Goal: Task Accomplishment & Management: Manage account settings

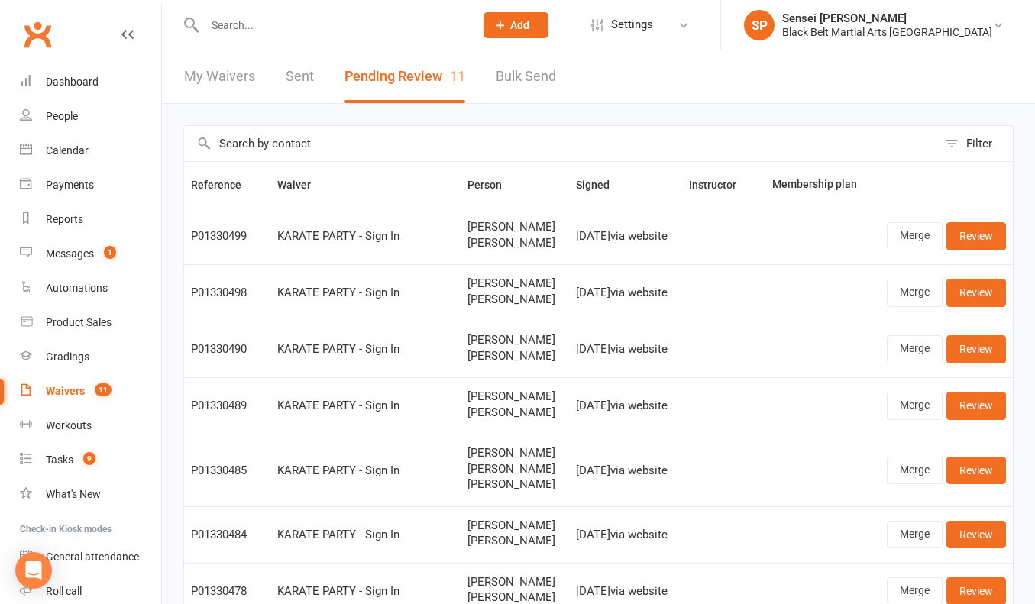
select select "50"
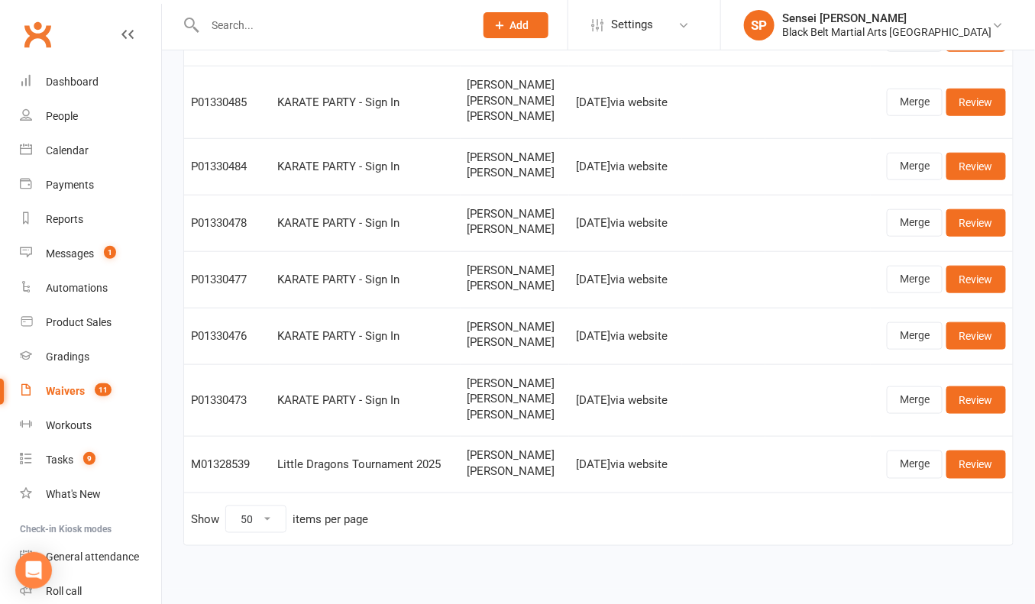
click at [177, 87] on div "Filter Reference Waiver Person Signed Instructor Membership plan P01330499 KARA…" at bounding box center [598, 162] width 873 height 853
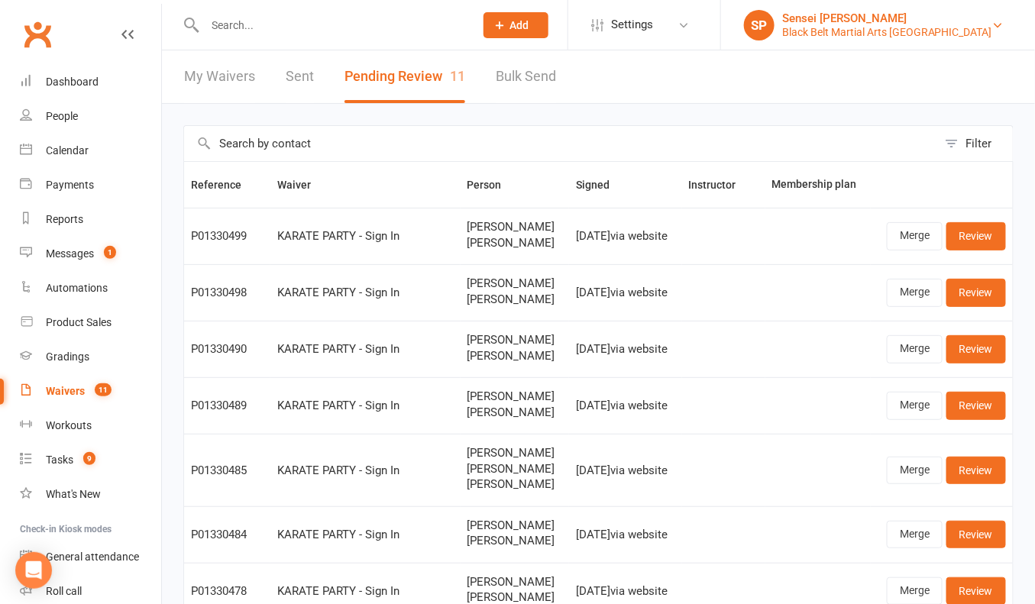
click at [881, 21] on div "Sensei [PERSON_NAME]" at bounding box center [887, 18] width 210 height 14
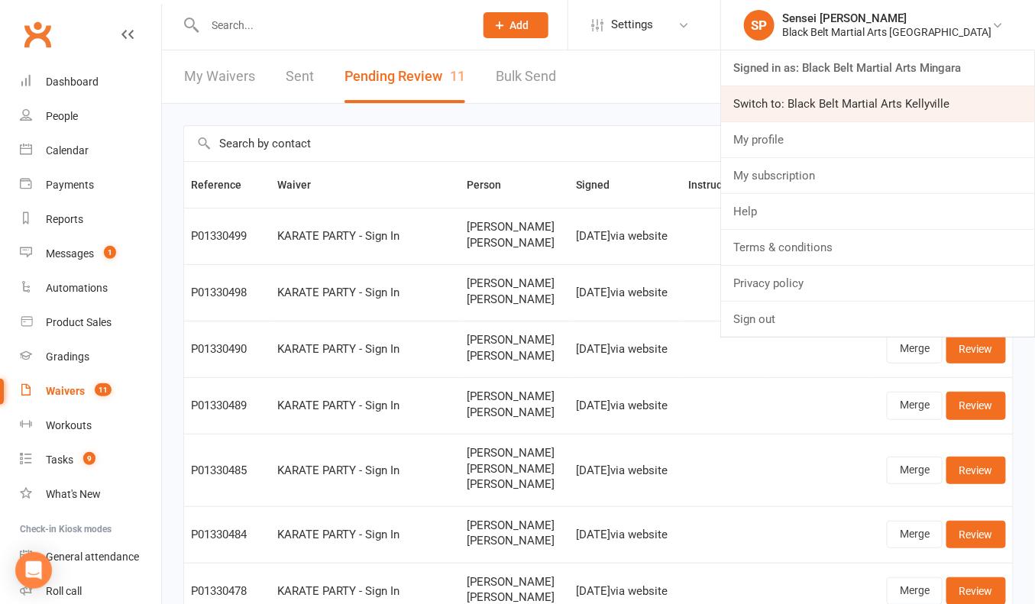
click at [868, 104] on link "Switch to: Black Belt Martial Arts Kellyville" at bounding box center [878, 103] width 314 height 35
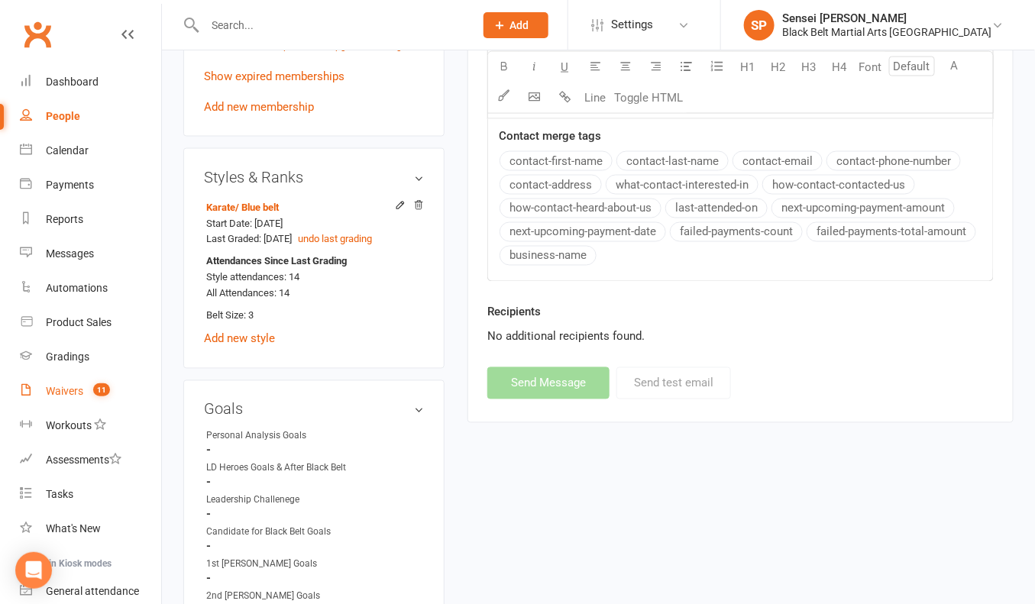
click at [64, 390] on div "Waivers" at bounding box center [64, 391] width 37 height 12
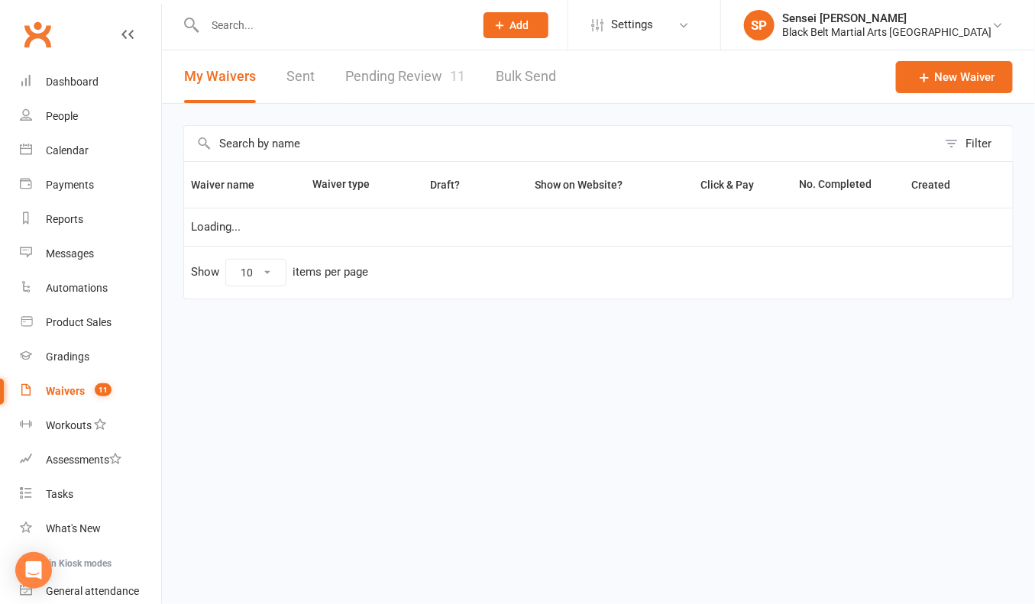
click at [173, 244] on div "Filter Waiver name Waiver type Draft? Show on Website? Click & Pay No. Complete…" at bounding box center [598, 223] width 873 height 238
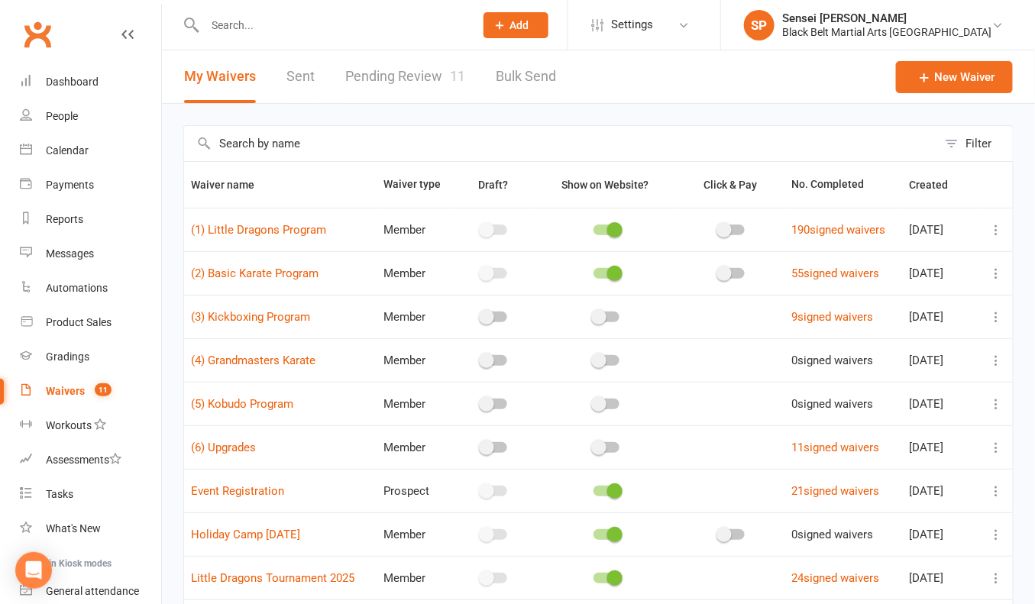
click at [367, 79] on link "Pending Review 11" at bounding box center [405, 76] width 120 height 53
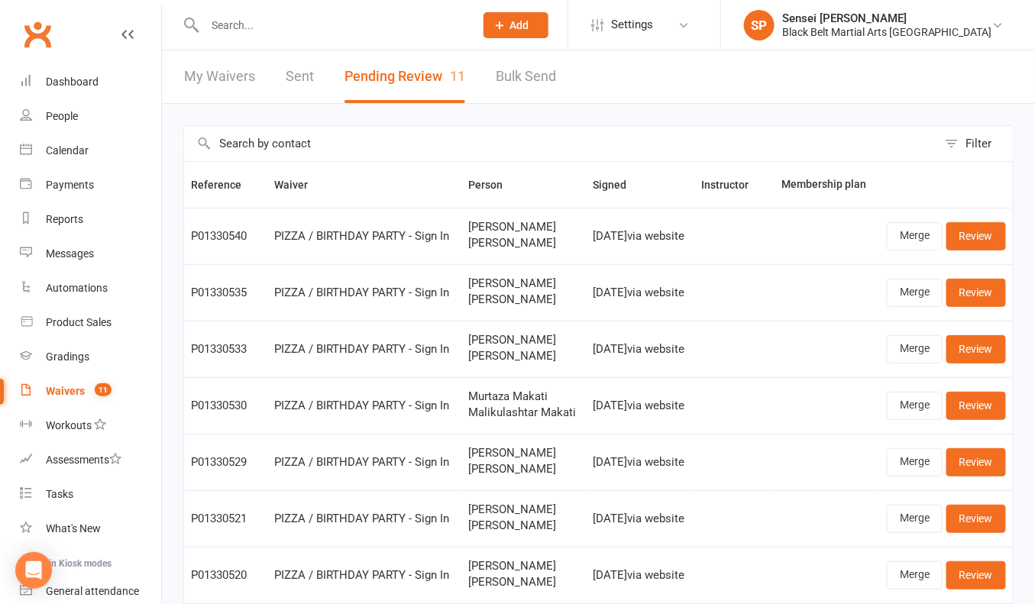
click at [171, 357] on div "Filter Reference Waiver Person Signed Instructor Membership plan P01330540 PIZZ…" at bounding box center [598, 494] width 873 height 781
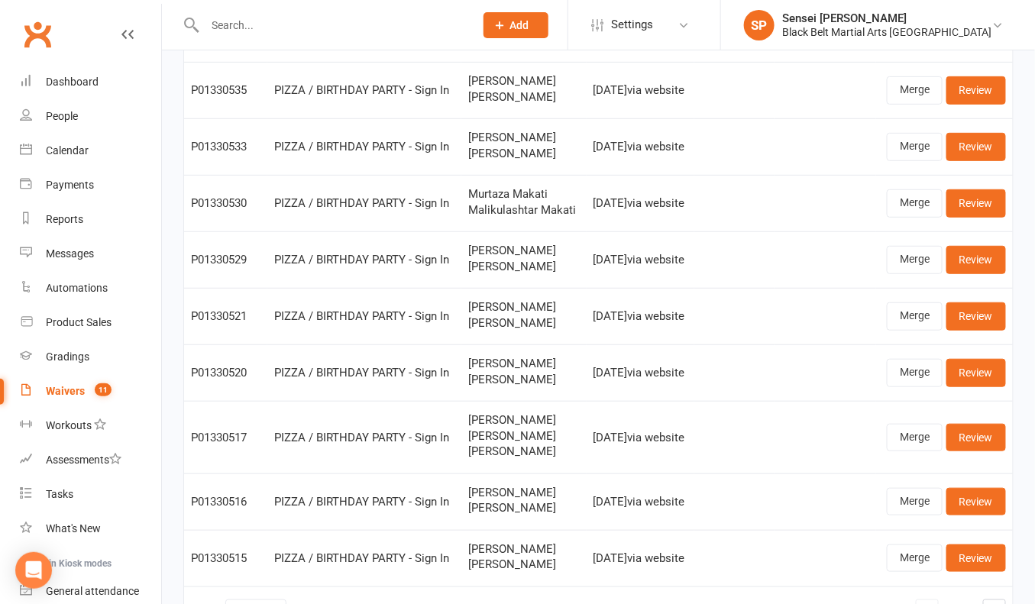
scroll to position [315, 0]
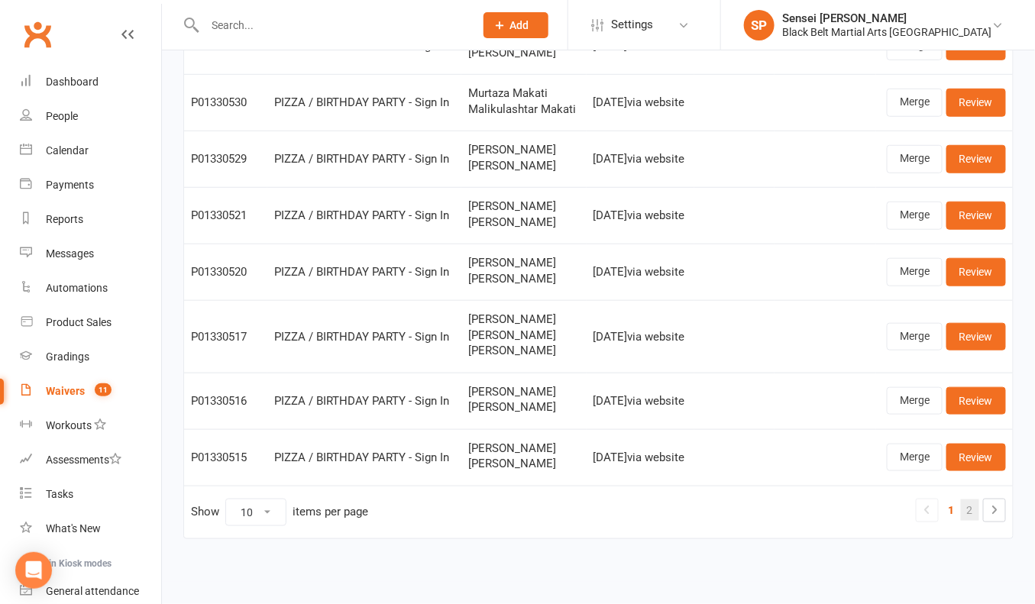
click at [967, 510] on link "2" at bounding box center [970, 509] width 18 height 21
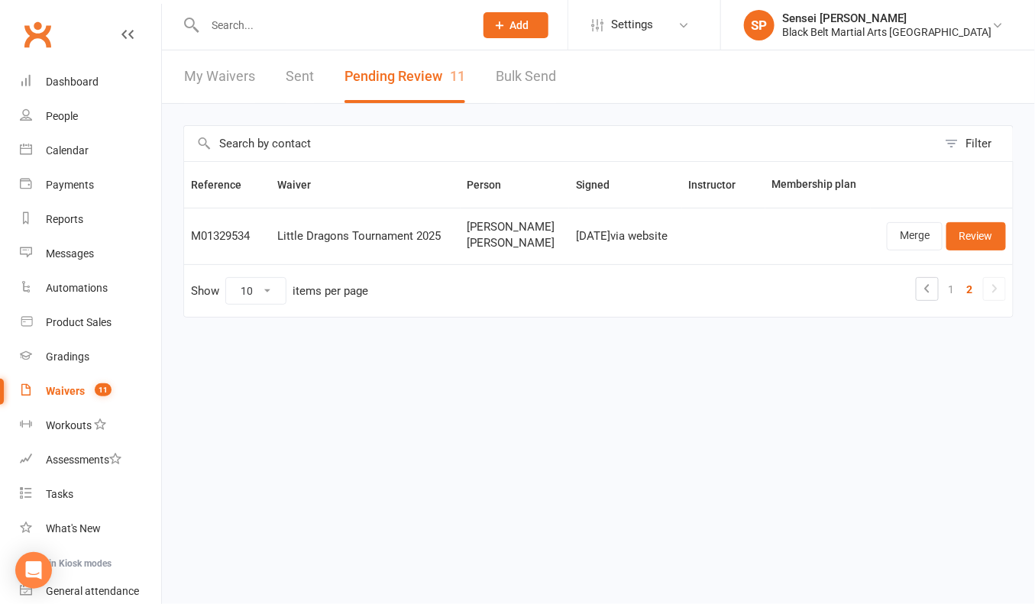
scroll to position [0, 0]
click at [62, 393] on div "Waivers" at bounding box center [65, 391] width 39 height 12
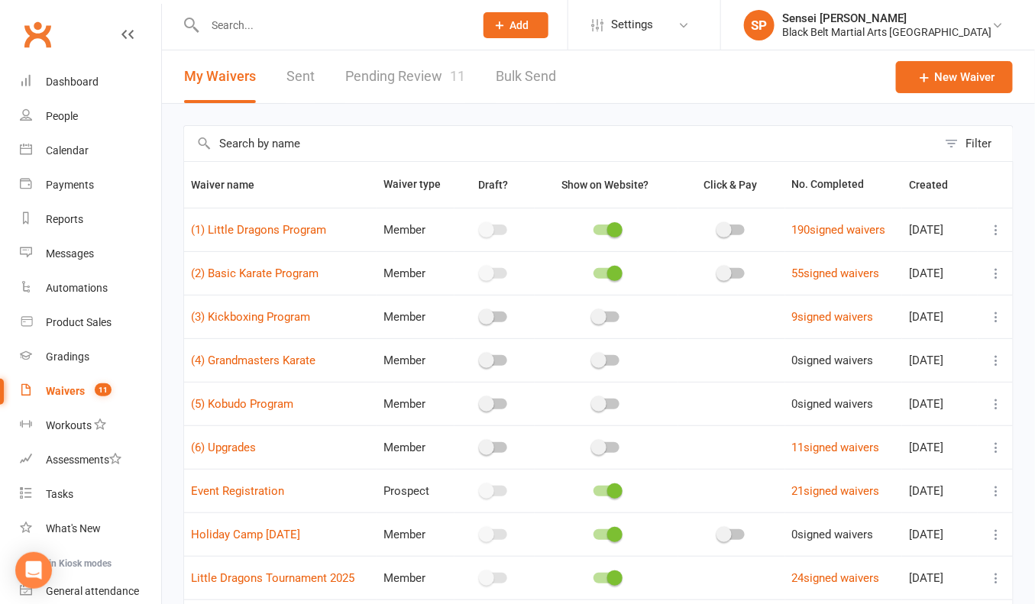
click at [385, 78] on link "Pending Review 11" at bounding box center [405, 76] width 120 height 53
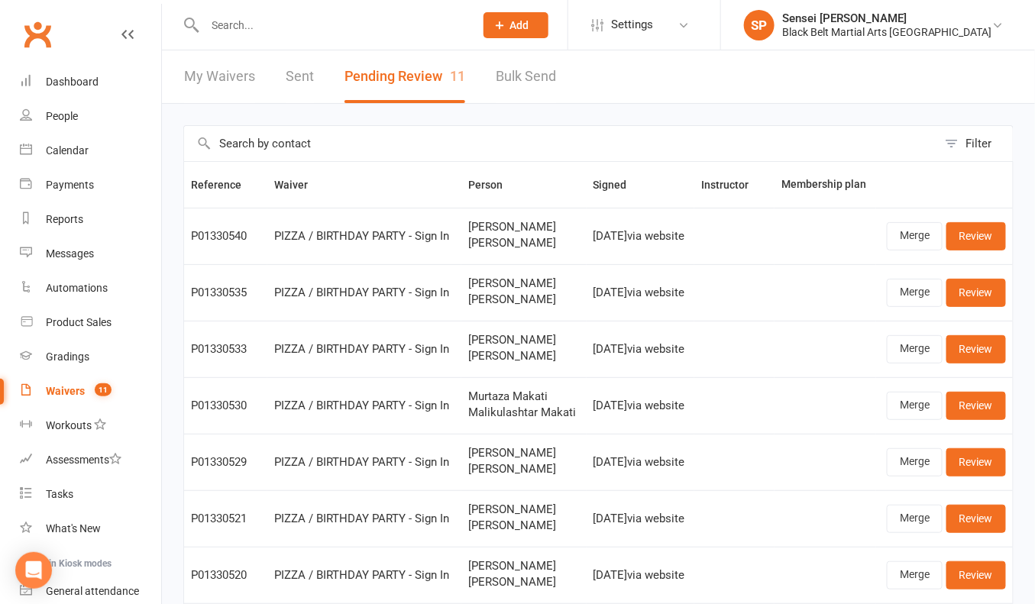
click at [172, 289] on div "Filter Reference Waiver Person Signed Instructor Membership plan P01330540 PIZZ…" at bounding box center [598, 494] width 873 height 781
click at [905, 240] on link "Merge" at bounding box center [915, 235] width 56 height 27
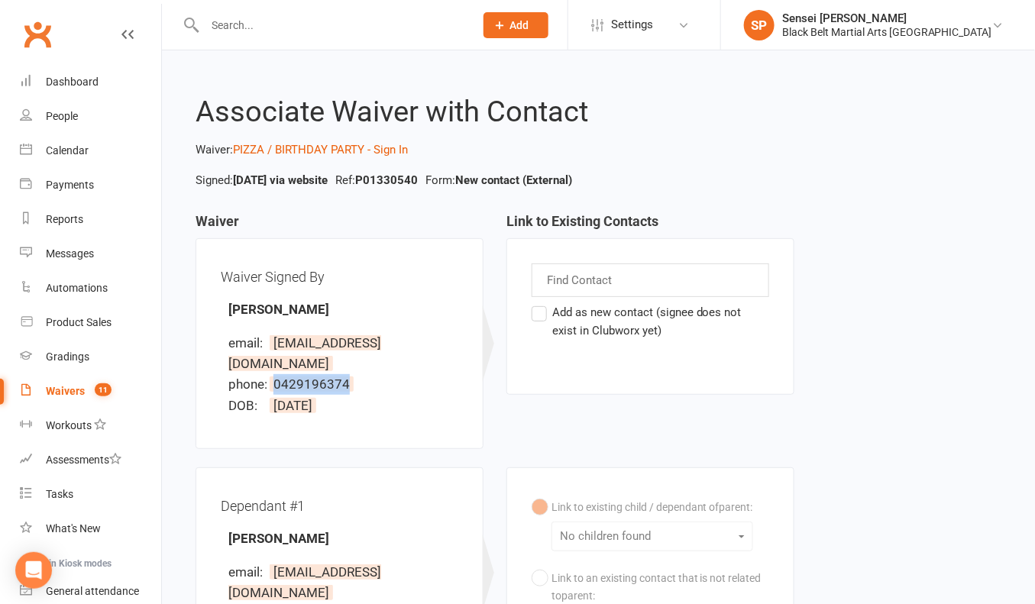
drag, startPoint x: 373, startPoint y: 365, endPoint x: 274, endPoint y: 360, distance: 98.6
click at [274, 374] on li "phone: 0429196374" at bounding box center [343, 384] width 230 height 21
copy span "0429196374"
drag, startPoint x: 416, startPoint y: 343, endPoint x: 272, endPoint y: 339, distance: 144.4
click at [272, 339] on li "email: ren.marsden@live.com" at bounding box center [343, 353] width 230 height 41
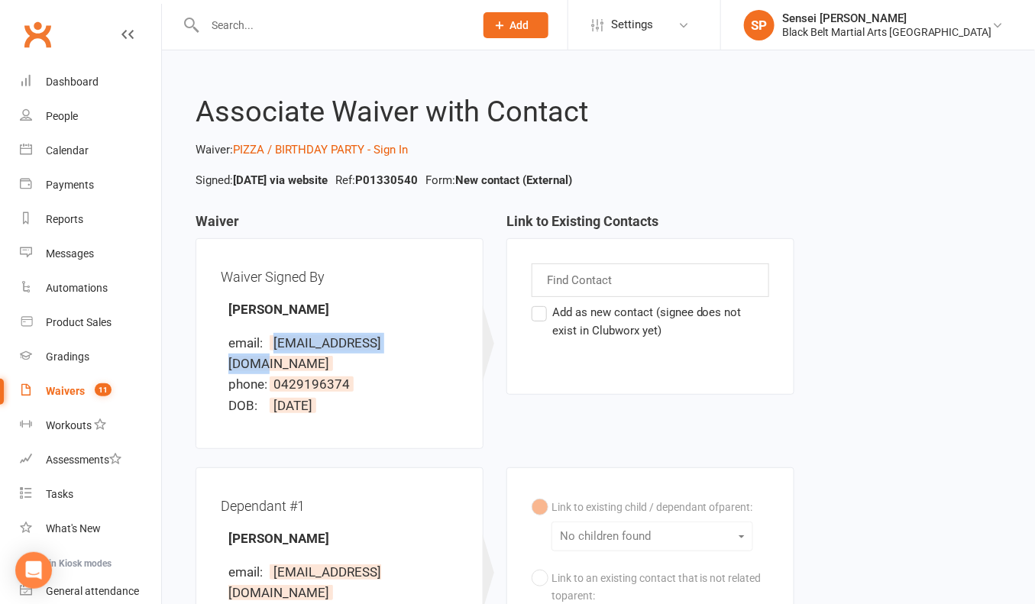
copy span "ren.marsden@live.com"
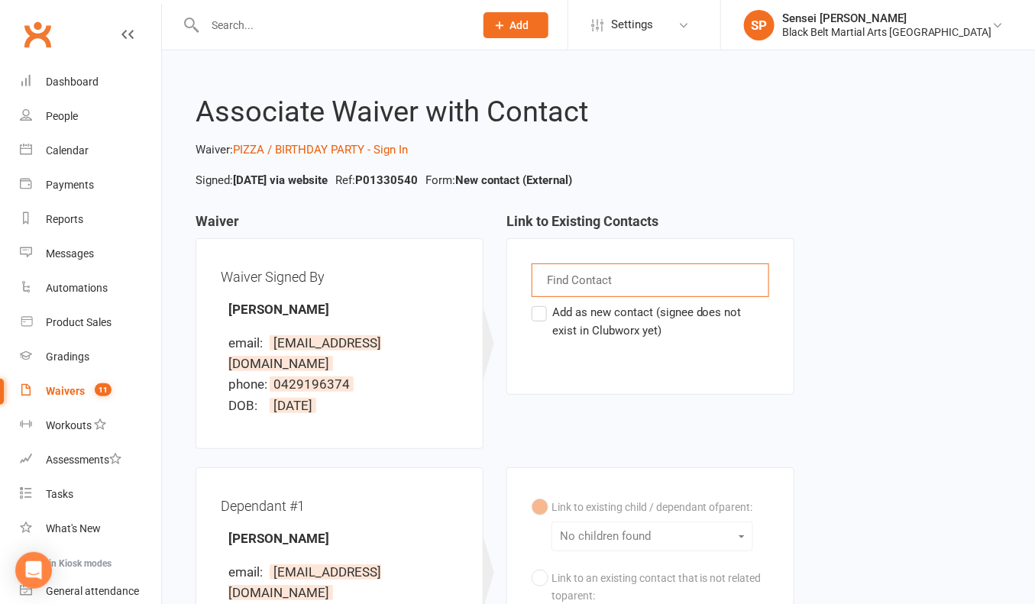
click at [596, 286] on input "text" at bounding box center [580, 280] width 71 height 20
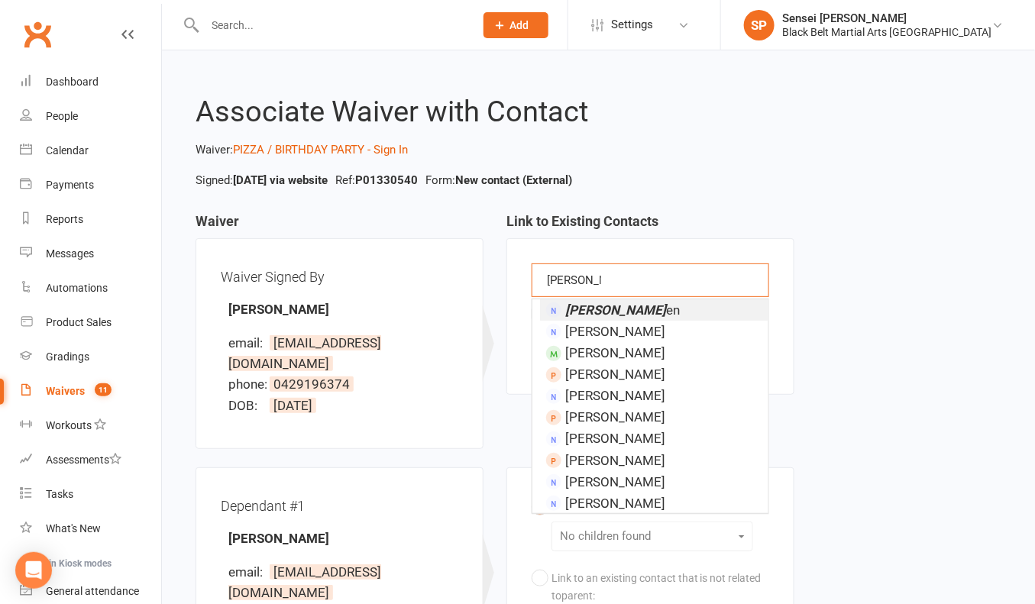
type input "ren marsd"
click at [599, 303] on em "Ren Marsd" at bounding box center [615, 309] width 101 height 15
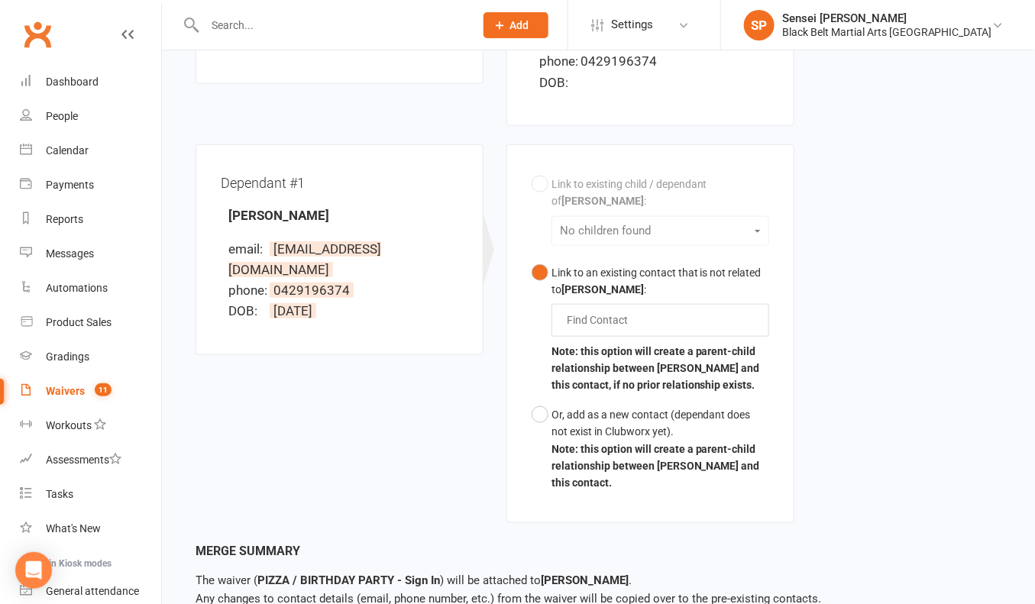
scroll to position [412, 0]
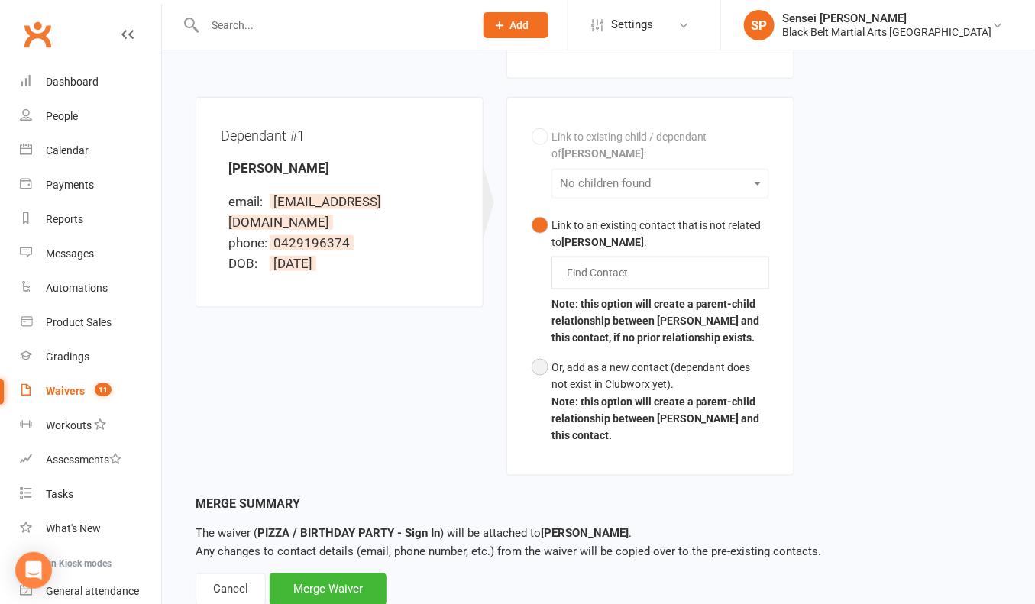
click at [549, 353] on button "Or, add as a new contact (dependant does not exist in Clubworx yet). Note: this…" at bounding box center [651, 402] width 238 height 98
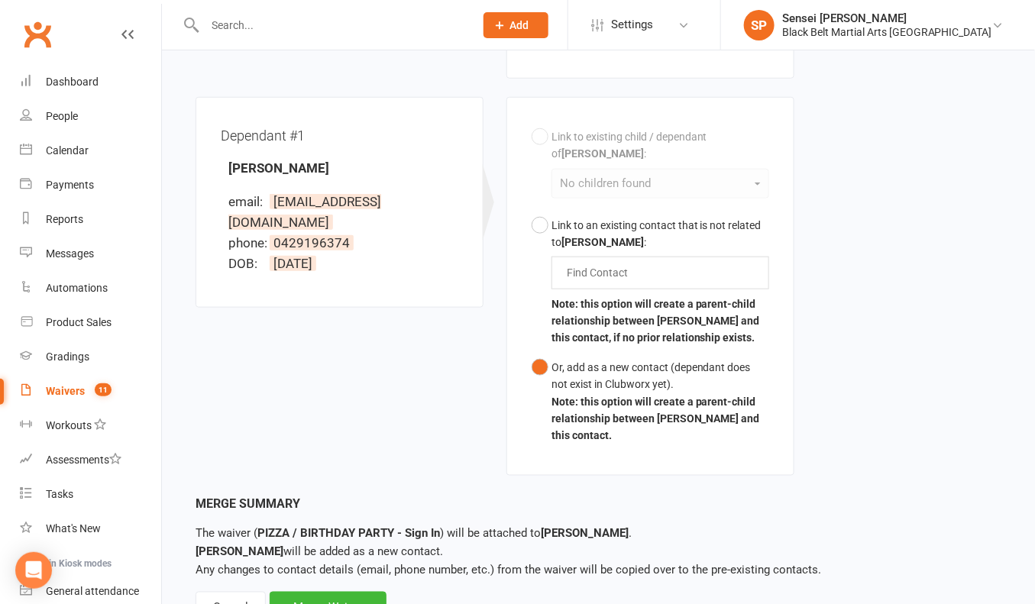
scroll to position [455, 0]
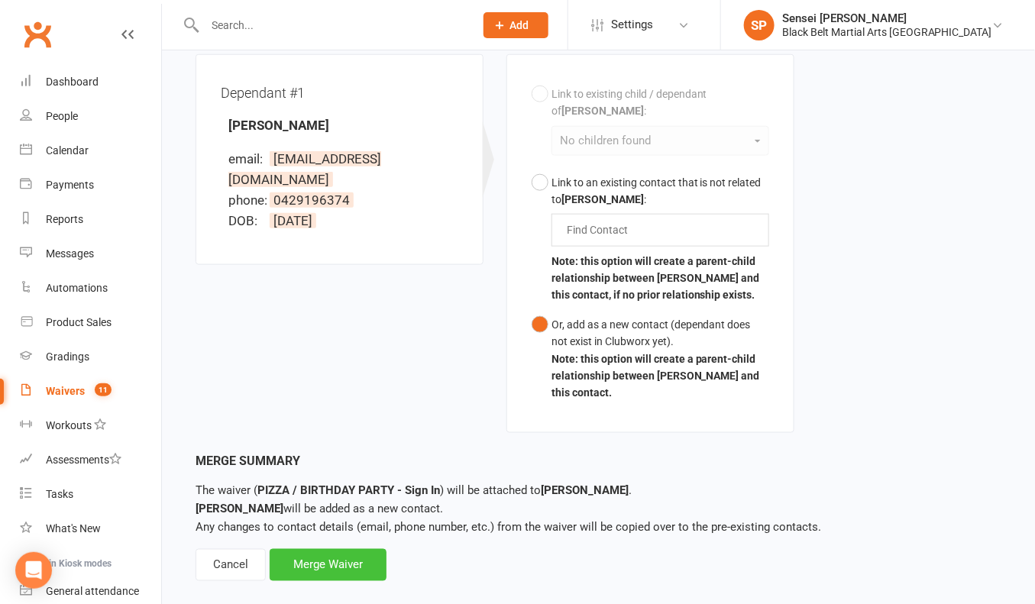
click at [338, 549] on div "Merge Waiver" at bounding box center [328, 565] width 117 height 32
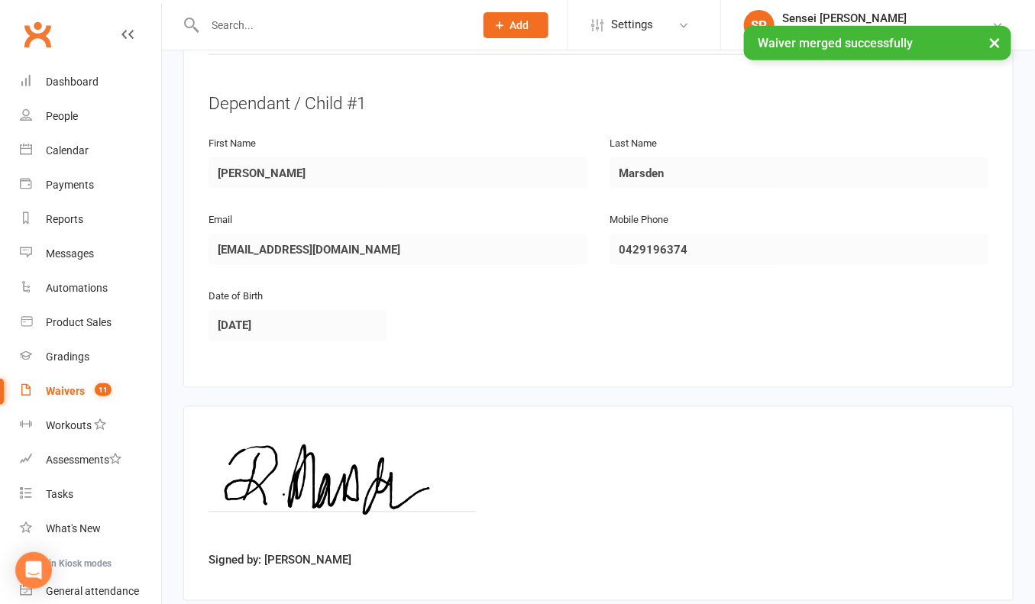
scroll to position [704, 0]
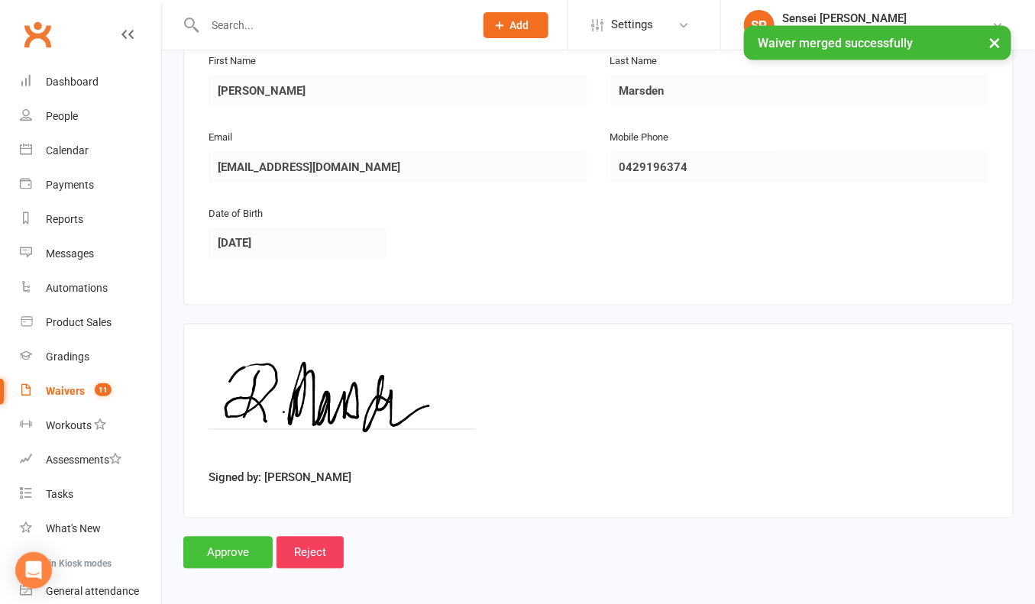
click at [212, 548] on input "Approve" at bounding box center [227, 553] width 89 height 32
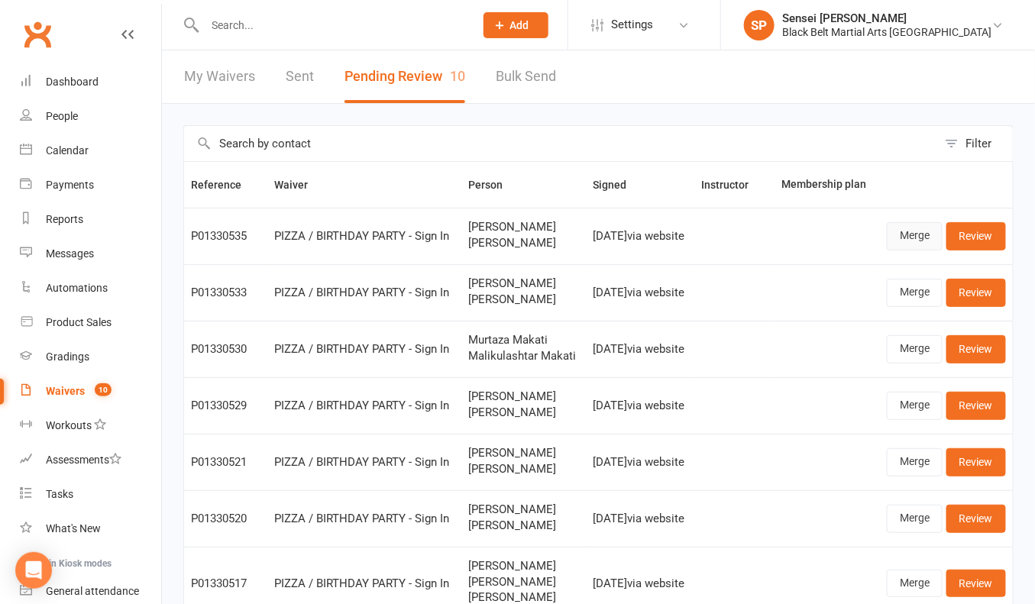
click at [913, 241] on link "Merge" at bounding box center [915, 235] width 56 height 27
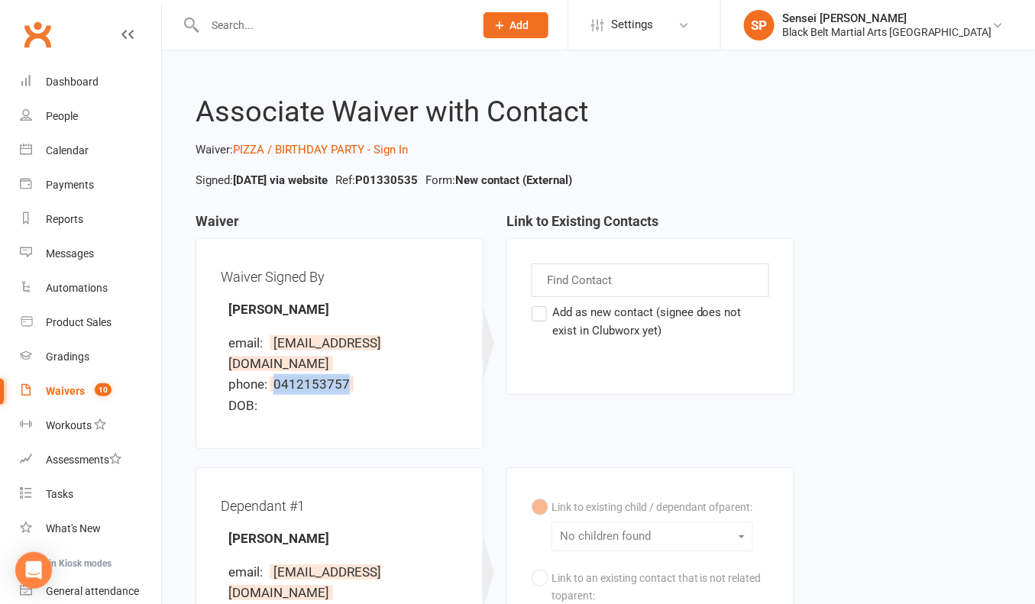
drag, startPoint x: 373, startPoint y: 365, endPoint x: 272, endPoint y: 362, distance: 101.6
click at [272, 374] on li "phone: 0412153757" at bounding box center [343, 384] width 230 height 21
copy span "0412153757"
drag, startPoint x: 441, startPoint y: 341, endPoint x: 270, endPoint y: 338, distance: 170.3
click at [270, 338] on li "email: seema.varma@hotmail.com" at bounding box center [343, 353] width 230 height 41
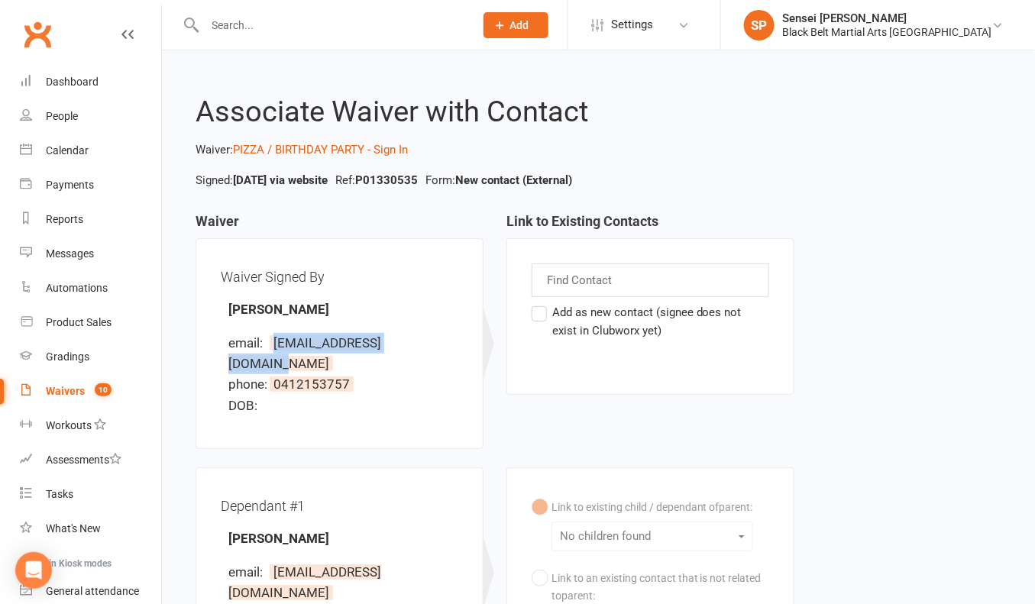
copy span "seema.varma@hotmail.com"
click at [555, 276] on input "text" at bounding box center [580, 280] width 71 height 20
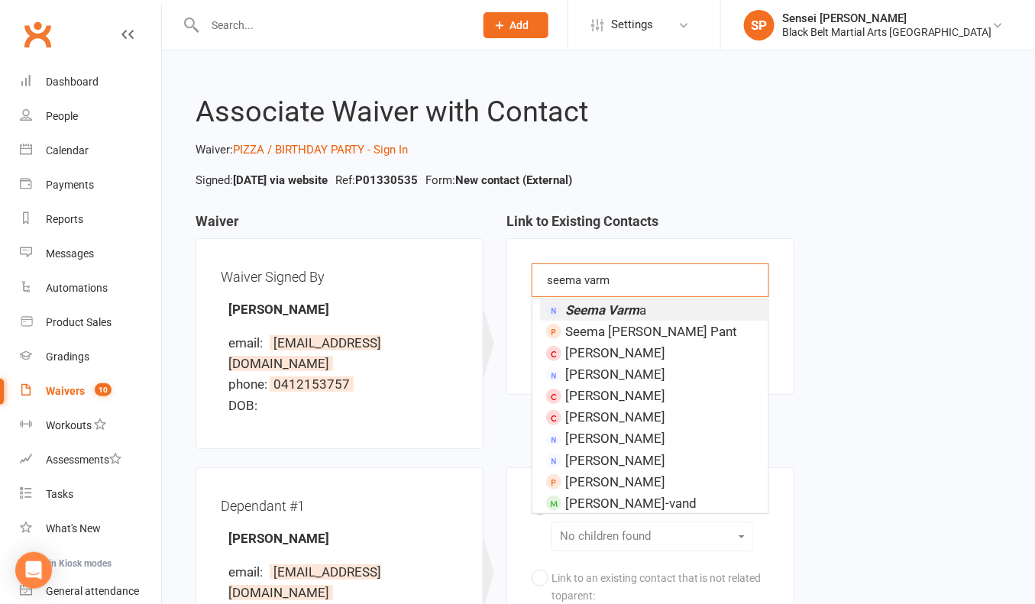
type input "seema varm"
click at [572, 306] on em "Seema Varm" at bounding box center [602, 309] width 74 height 15
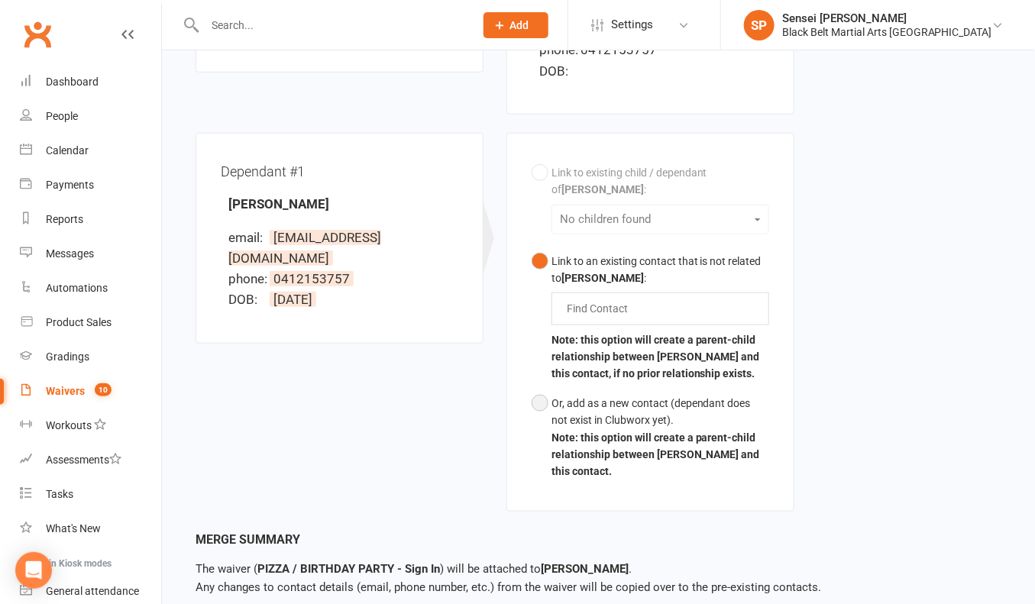
click at [561, 406] on div "Or, add as a new contact (dependant does not exist in Clubworx yet)." at bounding box center [660, 412] width 218 height 34
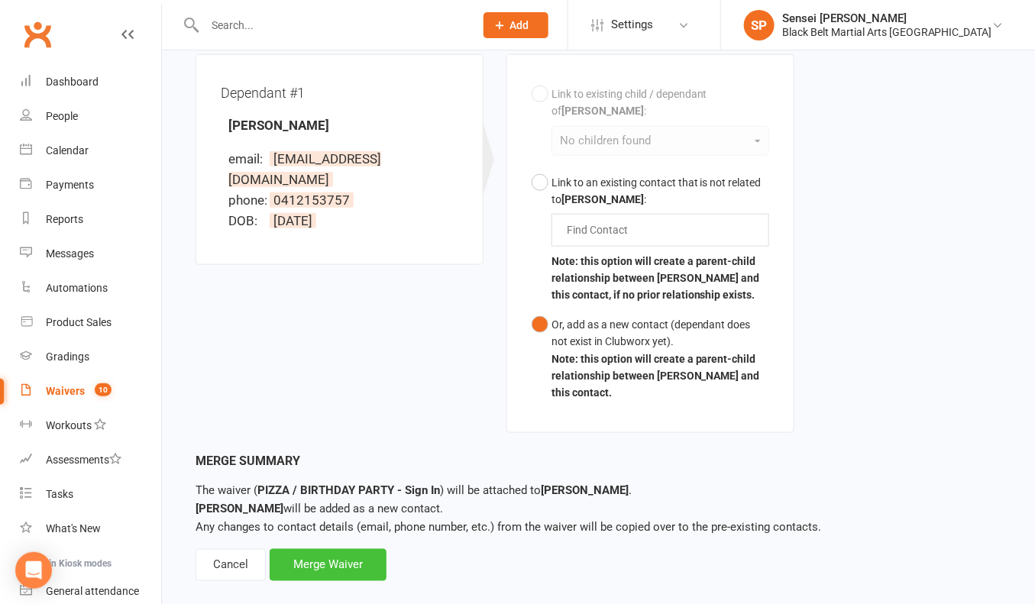
click at [321, 549] on div "Merge Waiver" at bounding box center [328, 565] width 117 height 32
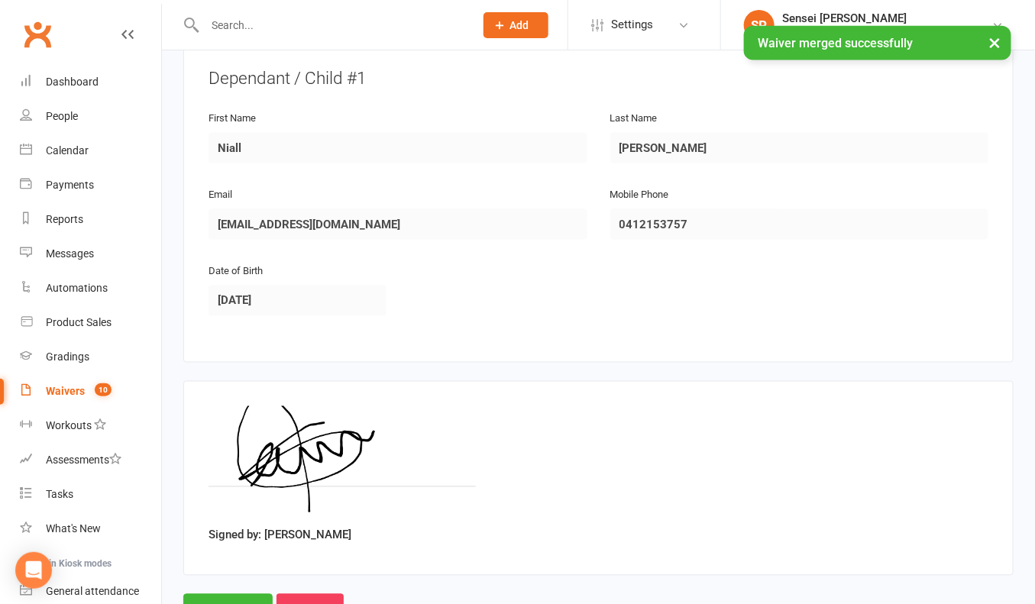
scroll to position [704, 0]
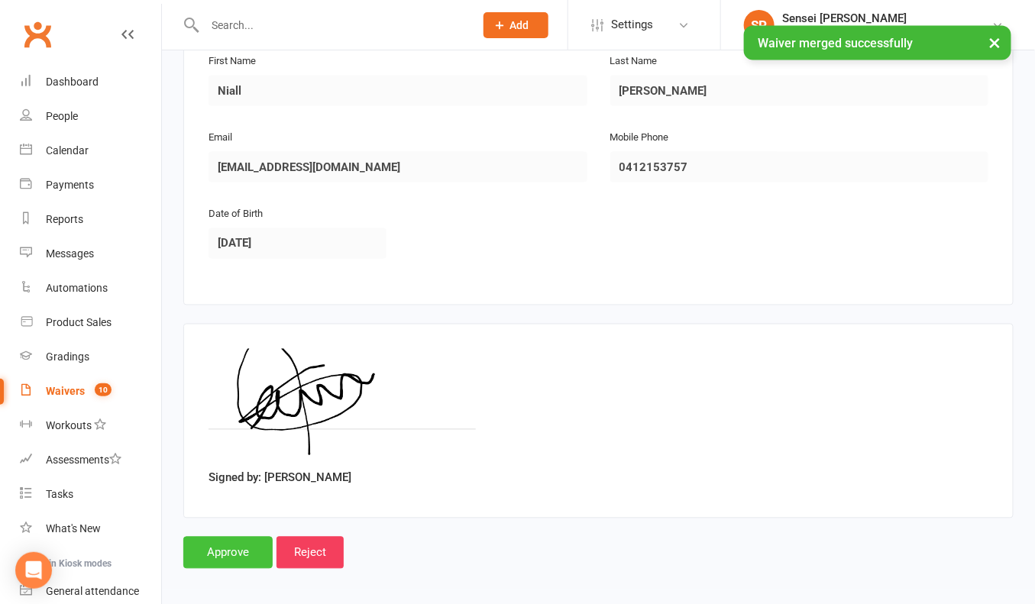
click at [225, 542] on input "Approve" at bounding box center [227, 553] width 89 height 32
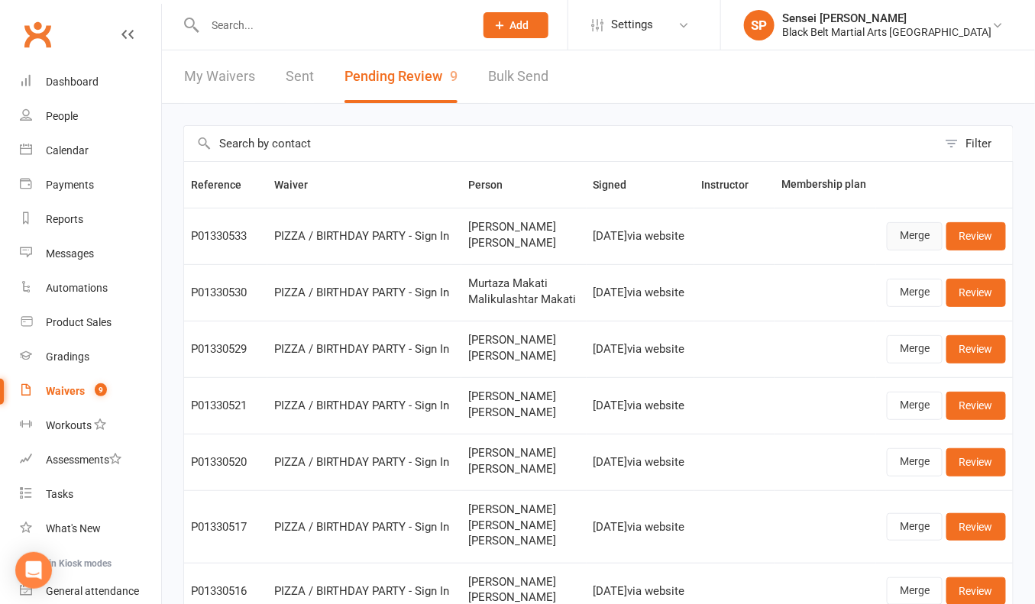
click at [909, 244] on link "Merge" at bounding box center [915, 235] width 56 height 27
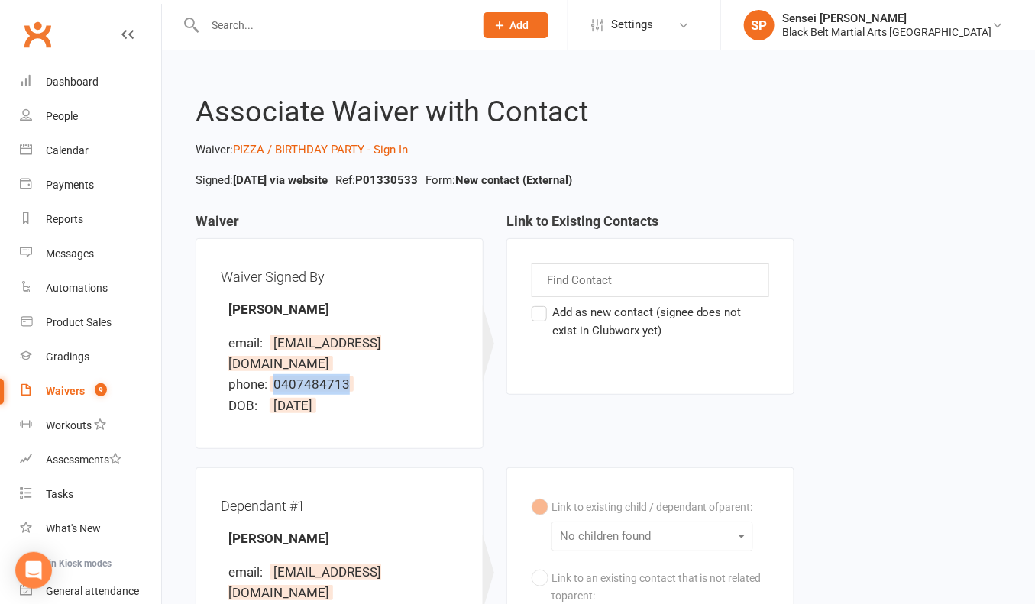
drag, startPoint x: 360, startPoint y: 361, endPoint x: 270, endPoint y: 361, distance: 90.9
click at [270, 374] on li "phone: 0407484713" at bounding box center [343, 384] width 230 height 21
copy span "0407484713"
drag, startPoint x: 415, startPoint y: 344, endPoint x: 273, endPoint y: 337, distance: 143.0
click at [273, 337] on li "email: adamnriss@gmail.com" at bounding box center [343, 353] width 230 height 41
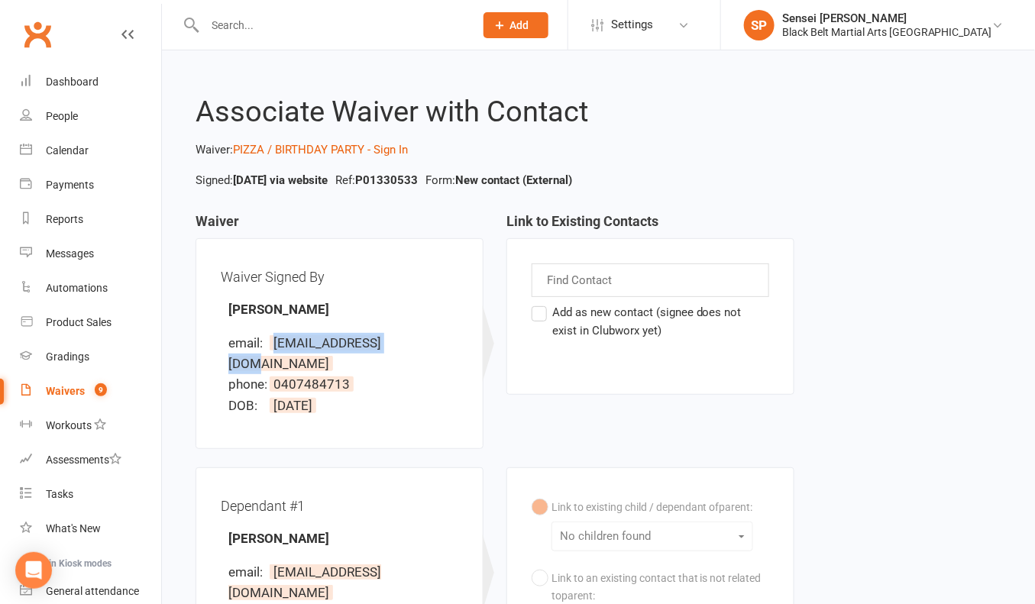
copy span "adamnriss@gmail.com"
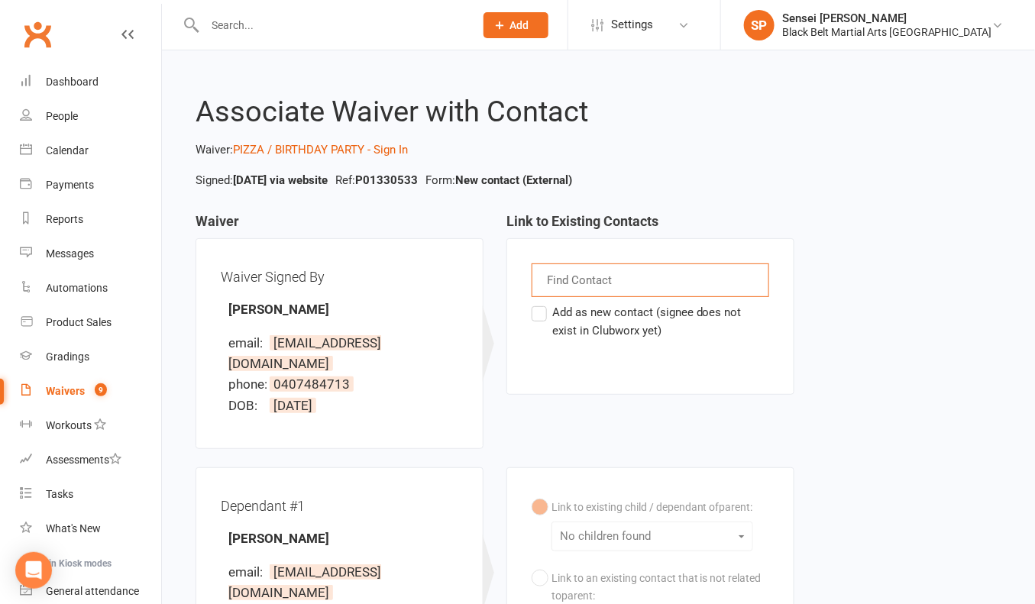
click at [574, 282] on input "text" at bounding box center [580, 280] width 71 height 20
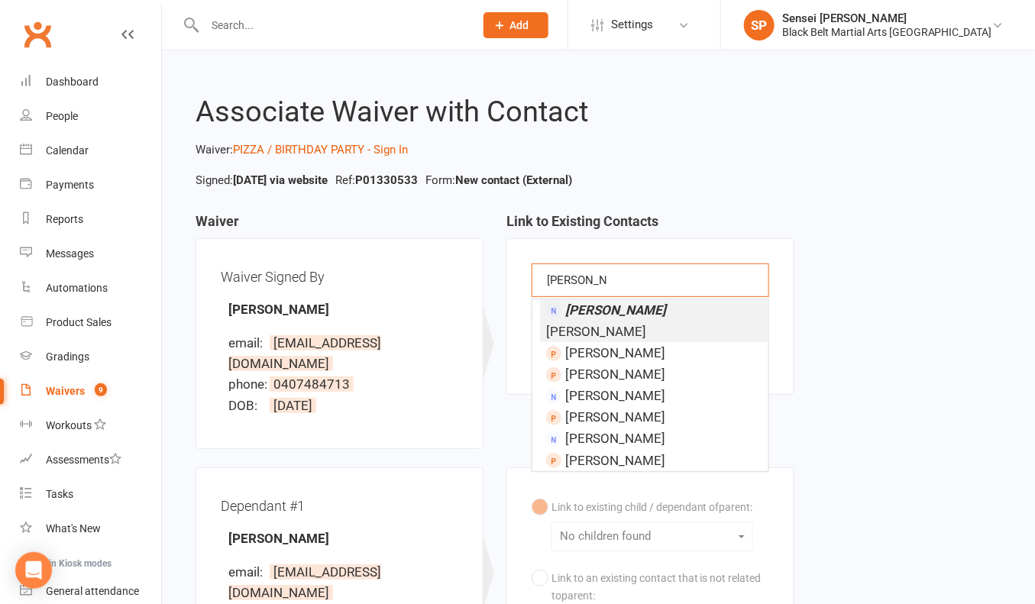
type input "adam ques"
click at [583, 302] on em "Adam Ques" at bounding box center [615, 309] width 101 height 15
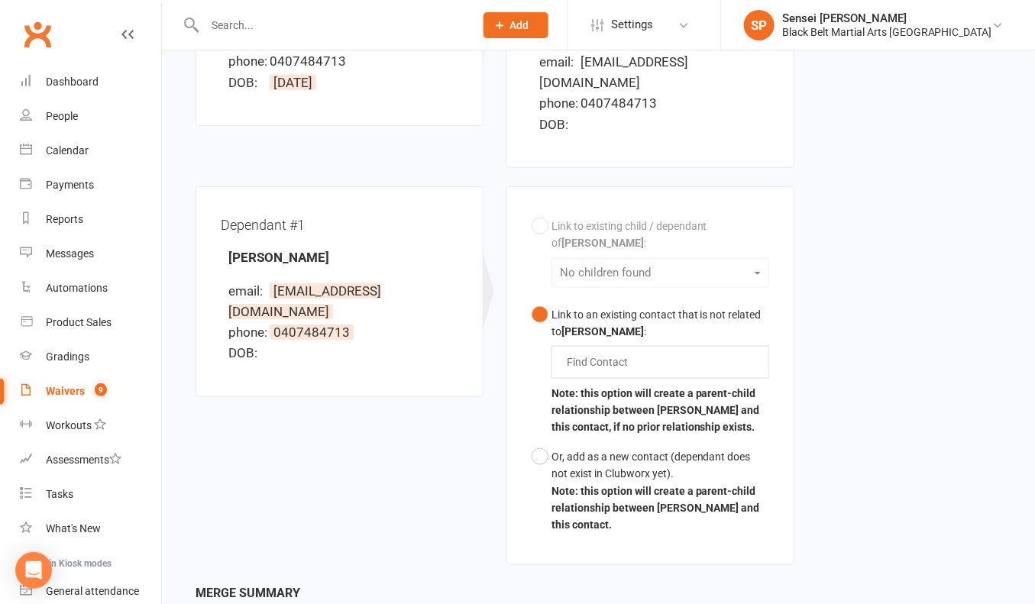
scroll to position [326, 0]
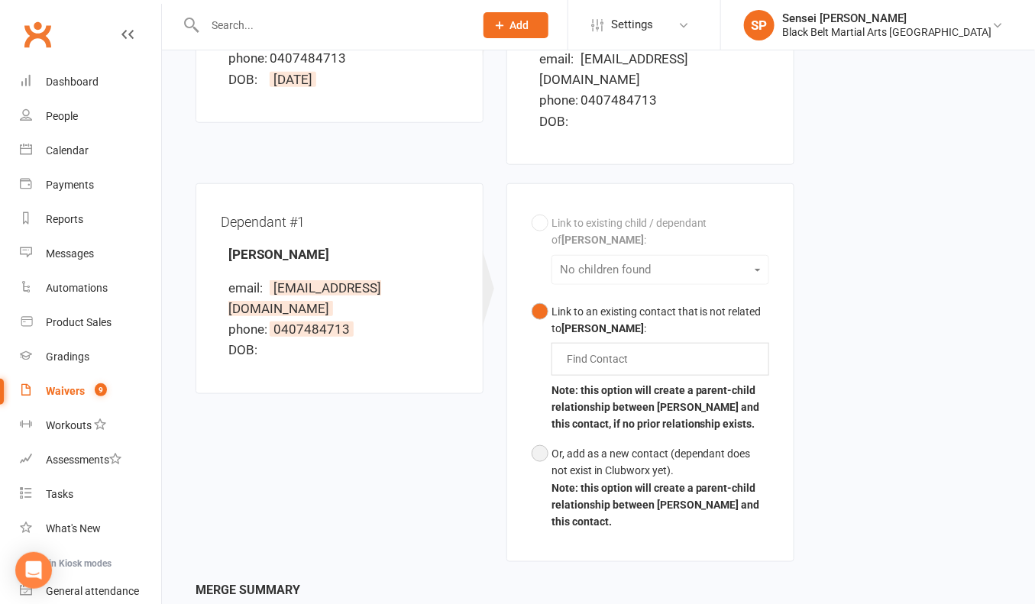
click at [538, 451] on button "Or, add as a new contact (dependant does not exist in Clubworx yet). Note: this…" at bounding box center [651, 488] width 238 height 98
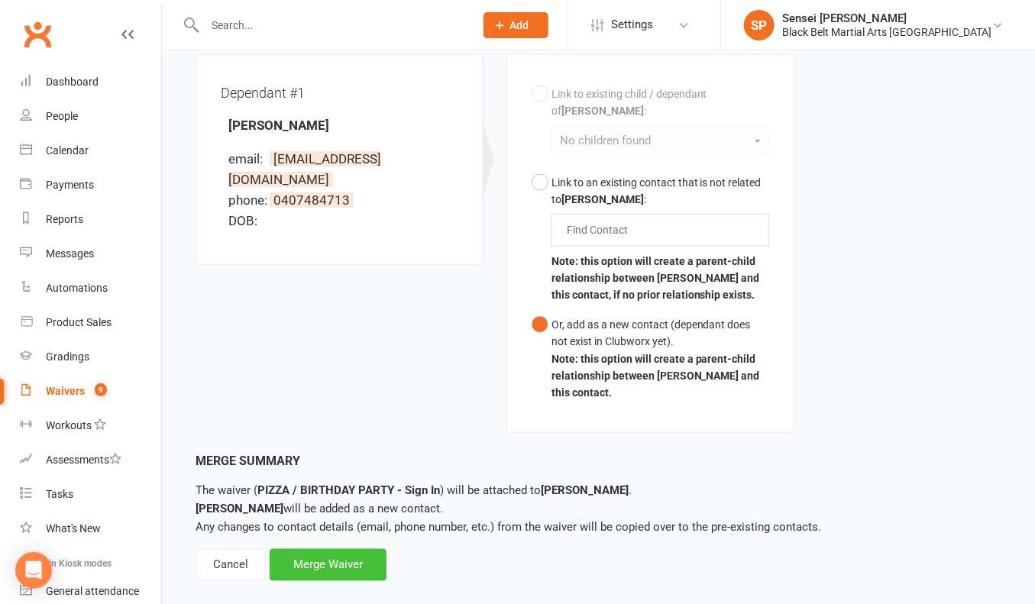
click at [341, 549] on div "Merge Waiver" at bounding box center [328, 565] width 117 height 32
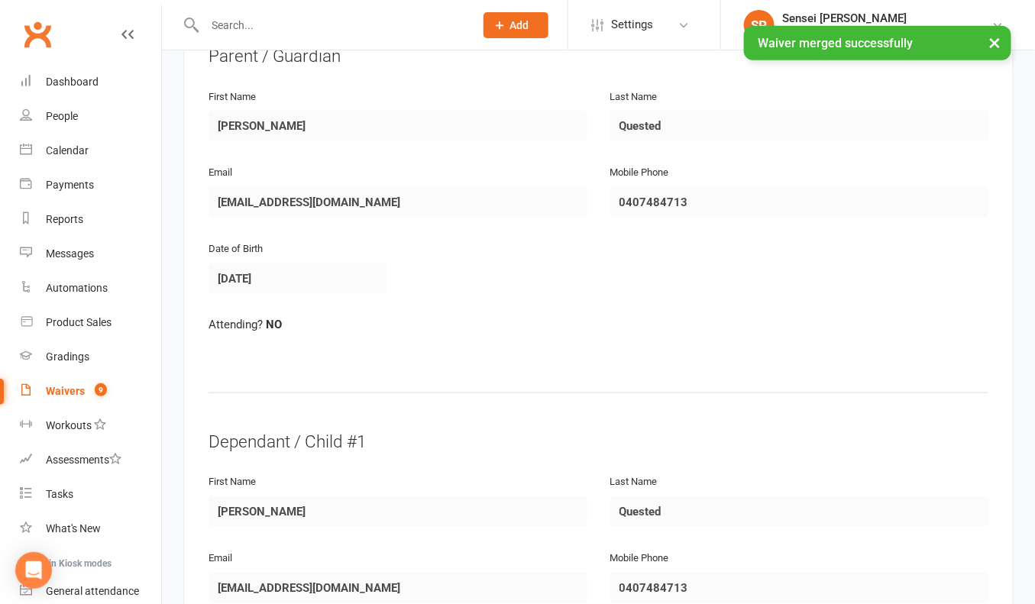
scroll to position [704, 0]
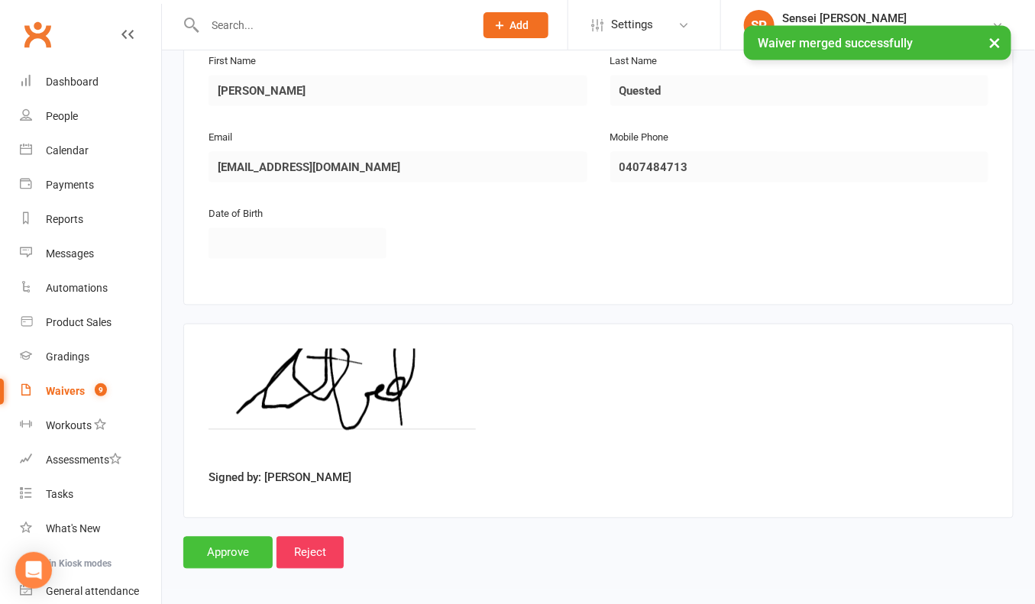
click at [218, 551] on input "Approve" at bounding box center [227, 553] width 89 height 32
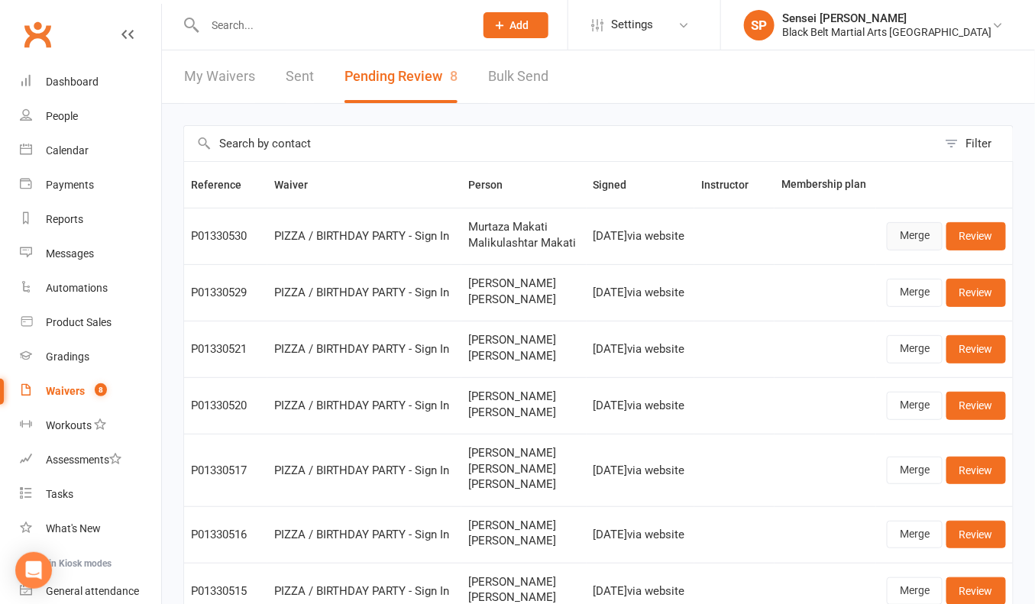
click at [913, 247] on link "Merge" at bounding box center [915, 235] width 56 height 27
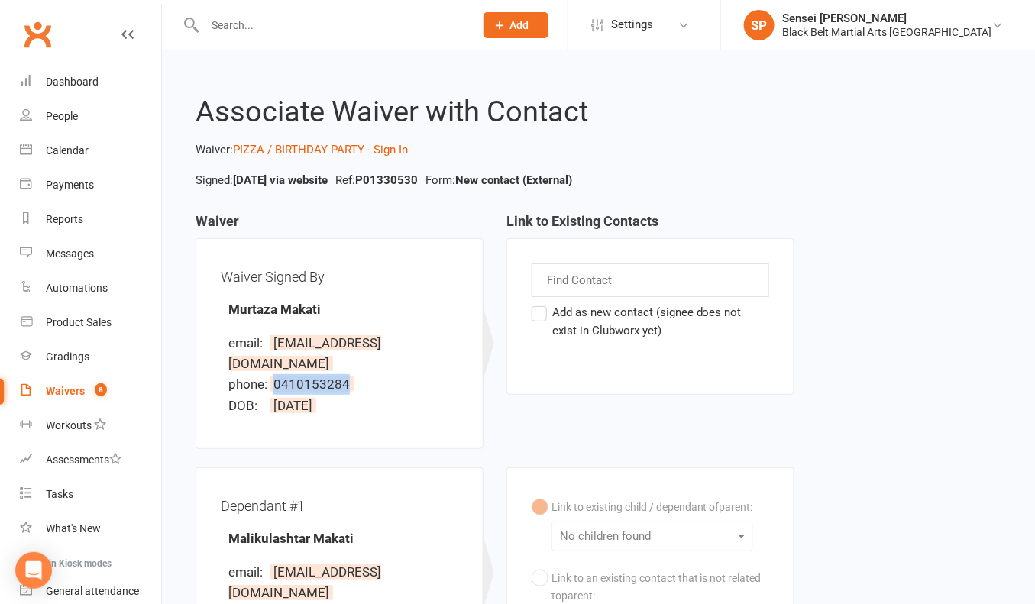
drag, startPoint x: 358, startPoint y: 360, endPoint x: 270, endPoint y: 361, distance: 87.8
click at [270, 374] on li "phone: 0410153284" at bounding box center [343, 384] width 230 height 21
copy span "0410153284"
drag, startPoint x: 461, startPoint y: 344, endPoint x: 267, endPoint y: 338, distance: 193.3
click at [267, 338] on div "Waiver Signed By Murtaza Makati email: engr.murtaza@hotmail.com phone: 04101532…" at bounding box center [340, 343] width 288 height 211
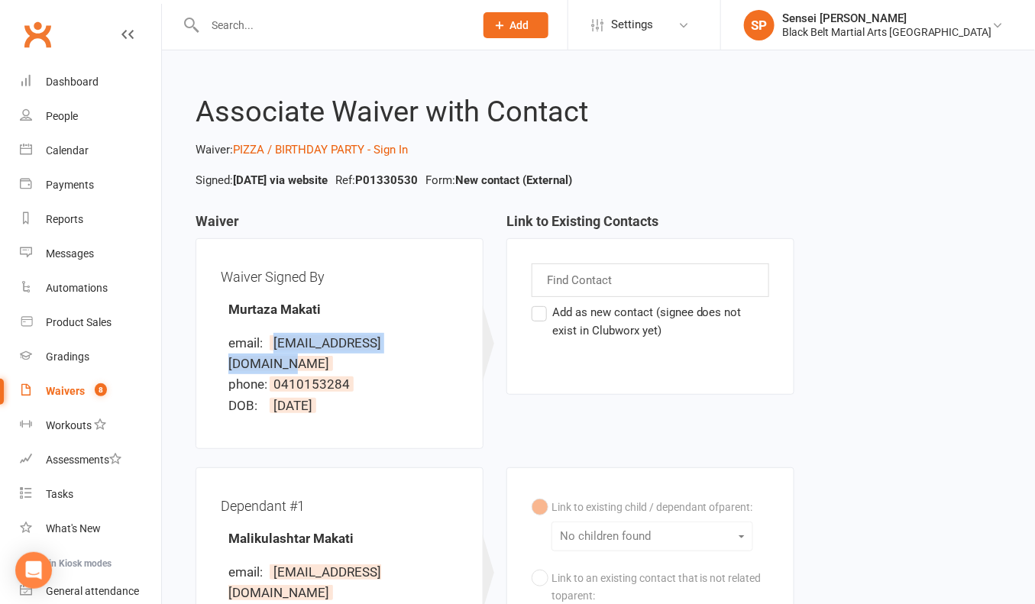
copy span "engr.murtaza@hotmail.com"
click at [557, 275] on input "text" at bounding box center [580, 280] width 71 height 20
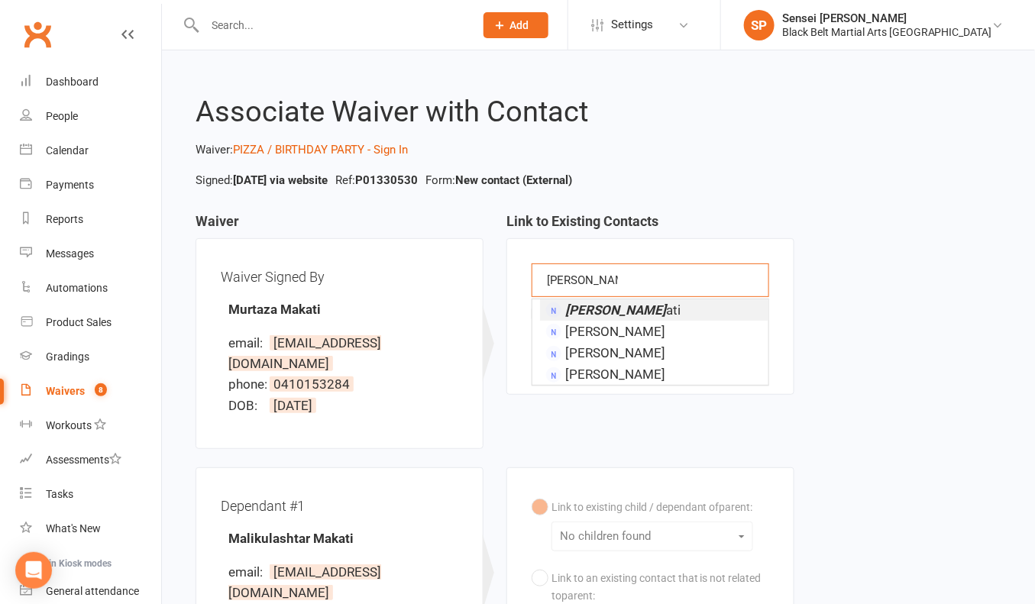
type input "murtaza mak"
click at [577, 309] on em "Murtaza Mak" at bounding box center [615, 309] width 101 height 15
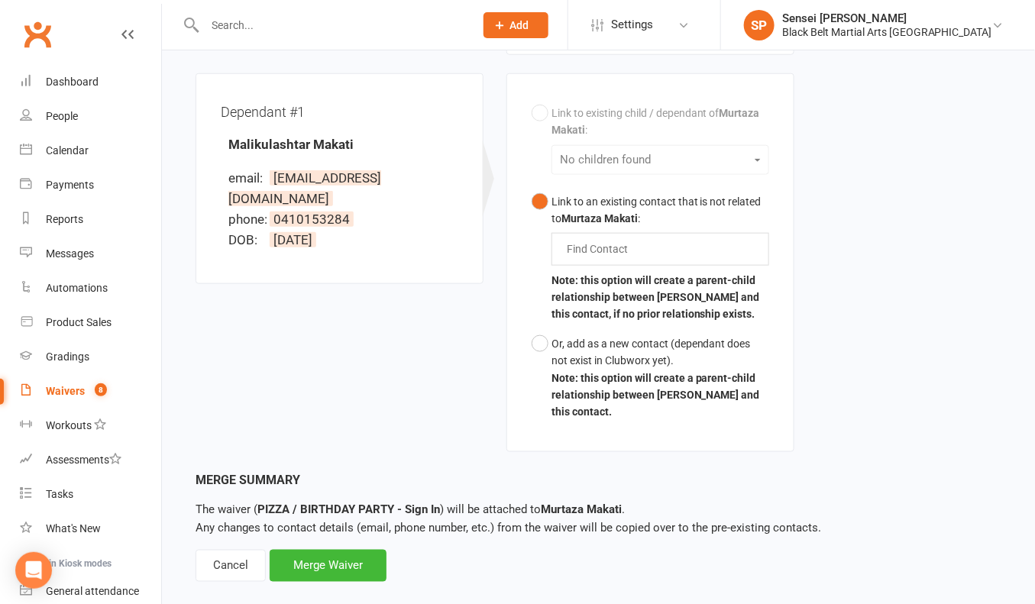
scroll to position [437, 0]
click at [614, 371] on b "Note: this option will create a parent-child relationship between Murtaza Makat…" at bounding box center [655, 394] width 209 height 47
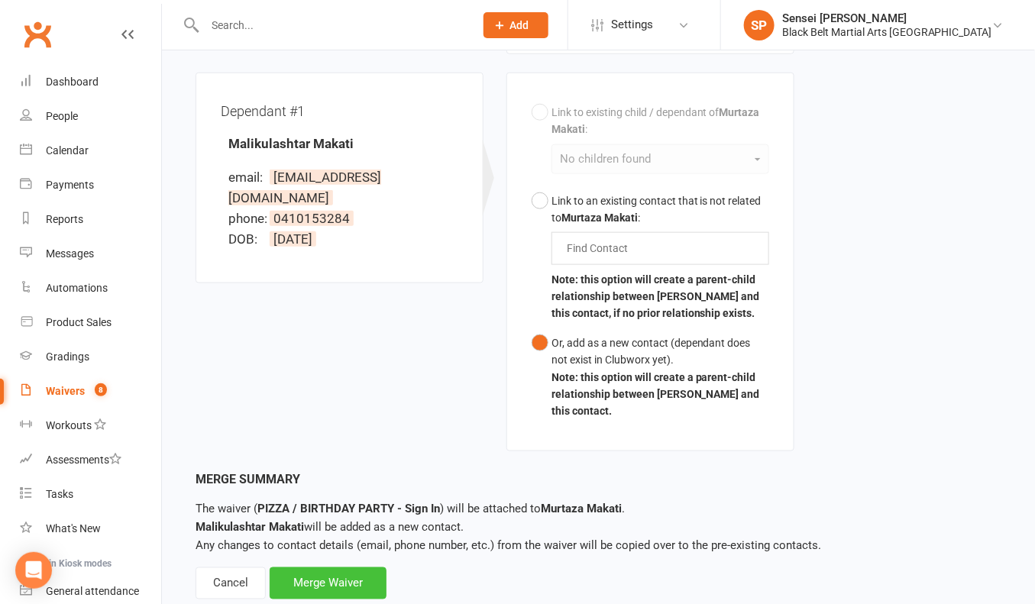
click at [317, 567] on div "Merge Waiver" at bounding box center [328, 583] width 117 height 32
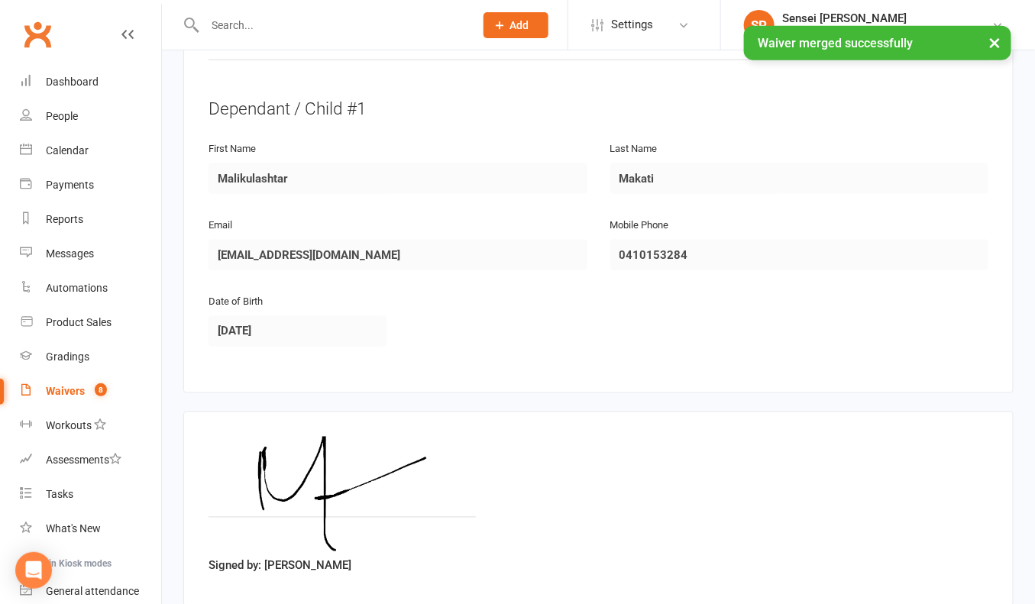
scroll to position [704, 0]
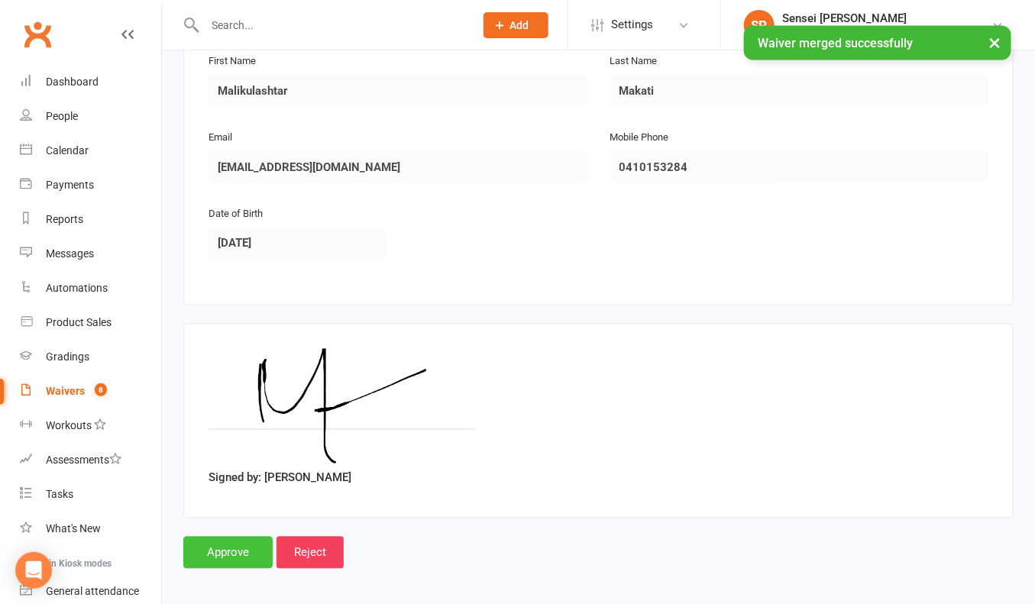
click at [221, 558] on input "Approve" at bounding box center [227, 553] width 89 height 32
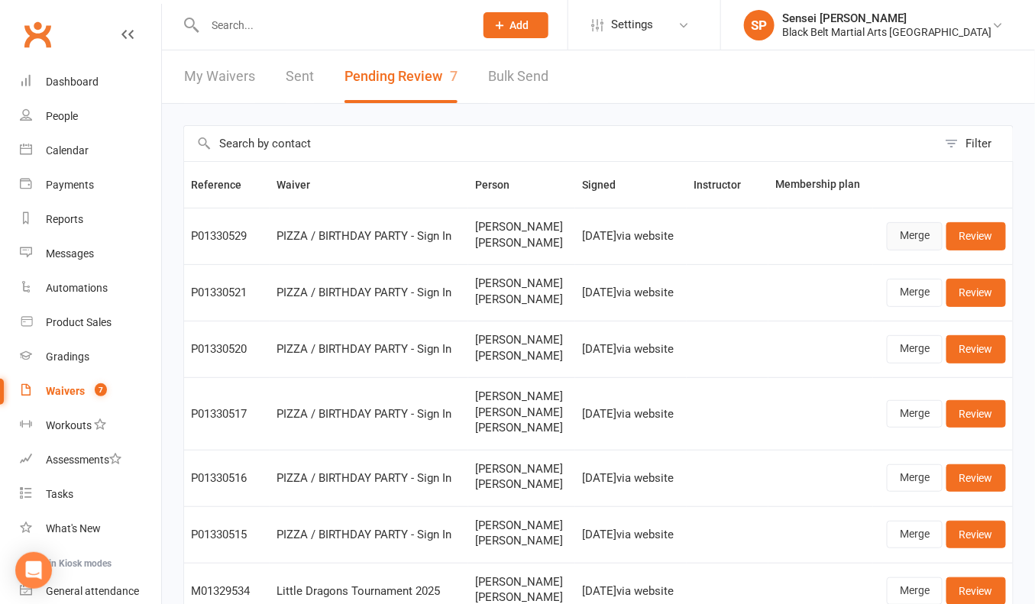
click at [907, 241] on link "Merge" at bounding box center [915, 235] width 56 height 27
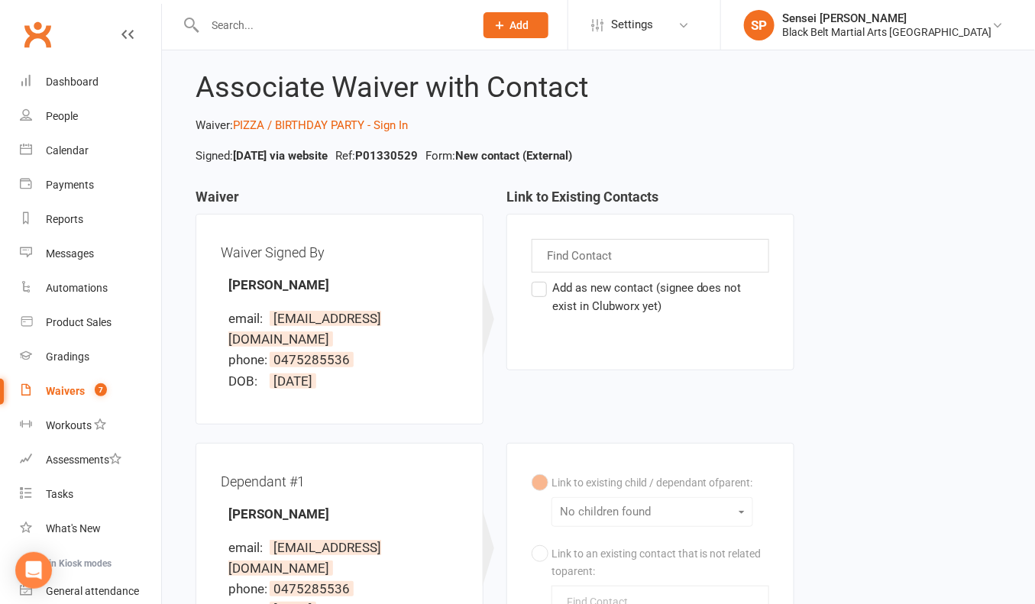
scroll to position [43, 0]
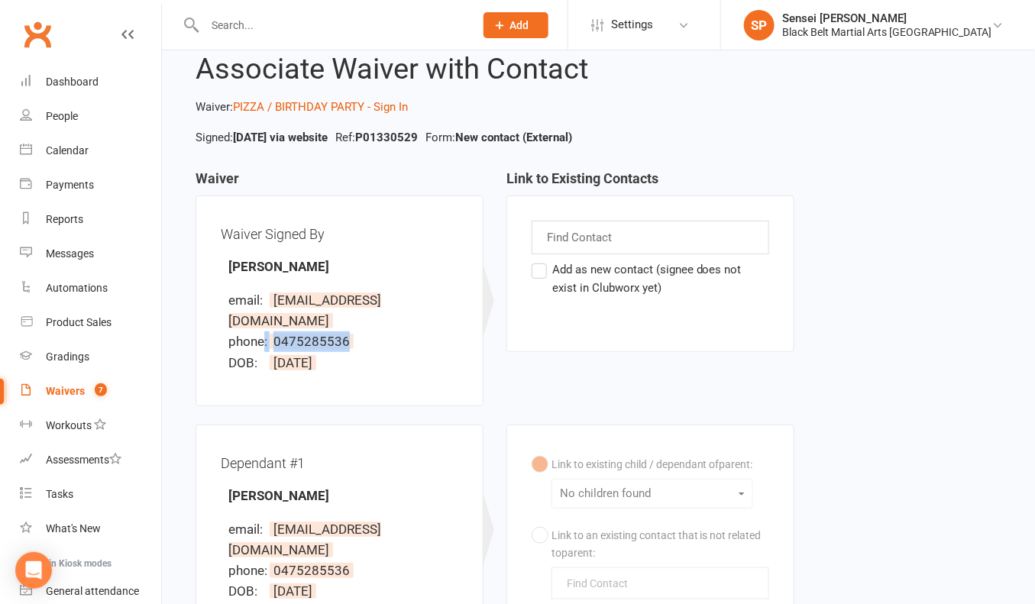
drag, startPoint x: 353, startPoint y: 315, endPoint x: 265, endPoint y: 321, distance: 88.0
click at [265, 331] on li "phone: 0475285536" at bounding box center [343, 341] width 230 height 21
copy li "0475285536"
drag, startPoint x: 454, startPoint y: 299, endPoint x: 273, endPoint y: 299, distance: 180.2
click at [273, 299] on li "email: estherprovoost@hotmail.com" at bounding box center [343, 310] width 230 height 41
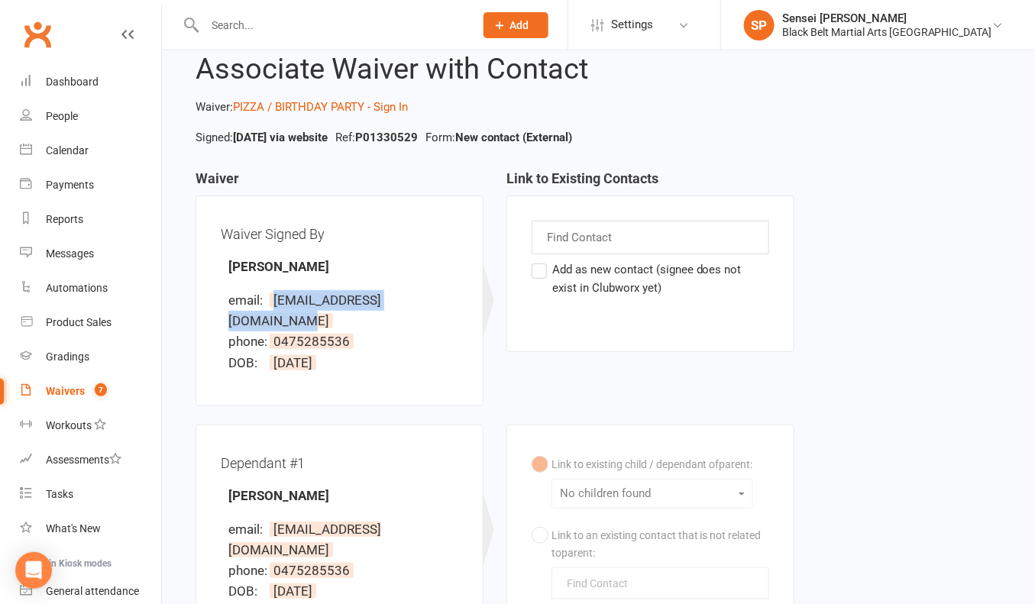
copy span "estherprovoost@hotmail.com"
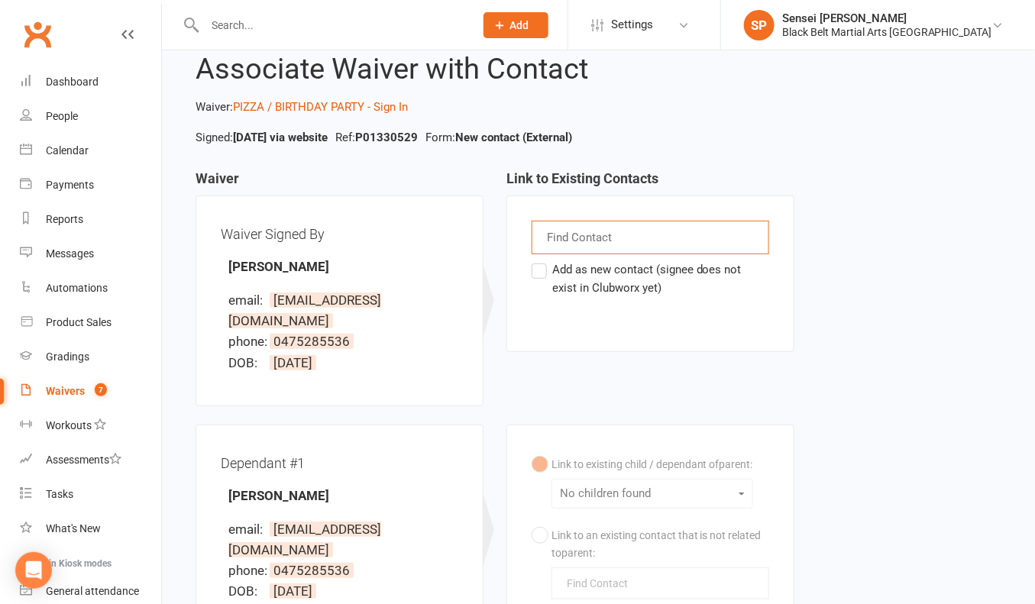
click at [551, 239] on input "text" at bounding box center [580, 238] width 71 height 20
type input "esther provoo"
click at [571, 261] on em "Esther Provoo" at bounding box center [615, 267] width 101 height 15
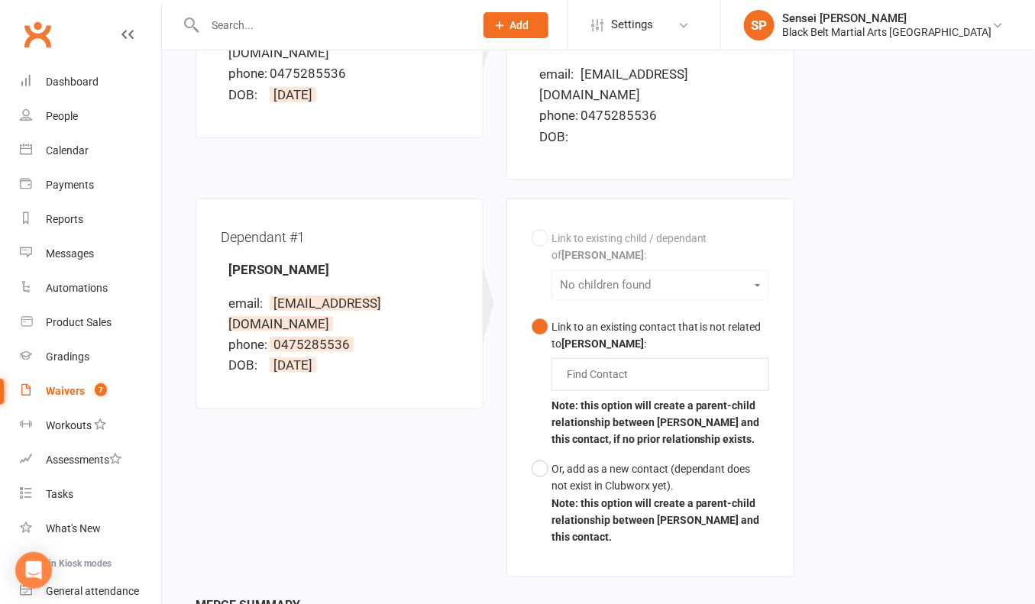
scroll to position [437, 0]
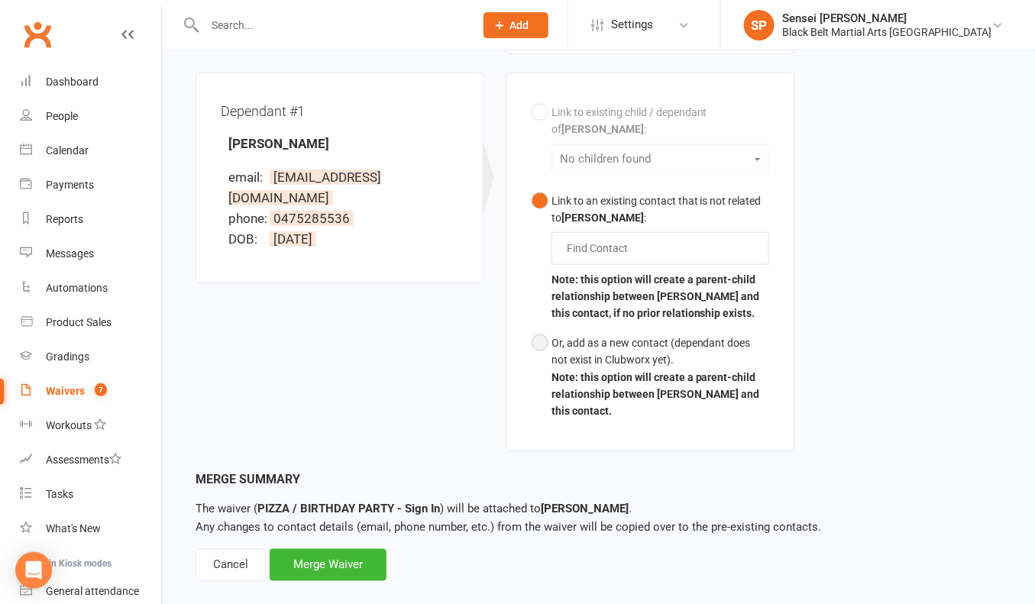
click at [574, 360] on button "Or, add as a new contact (dependant does not exist in Clubworx yet). Note: this…" at bounding box center [651, 377] width 238 height 98
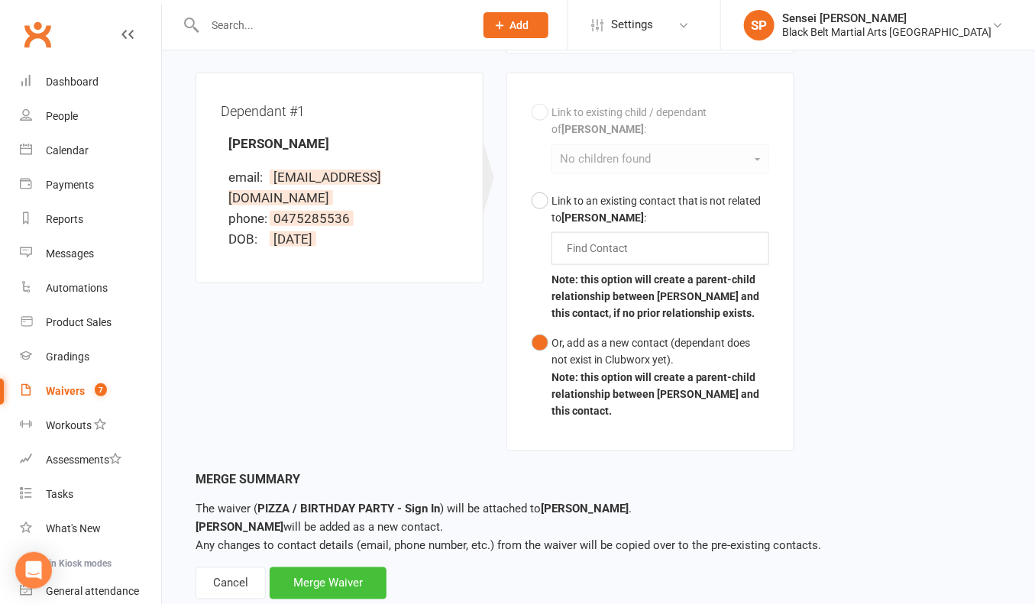
click at [319, 567] on div "Merge Waiver" at bounding box center [328, 583] width 117 height 32
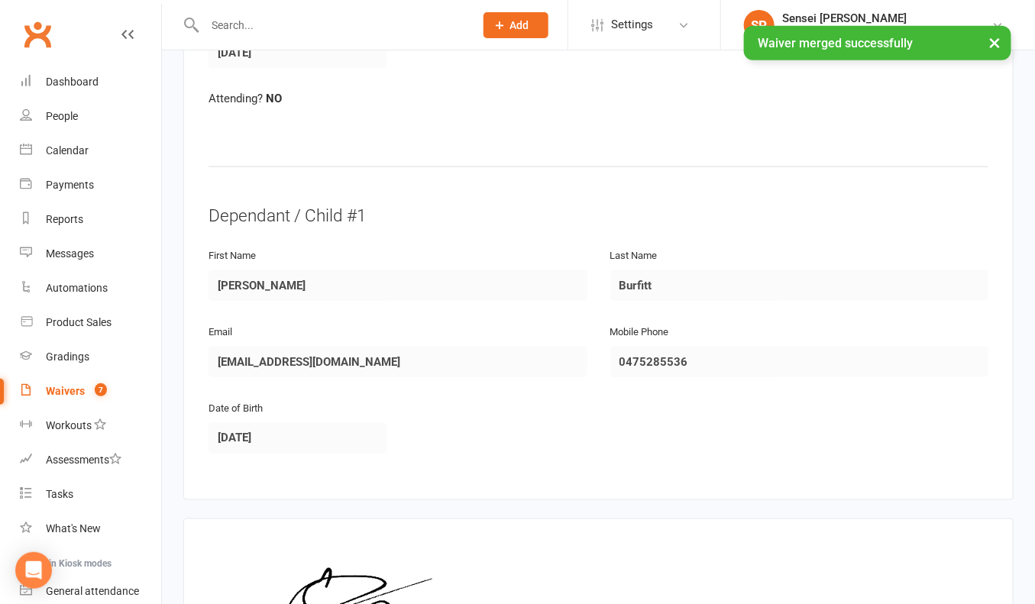
scroll to position [704, 0]
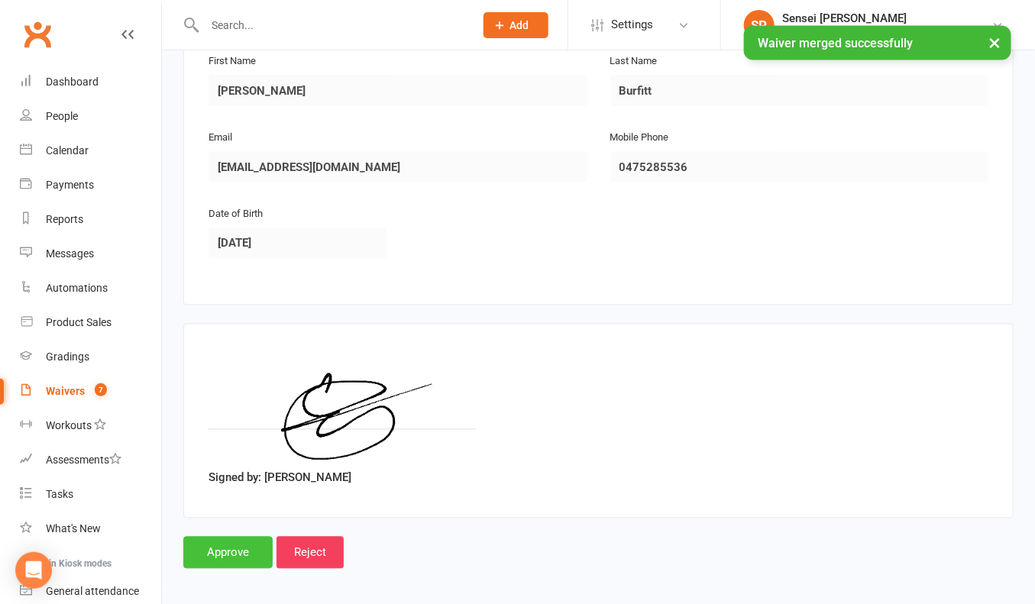
click at [240, 541] on input "Approve" at bounding box center [227, 553] width 89 height 32
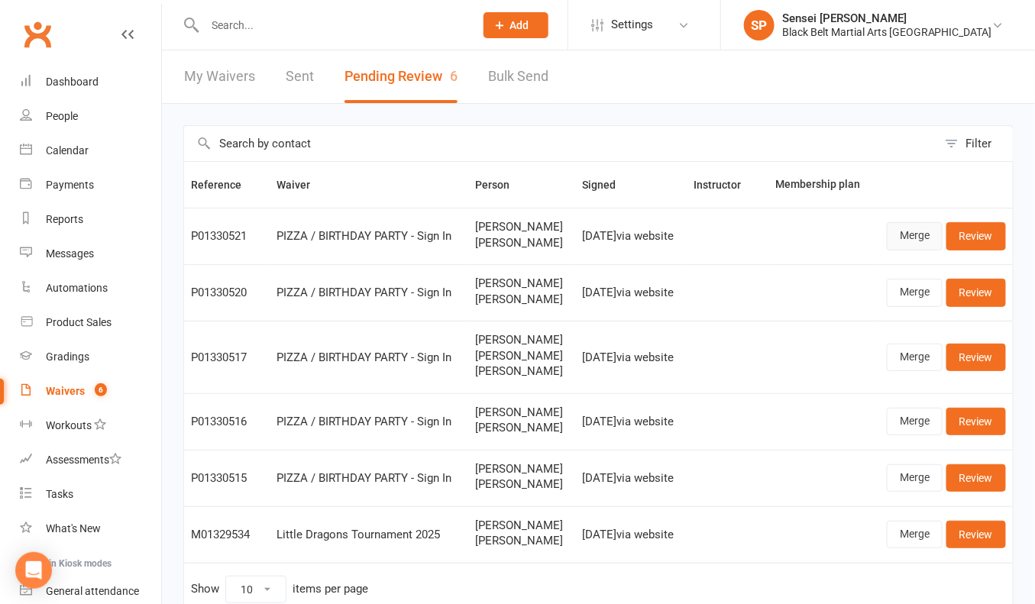
click at [907, 239] on link "Merge" at bounding box center [915, 235] width 56 height 27
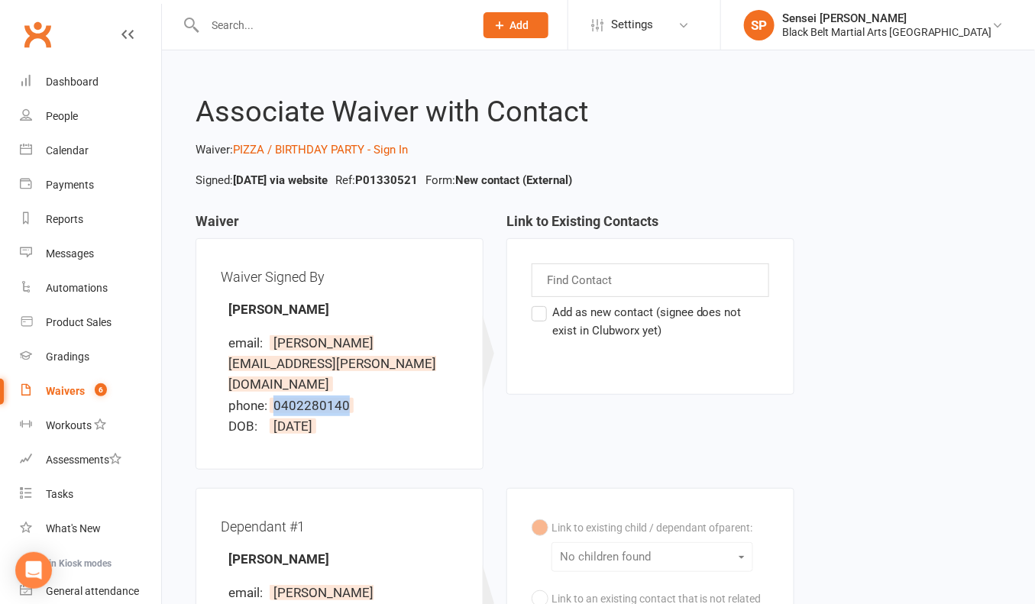
drag, startPoint x: 354, startPoint y: 389, endPoint x: 272, endPoint y: 384, distance: 82.6
click at [272, 396] on li "phone: 0402280140" at bounding box center [343, 406] width 230 height 21
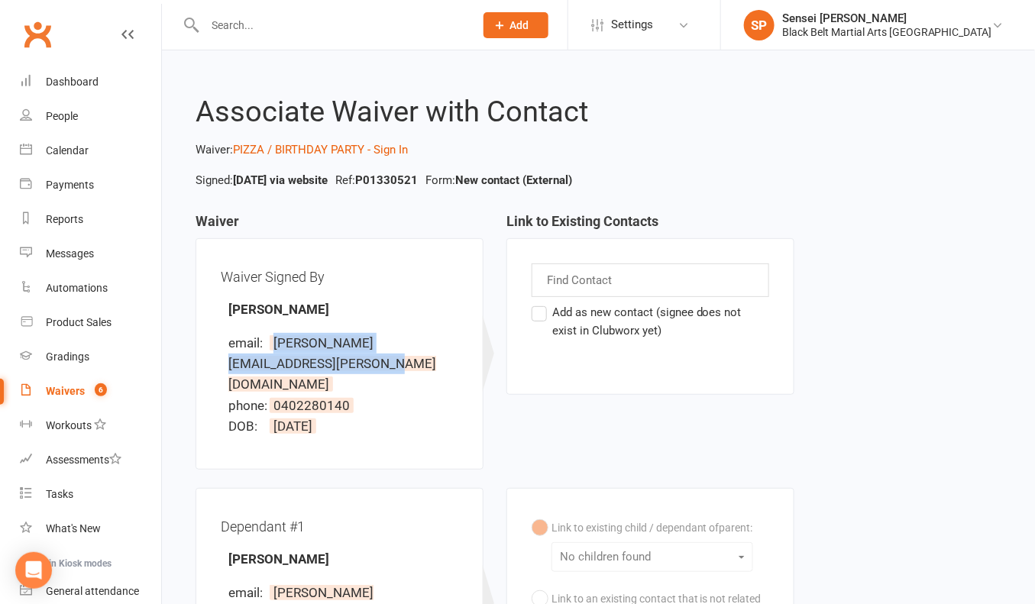
drag, startPoint x: 461, startPoint y: 363, endPoint x: 221, endPoint y: 360, distance: 239.8
click at [221, 360] on div "Waiver Signed By Sarah Dhorajiwala email: sarah.dhorajiwala@education.nsw.gov.a…" at bounding box center [340, 353] width 238 height 181
drag, startPoint x: 223, startPoint y: 360, endPoint x: 476, endPoint y: 358, distance: 252.8
click at [476, 358] on div "Waiver Signed By Sarah Dhorajiwala email: sarah.dhorajiwala@education.nsw.gov.a…" at bounding box center [340, 353] width 288 height 231
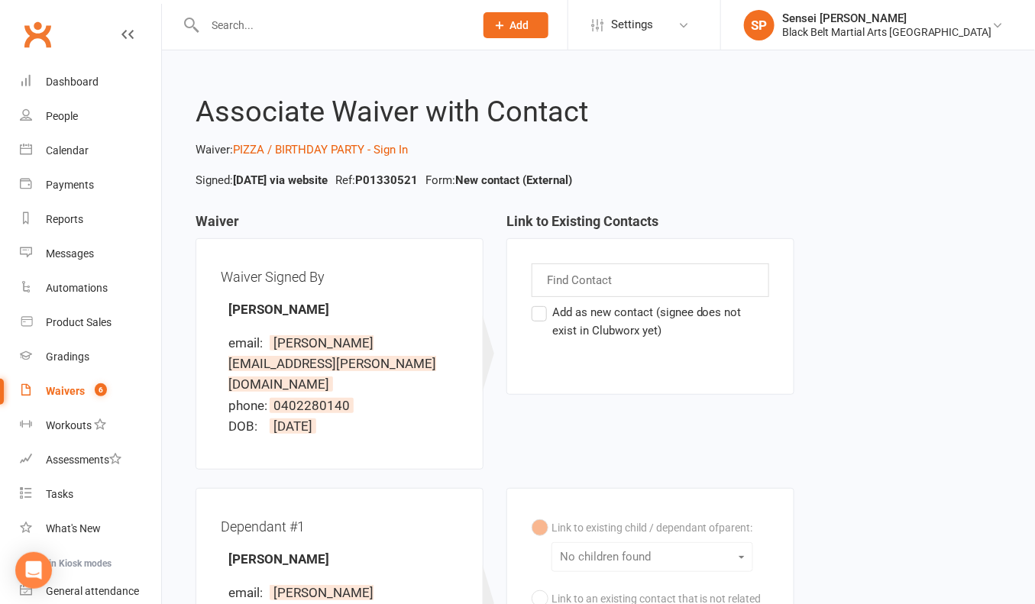
click at [540, 270] on div "Find Contact" at bounding box center [651, 280] width 238 height 34
click at [571, 271] on input "text" at bounding box center [580, 280] width 71 height 20
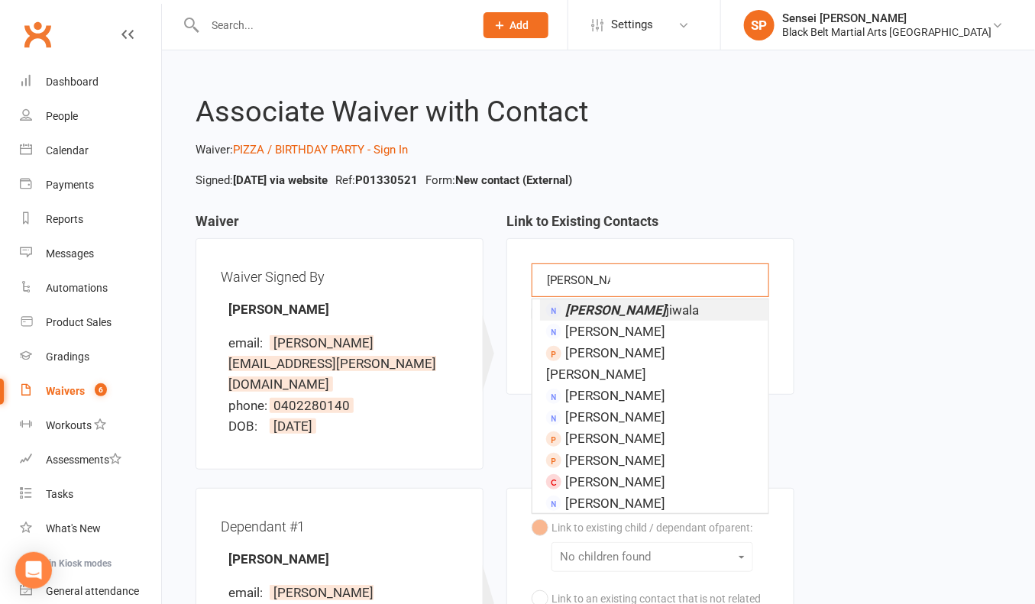
type input "sarah dhora"
click at [576, 302] on em "Sarah Dhora" at bounding box center [615, 309] width 101 height 15
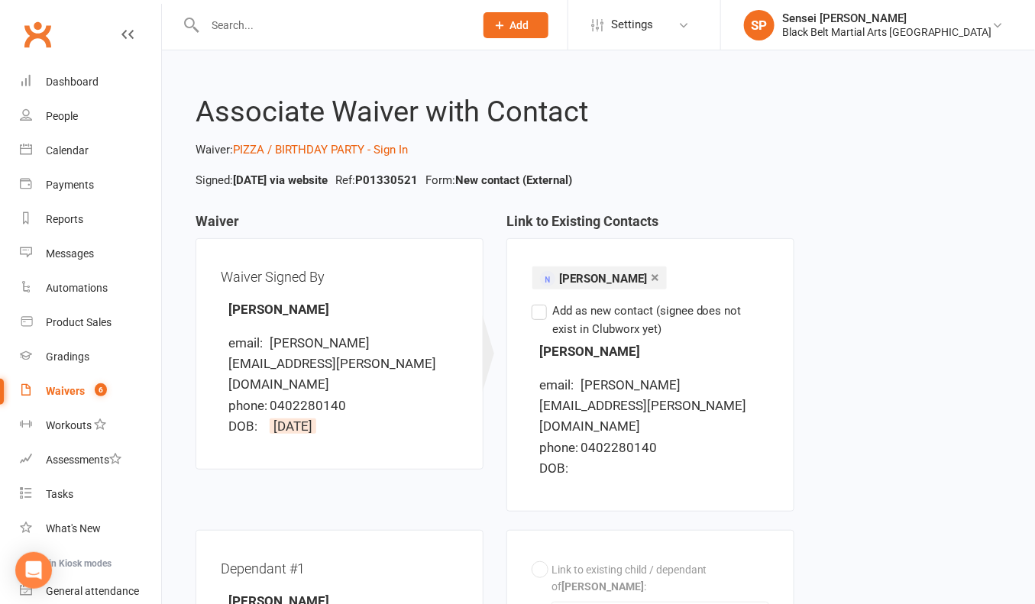
click at [503, 378] on div "Link to Existing Contacts × Sarah Dhorajiwala sarah dhora sarah dhora Add as ne…" at bounding box center [650, 372] width 311 height 316
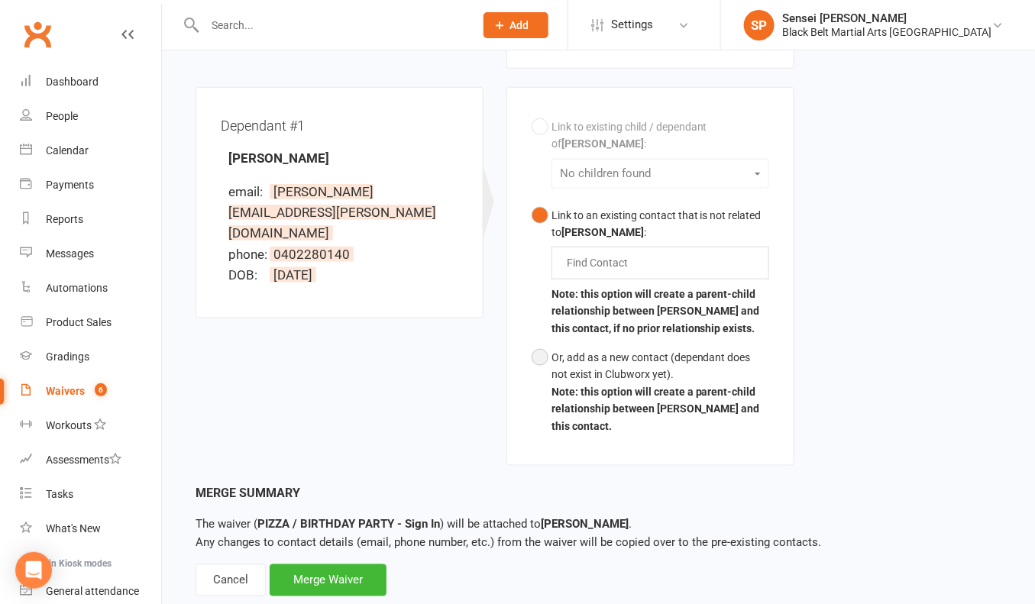
scroll to position [458, 0]
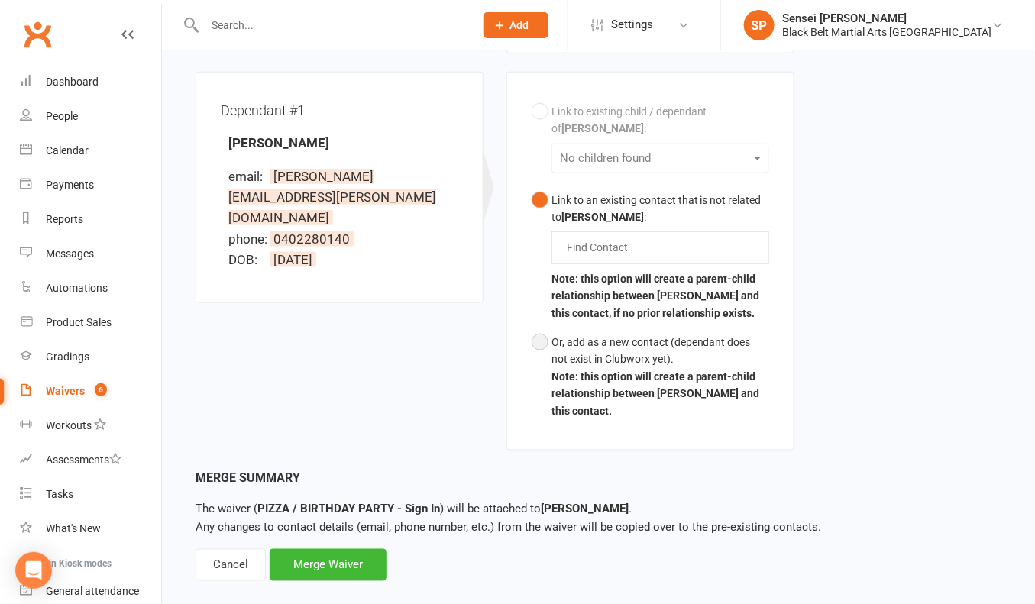
click at [590, 364] on button "Or, add as a new contact (dependant does not exist in Clubworx yet). Note: this…" at bounding box center [651, 377] width 238 height 98
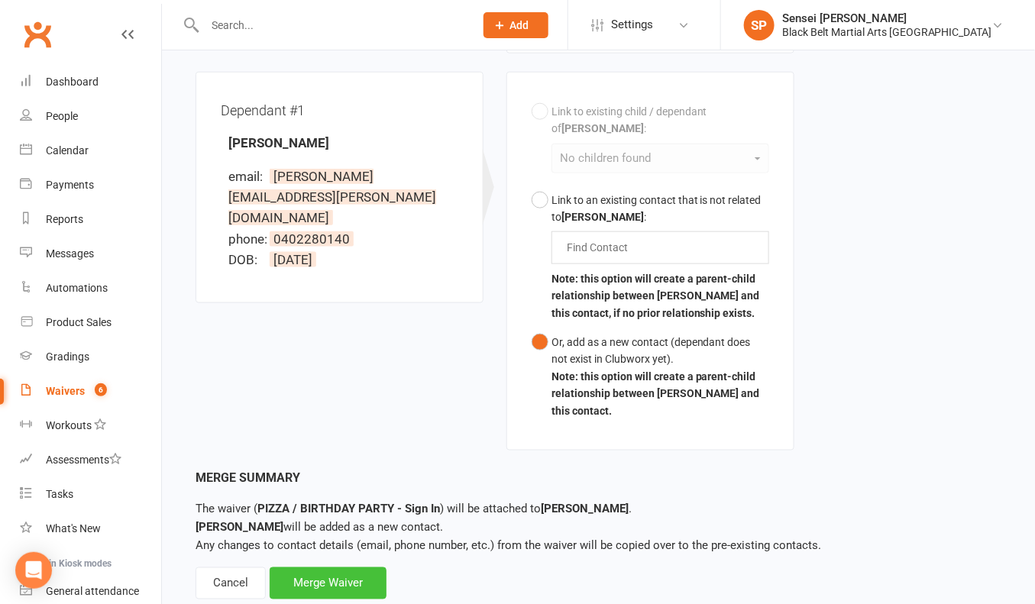
click at [305, 567] on div "Merge Waiver" at bounding box center [328, 583] width 117 height 32
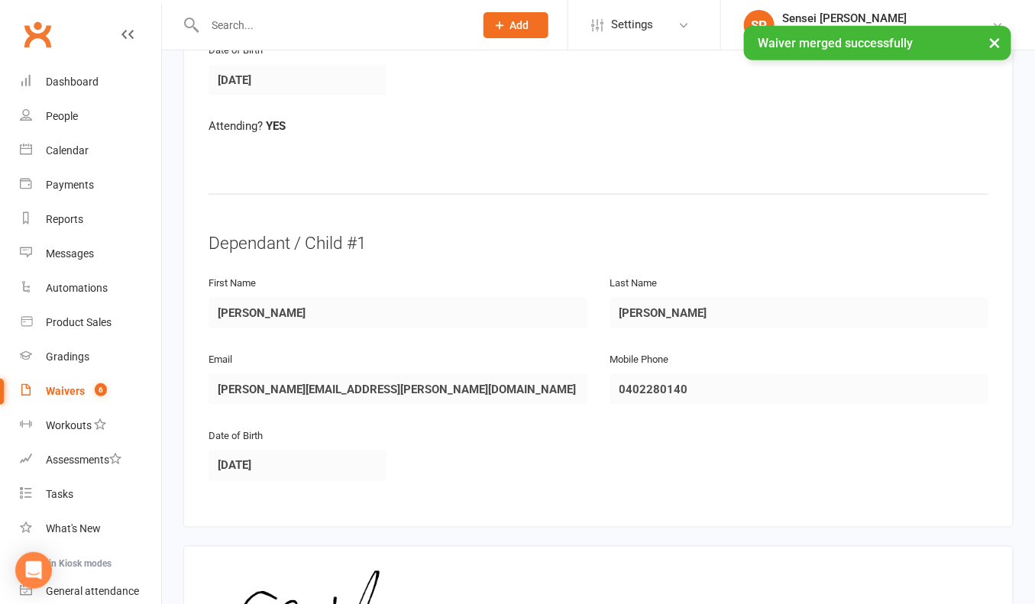
scroll to position [704, 0]
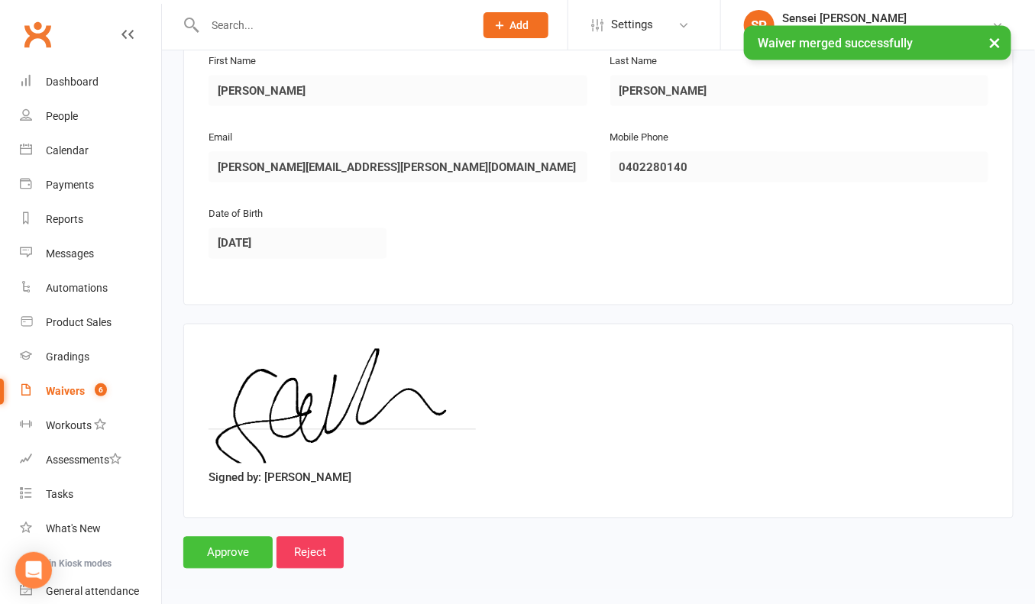
click at [219, 546] on input "Approve" at bounding box center [227, 553] width 89 height 32
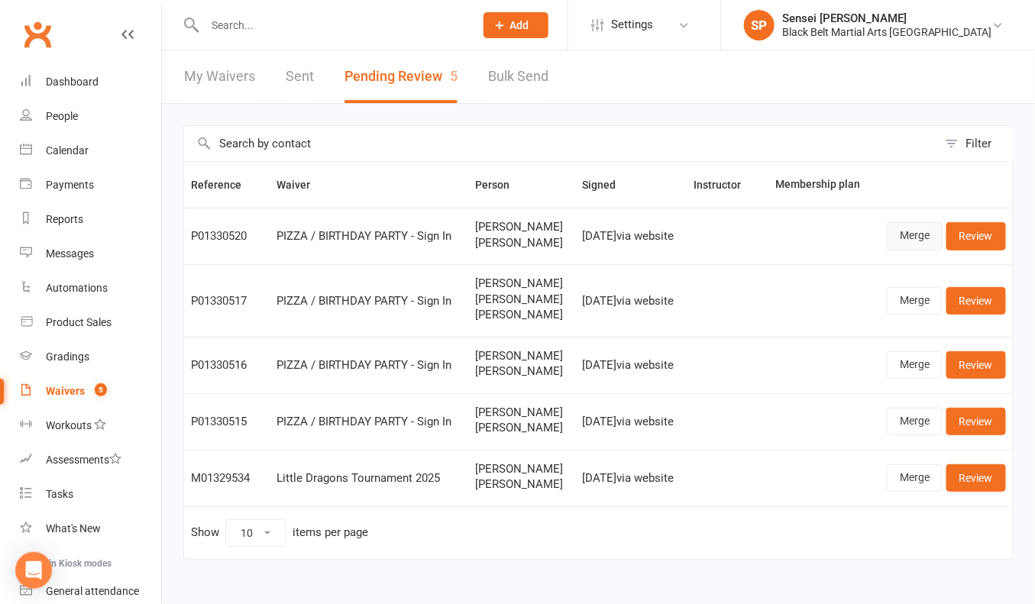
click at [910, 238] on link "Merge" at bounding box center [915, 235] width 56 height 27
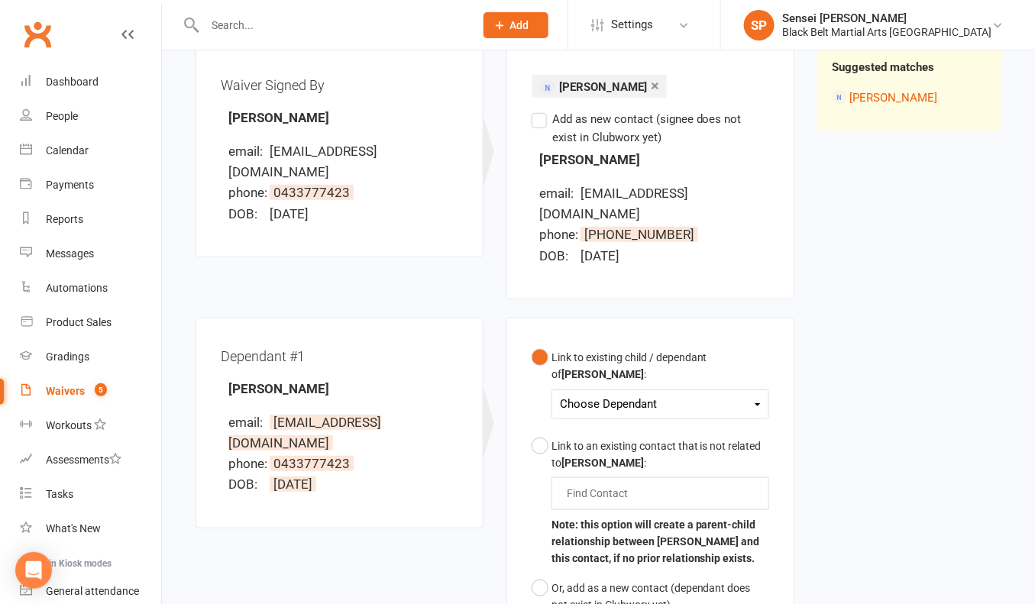
scroll to position [193, 0]
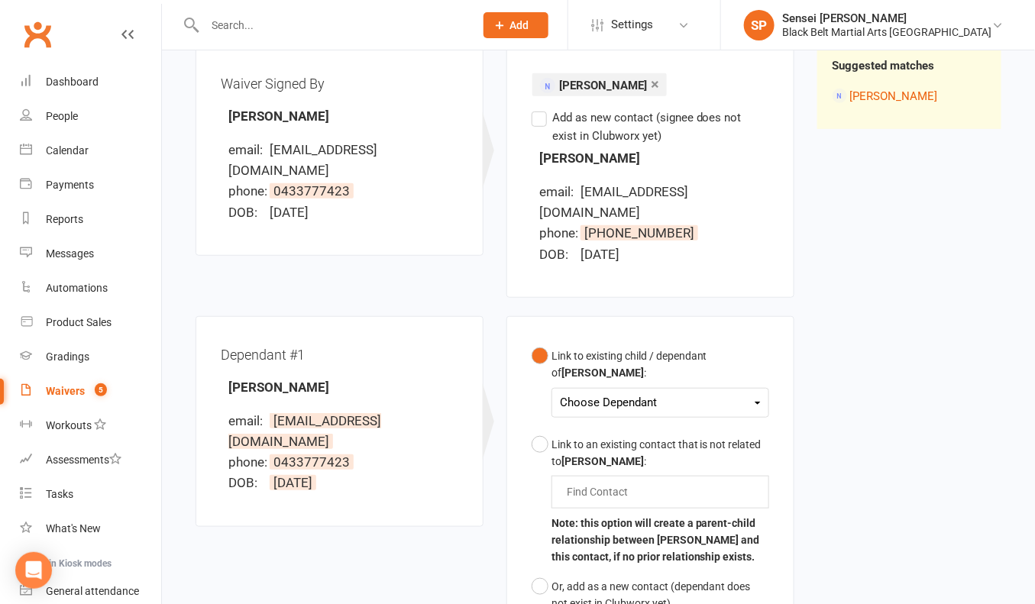
click at [631, 393] on div "Choose Dependant" at bounding box center [660, 403] width 201 height 21
click at [629, 422] on link "Ryan Dhillon" at bounding box center [636, 438] width 151 height 33
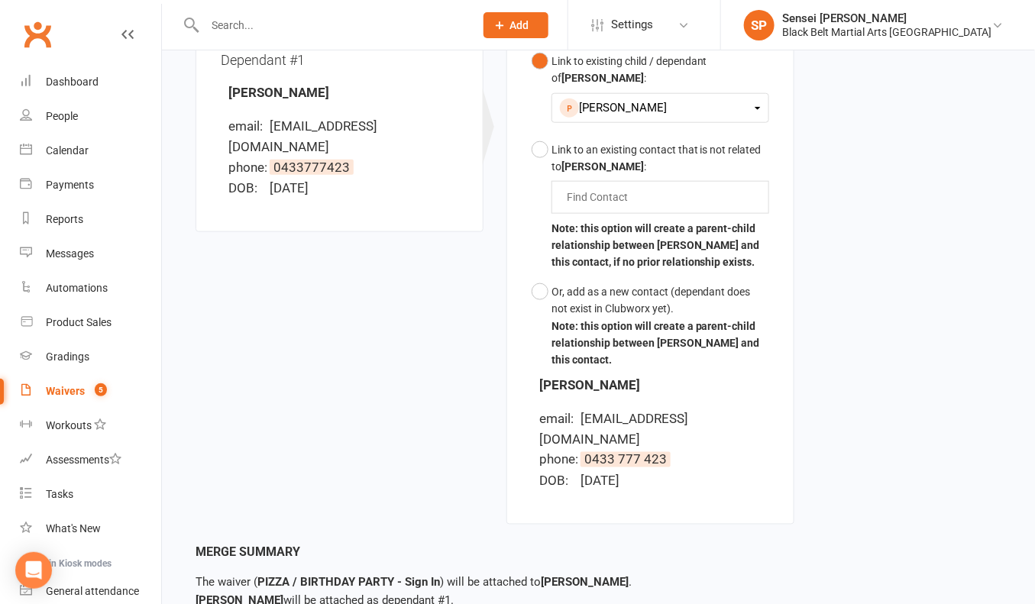
scroll to position [559, 0]
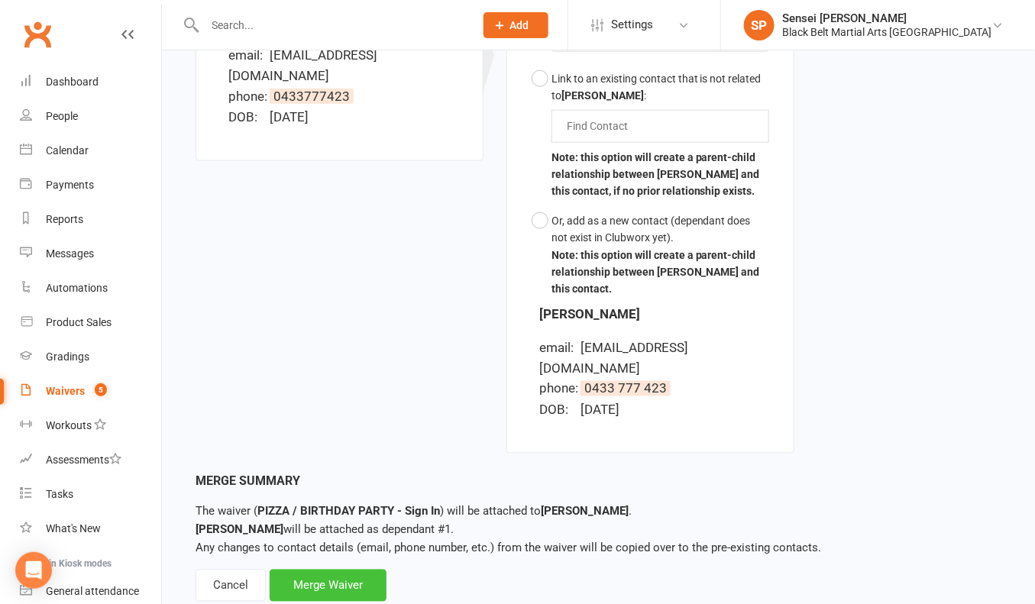
click at [334, 570] on div "Merge Waiver" at bounding box center [328, 586] width 117 height 32
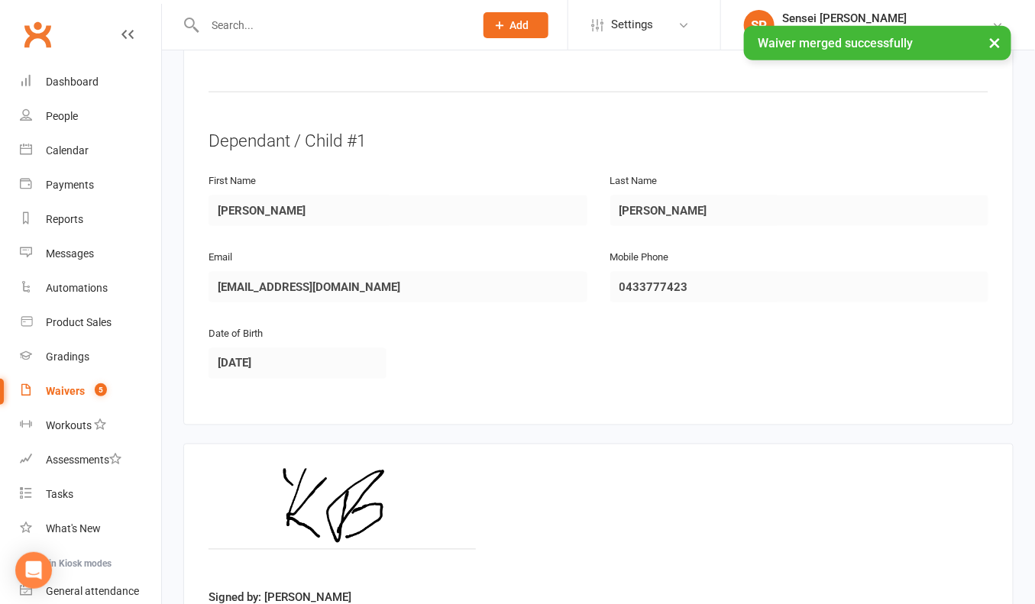
scroll to position [704, 0]
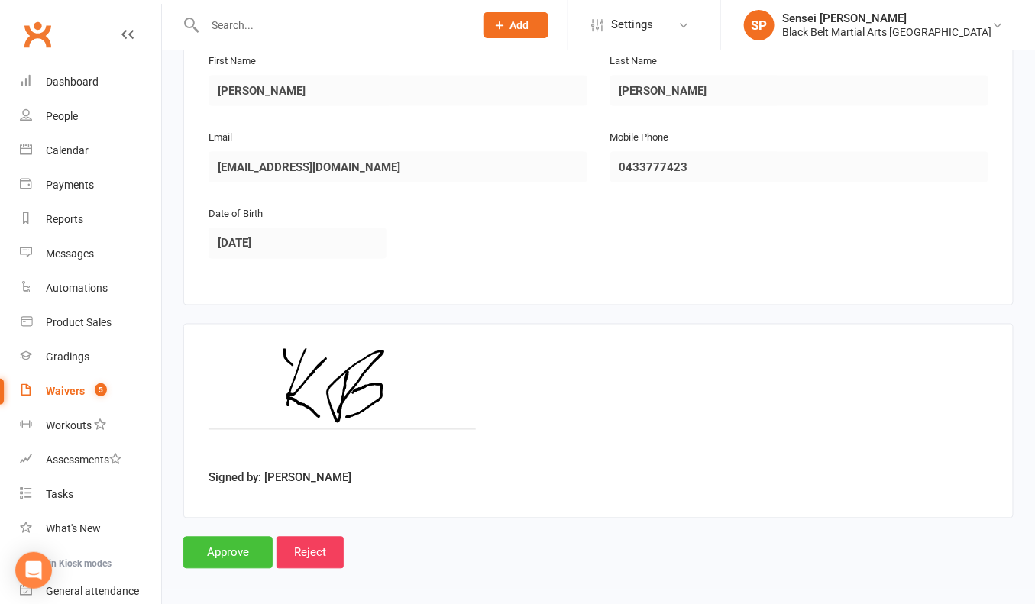
click at [229, 539] on input "Approve" at bounding box center [227, 553] width 89 height 32
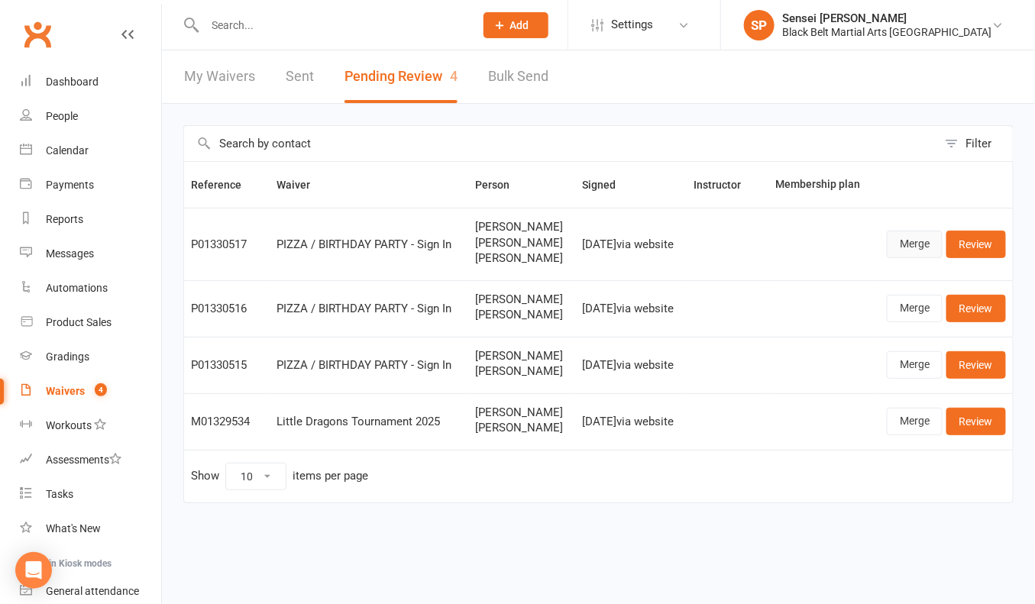
click at [906, 247] on link "Merge" at bounding box center [915, 244] width 56 height 27
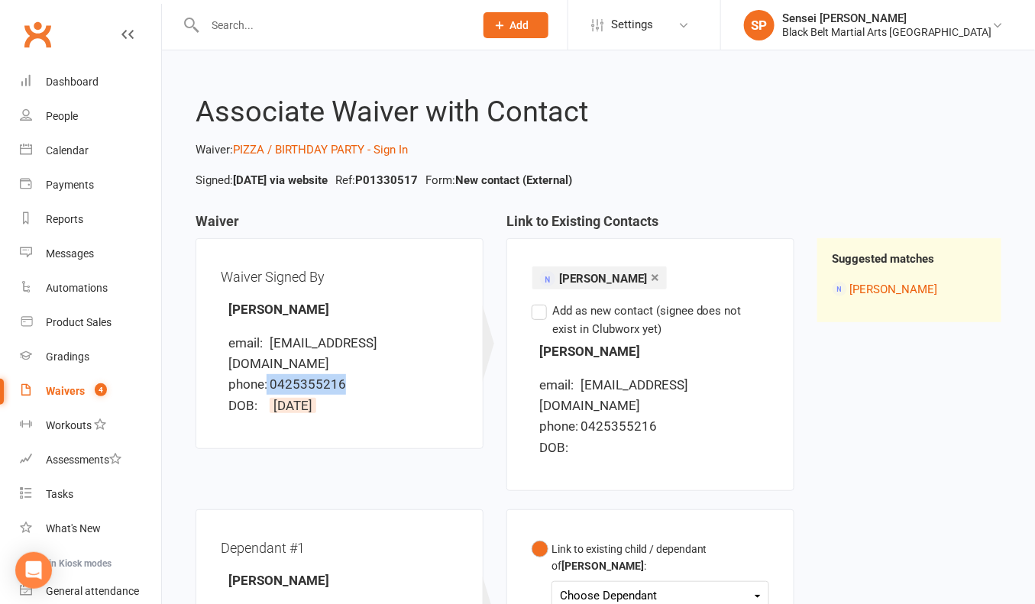
drag, startPoint x: 370, startPoint y: 354, endPoint x: 266, endPoint y: 367, distance: 105.4
click at [266, 374] on li "phone: 0425355216" at bounding box center [343, 384] width 230 height 21
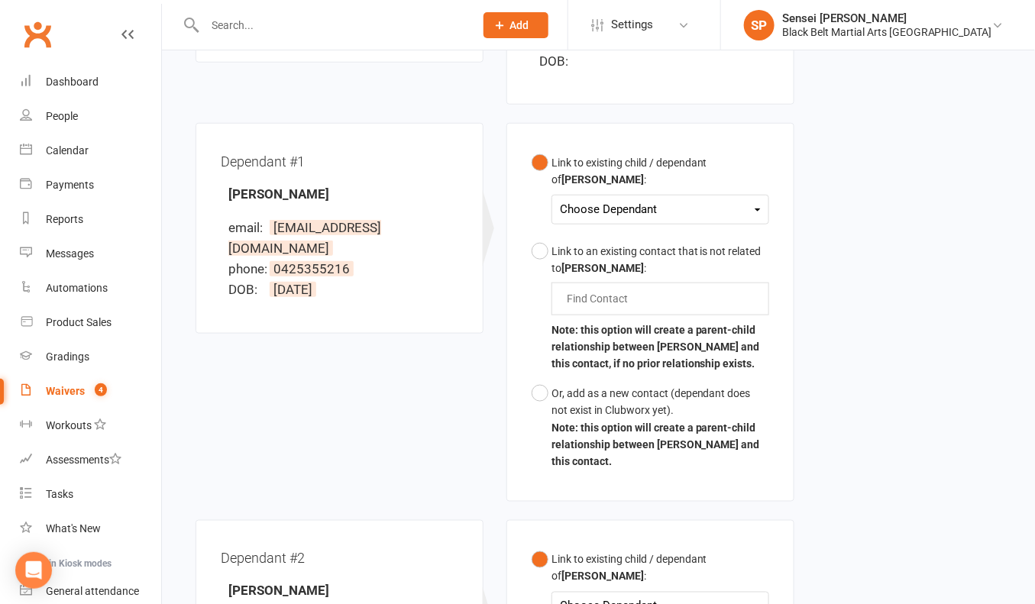
scroll to position [392, 0]
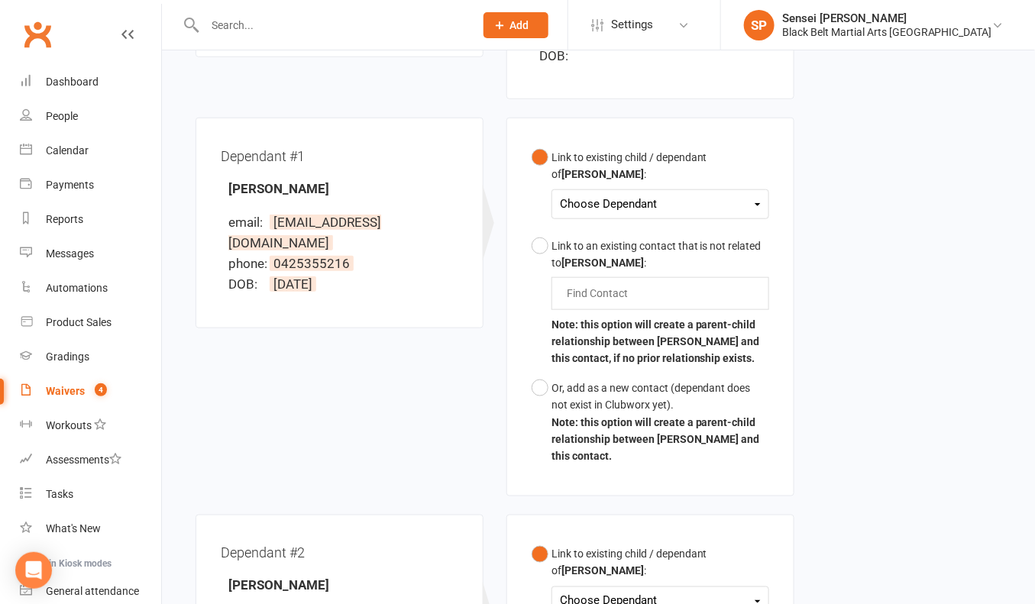
click at [613, 194] on div "Choose Dependant" at bounding box center [660, 204] width 201 height 21
click at [615, 224] on link "Kailash Naidu" at bounding box center [636, 240] width 151 height 33
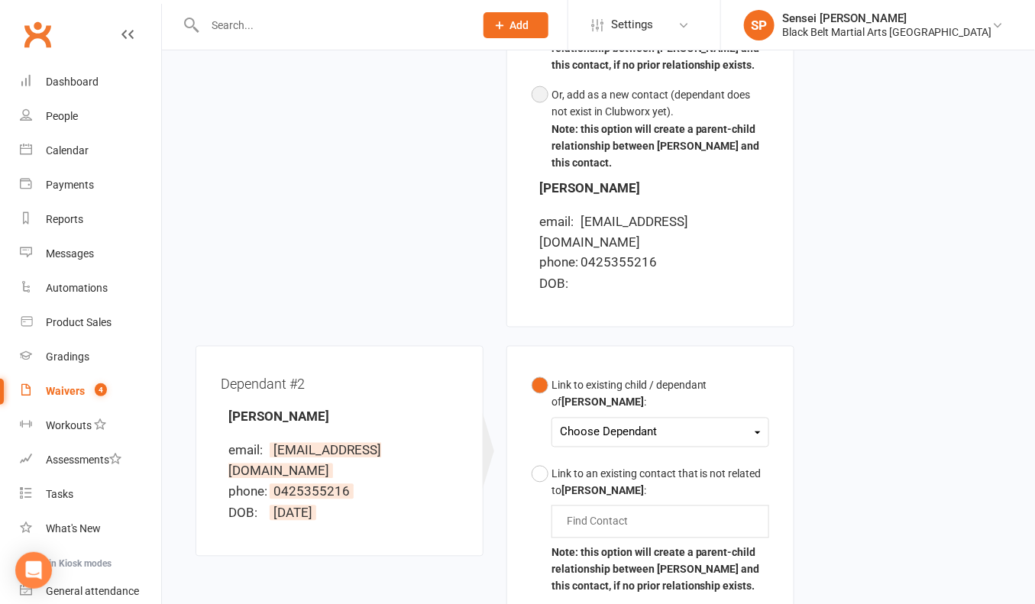
scroll to position [703, 0]
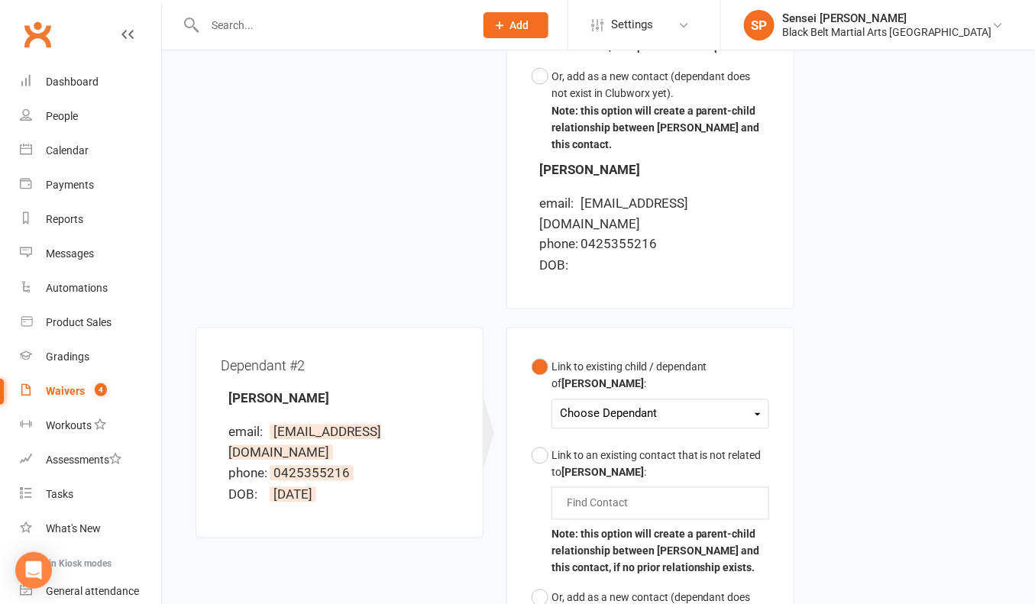
click at [593, 404] on div "Choose Dependant" at bounding box center [660, 414] width 201 height 21
click at [519, 488] on div "Link to existing child / dependant of Nantha Ruban : Choose Dependant Kailash N…" at bounding box center [650, 517] width 288 height 379
click at [622, 404] on div "Choose Dependant" at bounding box center [660, 414] width 201 height 21
click at [594, 487] on div "Find Contact" at bounding box center [660, 503] width 218 height 32
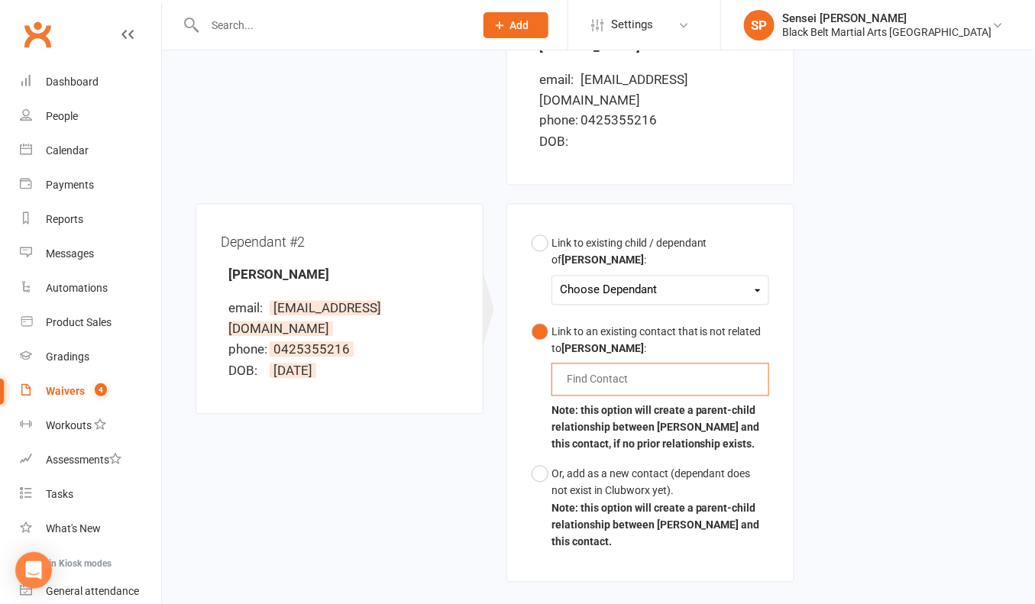
scroll to position [913, 0]
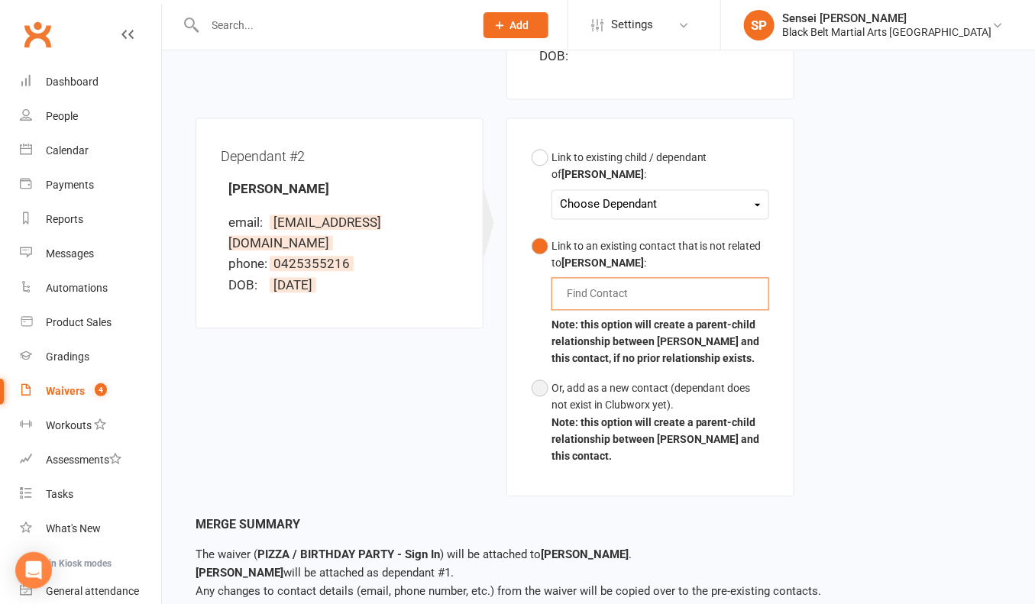
click at [589, 387] on button "Or, add as a new contact (dependant does not exist in Clubworx yet). Note: this…" at bounding box center [651, 423] width 238 height 98
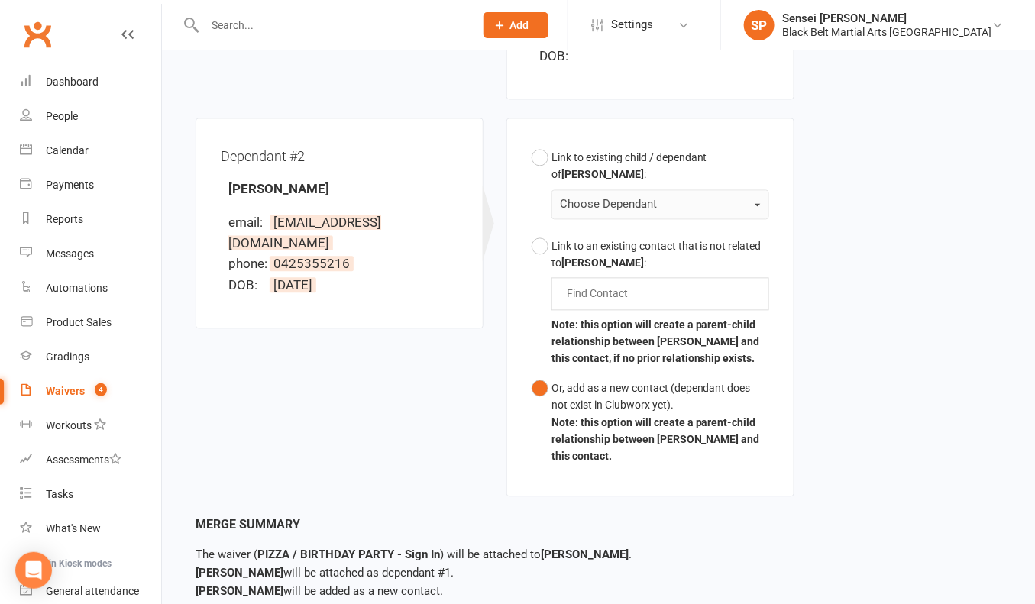
scroll to position [974, 0]
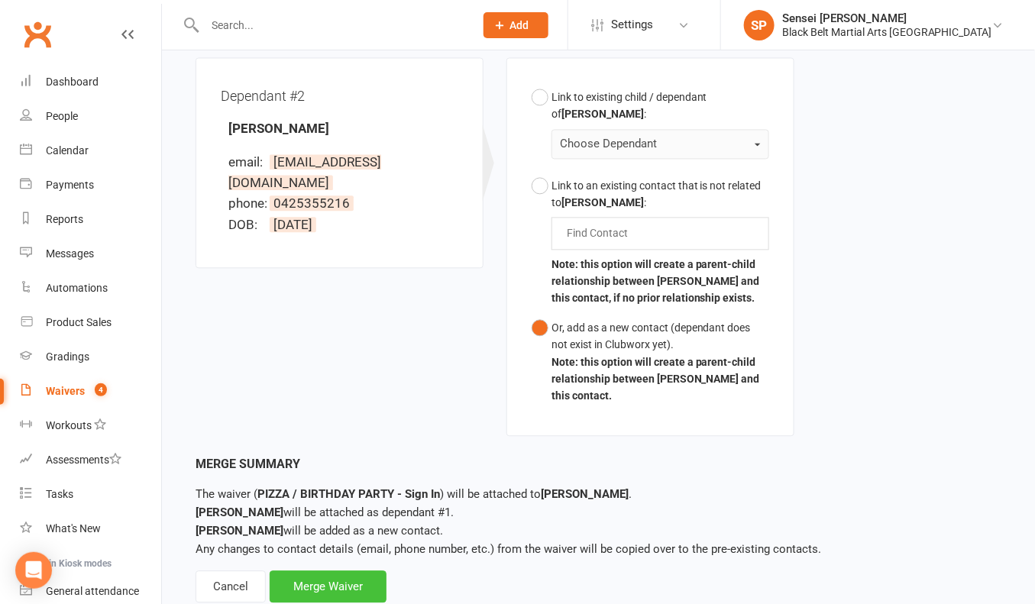
click at [355, 571] on div "Merge Waiver" at bounding box center [328, 587] width 117 height 32
click at [359, 571] on div "Merge Waiver" at bounding box center [328, 587] width 117 height 32
click at [339, 571] on div "Merge Waiver" at bounding box center [328, 587] width 117 height 32
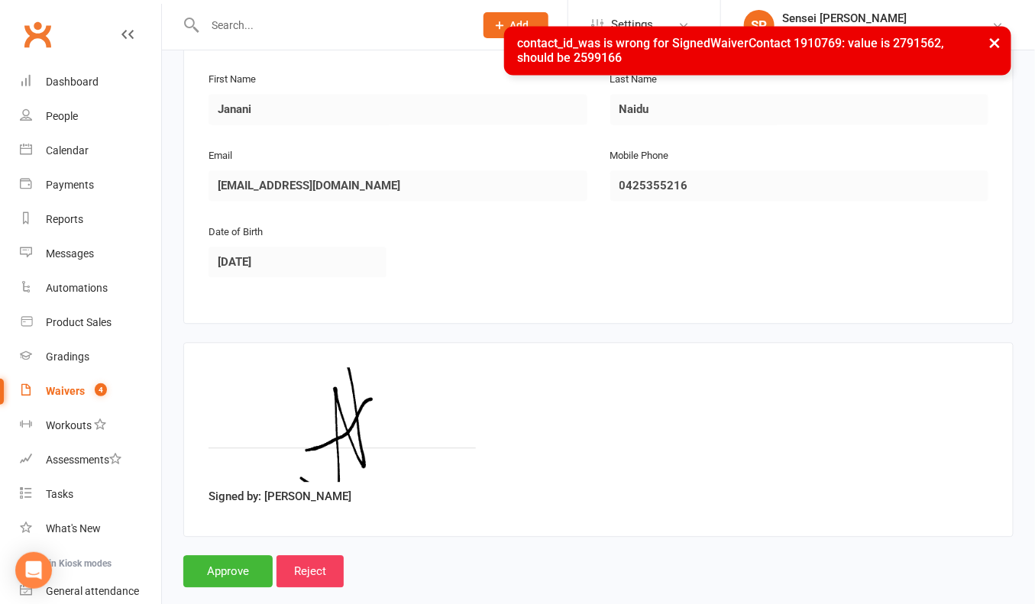
scroll to position [1049, 0]
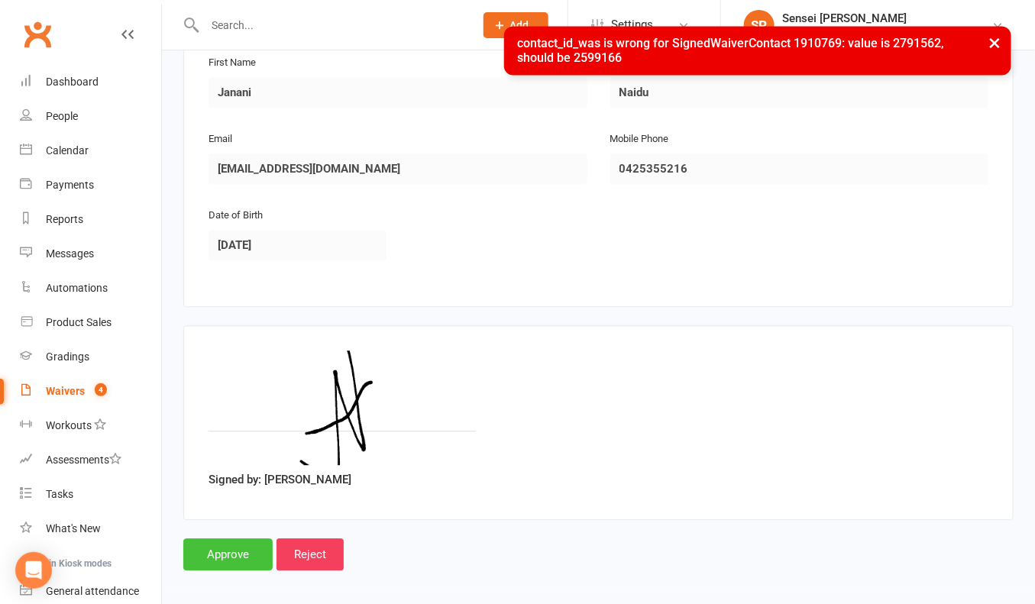
click at [221, 541] on input "Approve" at bounding box center [227, 554] width 89 height 32
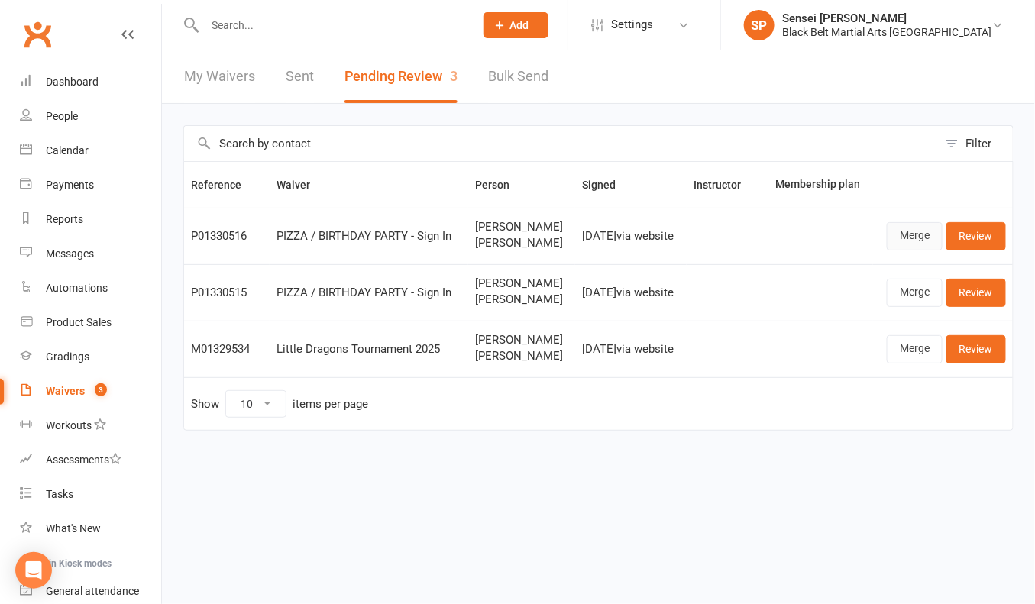
click at [914, 230] on link "Merge" at bounding box center [915, 235] width 56 height 27
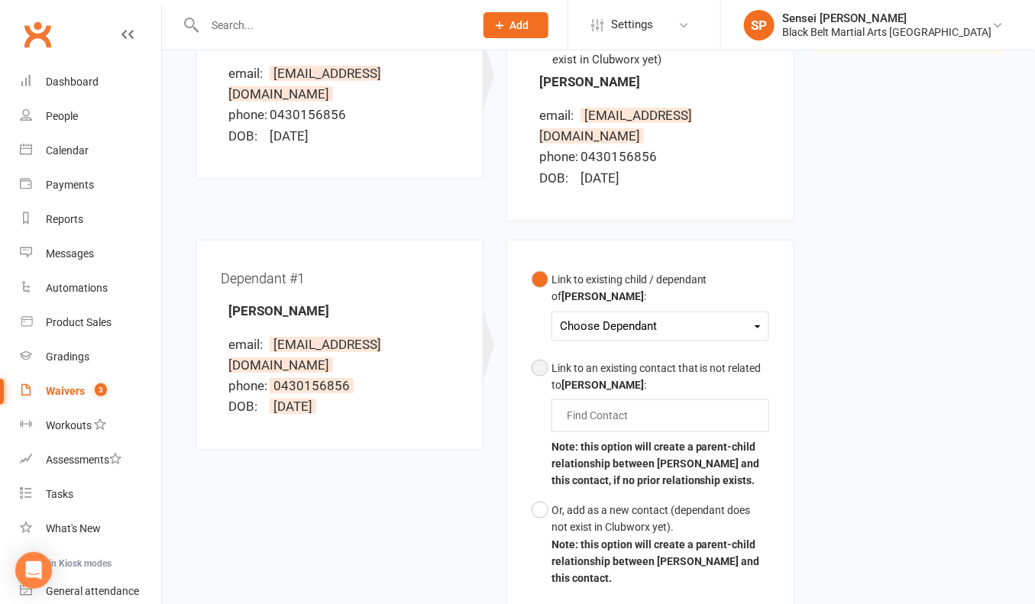
scroll to position [294, 0]
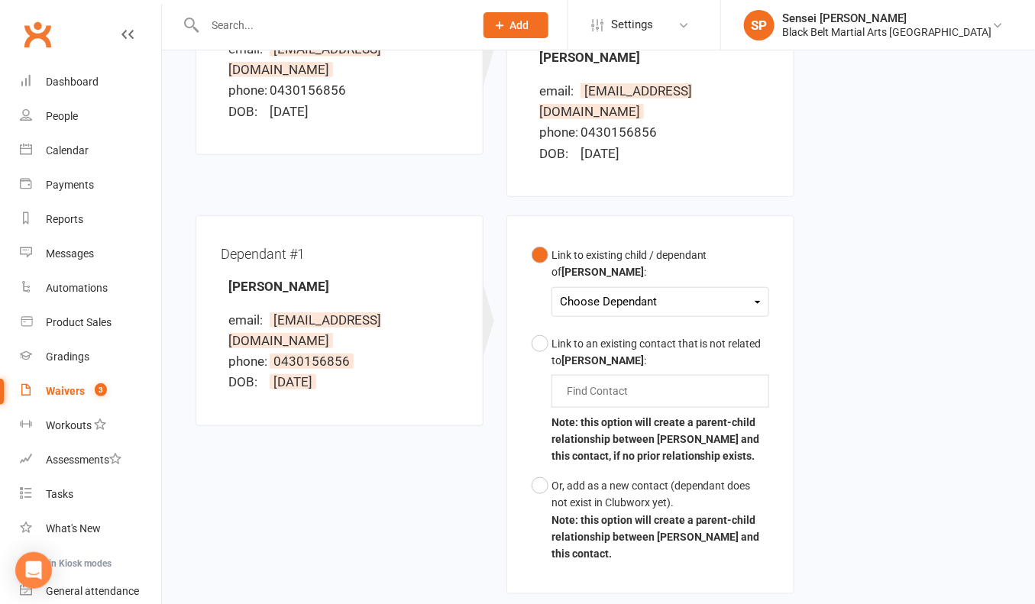
click at [607, 292] on div "Choose Dependant" at bounding box center [660, 302] width 201 height 21
click at [603, 322] on link "Cynthia Mao" at bounding box center [636, 338] width 151 height 33
click at [445, 438] on div "Dependant #1 Cynthia Mao email: maojian_nj@hotmail.com phone: 0430156856 DOB: 2…" at bounding box center [495, 476] width 622 height 522
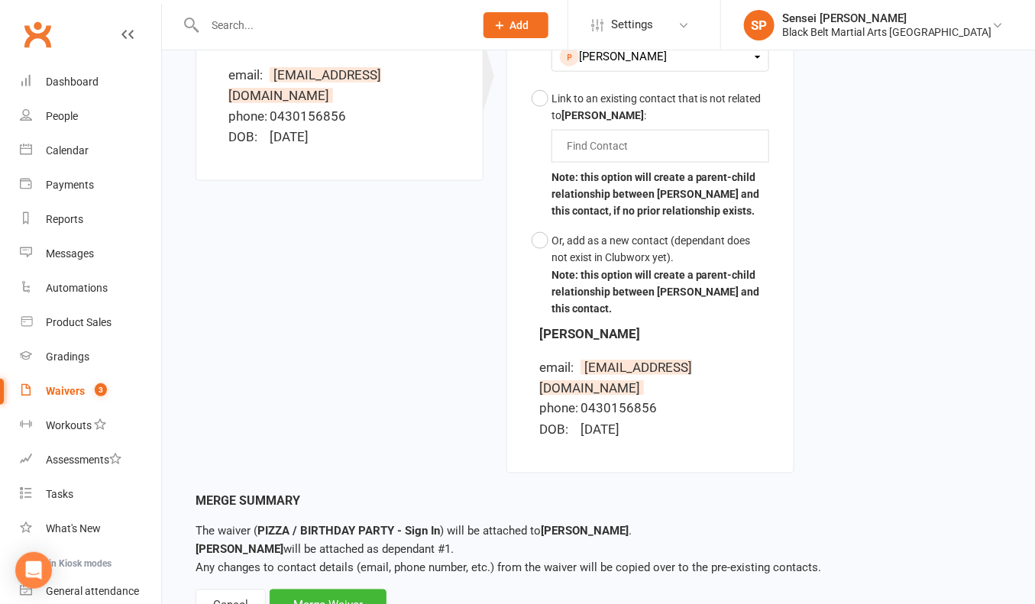
scroll to position [559, 0]
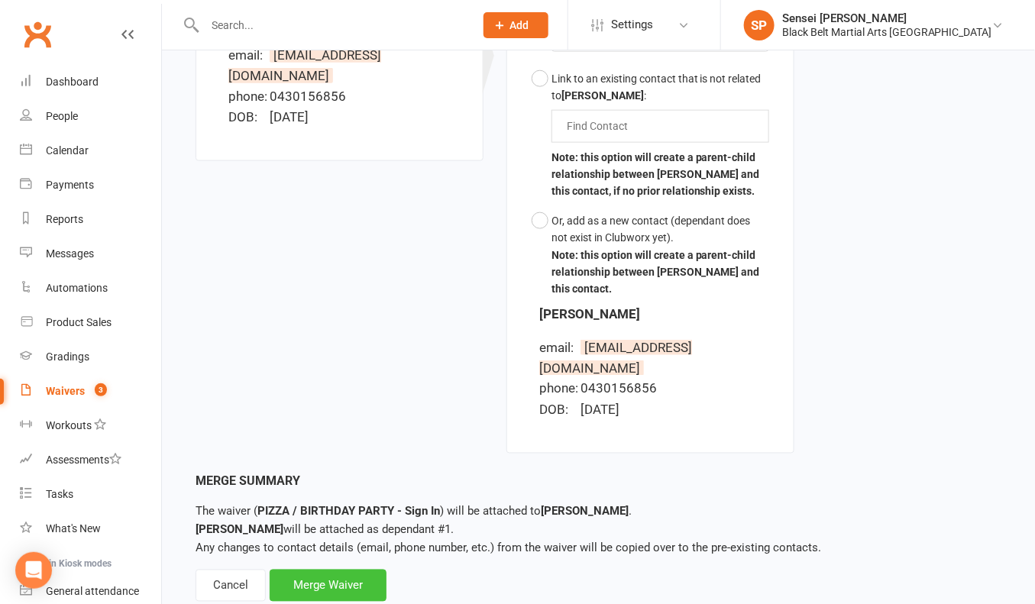
click at [338, 570] on div "Merge Waiver" at bounding box center [328, 586] width 117 height 32
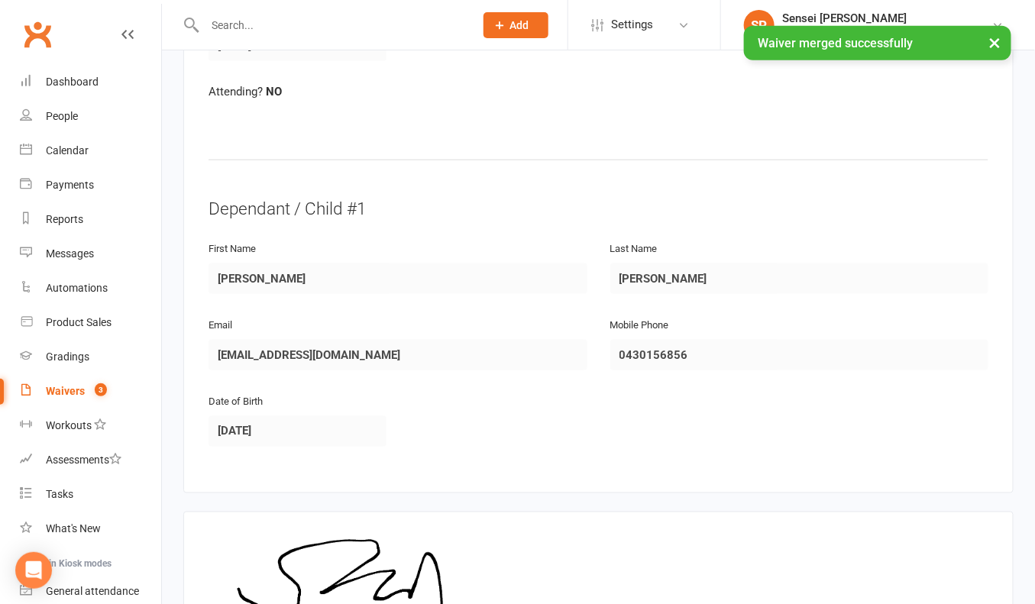
scroll to position [704, 0]
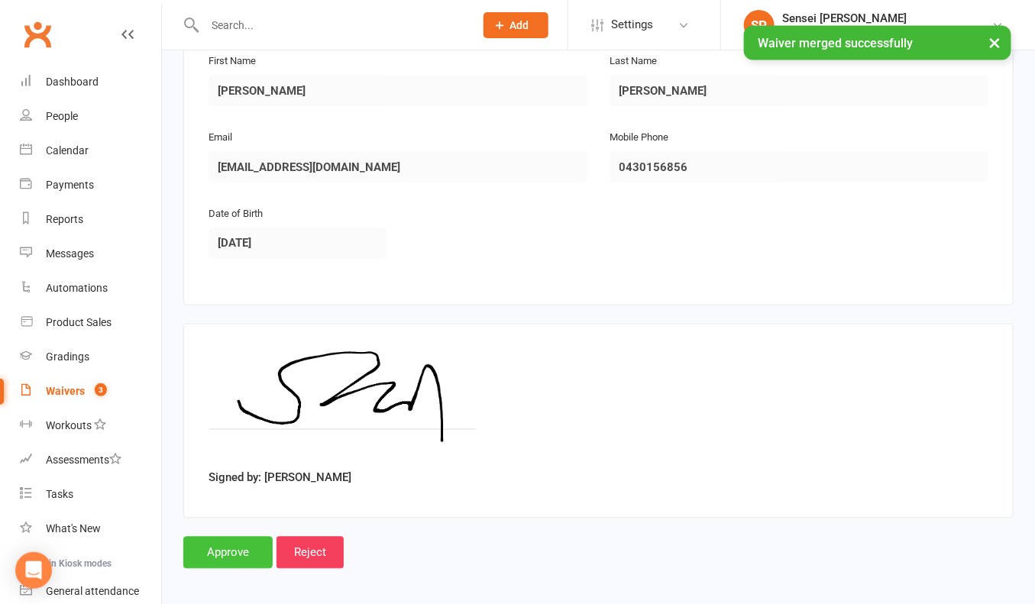
click at [212, 541] on input "Approve" at bounding box center [227, 553] width 89 height 32
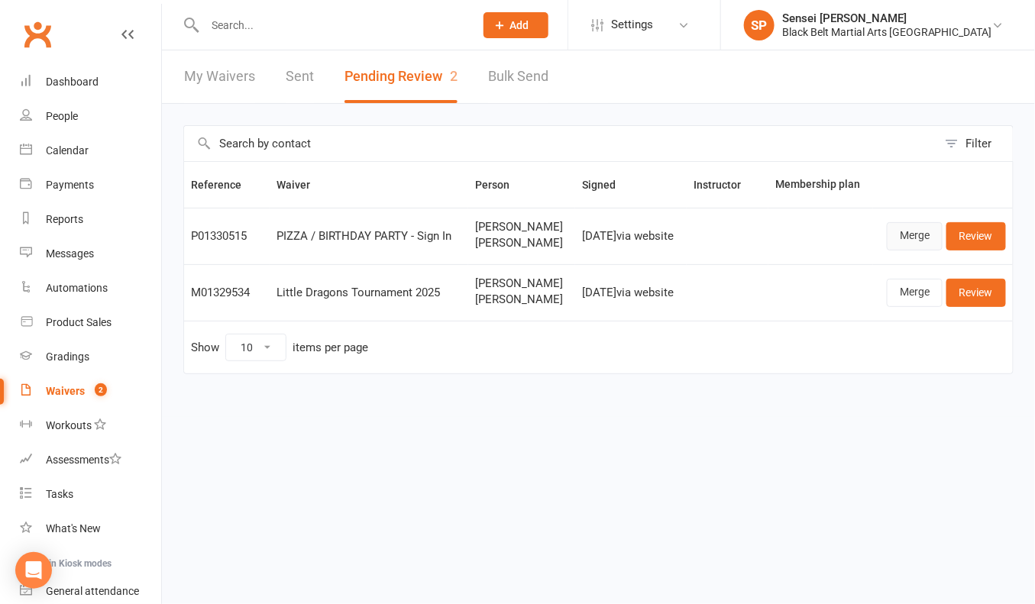
click at [901, 236] on link "Merge" at bounding box center [915, 235] width 56 height 27
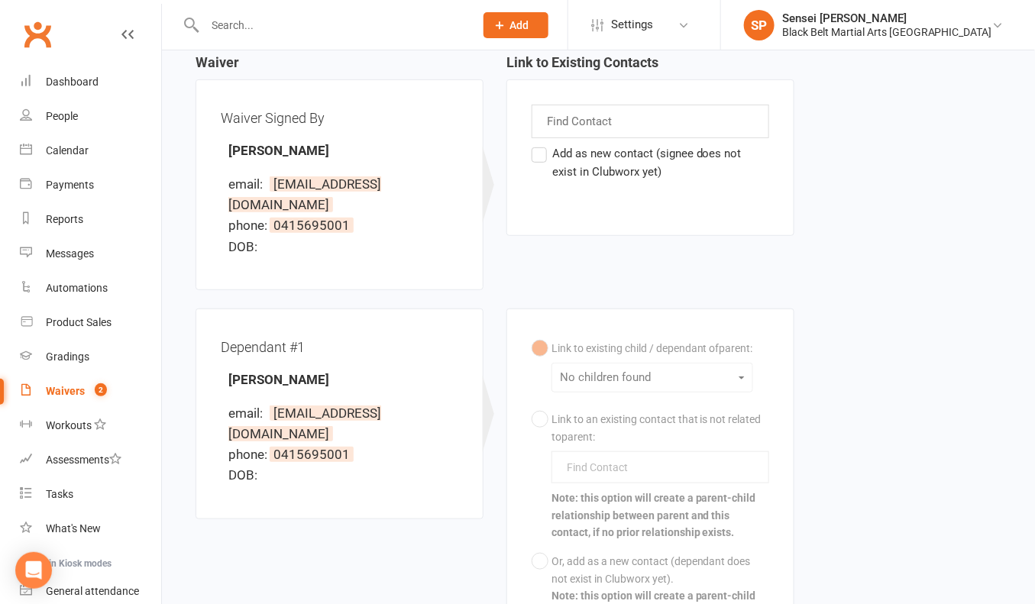
scroll to position [133, 0]
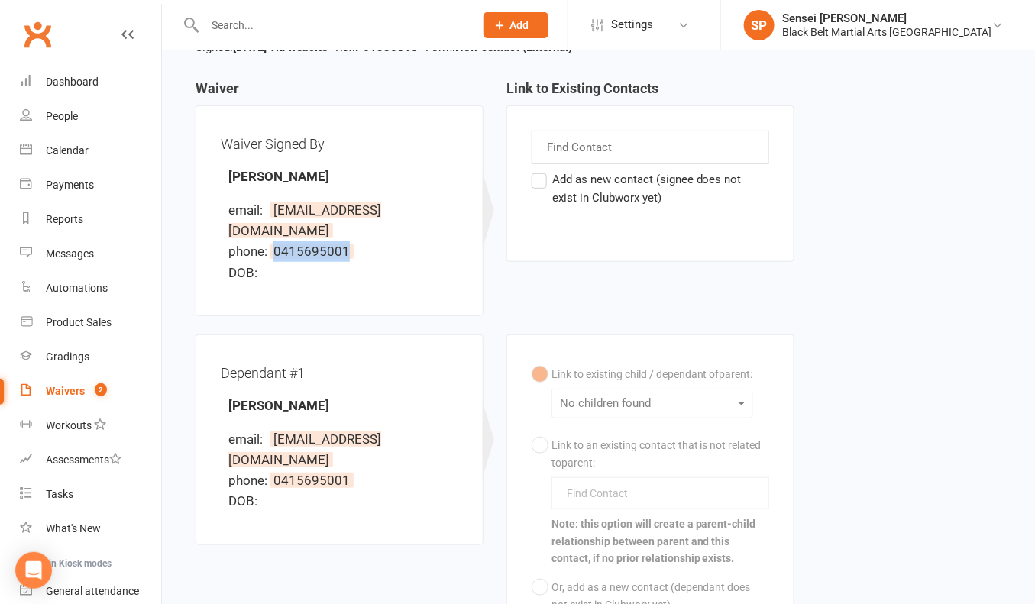
drag, startPoint x: 363, startPoint y: 229, endPoint x: 274, endPoint y: 227, distance: 88.6
click at [274, 241] on li "phone: 0415695001" at bounding box center [343, 251] width 230 height 21
drag, startPoint x: 406, startPoint y: 205, endPoint x: 274, endPoint y: 202, distance: 132.2
click at [274, 202] on li "email: exloong@gmail.com" at bounding box center [343, 220] width 230 height 41
click at [585, 142] on input "text" at bounding box center [580, 147] width 71 height 20
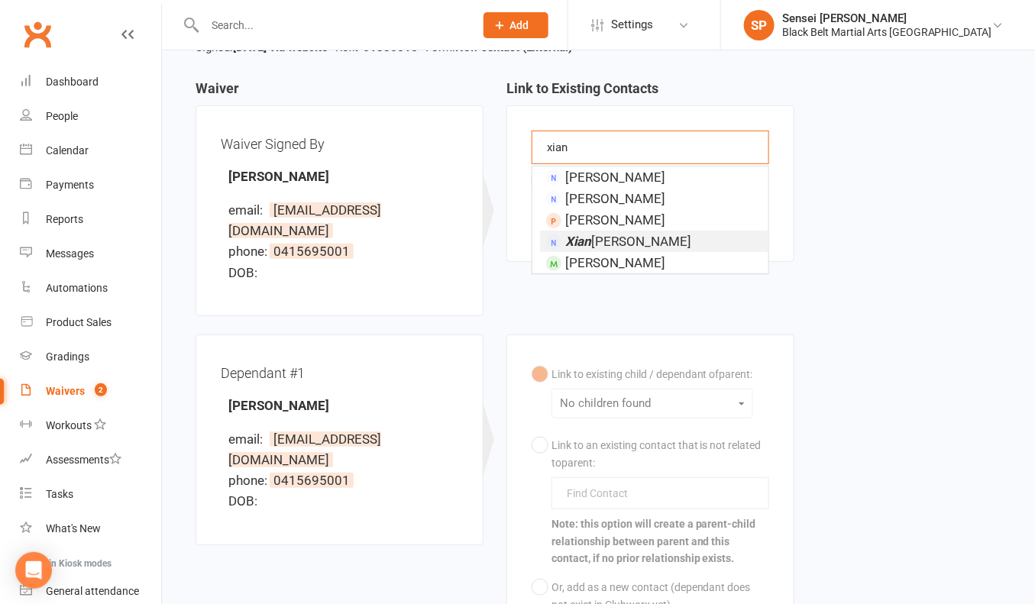
type input "xian"
click at [582, 235] on em "Xian" at bounding box center [578, 241] width 26 height 15
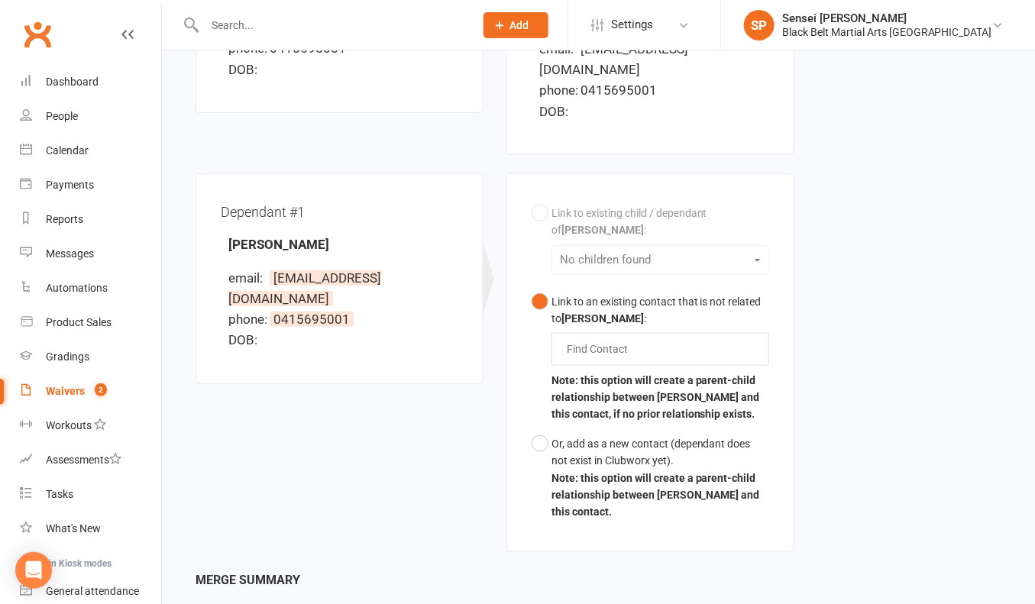
scroll to position [348, 0]
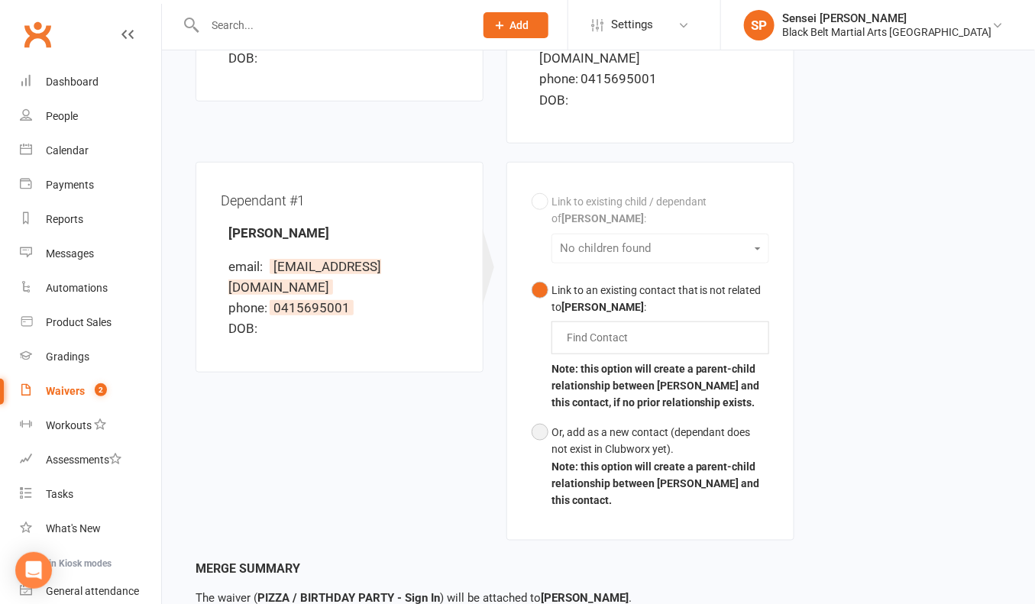
click at [551, 424] on div "Or, add as a new contact (dependant does not exist in Clubworx yet)." at bounding box center [660, 441] width 218 height 34
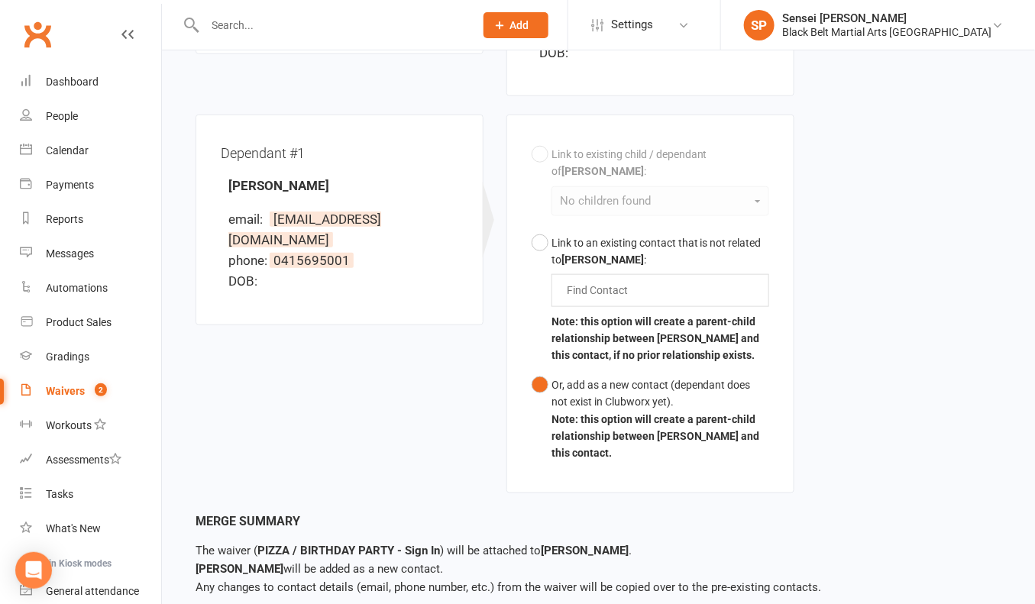
scroll to position [455, 0]
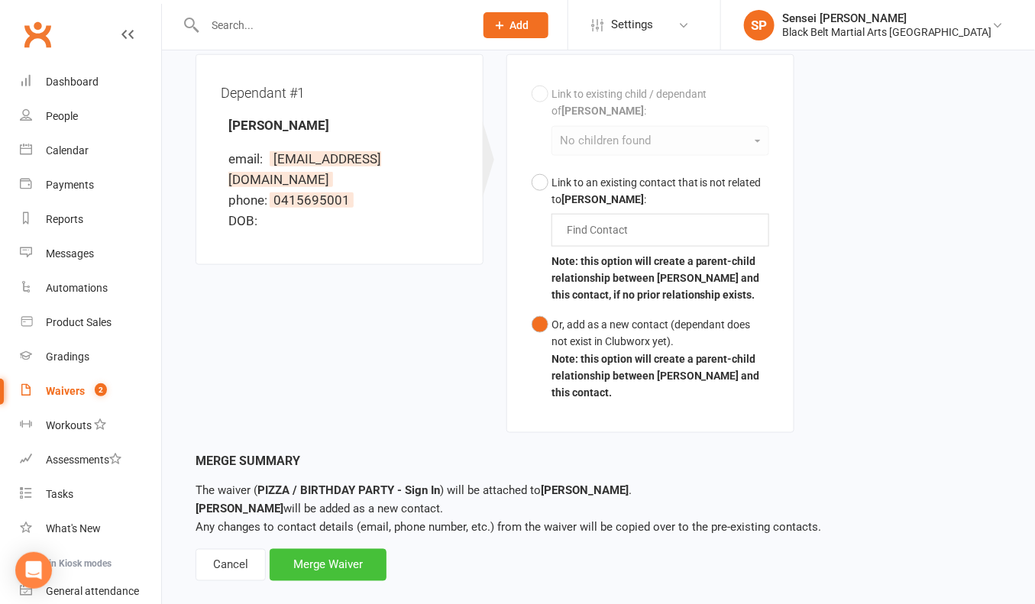
click at [332, 549] on div "Merge Waiver" at bounding box center [328, 565] width 117 height 32
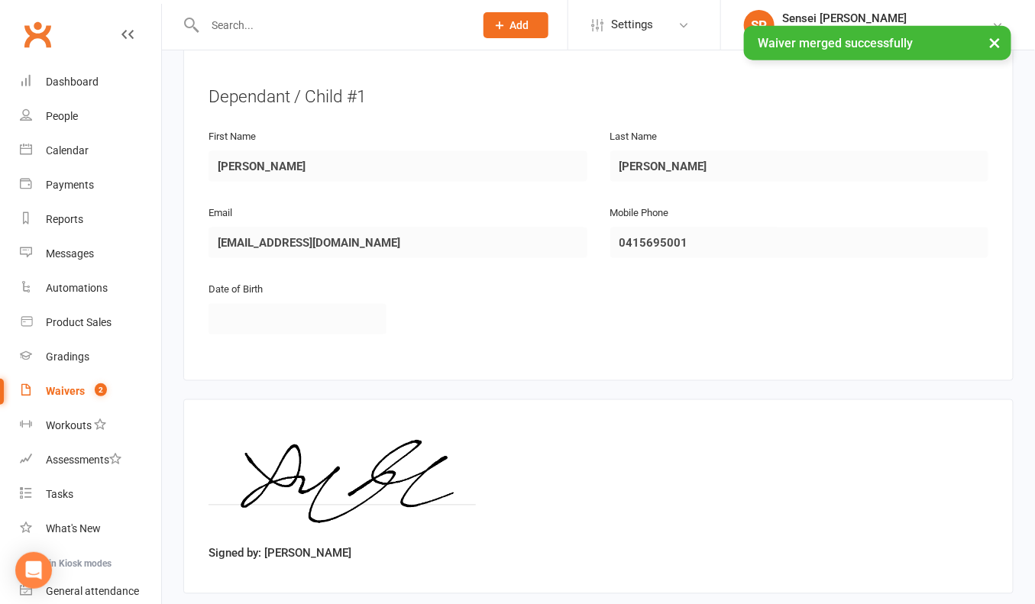
scroll to position [704, 0]
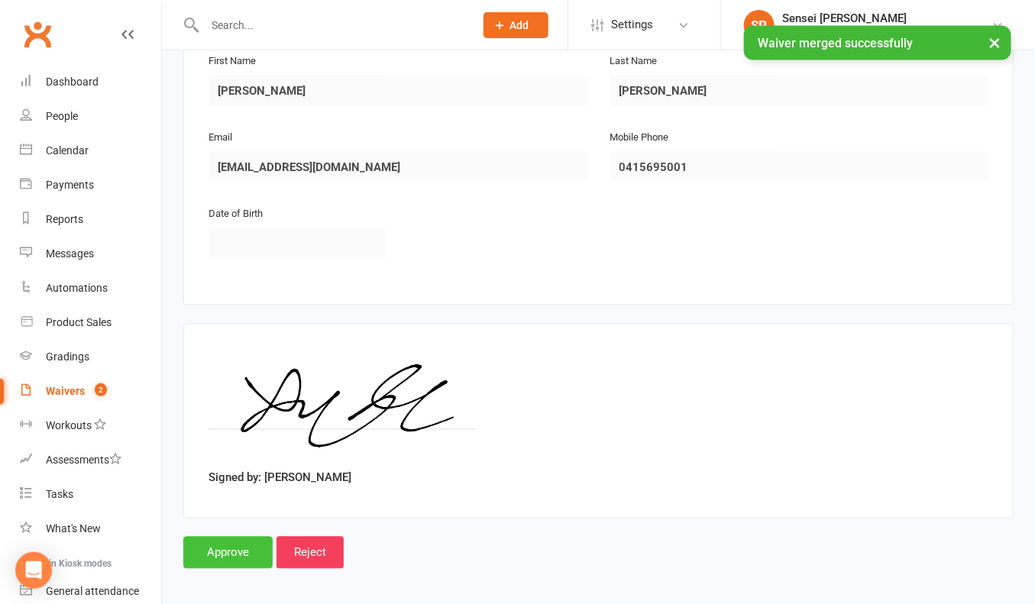
click at [231, 544] on input "Approve" at bounding box center [227, 553] width 89 height 32
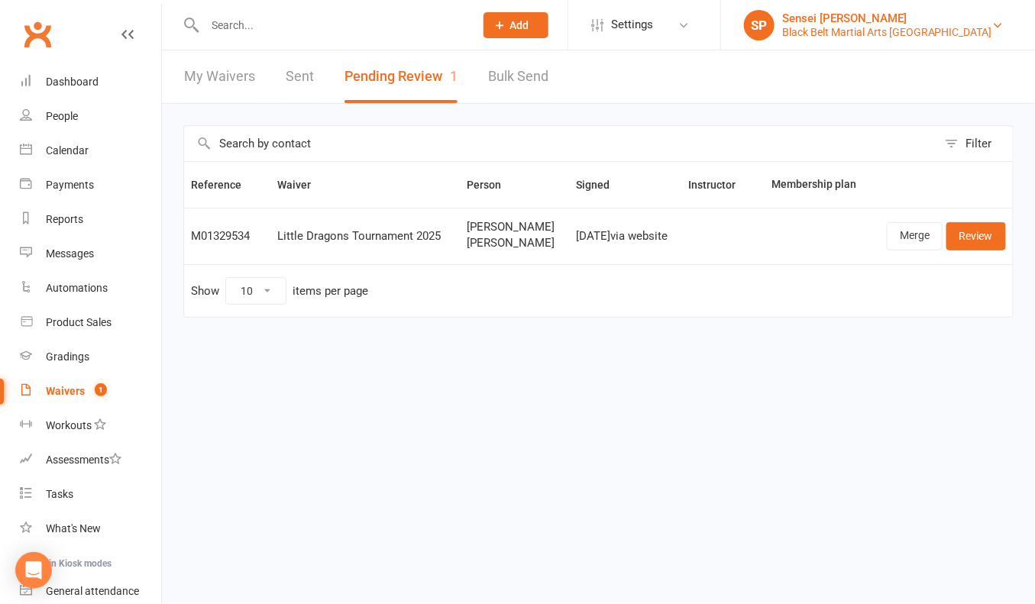
click at [890, 30] on div "Black Belt Martial Arts Kellyville" at bounding box center [887, 32] width 210 height 14
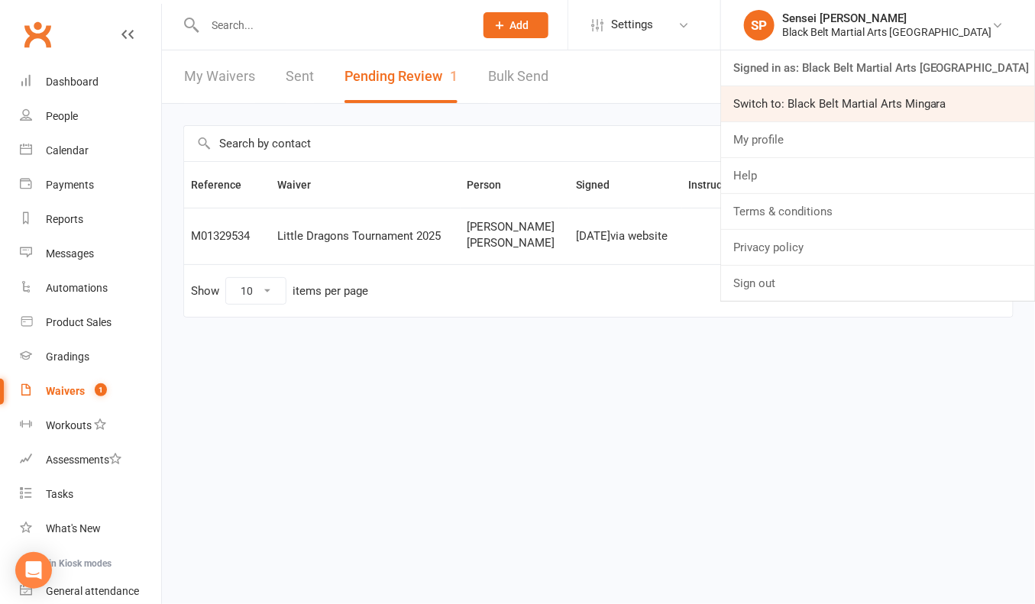
click at [874, 94] on link "Switch to: Black Belt Martial Arts Mingara" at bounding box center [878, 103] width 314 height 35
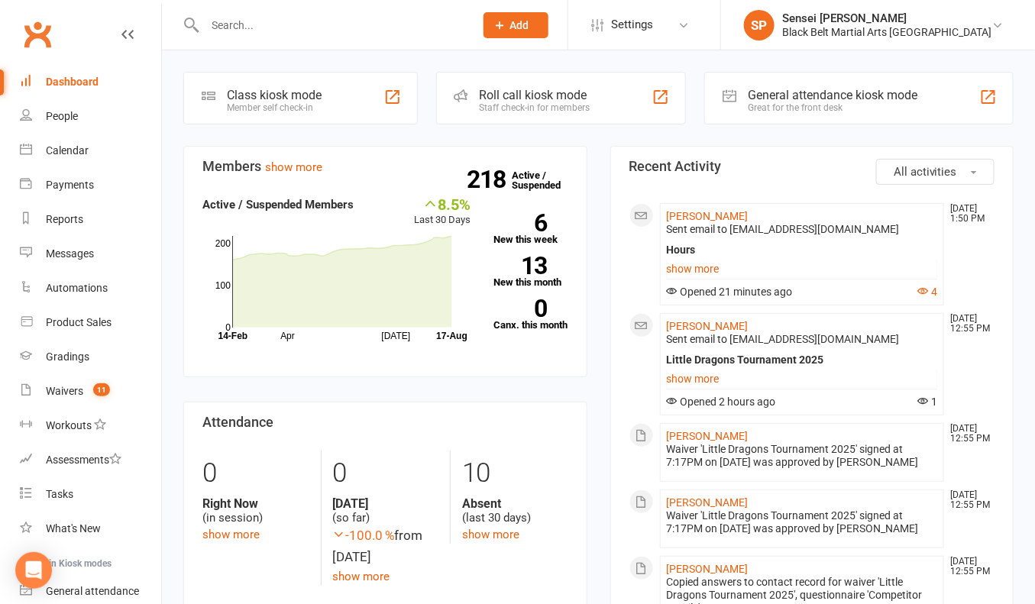
click at [691, 371] on link "show more" at bounding box center [802, 378] width 271 height 21
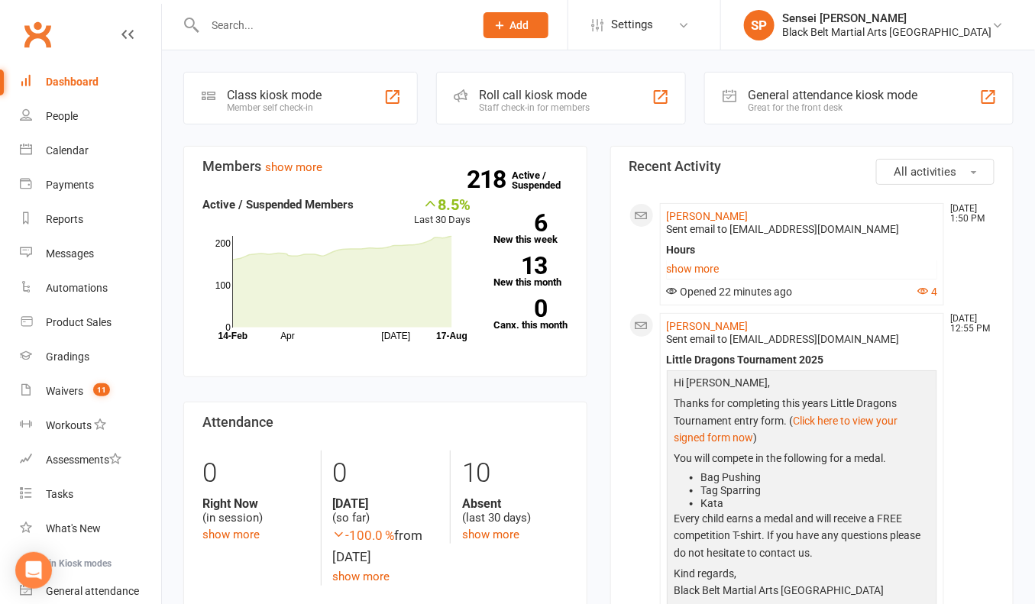
click at [63, 389] on div "Waivers" at bounding box center [64, 391] width 37 height 12
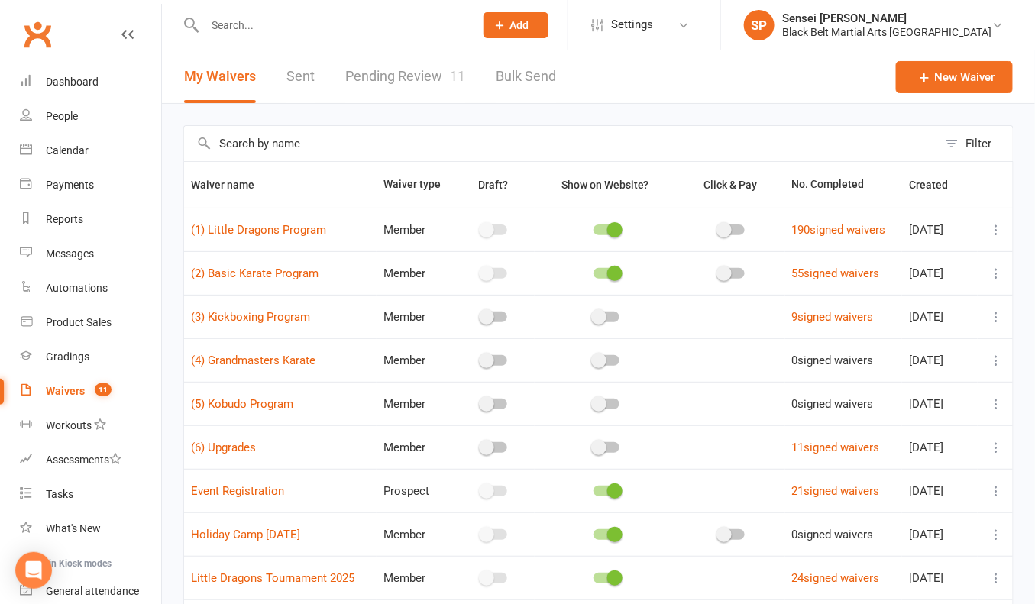
click at [271, 146] on input "text" at bounding box center [560, 143] width 753 height 35
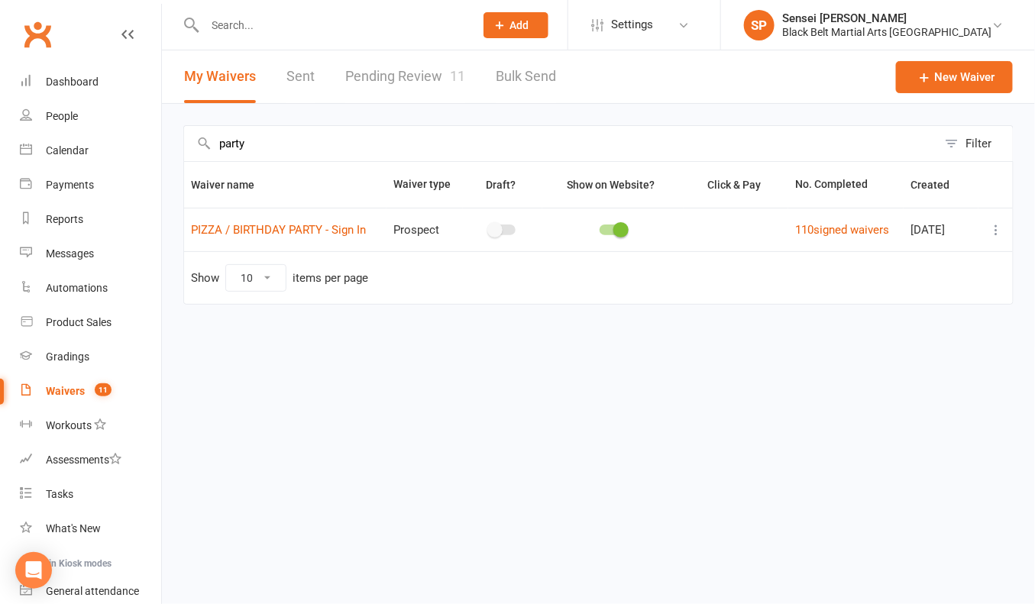
type input "party"
click at [997, 230] on icon at bounding box center [996, 229] width 15 height 15
click at [961, 261] on link "Edit waiver" at bounding box center [915, 259] width 179 height 31
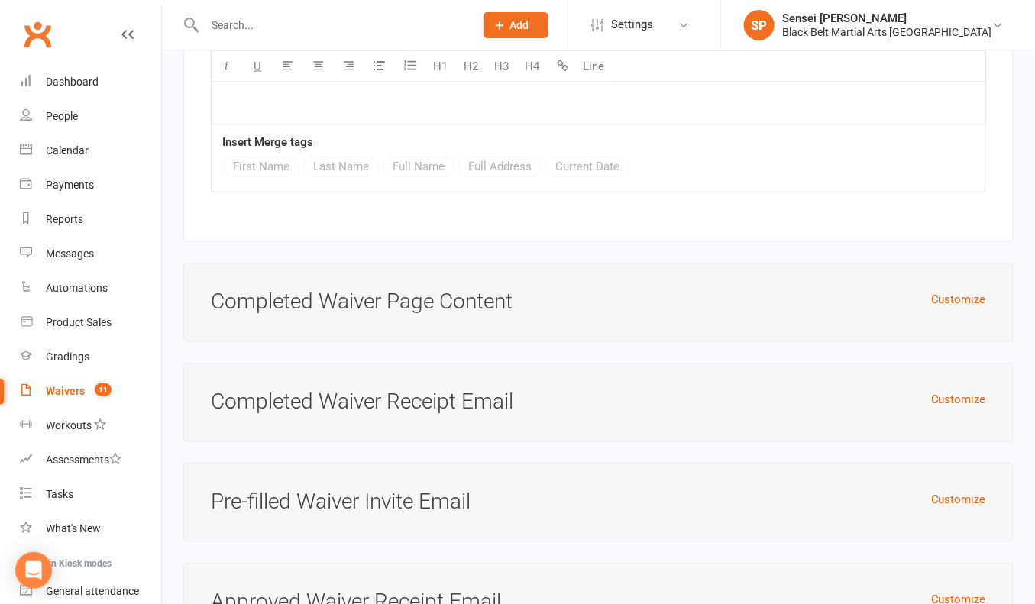
scroll to position [2644, 0]
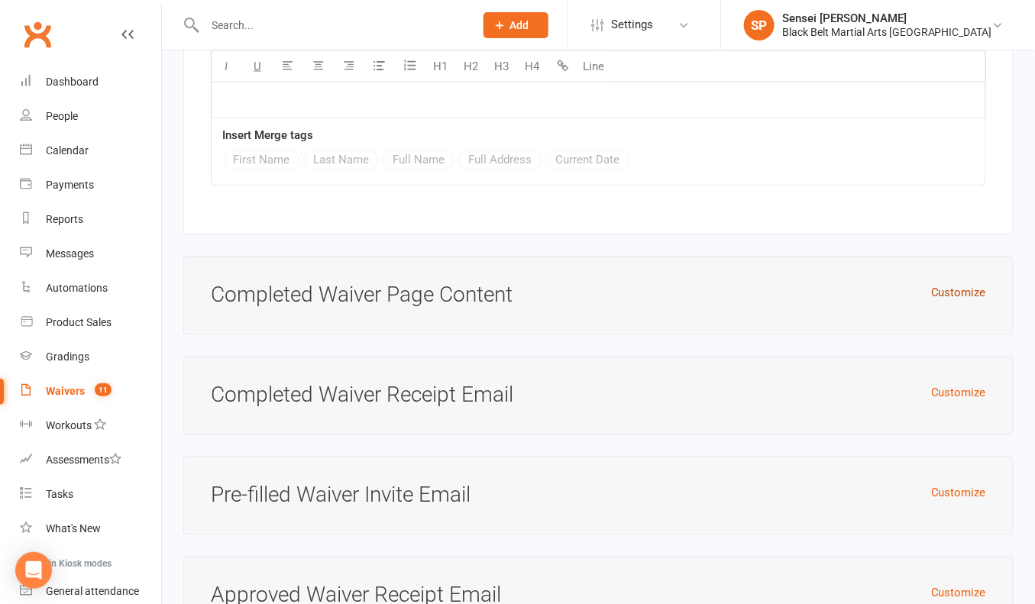
click at [945, 284] on button "Customize" at bounding box center [958, 293] width 55 height 18
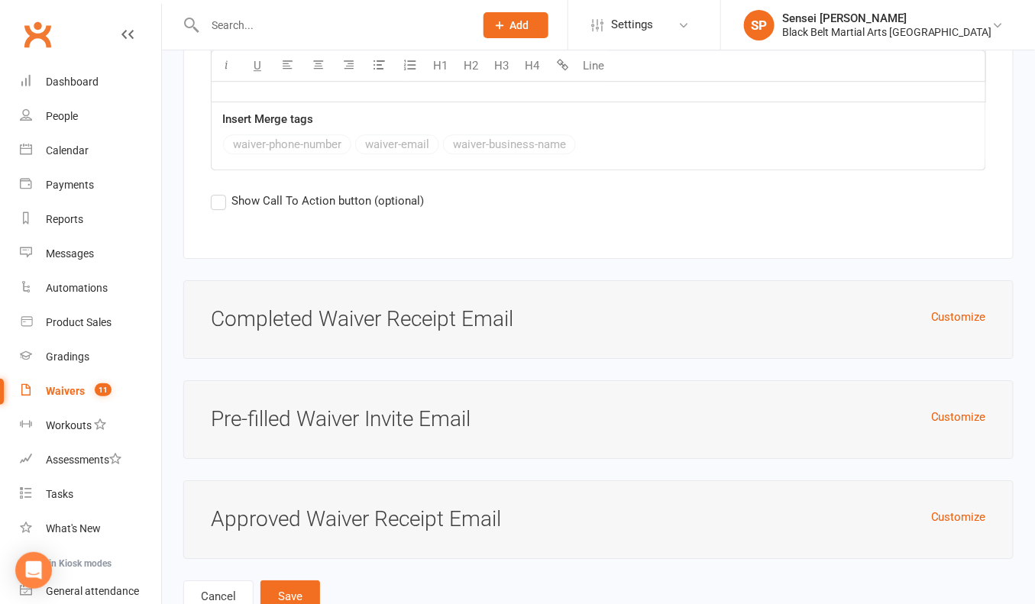
scroll to position [3322, 0]
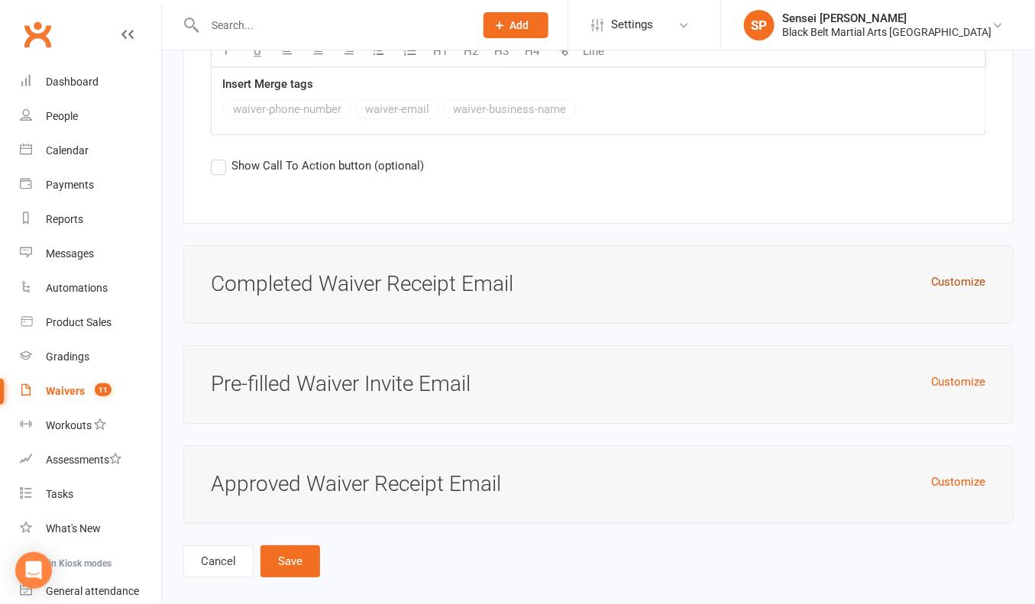
click at [957, 273] on button "Customize" at bounding box center [958, 282] width 55 height 18
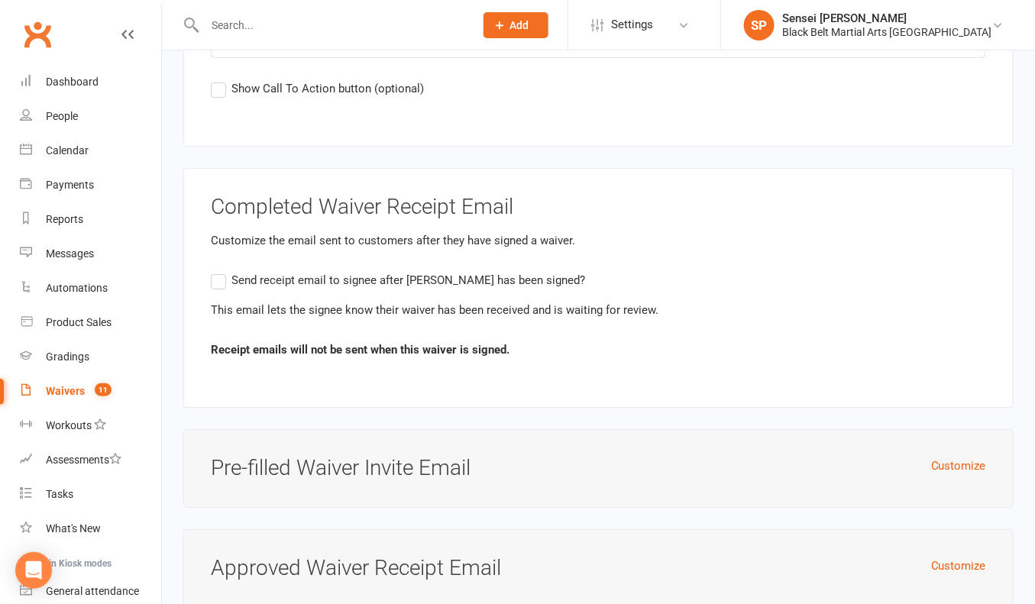
scroll to position [3483, 0]
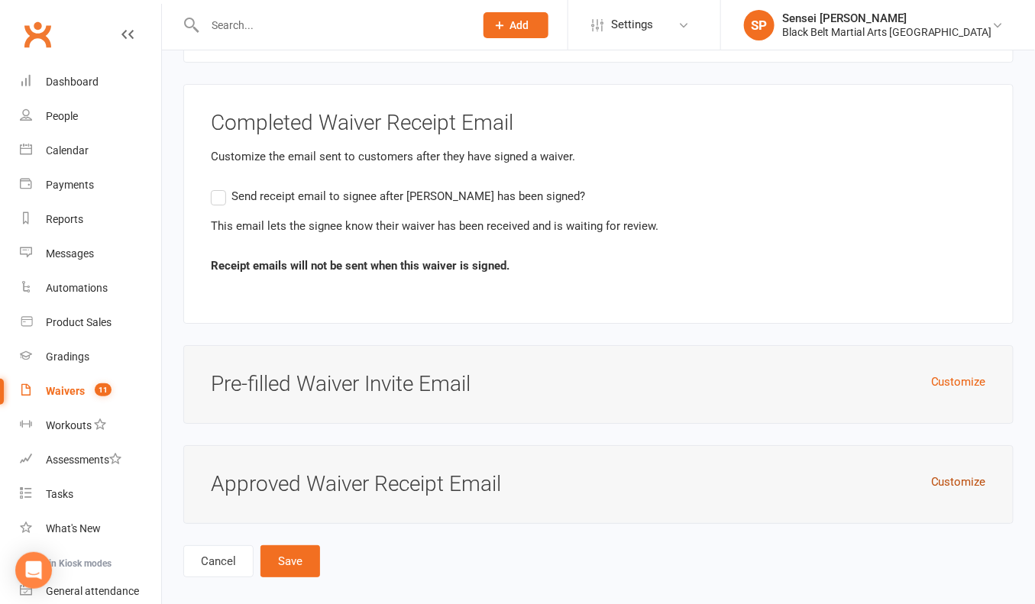
click at [961, 473] on button "Customize" at bounding box center [958, 482] width 55 height 18
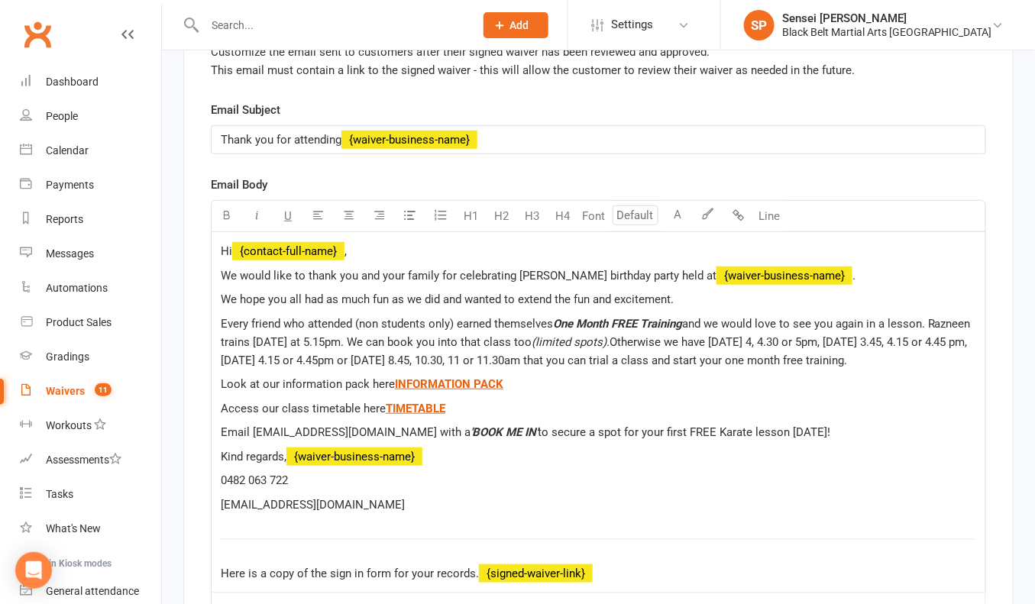
scroll to position [3951, 0]
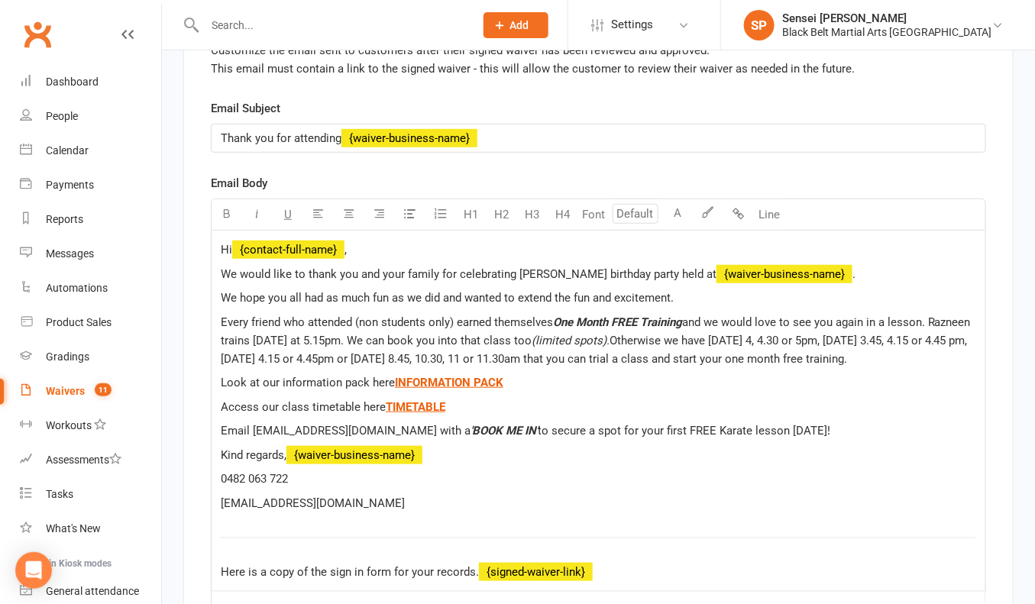
click at [558, 267] on span "We would like to thank you and your family for celebrating Razneens birthday pa…" at bounding box center [469, 274] width 496 height 14
drag, startPoint x: 973, startPoint y: 305, endPoint x: 935, endPoint y: 304, distance: 38.2
click at [935, 315] on span "and we would love to see you again in a lesson. Razneen trains on Friday at 5.1…" at bounding box center [597, 331] width 753 height 32
click at [283, 322] on span "and we would love to see you again in a lesson. Braden trains on Friday at 5.15…" at bounding box center [574, 331] width 707 height 32
drag, startPoint x: 366, startPoint y: 323, endPoint x: 329, endPoint y: 322, distance: 36.7
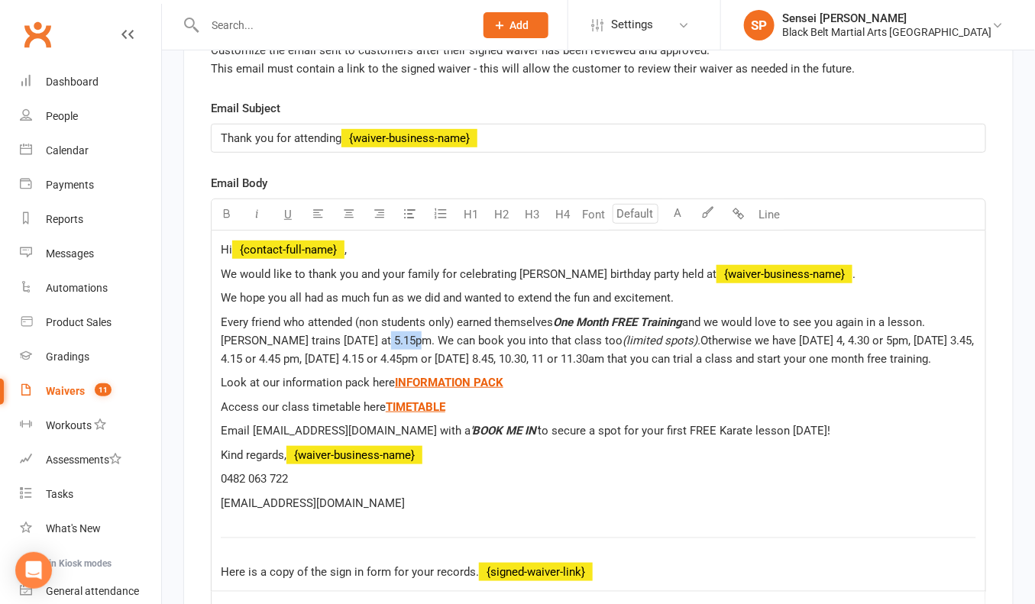
click at [329, 322] on span "and we would love to see you again in a lesson. Braden trains on Saturday at 5.…" at bounding box center [574, 331] width 707 height 32
drag, startPoint x: 500, startPoint y: 339, endPoint x: 474, endPoint y: 338, distance: 26.0
click at [474, 338] on span "Otherwise we have Monday 4, 4.30 or 5pm, Thursday 3.45, 4.15 or 4.45 pm, Friday…" at bounding box center [589, 350] width 737 height 32
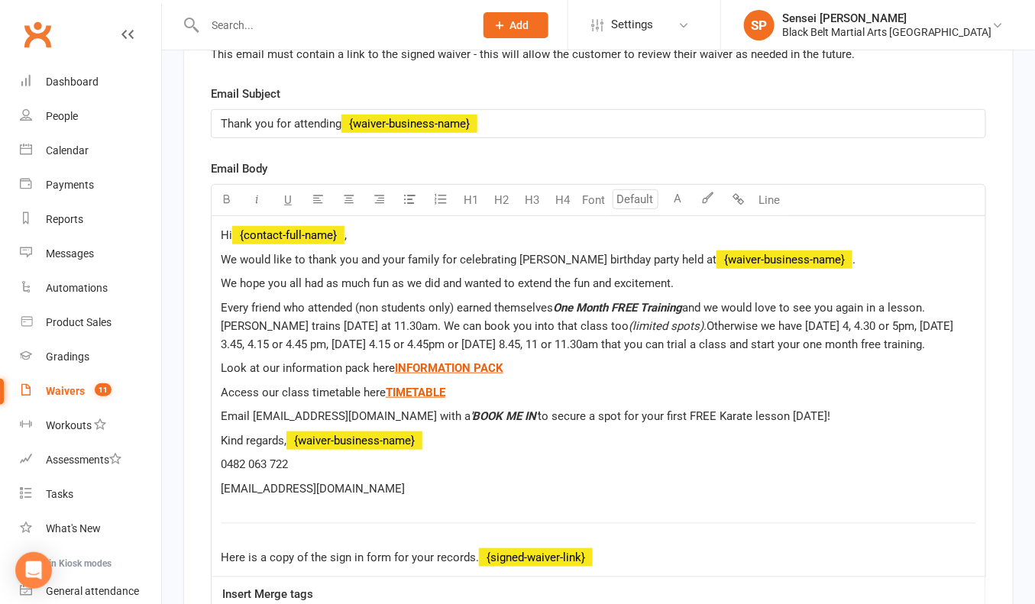
scroll to position [4133, 0]
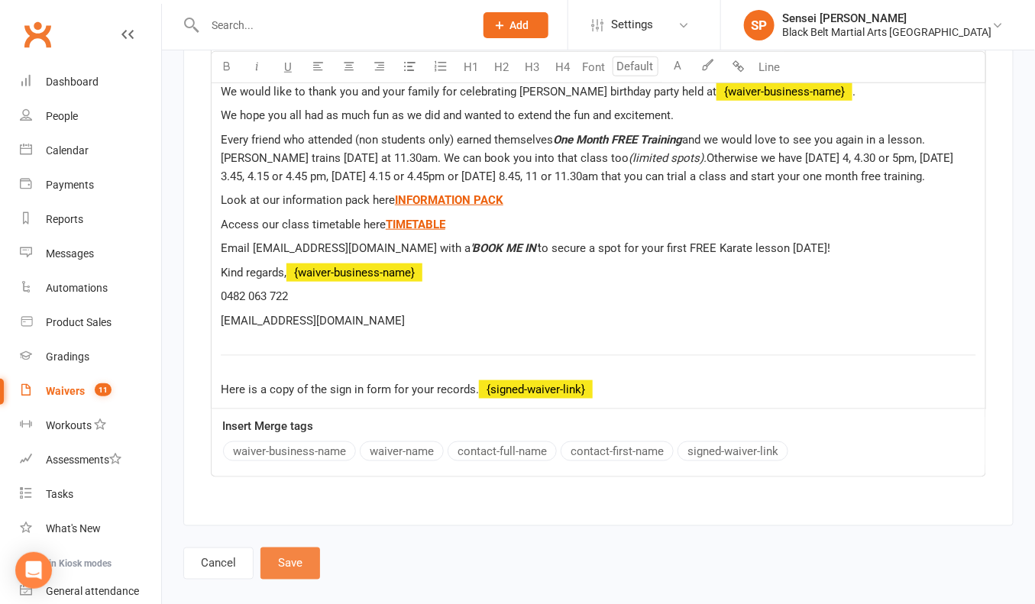
click at [301, 548] on button "Save" at bounding box center [290, 564] width 60 height 32
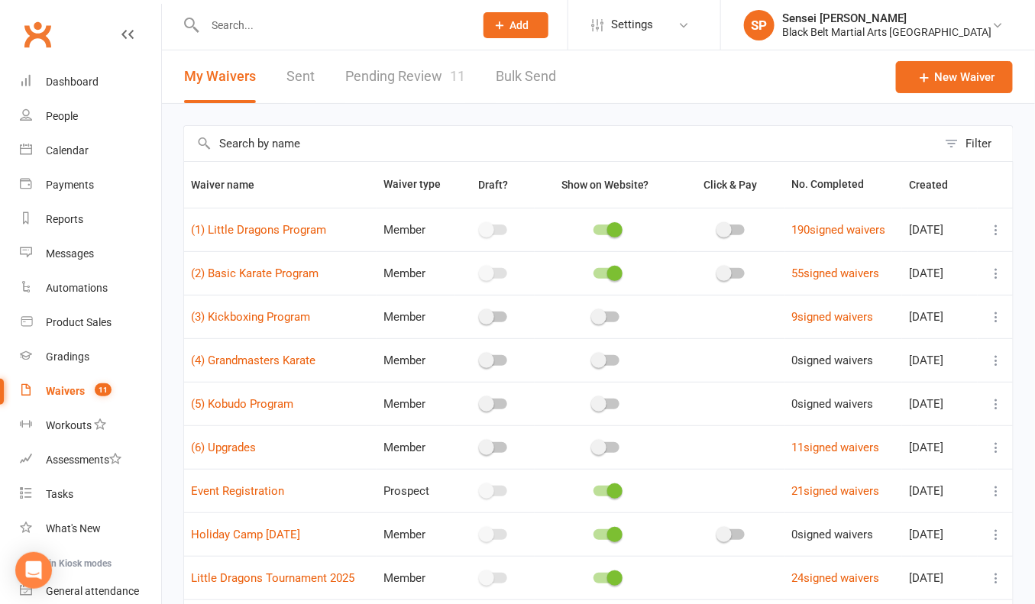
click at [170, 365] on div "Filter Waiver name Waiver type Draft? Show on Website? Click & Pay No. Complete…" at bounding box center [598, 421] width 873 height 635
click at [213, 9] on div at bounding box center [323, 25] width 280 height 50
click at [223, 27] on input "text" at bounding box center [331, 25] width 263 height 21
type input "c"
paste input "0429196374"
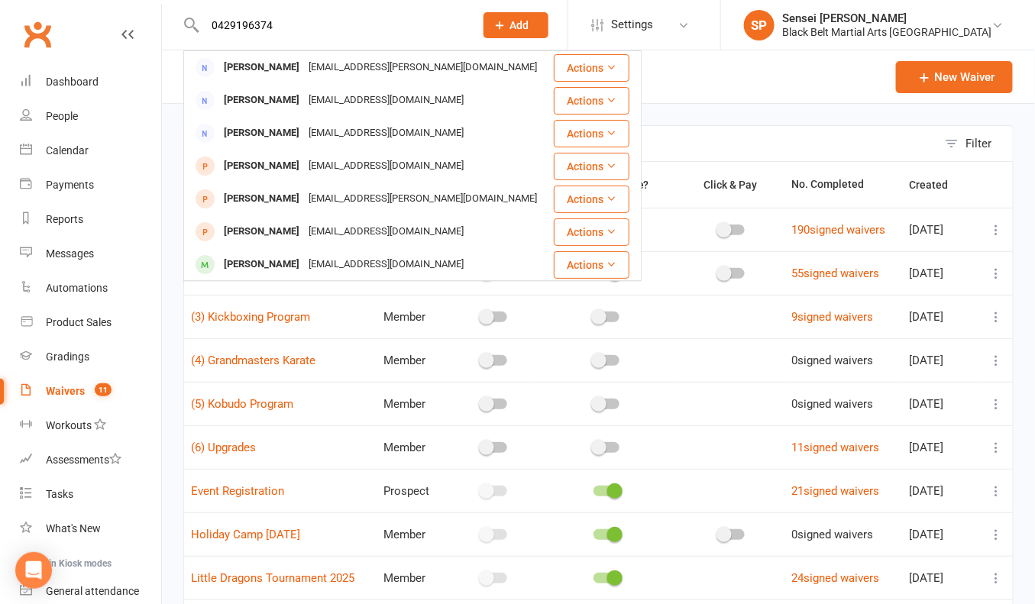
type input "0429196374"
click at [529, 21] on span "Add" at bounding box center [519, 25] width 19 height 12
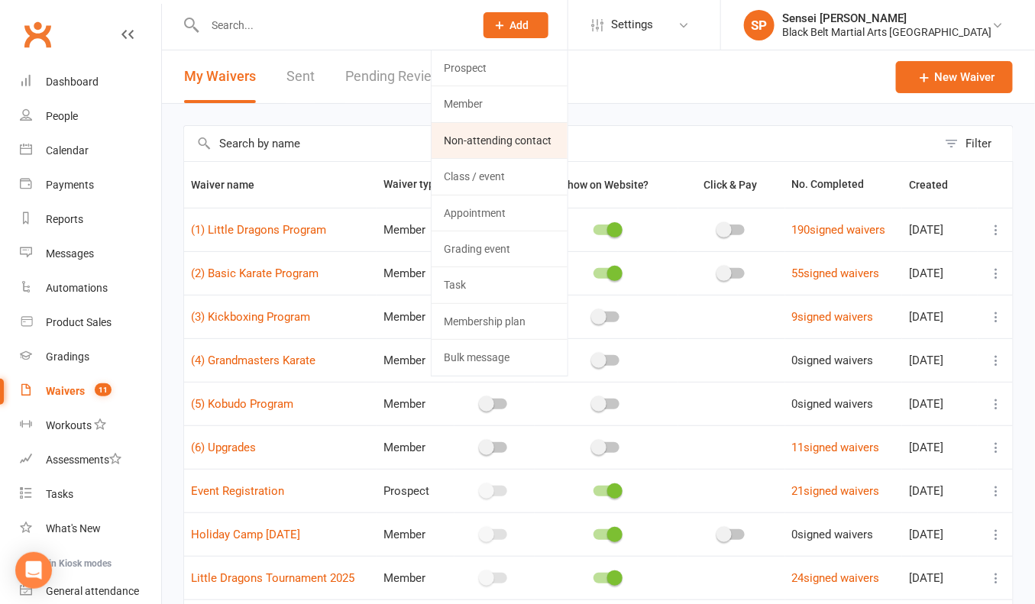
click at [564, 136] on link "Non-attending contact" at bounding box center [500, 140] width 136 height 35
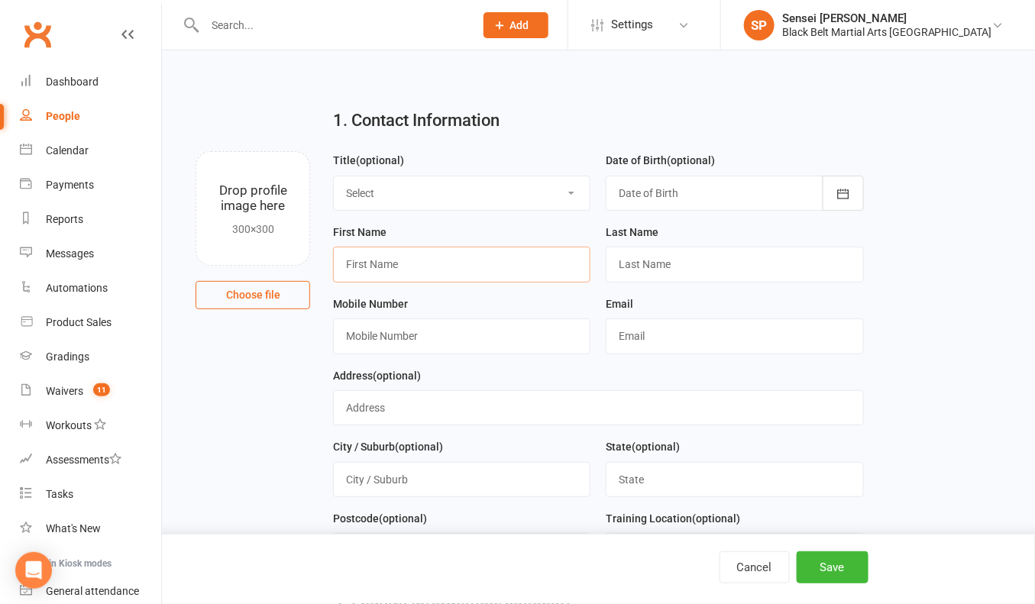
click at [493, 270] on input "text" at bounding box center [461, 264] width 257 height 35
type input "Ren"
type input "Marsden"
paste input "0429196374"
type input "0429196374"
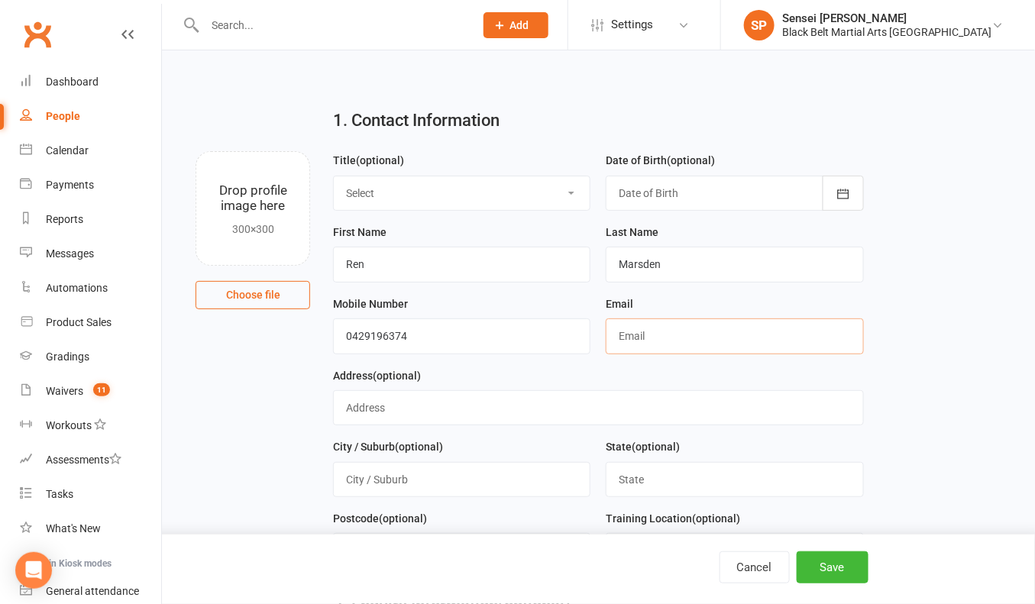
click at [642, 340] on input "text" at bounding box center [734, 335] width 257 height 35
paste input "ren.marsden@live.com"
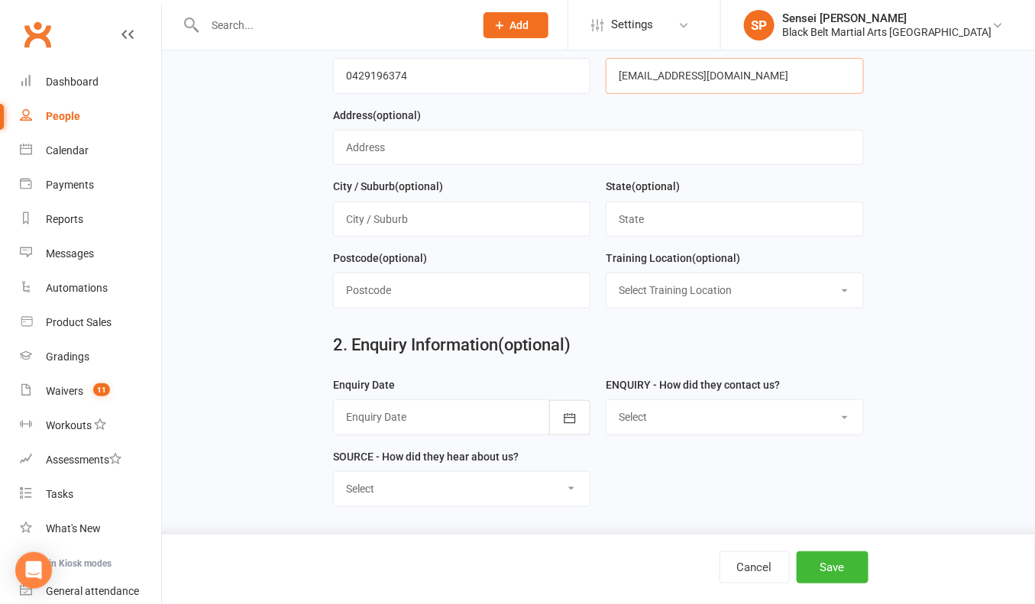
scroll to position [275, 0]
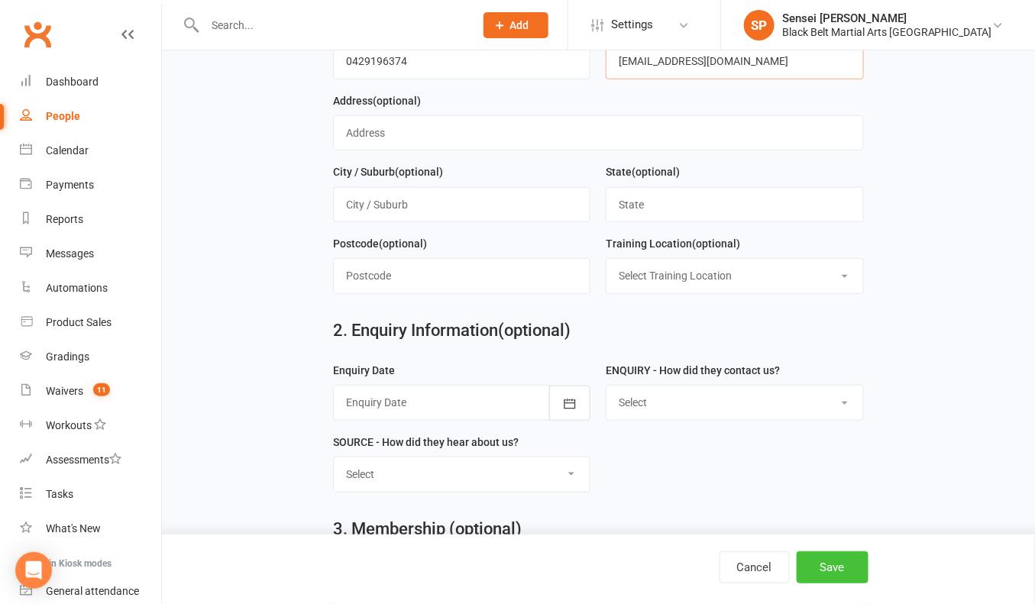
type input "ren.marsden@live.com"
click at [824, 575] on button "Save" at bounding box center [833, 567] width 72 height 32
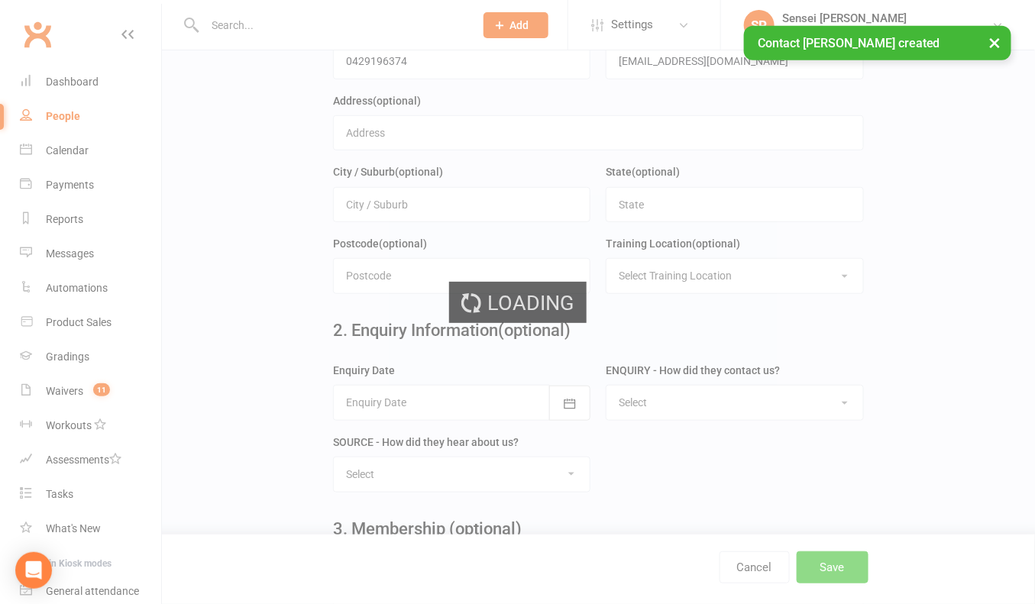
scroll to position [0, 0]
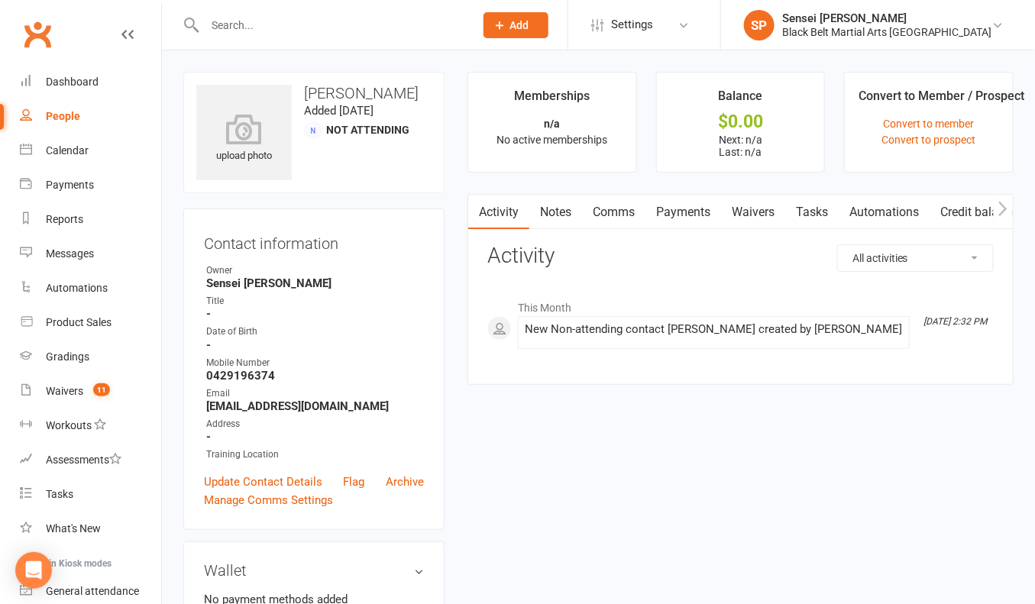
click at [222, 24] on input "text" at bounding box center [331, 25] width 263 height 21
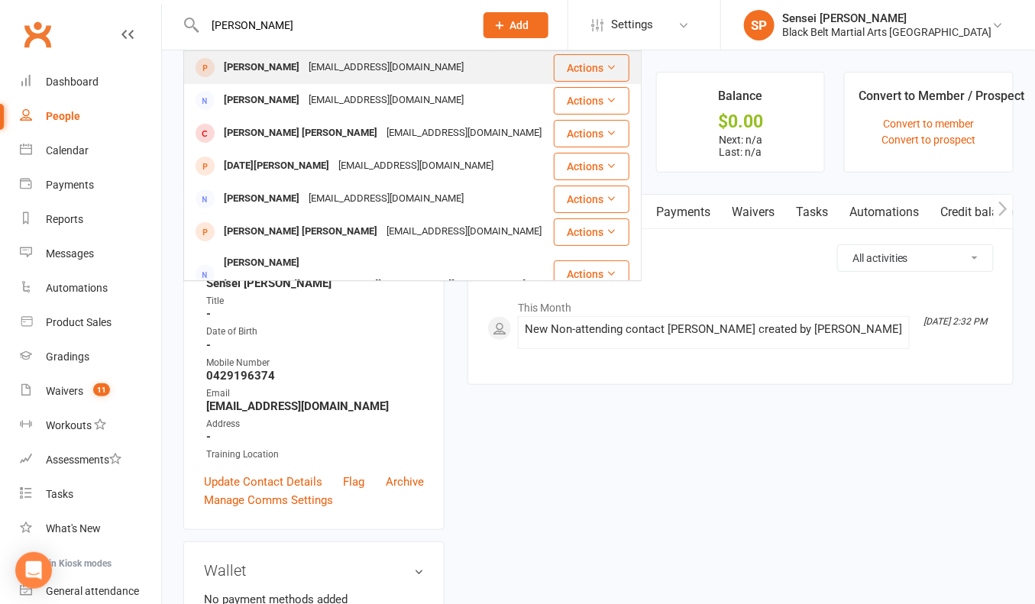
type input "cooper marsden"
click at [232, 63] on div "Cooper Marsden" at bounding box center [261, 68] width 85 height 22
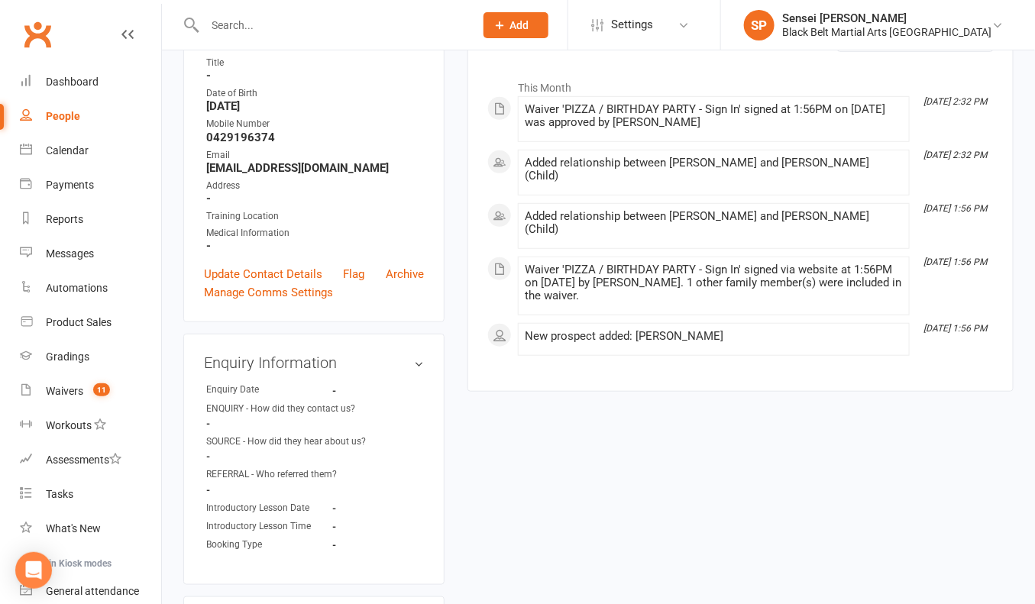
scroll to position [246, 0]
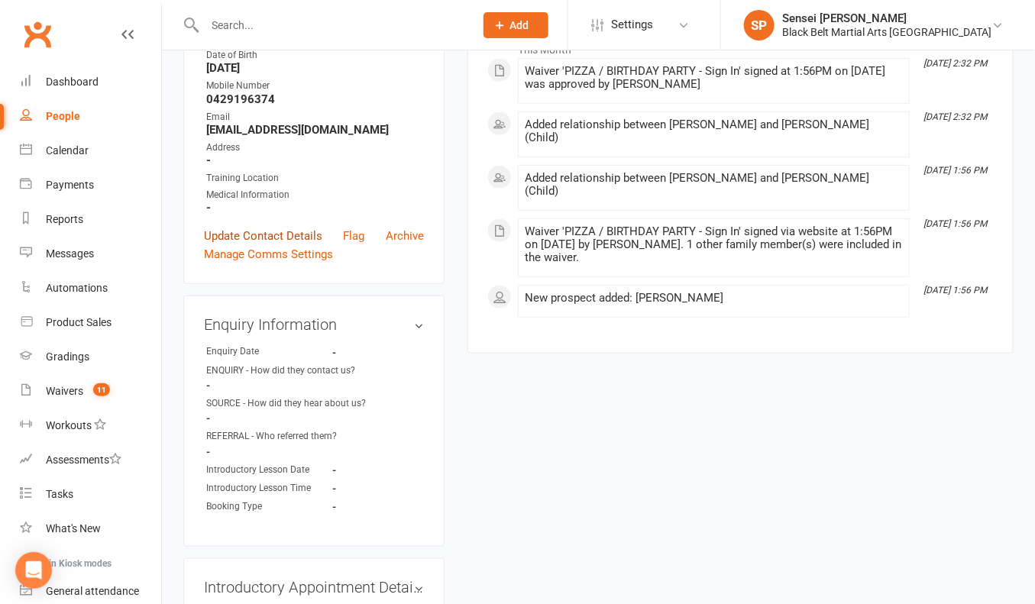
click at [286, 227] on link "Update Contact Details" at bounding box center [263, 236] width 118 height 18
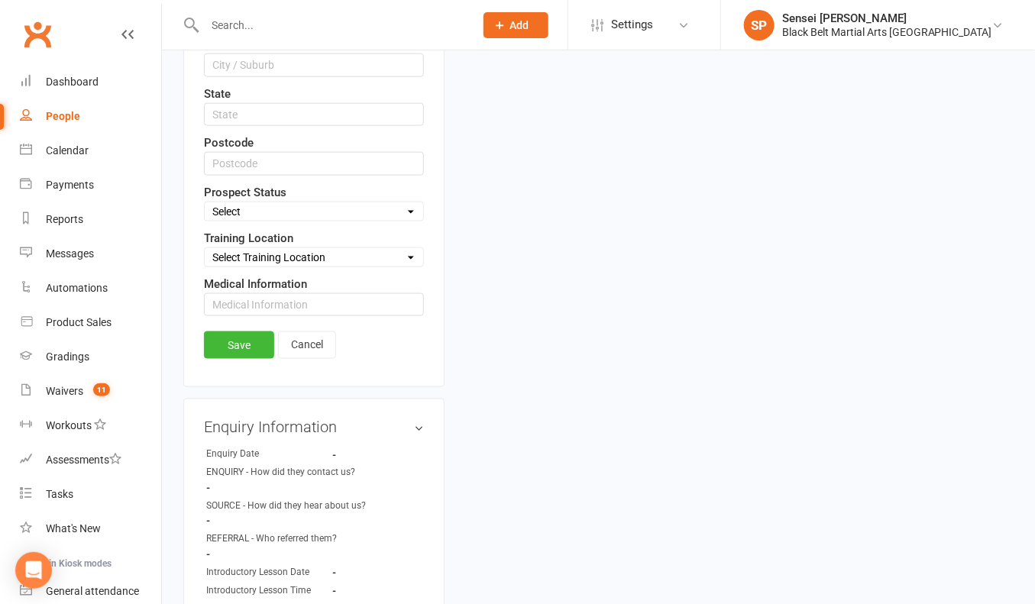
scroll to position [586, 0]
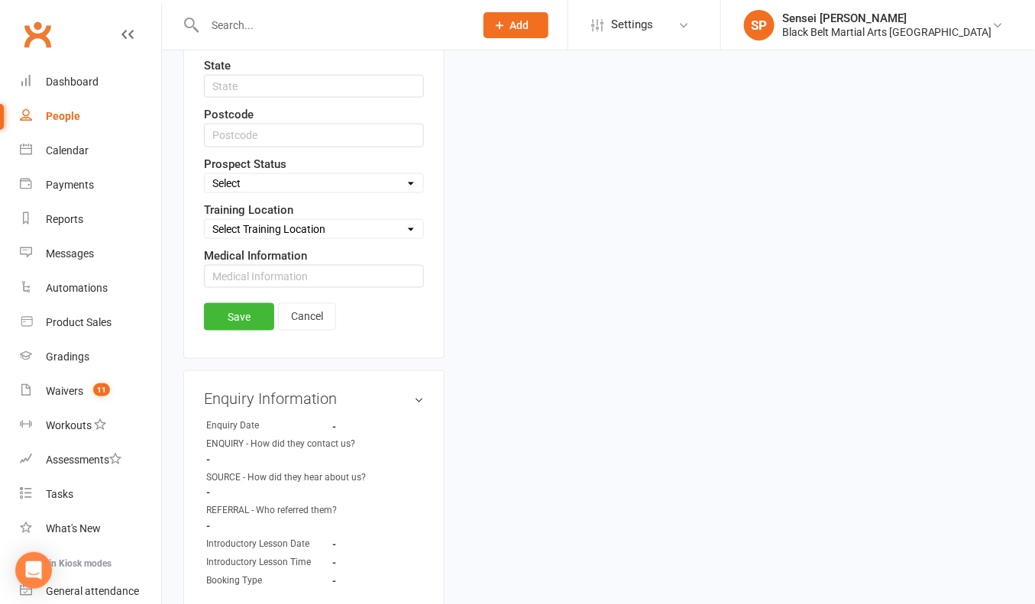
click at [291, 219] on div "Select Training Location Activity Room 2 Youth Room" at bounding box center [314, 229] width 220 height 20
click at [284, 175] on select "Select Enquiry (Booked) Enquiry (Not Booked) DNS Pending BFU (Follow Up) No Sal…" at bounding box center [314, 183] width 218 height 17
select select "Pizza/birthday party"
click at [244, 306] on link "Save" at bounding box center [239, 316] width 70 height 27
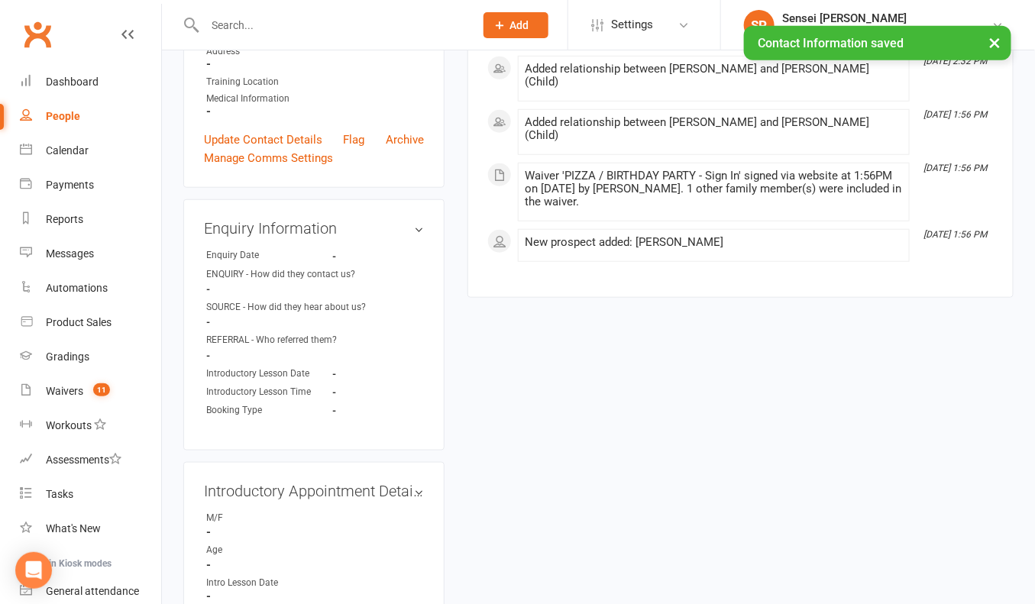
scroll to position [330, 0]
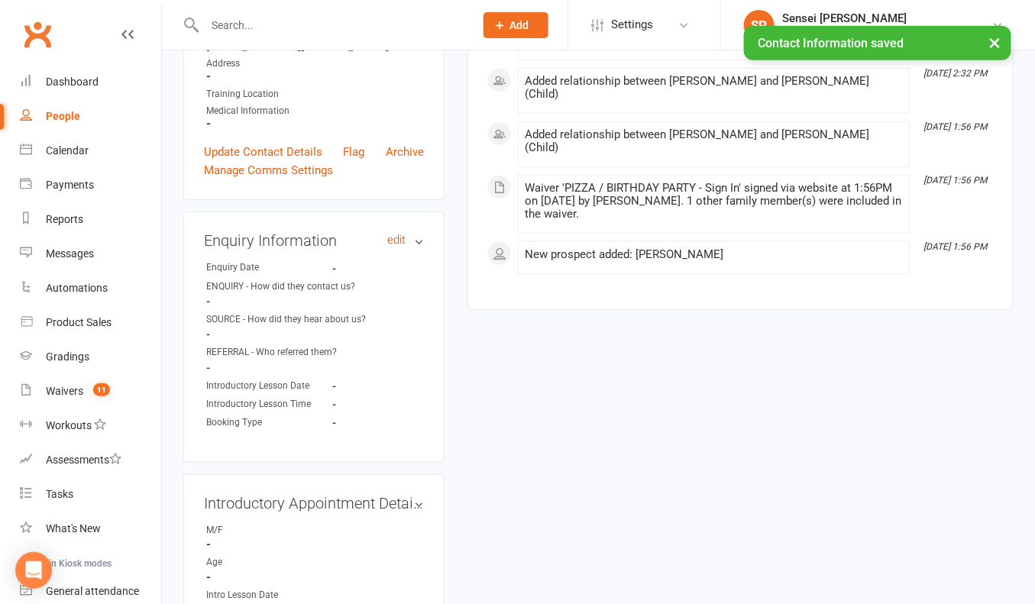
click at [394, 234] on link "edit" at bounding box center [396, 240] width 18 height 13
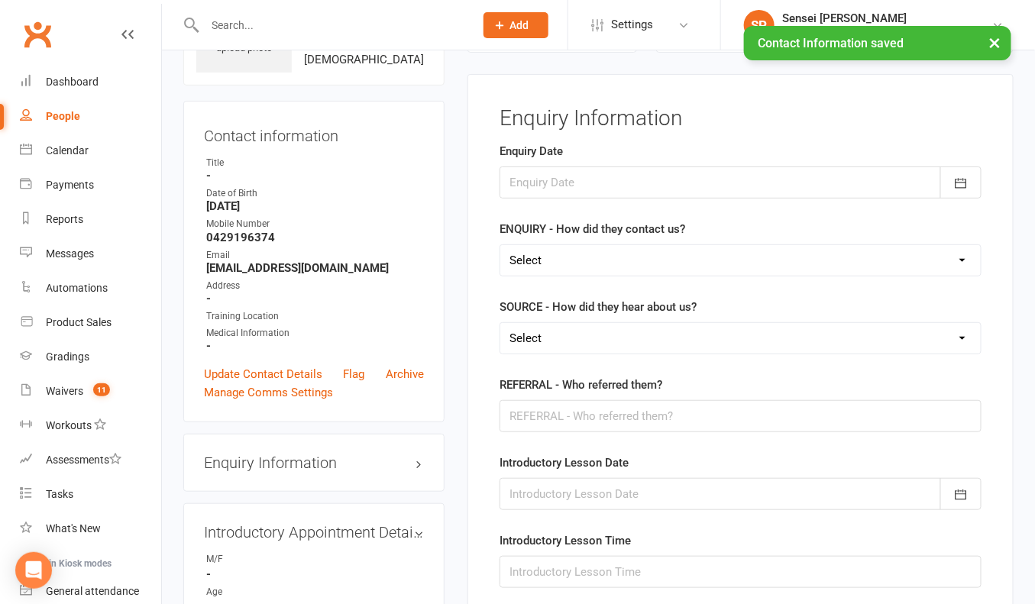
scroll to position [104, 0]
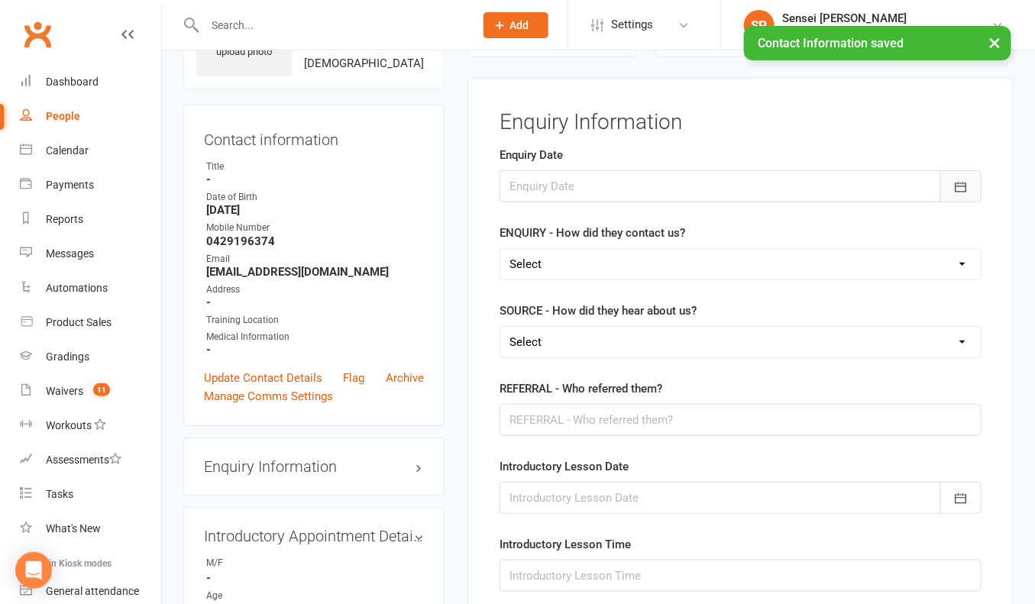
click at [957, 187] on icon "button" at bounding box center [960, 188] width 11 height 10
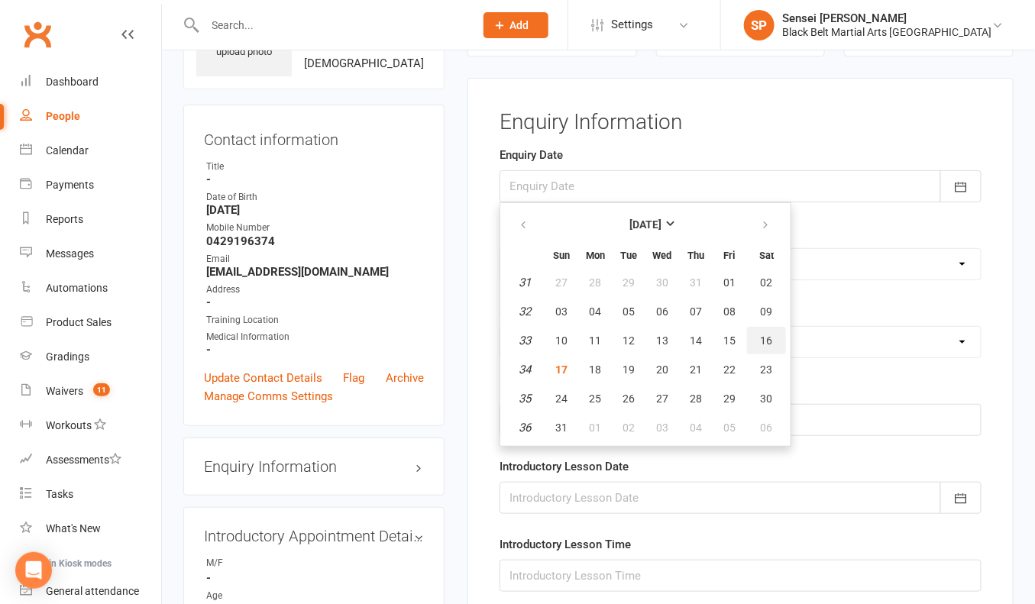
click at [762, 336] on span "16" at bounding box center [767, 341] width 12 height 12
type input "[DATE]"
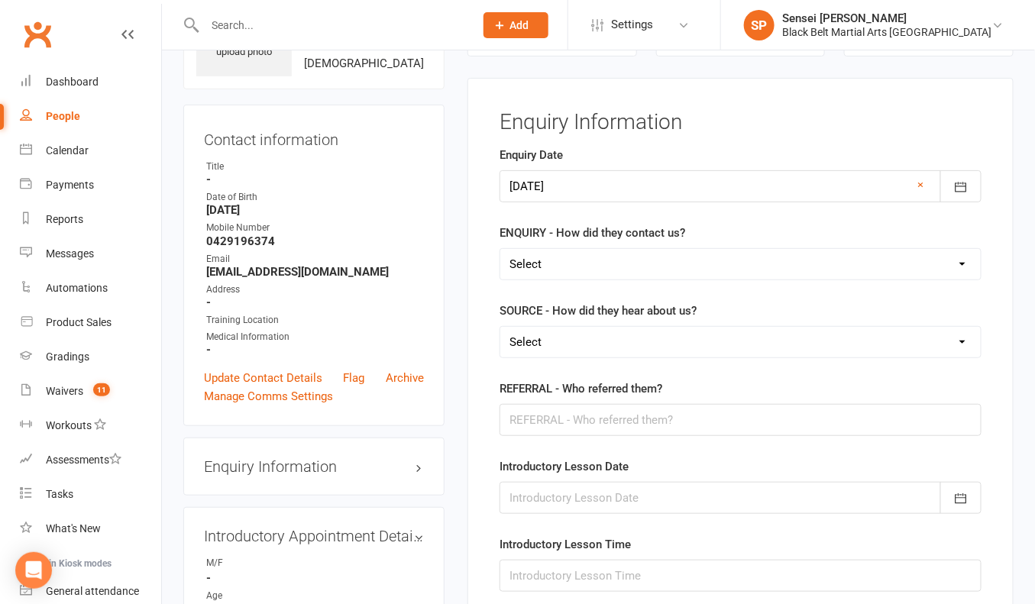
click at [757, 249] on select "Select (W) Walk In (T) Phone (I) Internet / Email (S) Studio Initiated" at bounding box center [740, 264] width 480 height 31
select select "(S) Studio Initiated"
click at [713, 340] on select "Select (A3) Flyer (A6) Sign (A8) Car (C1) ASP (C2) School Sport (C4) Booth / St…" at bounding box center [740, 342] width 480 height 31
select select "(I1) Birthday Party"
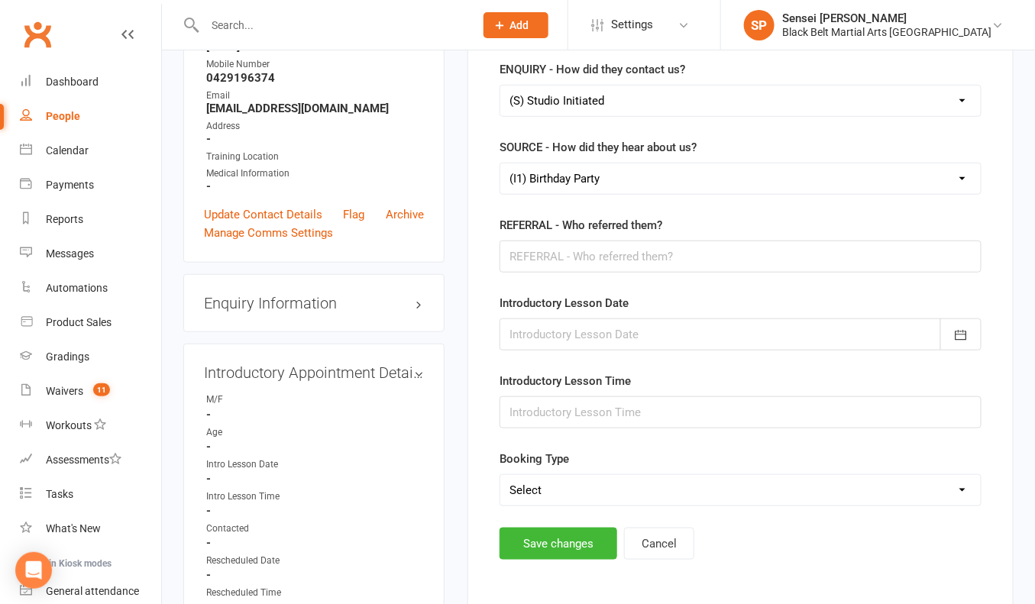
scroll to position [277, 0]
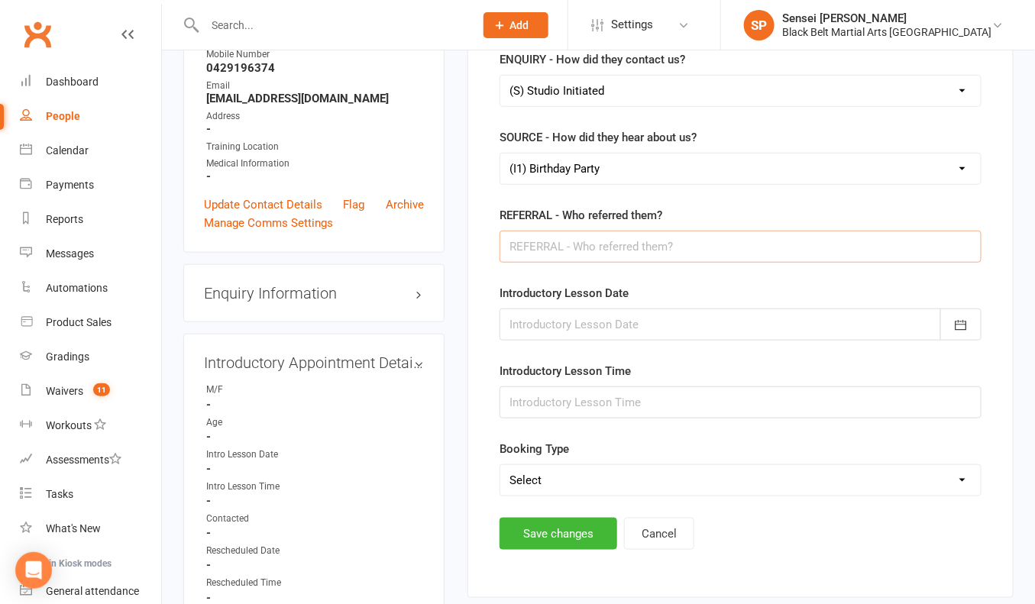
click at [636, 244] on input "text" at bounding box center [740, 247] width 482 height 32
type input "Braden Achinger"
click at [538, 533] on button "Save changes" at bounding box center [558, 534] width 118 height 32
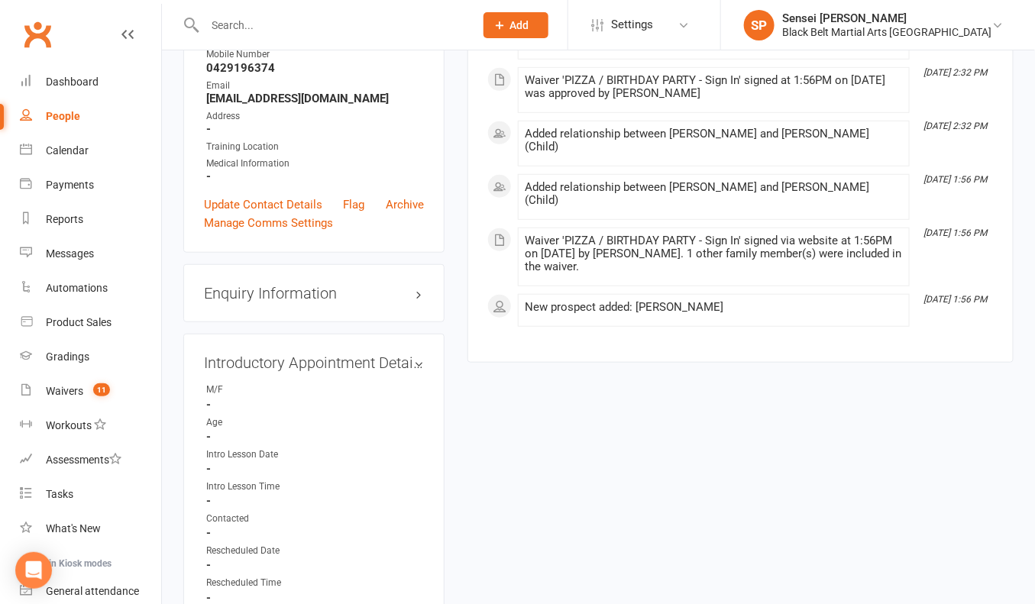
click at [224, 27] on input "text" at bounding box center [331, 25] width 263 height 21
paste input "0412153757"
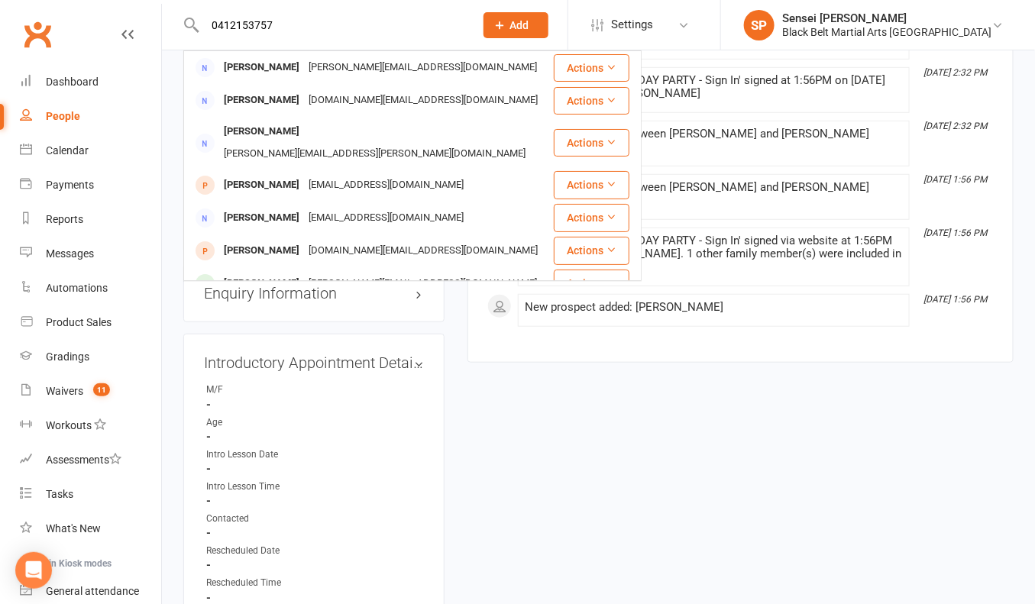
type input "0412153757"
click at [529, 28] on span "Add" at bounding box center [519, 25] width 19 height 12
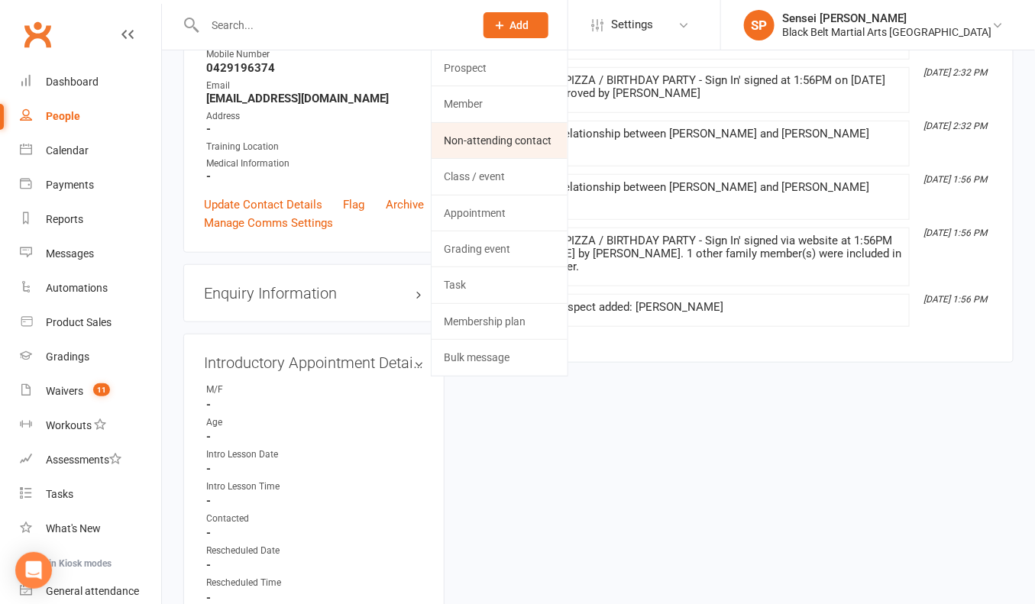
click at [544, 144] on link "Non-attending contact" at bounding box center [500, 140] width 136 height 35
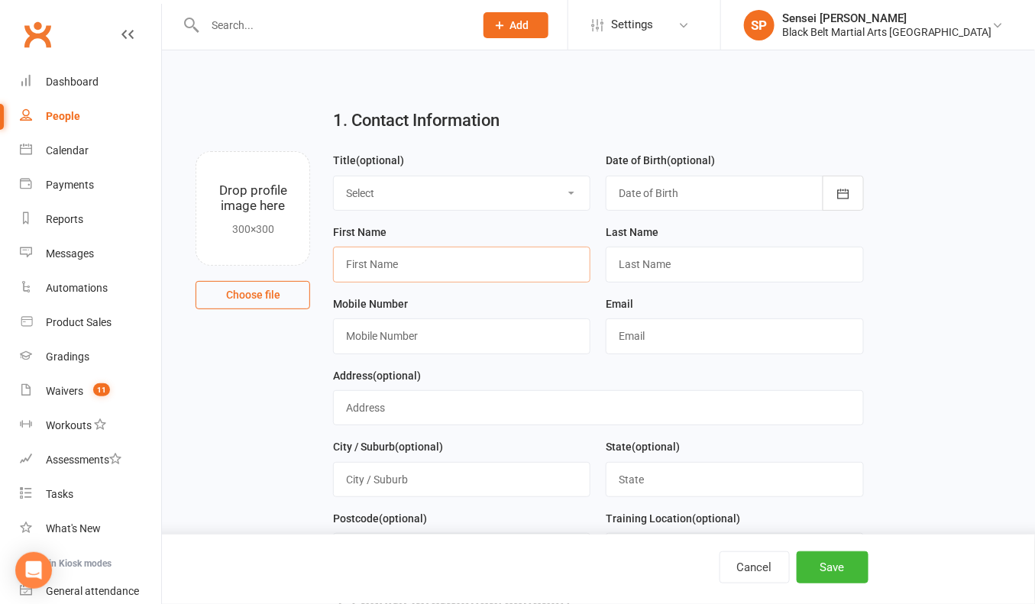
click at [457, 262] on input "text" at bounding box center [461, 264] width 257 height 35
type input "Seema"
type input "Varma"
click at [348, 328] on input "text" at bounding box center [461, 335] width 257 height 35
paste input "0412153757"
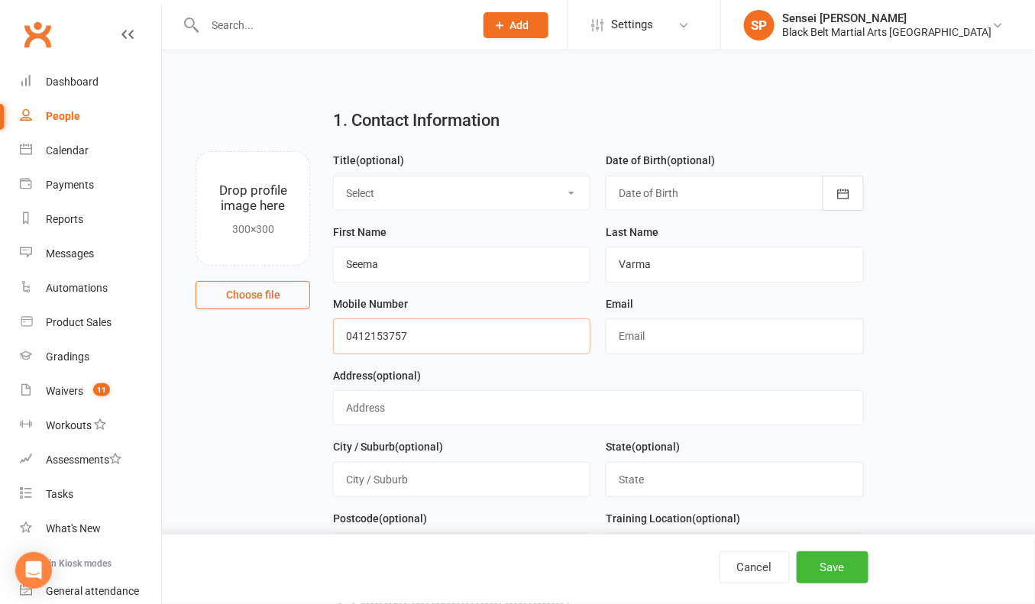
type input "0412153757"
click at [658, 343] on input "text" at bounding box center [734, 335] width 257 height 35
paste input "seema.varma@hotmail.com"
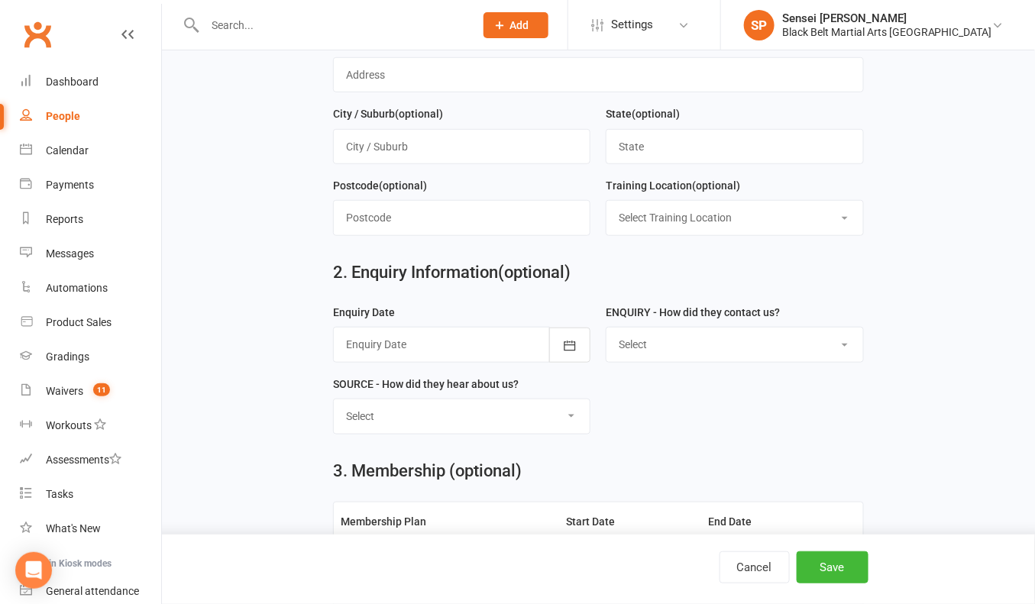
scroll to position [361, 0]
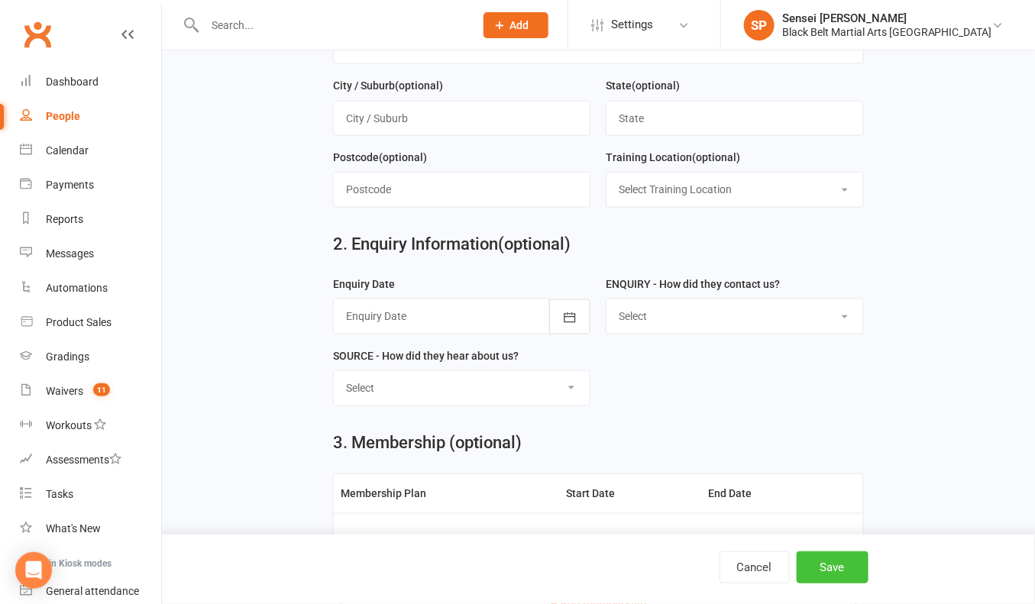
type input "seema.varma@hotmail.com"
click at [826, 558] on button "Save" at bounding box center [833, 567] width 72 height 32
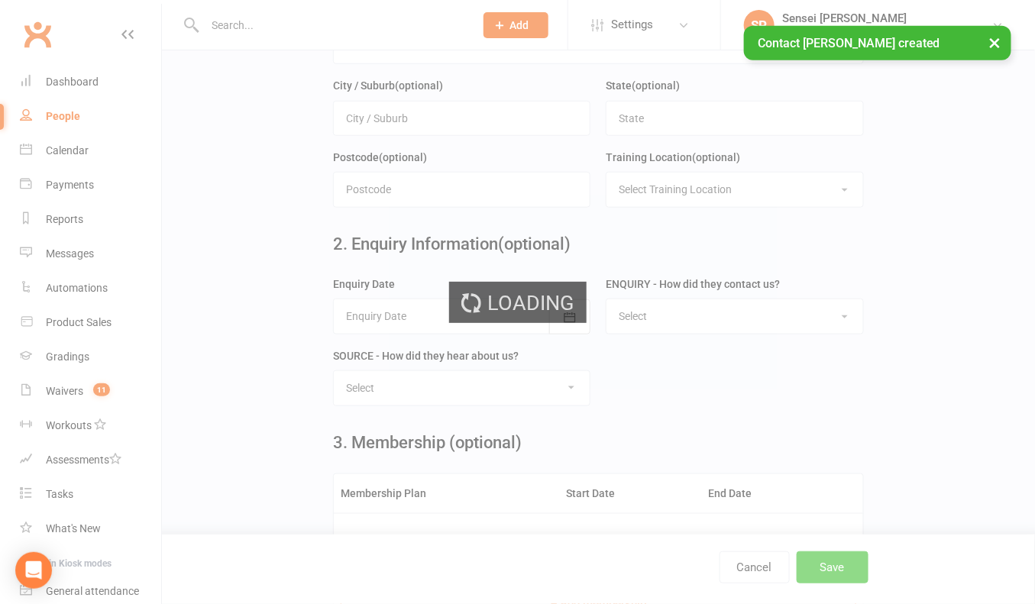
scroll to position [0, 0]
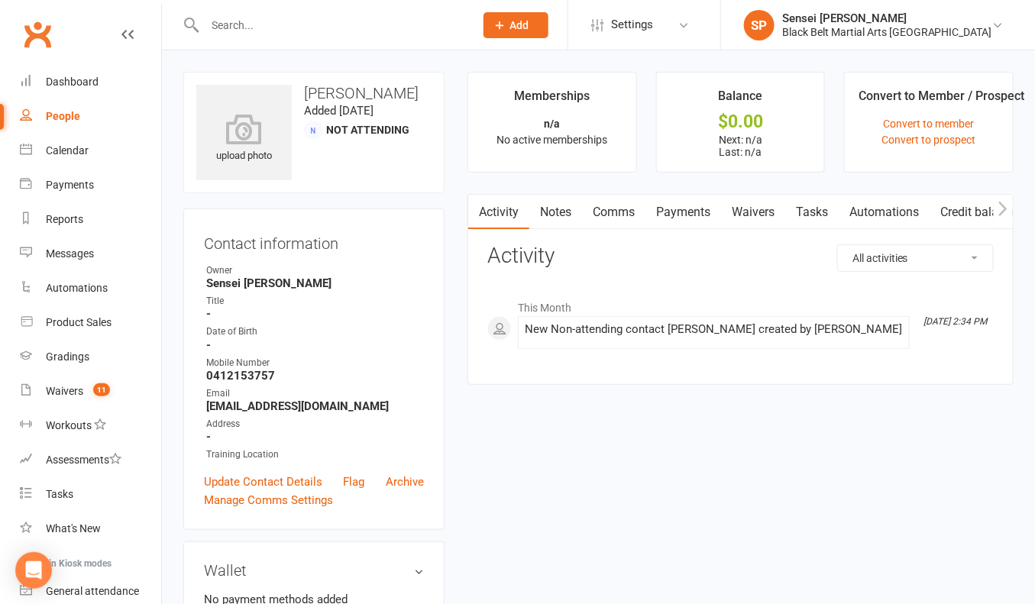
click at [228, 31] on input "text" at bounding box center [331, 25] width 263 height 21
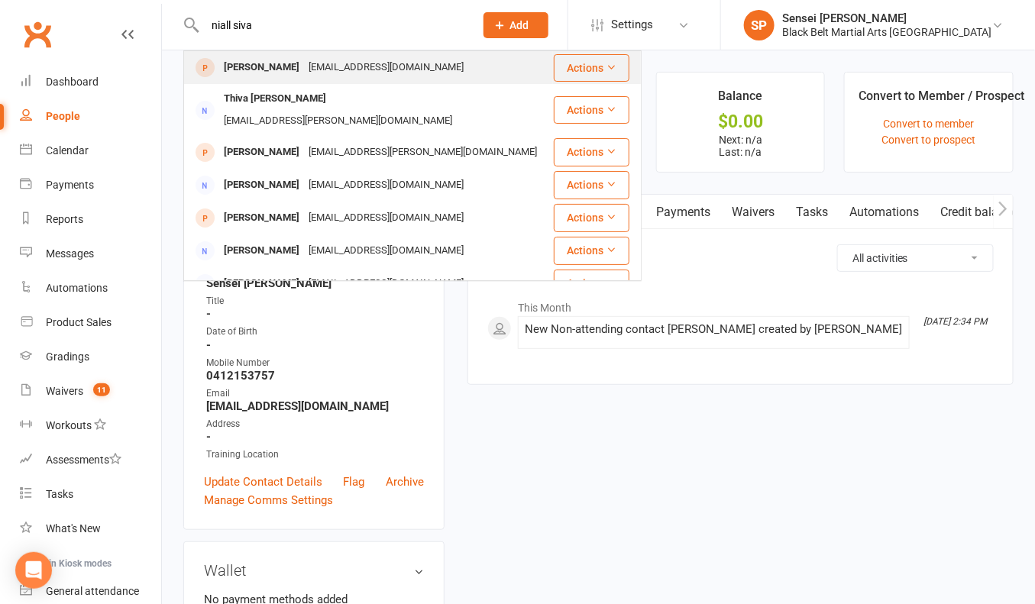
type input "niall siva"
click at [224, 70] on div "[PERSON_NAME]" at bounding box center [261, 68] width 85 height 22
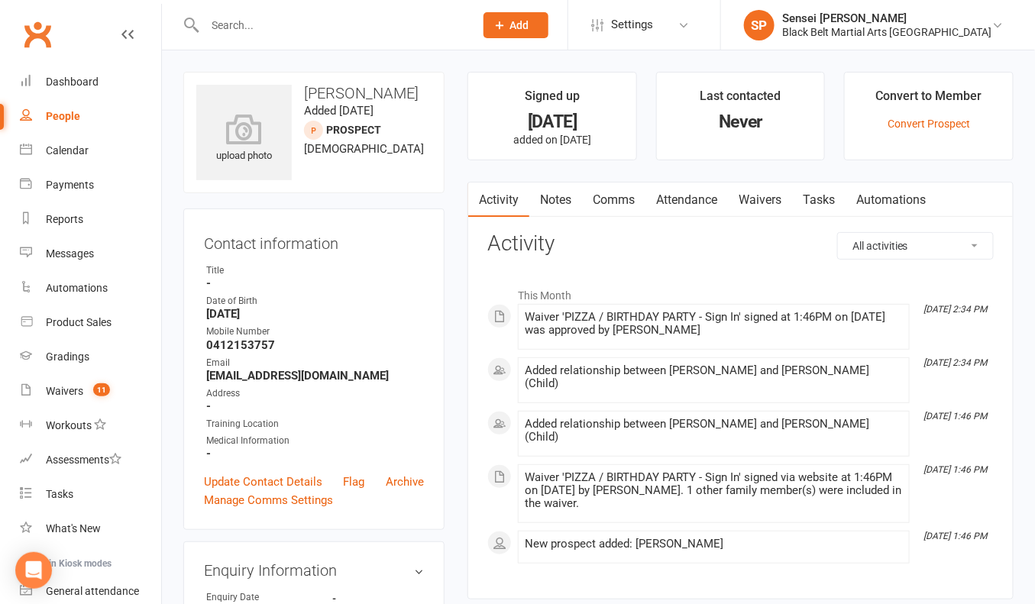
click at [457, 380] on main "Signed up 1 day ago added on 16 Aug 2025 Last contacted Never Convert to Member…" at bounding box center [740, 343] width 569 height 543
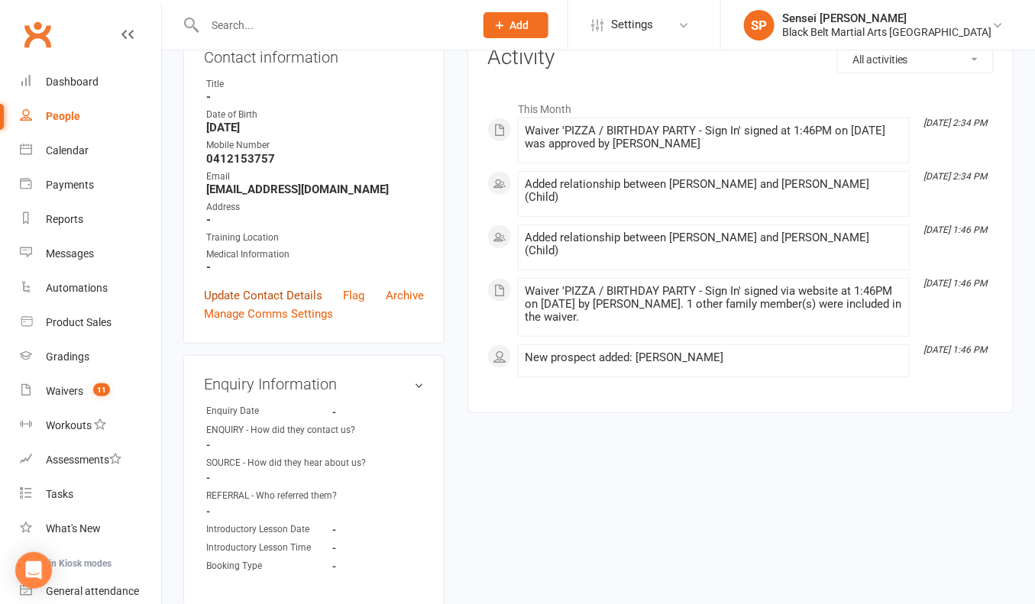
click at [269, 289] on link "Update Contact Details" at bounding box center [263, 295] width 118 height 18
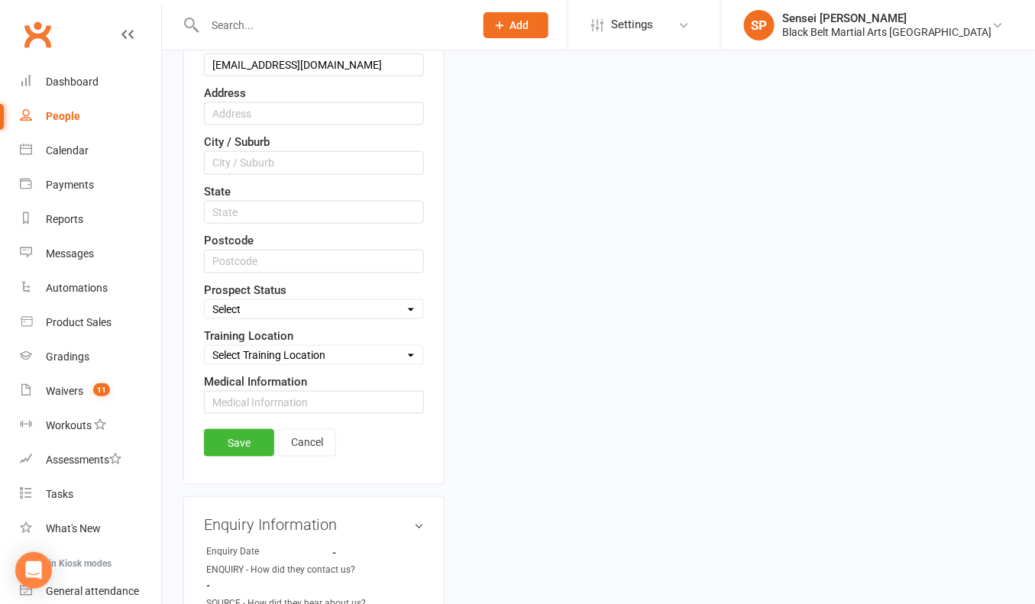
scroll to position [495, 0]
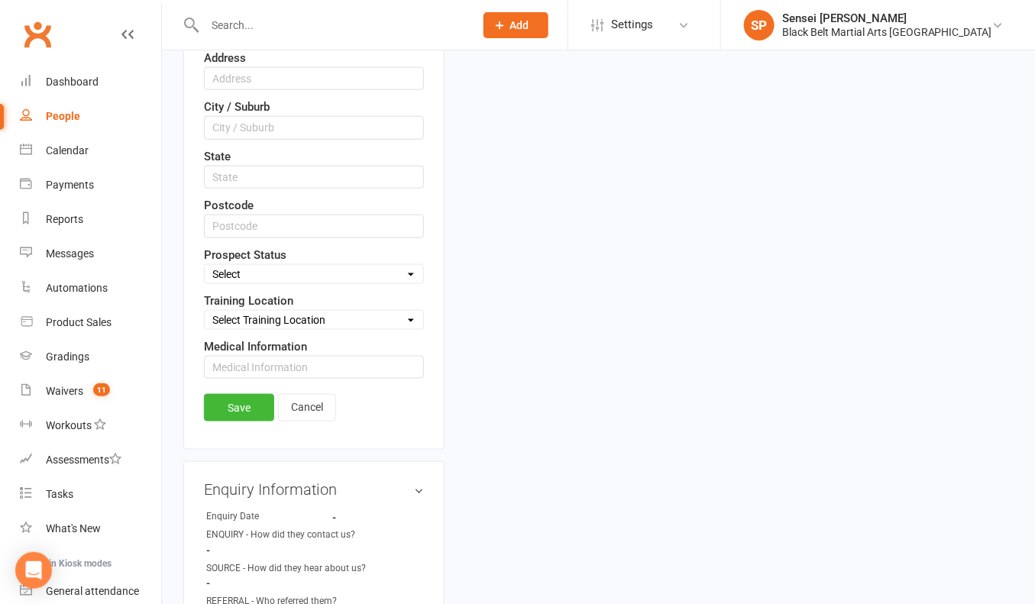
click at [294, 266] on select "Select Enquiry (Booked) Enquiry (Not Booked) DNS Pending BFU (Follow Up) No Sal…" at bounding box center [314, 274] width 218 height 17
select select "Pizza/birthday party"
drag, startPoint x: 246, startPoint y: 391, endPoint x: 256, endPoint y: 435, distance: 44.7
click at [246, 394] on link "Save" at bounding box center [239, 407] width 70 height 27
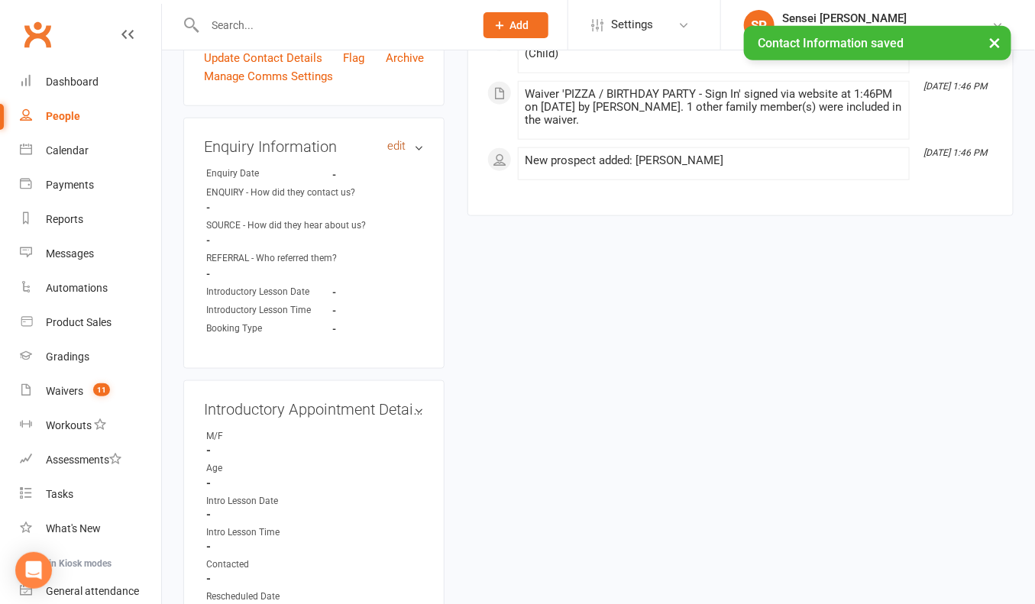
click at [397, 140] on link "edit" at bounding box center [396, 146] width 18 height 13
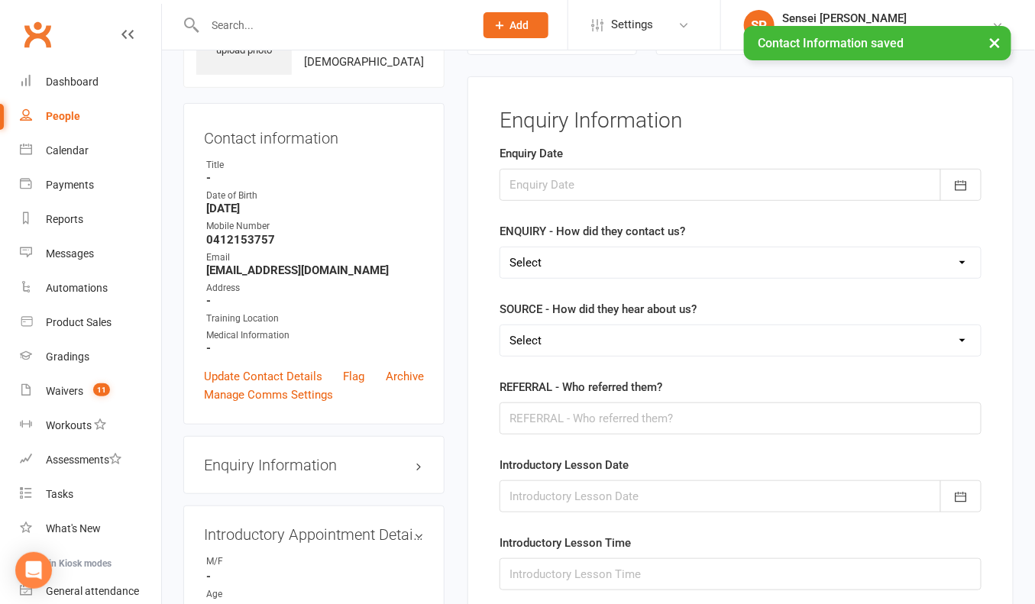
scroll to position [104, 0]
click at [959, 189] on icon "button" at bounding box center [960, 188] width 11 height 10
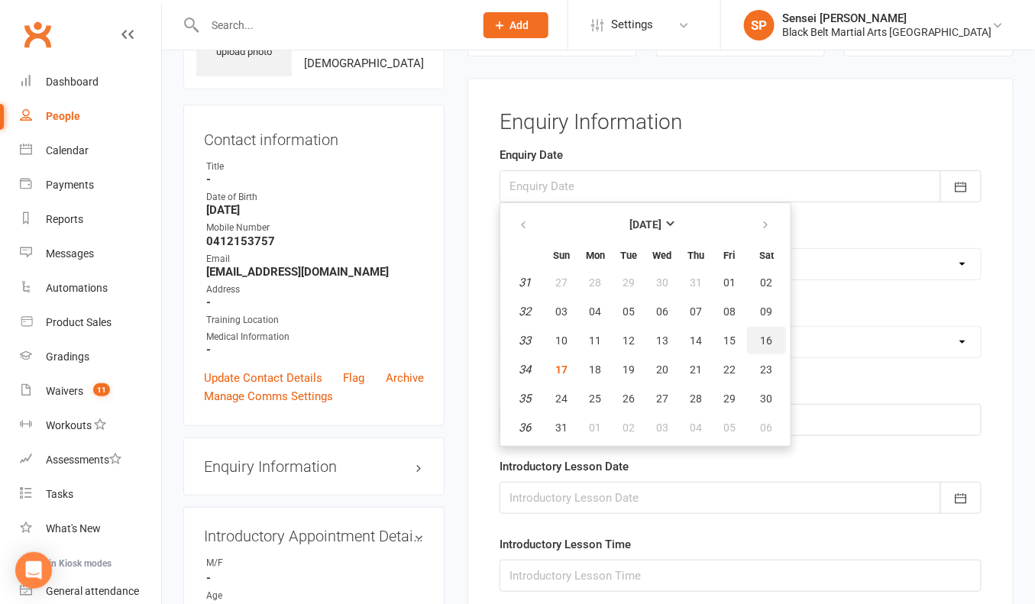
click at [761, 336] on span "16" at bounding box center [767, 341] width 12 height 12
type input "[DATE]"
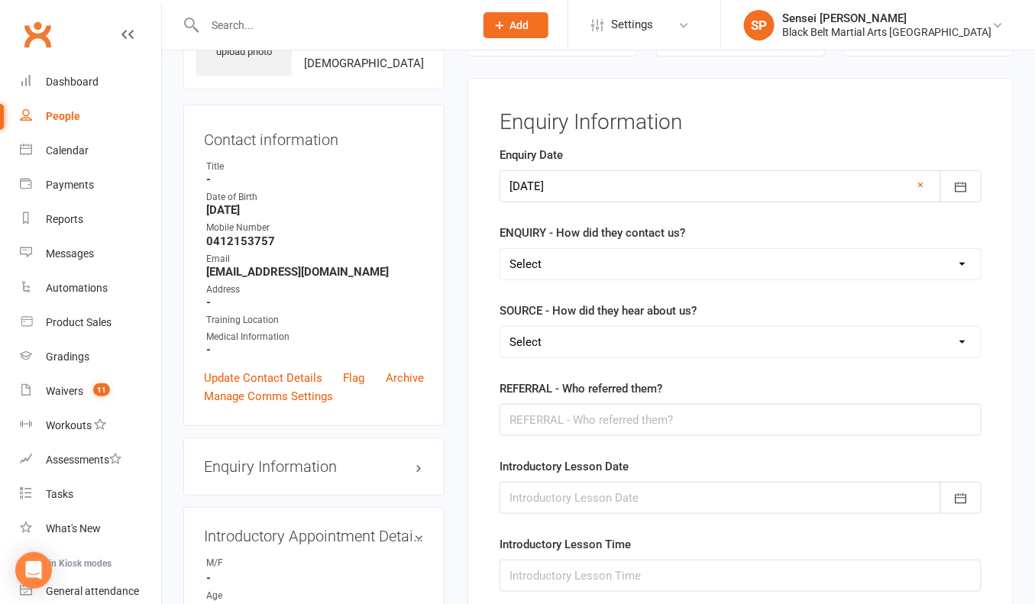
click at [711, 258] on select "Select (W) Walk In (T) Phone (I) Internet / Email (S) Studio Initiated" at bounding box center [740, 264] width 480 height 31
select select "(S) Studio Initiated"
click at [662, 333] on select "Select (A3) Flyer (A6) Sign (A8) Car (C1) ASP (C2) School Sport (C4) Booth / St…" at bounding box center [740, 342] width 480 height 31
select select "(I1) Birthday Party"
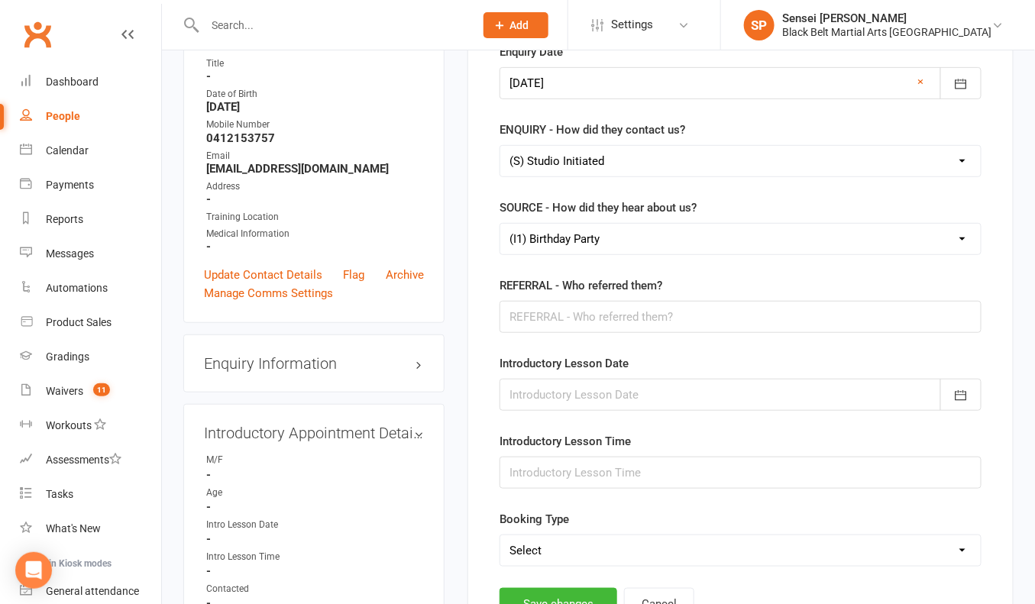
scroll to position [226, 0]
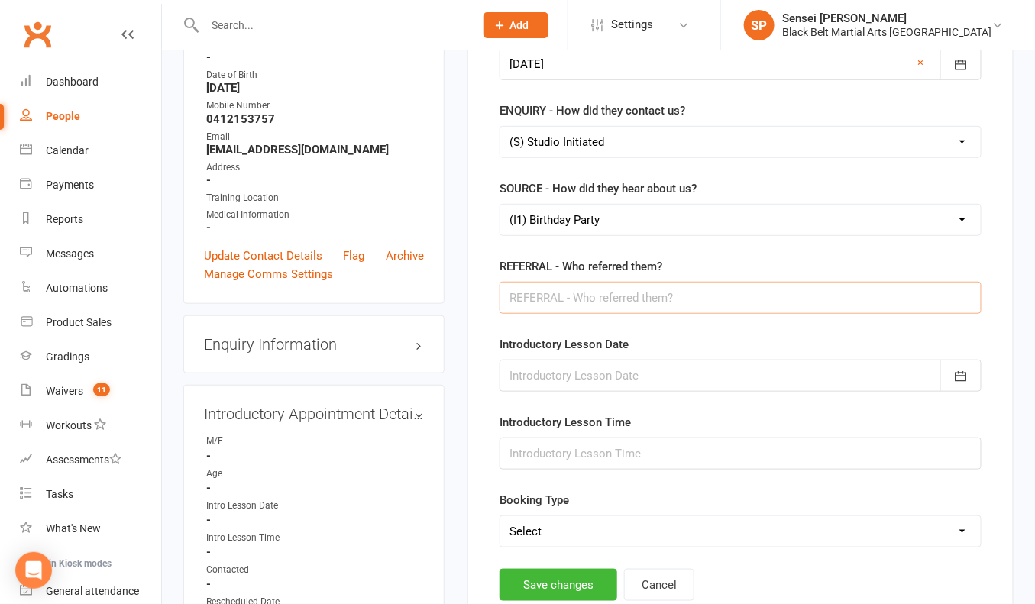
click at [600, 296] on input "text" at bounding box center [740, 298] width 482 height 32
type input "Braden Achinger"
click at [554, 581] on button "Save changes" at bounding box center [558, 585] width 118 height 32
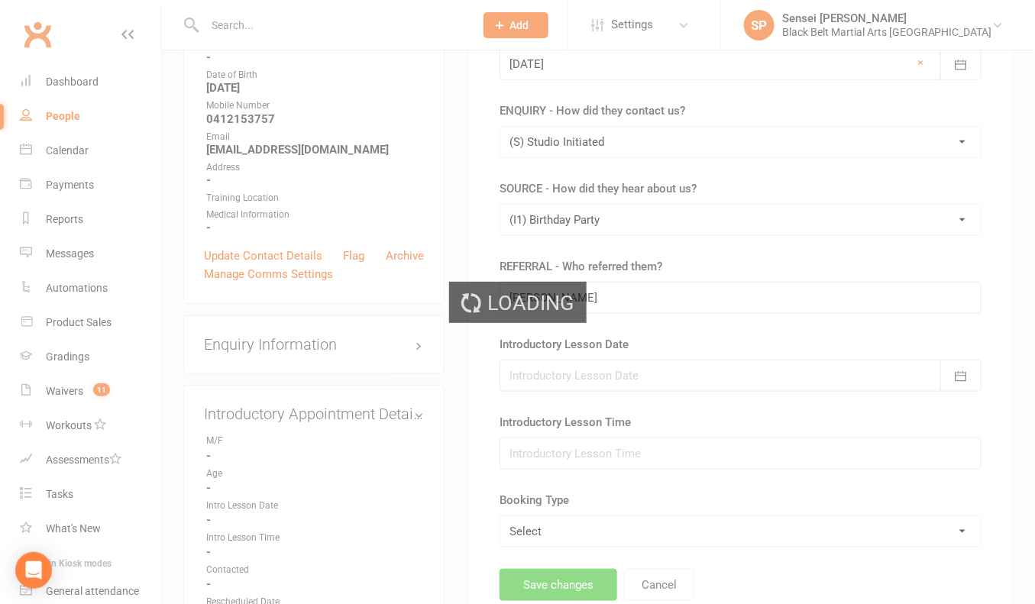
scroll to position [0, 0]
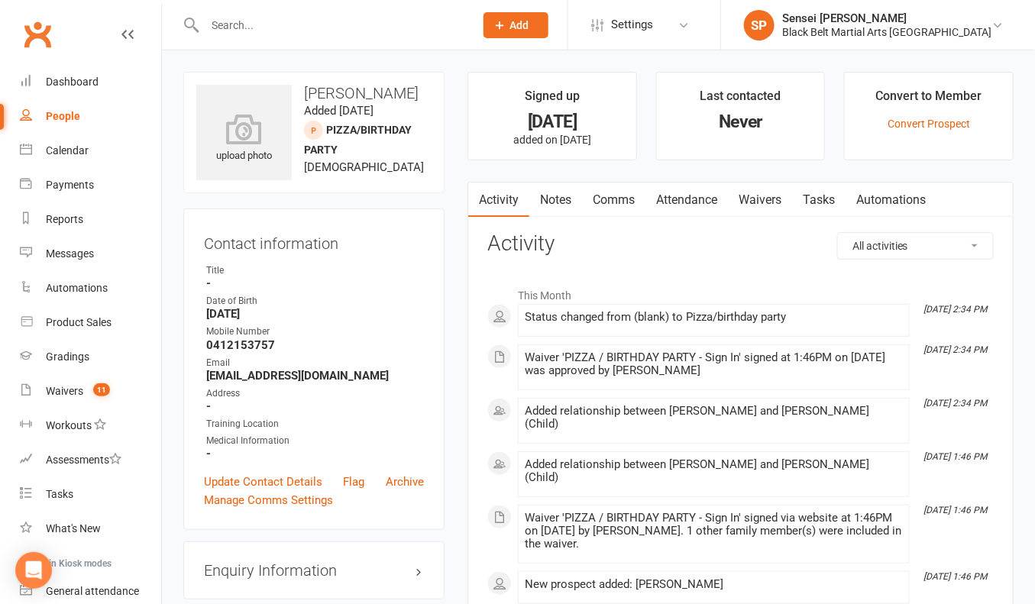
click at [265, 23] on input "text" at bounding box center [331, 25] width 263 height 21
paste input "0407484713"
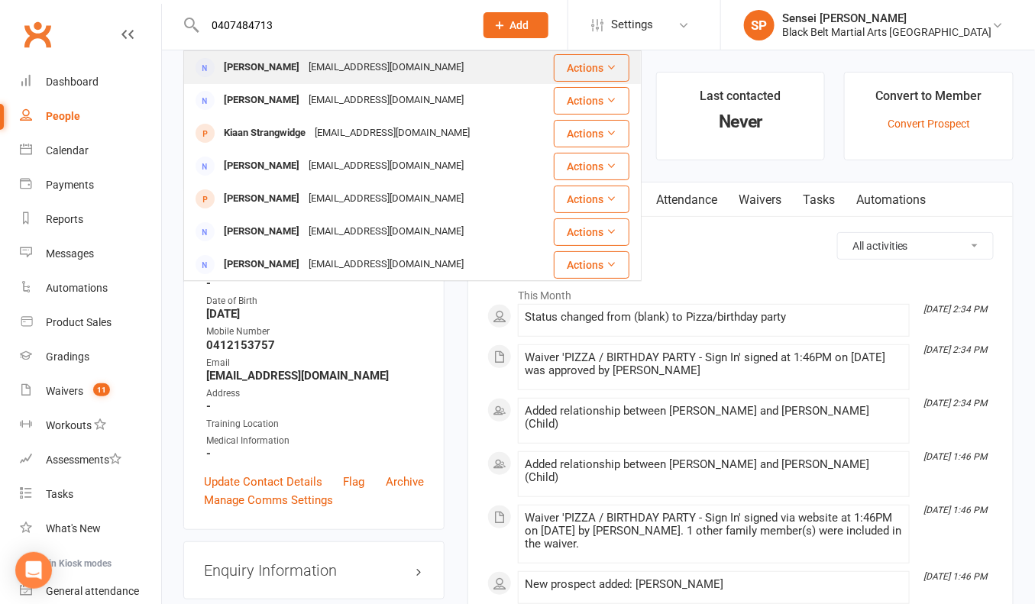
type input "0407484713"
click at [379, 68] on div "[EMAIL_ADDRESS][DOMAIN_NAME]" at bounding box center [386, 68] width 164 height 22
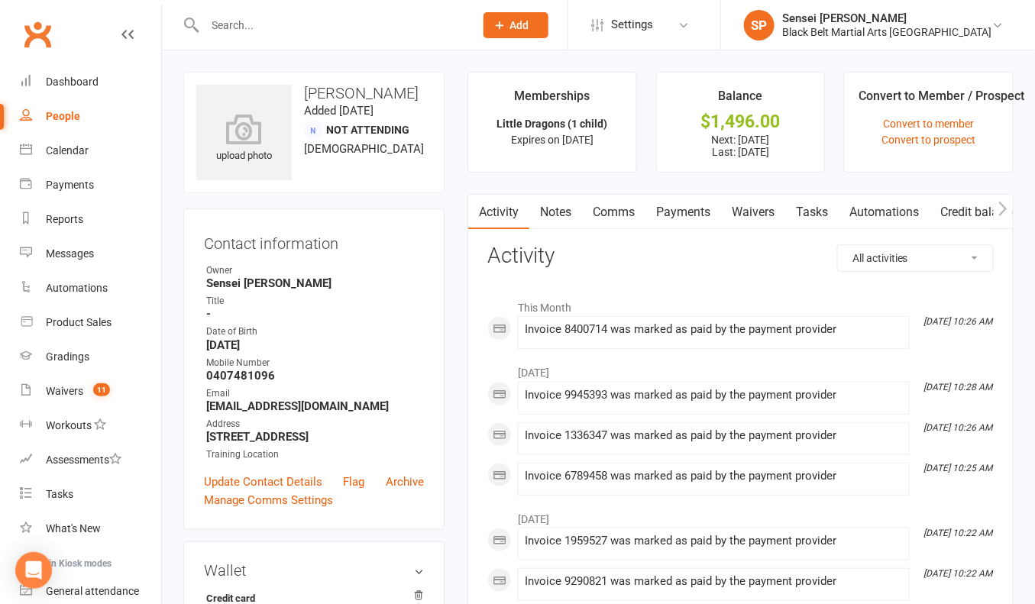
click at [529, 22] on span "Add" at bounding box center [519, 25] width 19 height 12
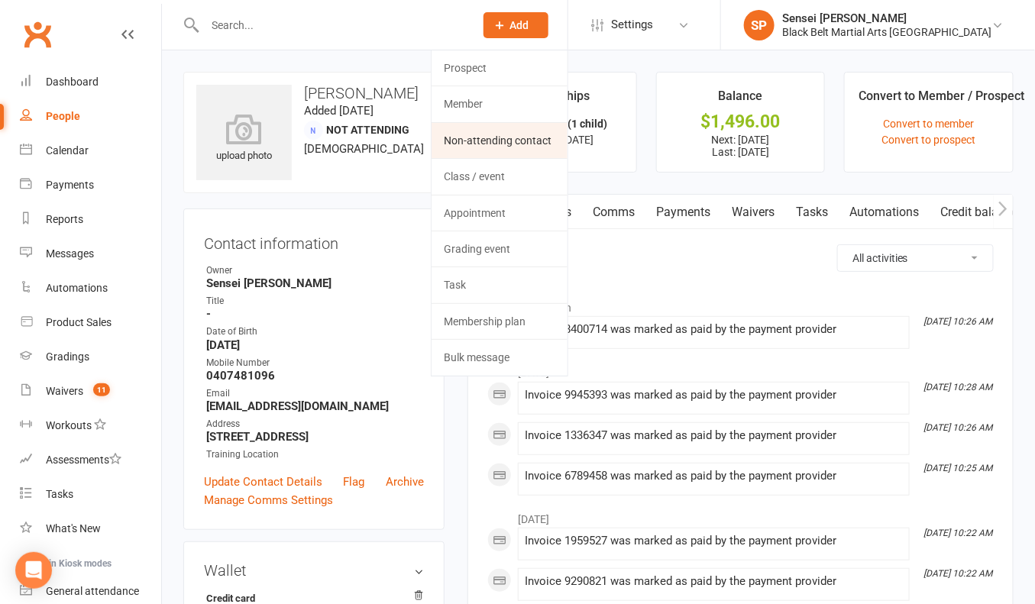
click at [535, 147] on link "Non-attending contact" at bounding box center [500, 140] width 136 height 35
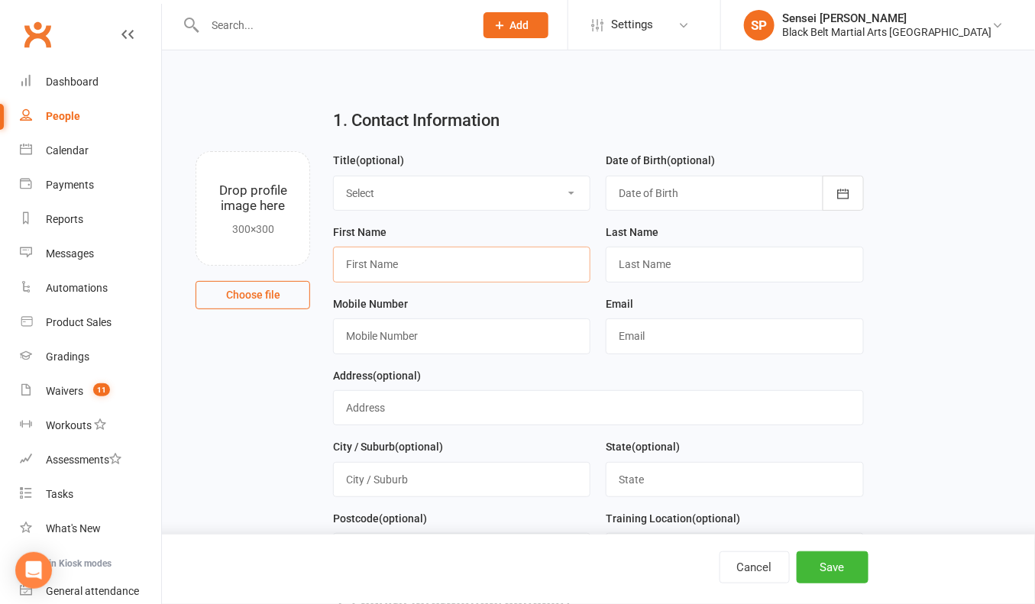
click at [402, 248] on input "text" at bounding box center [461, 264] width 257 height 35
click at [398, 267] on input "text" at bounding box center [461, 264] width 257 height 35
type input "Adam"
type input "Quested"
paste input "0407484713"
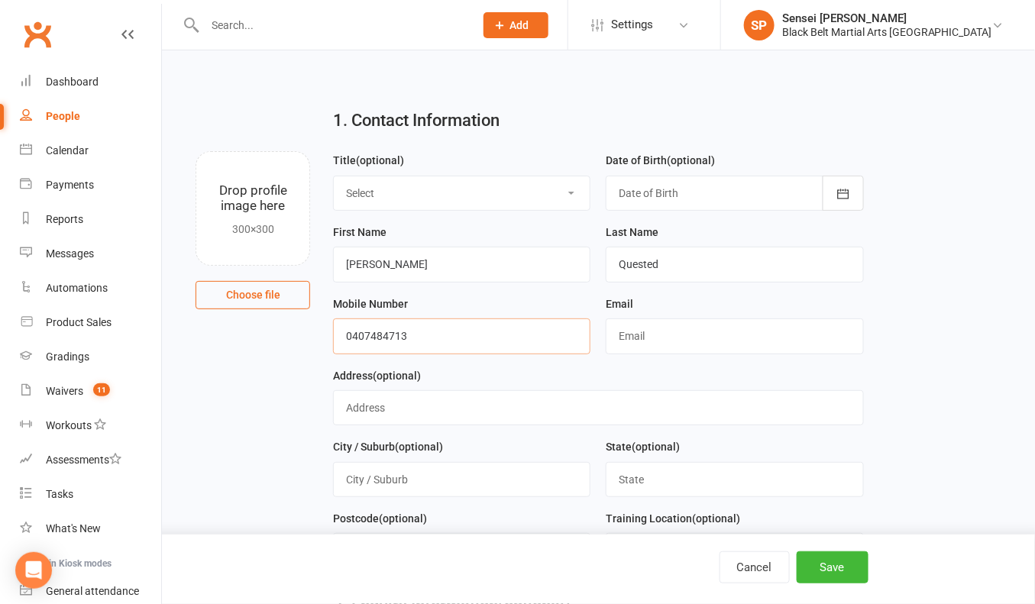
type input "0407484713"
click at [639, 342] on input "text" at bounding box center [734, 335] width 257 height 35
paste input "adamnriss@gmail.com"
type input "adamnriss@gmail.com"
click at [815, 570] on button "Save" at bounding box center [833, 567] width 72 height 32
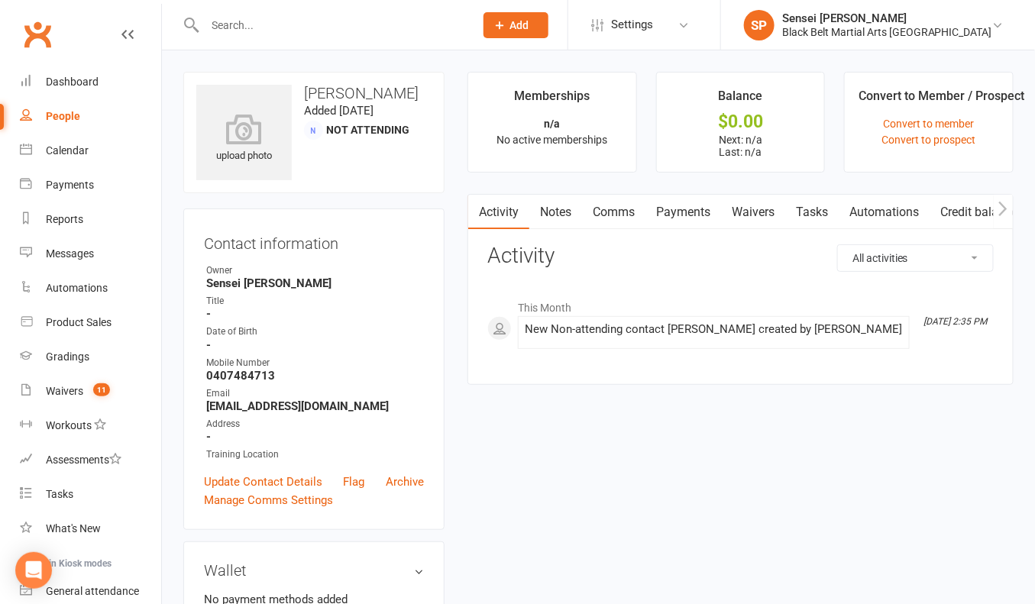
click at [208, 15] on input "text" at bounding box center [331, 25] width 263 height 21
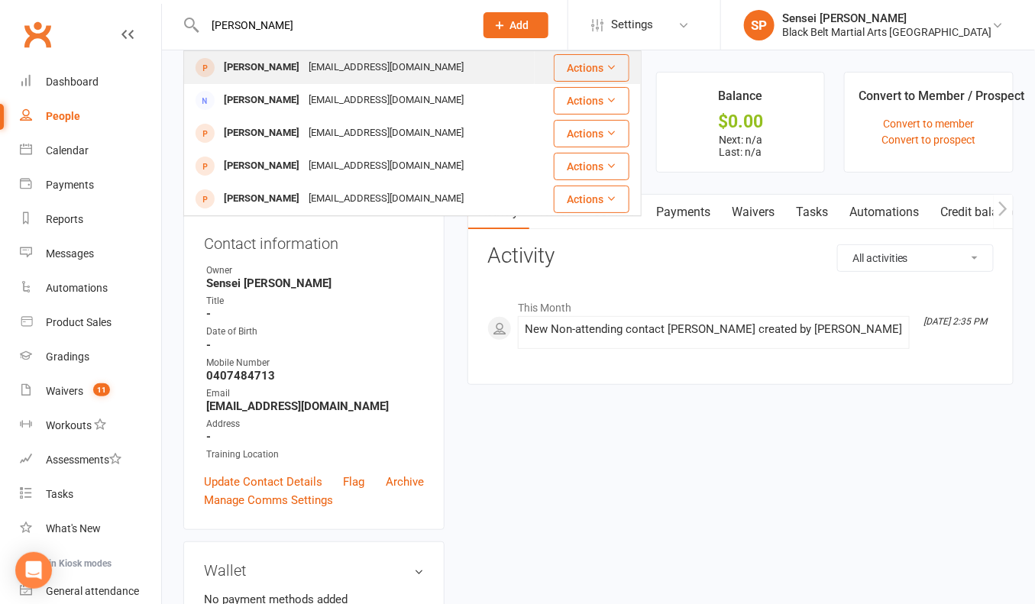
type input "isaac quested"
click at [227, 66] on div "[PERSON_NAME]" at bounding box center [261, 68] width 85 height 22
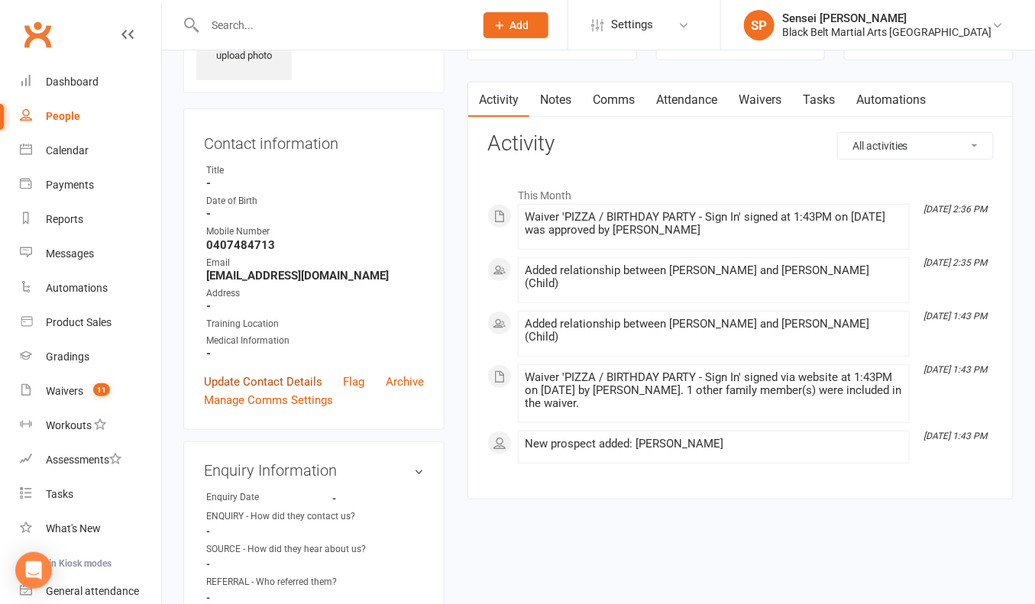
click at [273, 373] on link "Update Contact Details" at bounding box center [263, 382] width 118 height 18
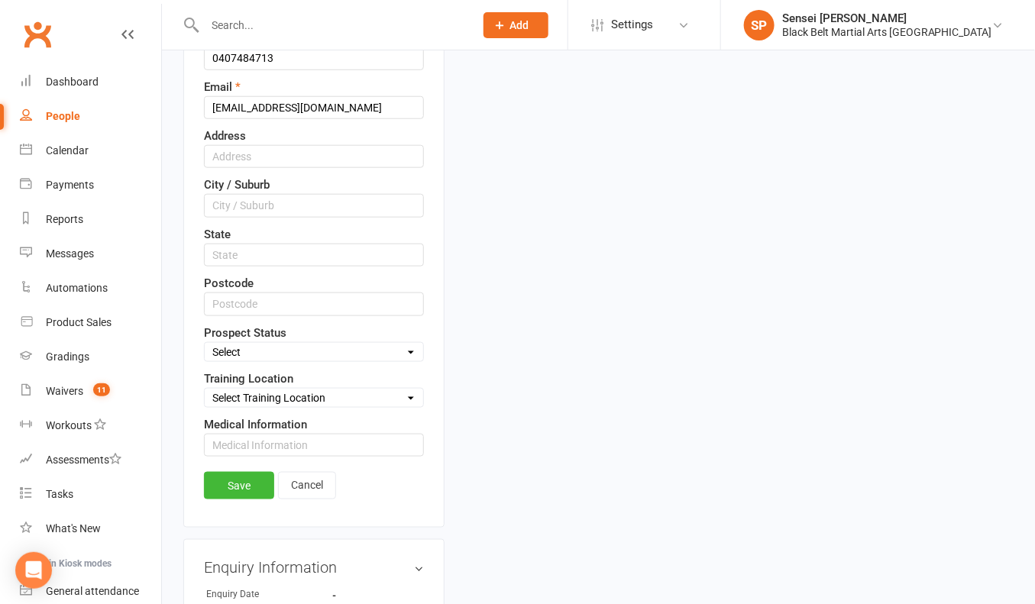
scroll to position [421, 0]
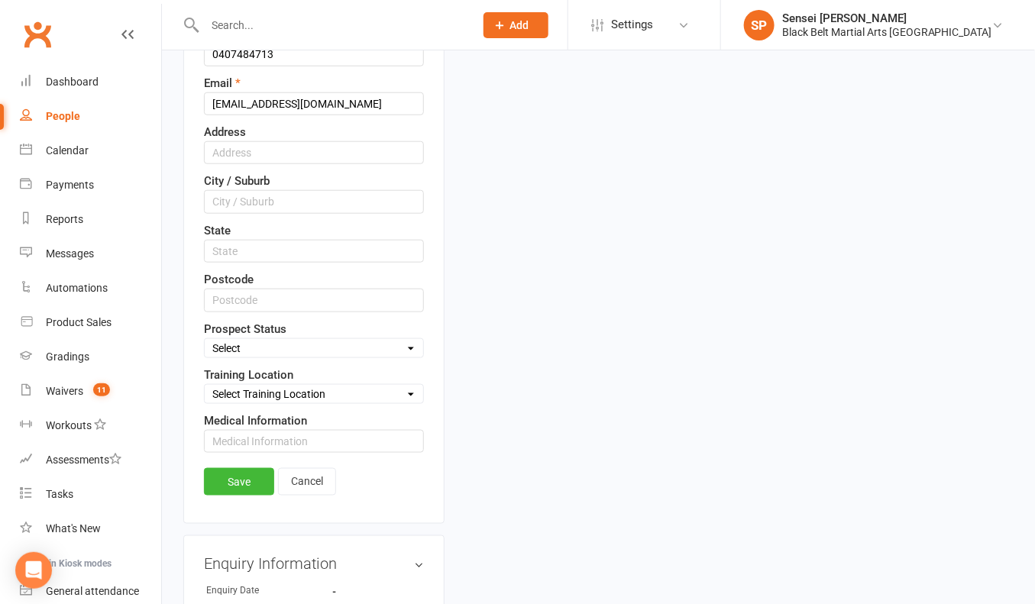
click at [335, 340] on select "Select Enquiry (Booked) Enquiry (Not Booked) DNS Pending BFU (Follow Up) No Sal…" at bounding box center [314, 348] width 218 height 17
select select "Pizza/birthday party"
click at [249, 468] on link "Save" at bounding box center [239, 481] width 70 height 27
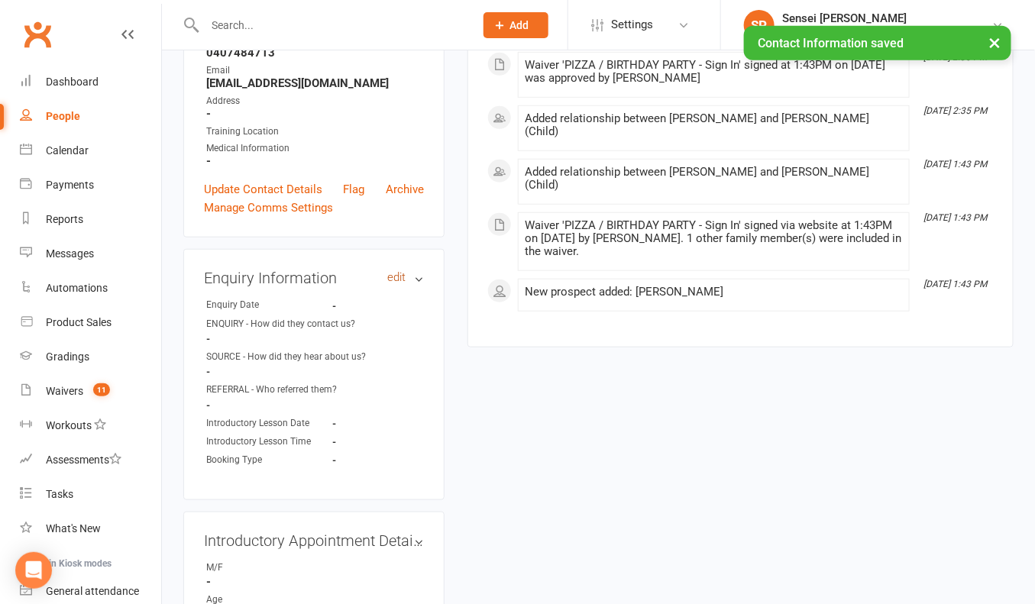
click at [391, 273] on link "edit" at bounding box center [396, 277] width 18 height 13
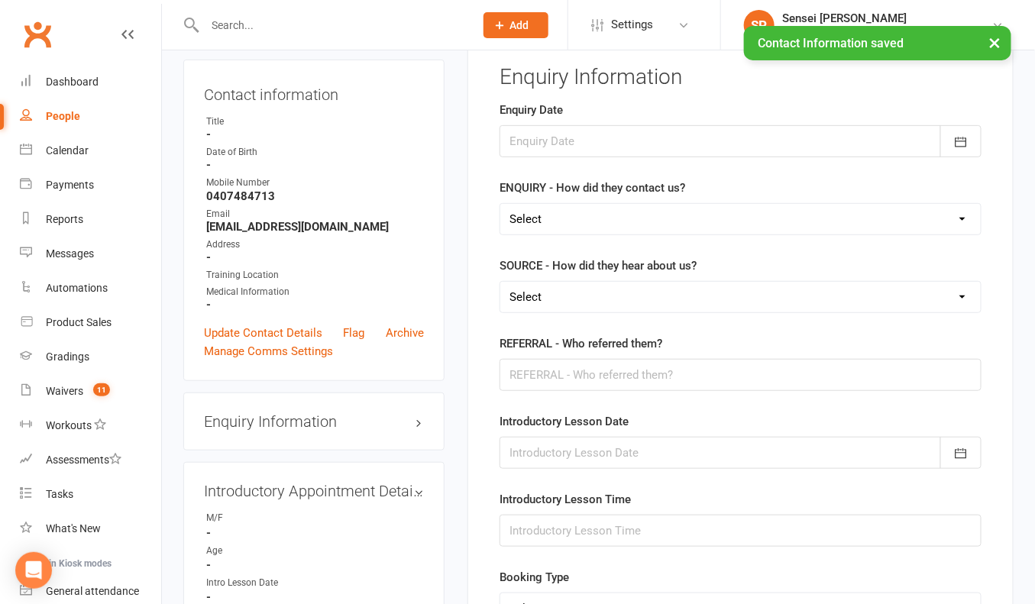
scroll to position [104, 0]
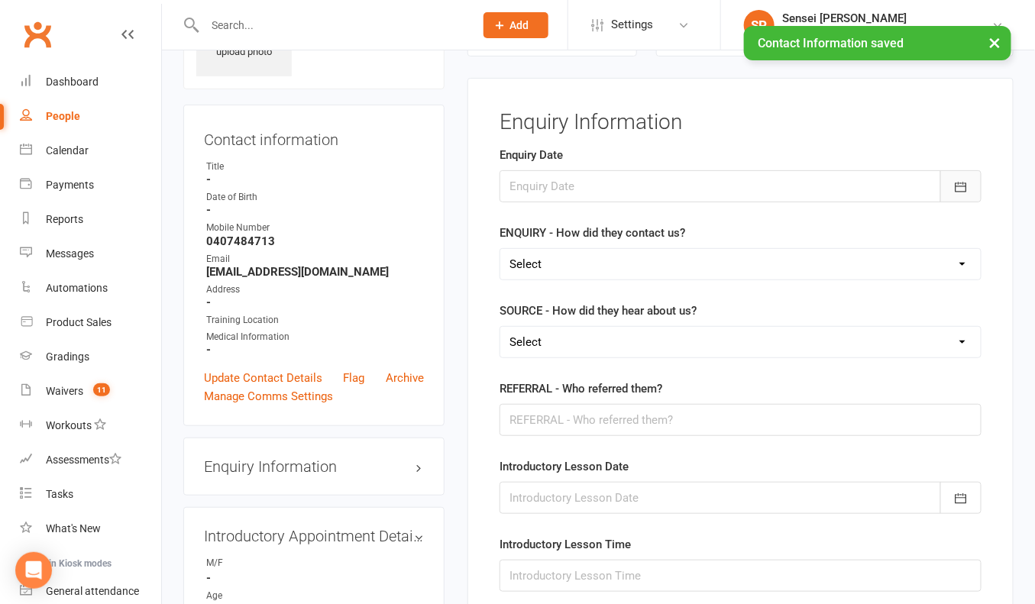
click at [955, 191] on icon "button" at bounding box center [960, 186] width 15 height 15
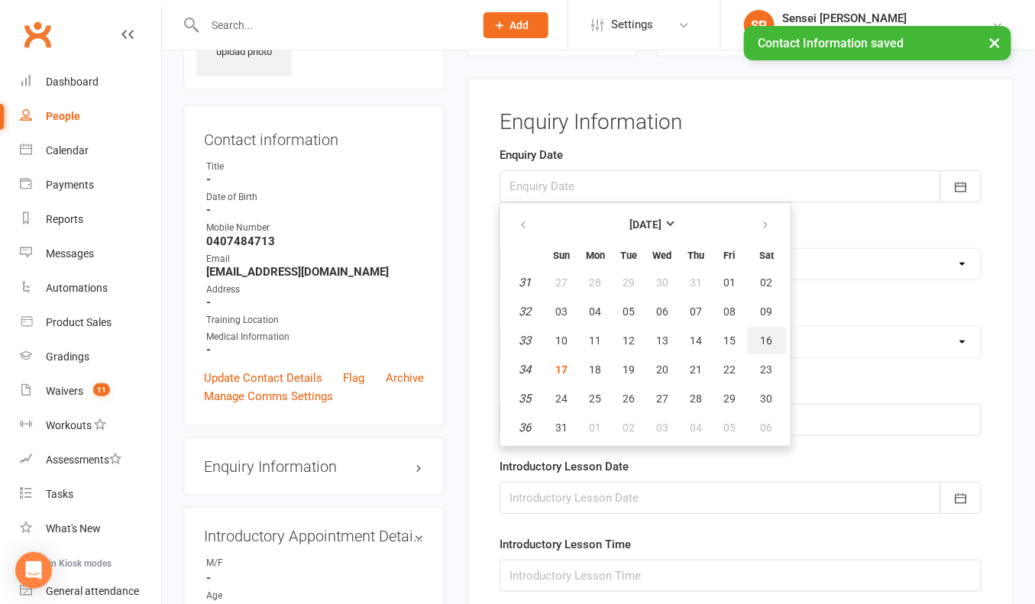
click at [765, 335] on span "16" at bounding box center [767, 341] width 12 height 12
type input "[DATE]"
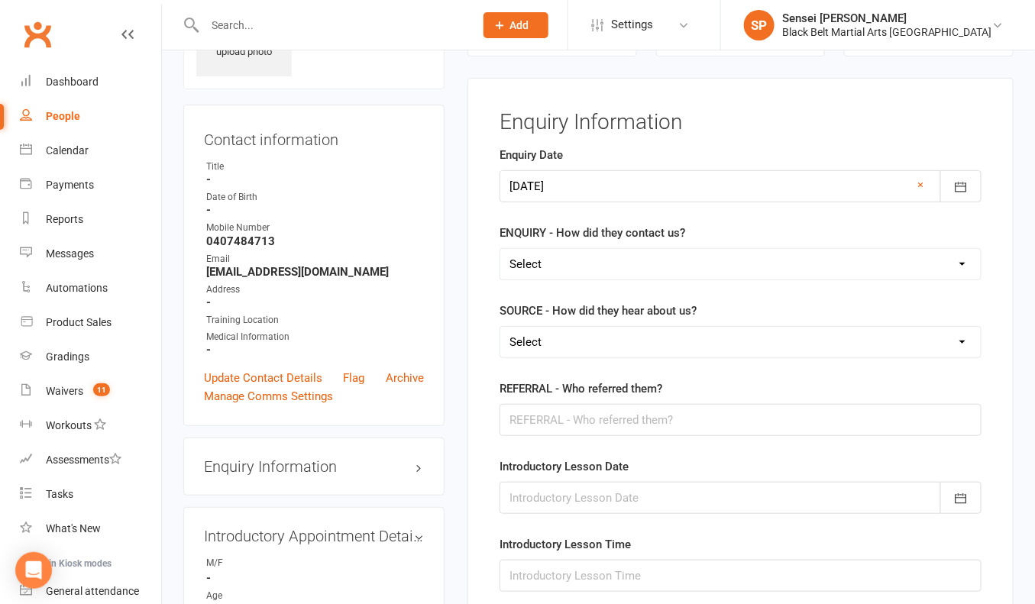
click at [715, 256] on select "Select (W) Walk In (T) Phone (I) Internet / Email (S) Studio Initiated" at bounding box center [740, 264] width 480 height 31
select select "(S) Studio Initiated"
click at [673, 335] on select "Select (A3) Flyer (A6) Sign (A8) Car (C1) ASP (C2) School Sport (C4) Booth / St…" at bounding box center [740, 342] width 480 height 31
select select "(I1) Birthday Party"
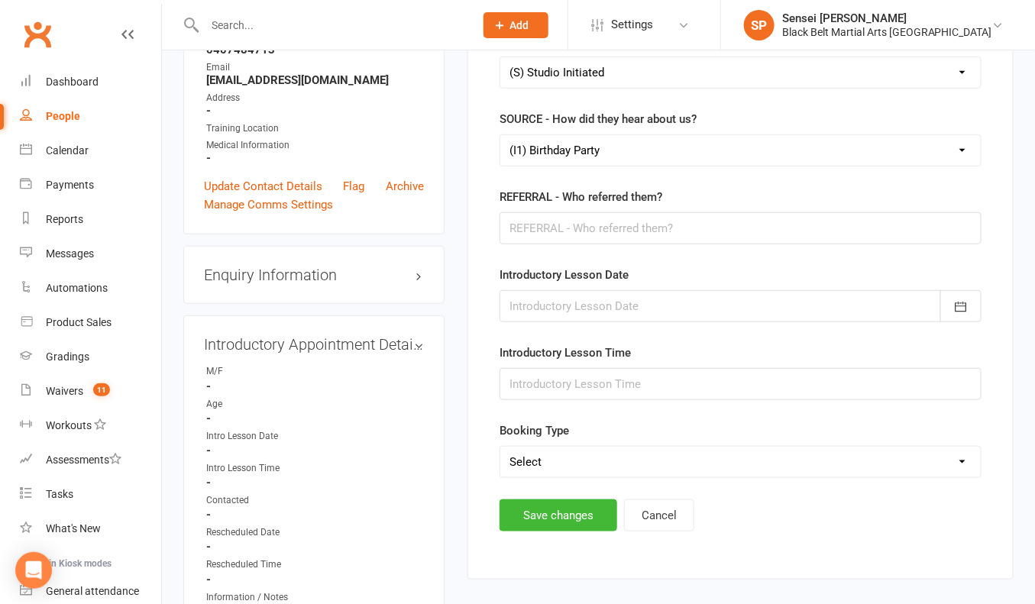
scroll to position [324, 0]
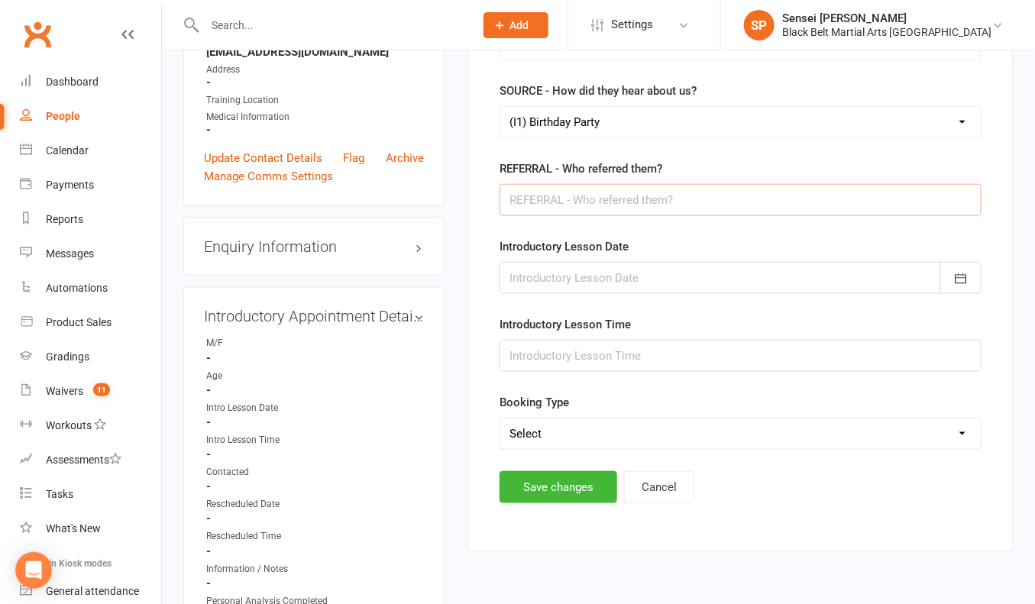
click at [613, 202] on input "text" at bounding box center [740, 200] width 482 height 32
type input "Braden Achinger"
click at [547, 485] on button "Save changes" at bounding box center [558, 487] width 118 height 32
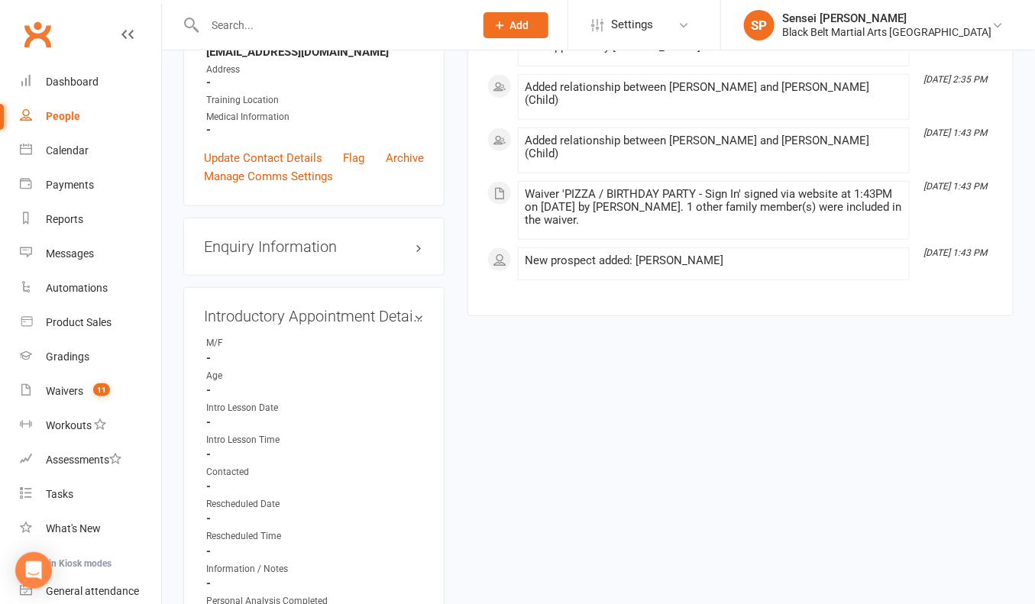
click at [529, 28] on span "Add" at bounding box center [519, 25] width 19 height 12
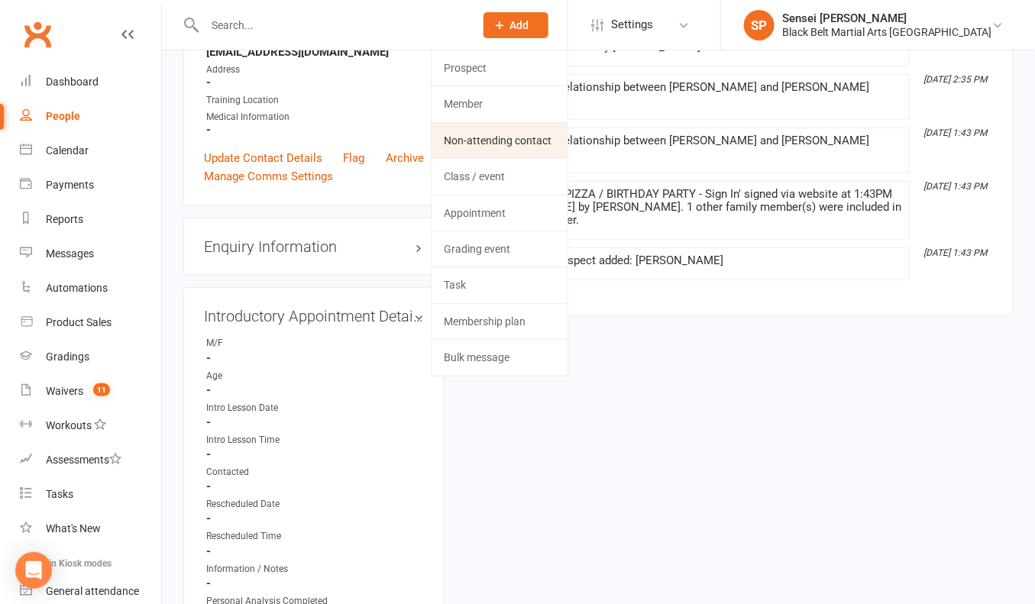
click at [554, 139] on link "Non-attending contact" at bounding box center [500, 140] width 136 height 35
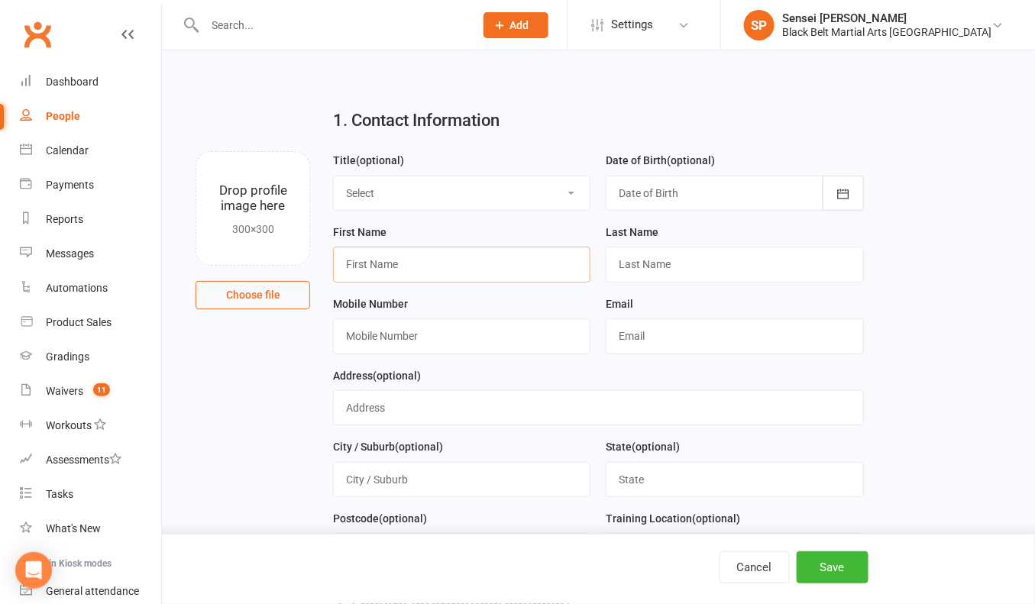
click at [506, 260] on input "text" at bounding box center [461, 264] width 257 height 35
type input "Murtaza"
type input "Makati"
paste input "0410153284"
type input "0410153284"
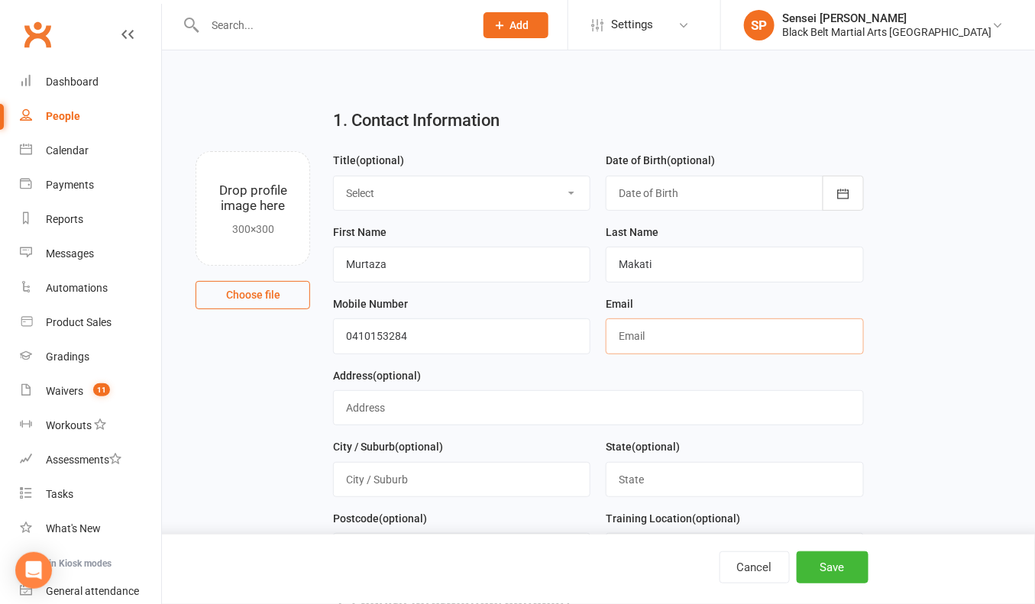
paste input "engr.murtaza@hotmail.com"
type input "engr.murtaza@hotmail.com"
click at [831, 572] on button "Save" at bounding box center [833, 567] width 72 height 32
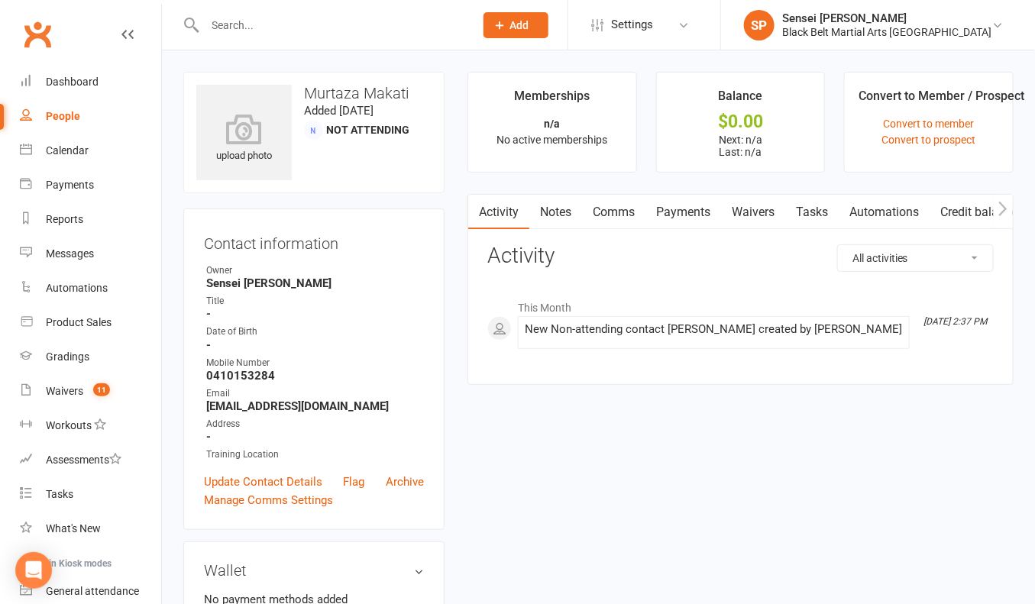
click at [299, 9] on div at bounding box center [323, 25] width 280 height 50
click at [285, 40] on div at bounding box center [323, 25] width 280 height 50
click at [281, 19] on input "text" at bounding box center [331, 25] width 263 height 21
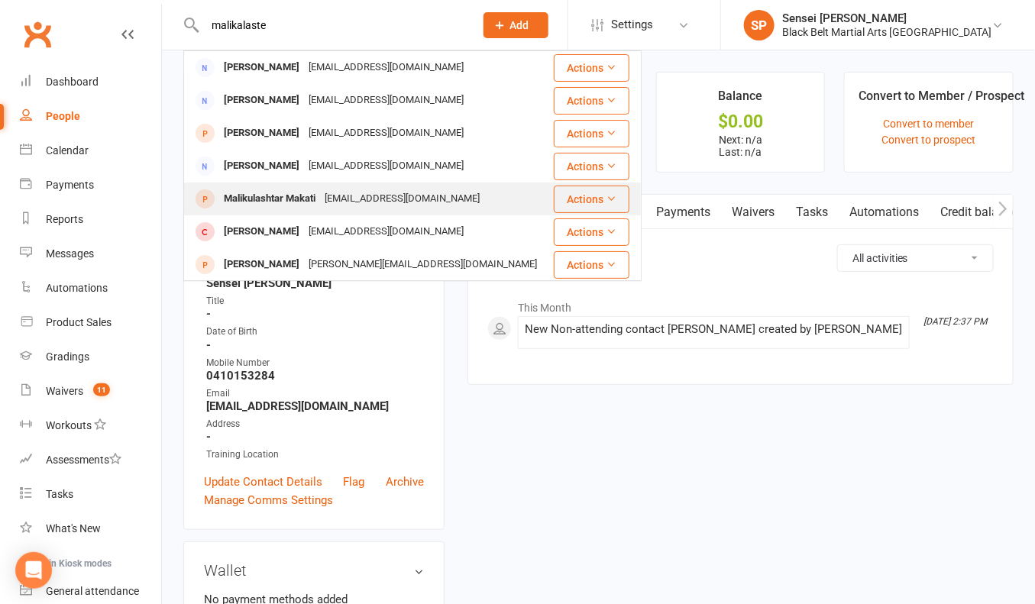
type input "malikalaste"
click at [259, 195] on div "Malikulashtar Makati" at bounding box center [269, 199] width 101 height 22
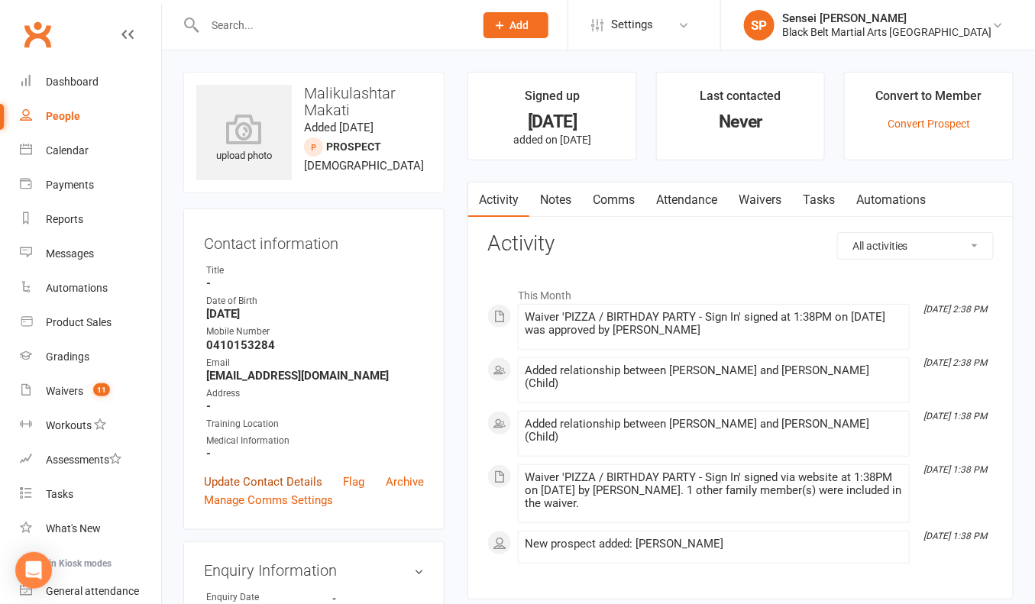
click at [241, 474] on link "Update Contact Details" at bounding box center [263, 482] width 118 height 18
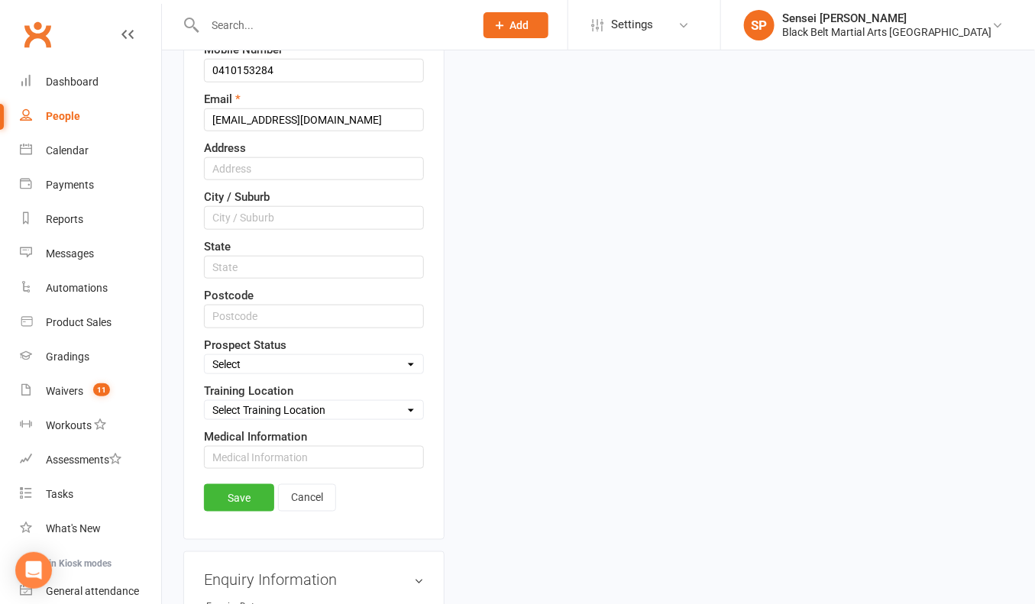
scroll to position [407, 0]
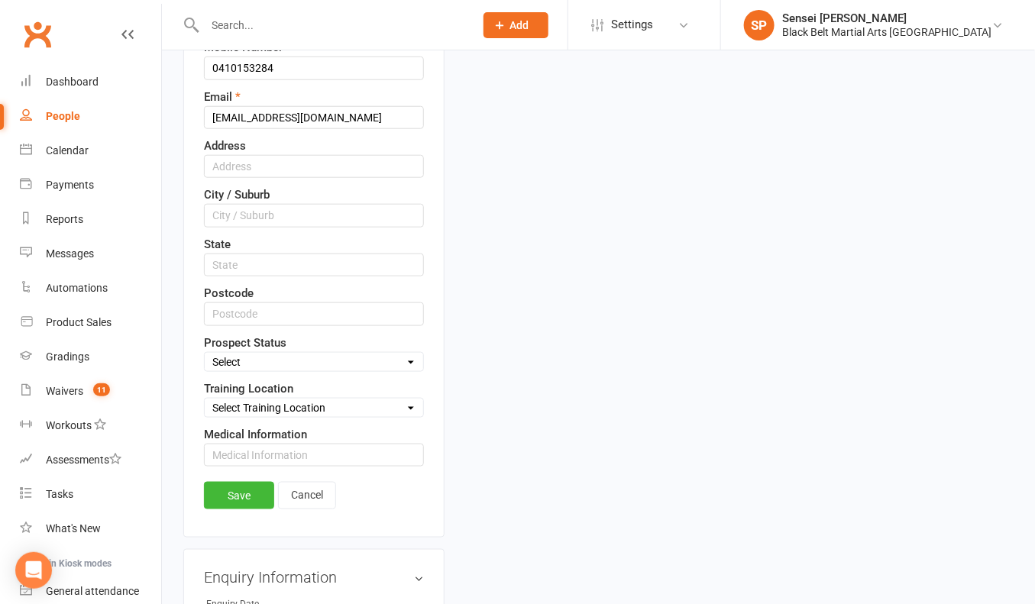
click at [292, 354] on select "Select Enquiry (Booked) Enquiry (Not Booked) DNS Pending BFU (Follow Up) No Sal…" at bounding box center [314, 362] width 218 height 17
select select "Pizza/birthday party"
drag, startPoint x: 241, startPoint y: 487, endPoint x: 247, endPoint y: 519, distance: 32.8
click at [241, 487] on link "Save" at bounding box center [239, 495] width 70 height 27
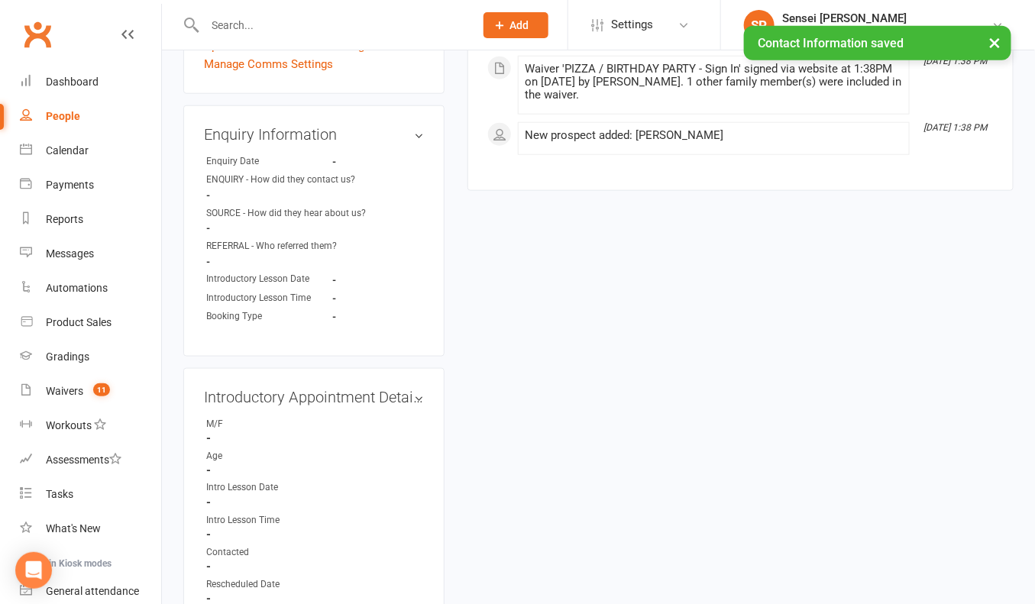
scroll to position [451, 0]
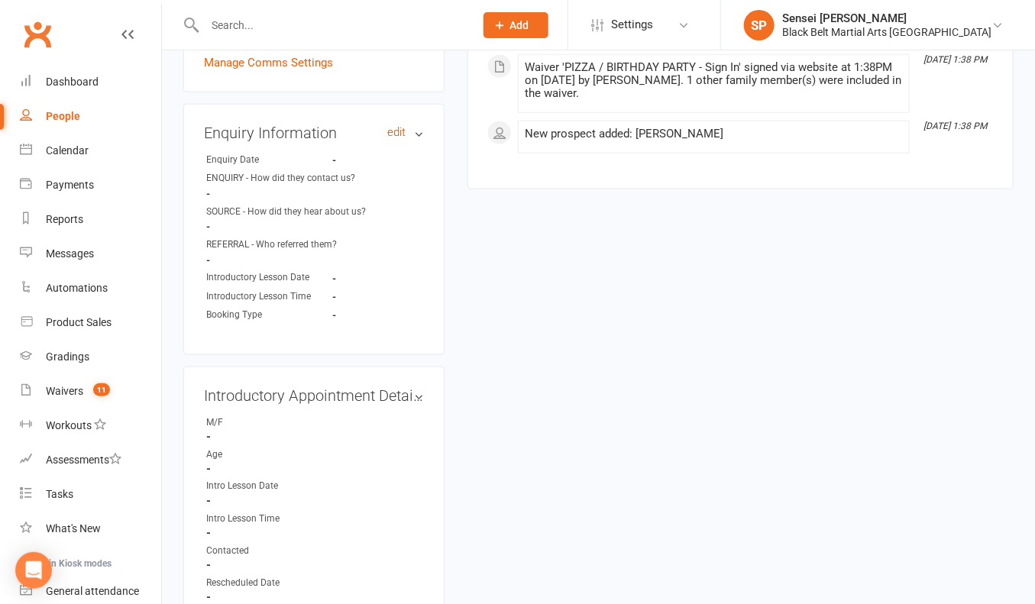
click at [396, 126] on link "edit" at bounding box center [396, 132] width 18 height 13
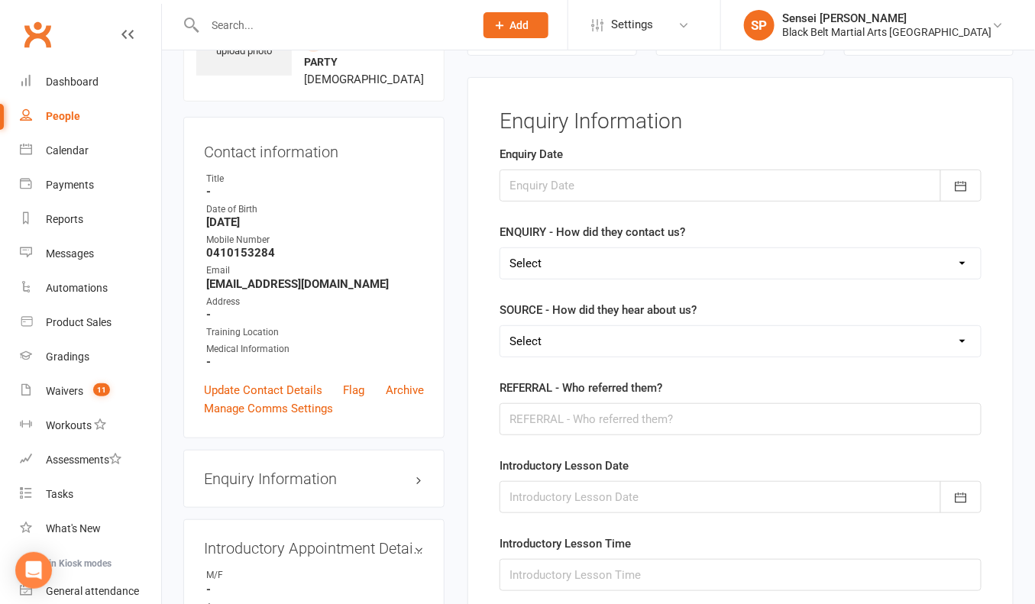
scroll to position [104, 0]
click at [957, 185] on icon "button" at bounding box center [960, 186] width 15 height 15
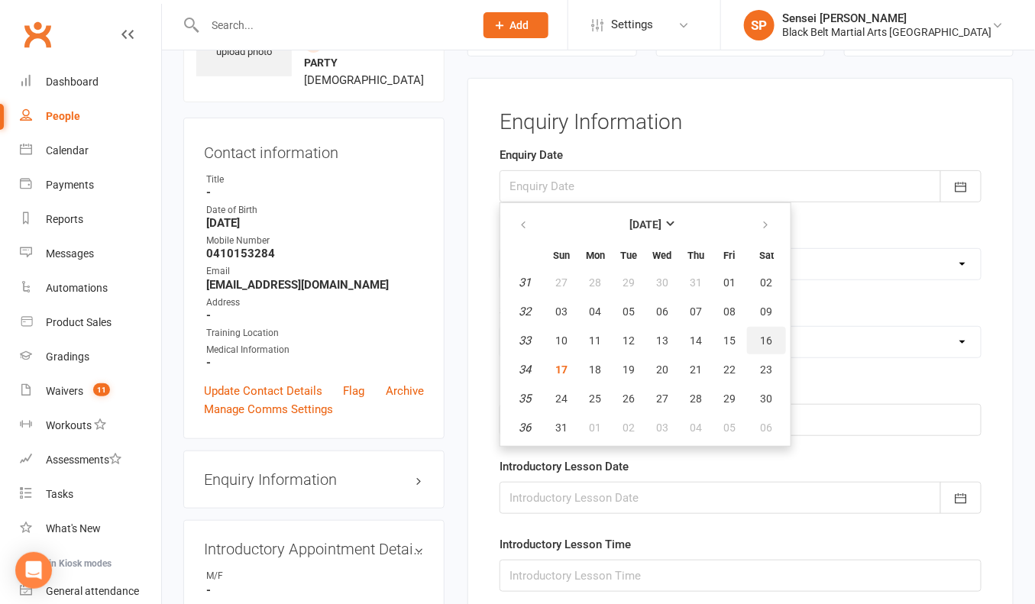
click at [764, 335] on span "16" at bounding box center [767, 341] width 12 height 12
type input "16 Aug 2025"
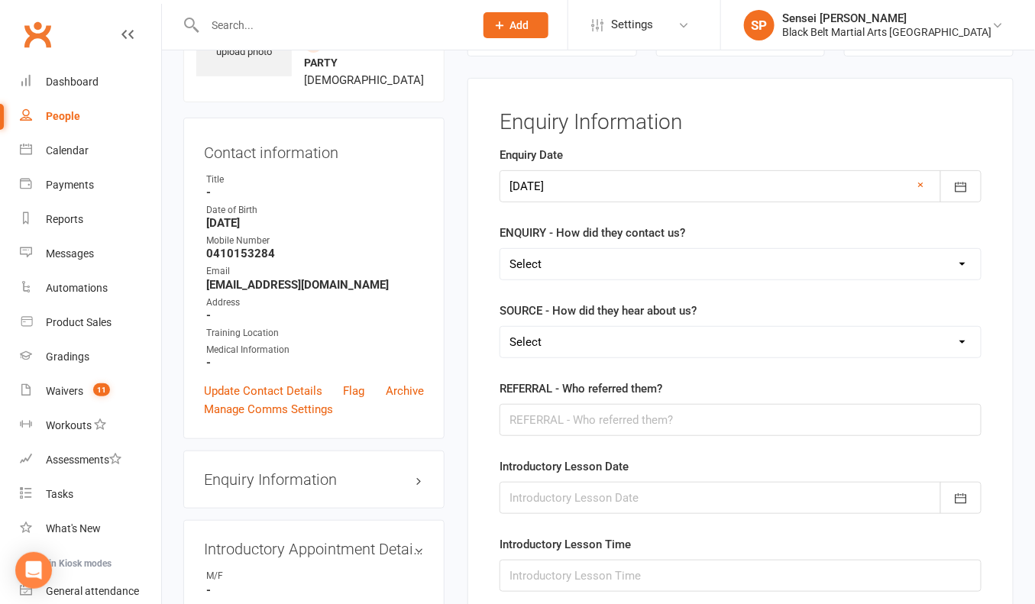
click at [759, 259] on select "Select (W) Walk In (T) Phone (I) Internet / Email (S) Studio Initiated" at bounding box center [740, 264] width 480 height 31
select select "(S) Studio Initiated"
click at [716, 339] on select "Select (A3) Flyer (A6) Sign (A8) Car (C1) ASP (C2) School Sport (C4) Booth / St…" at bounding box center [740, 342] width 480 height 31
select select "(I1) Birthday Party"
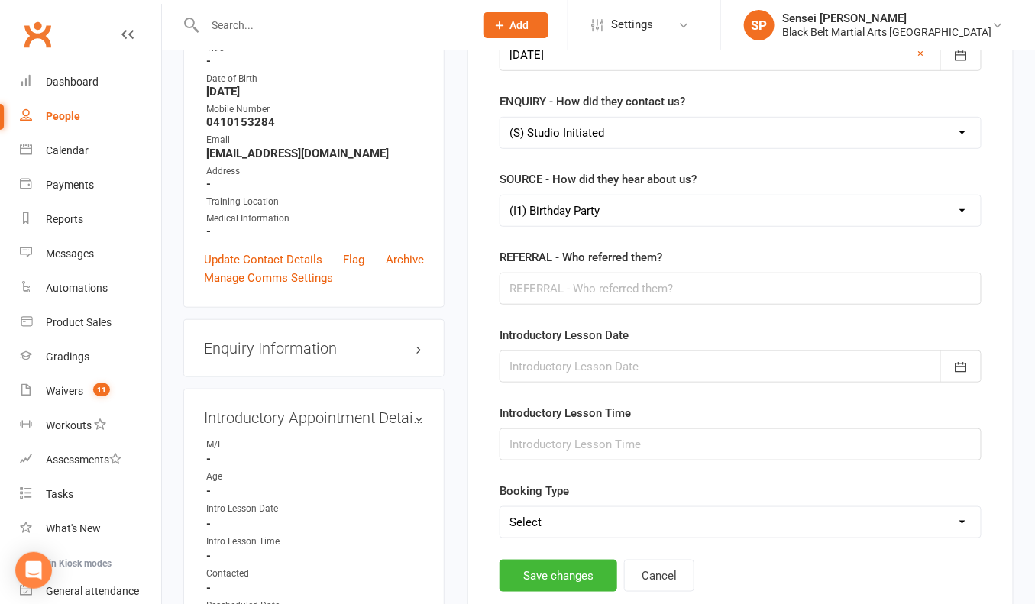
scroll to position [257, 0]
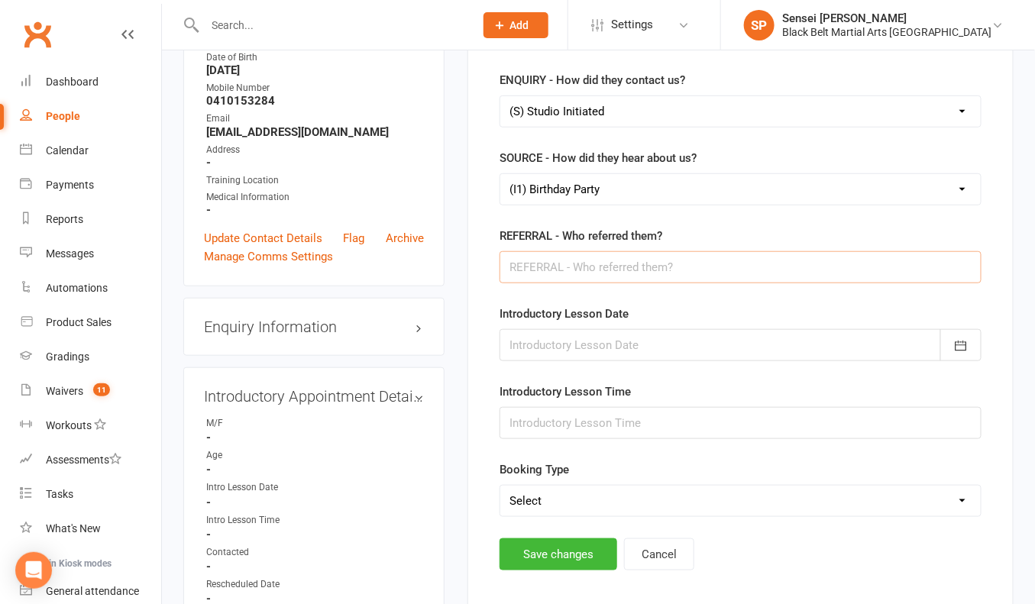
click at [607, 261] on input "text" at bounding box center [740, 267] width 482 height 32
type input "Braden Achinger"
click at [553, 545] on button "Save changes" at bounding box center [558, 554] width 118 height 32
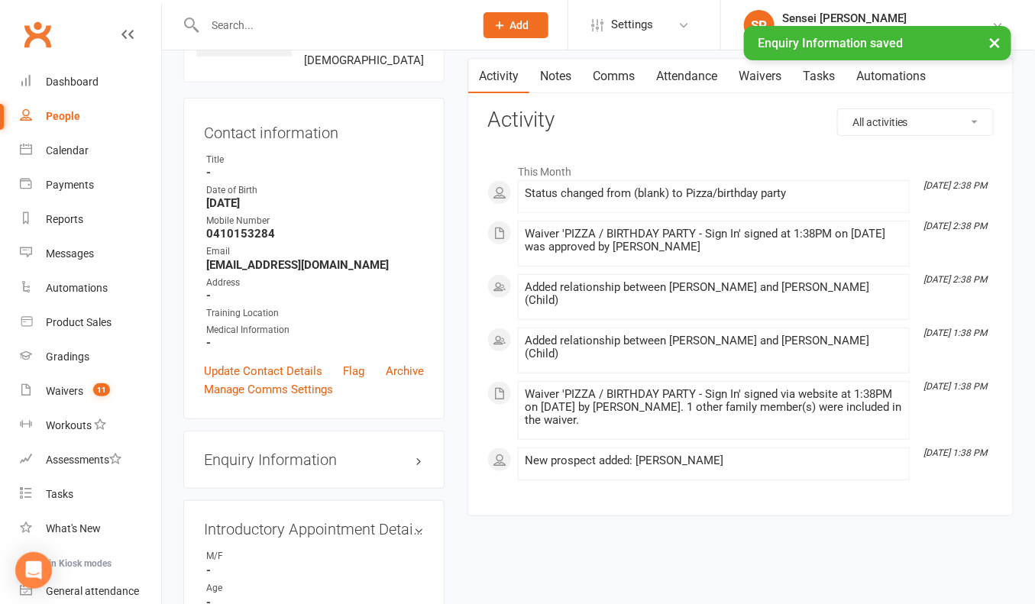
scroll to position [0, 0]
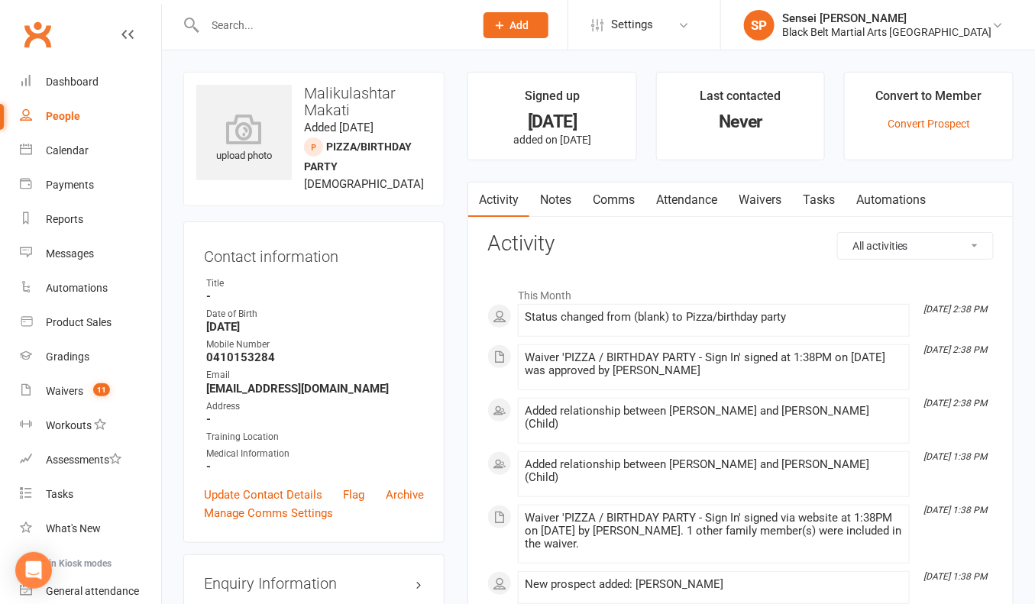
click at [529, 25] on span "Add" at bounding box center [519, 25] width 19 height 12
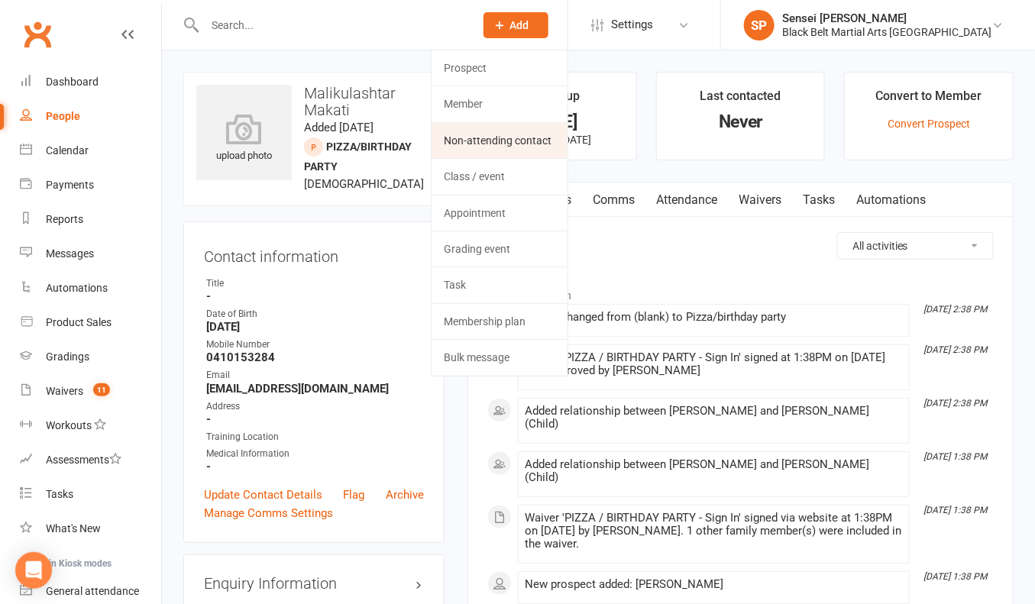
click at [544, 134] on link "Non-attending contact" at bounding box center [500, 140] width 136 height 35
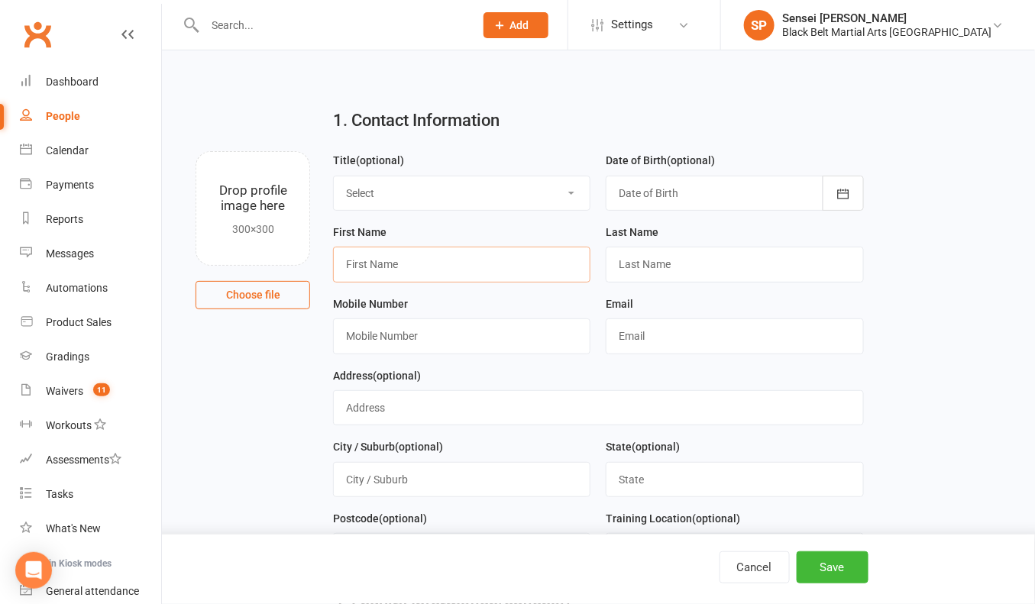
click at [502, 261] on input "text" at bounding box center [461, 264] width 257 height 35
type input "Esther"
type input "Provoost"
click at [392, 337] on input "text" at bounding box center [461, 335] width 257 height 35
paste input "0475285536"
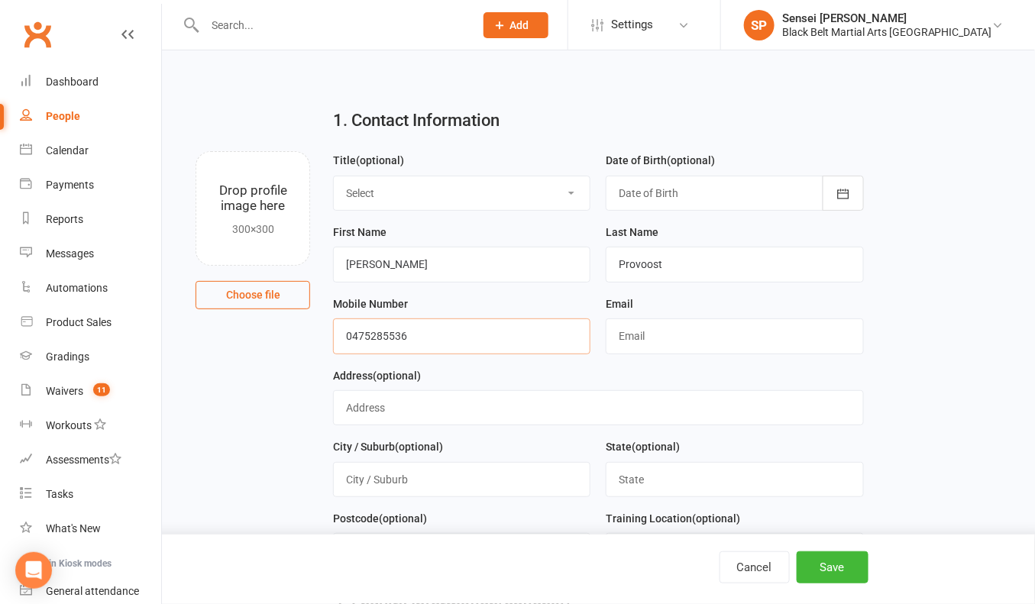
type input "0475285536"
click at [677, 331] on input "text" at bounding box center [734, 335] width 257 height 35
paste input "estherprovoost@hotmail.com"
type input "estherprovoost@hotmail.com"
click at [824, 566] on button "Save" at bounding box center [833, 567] width 72 height 32
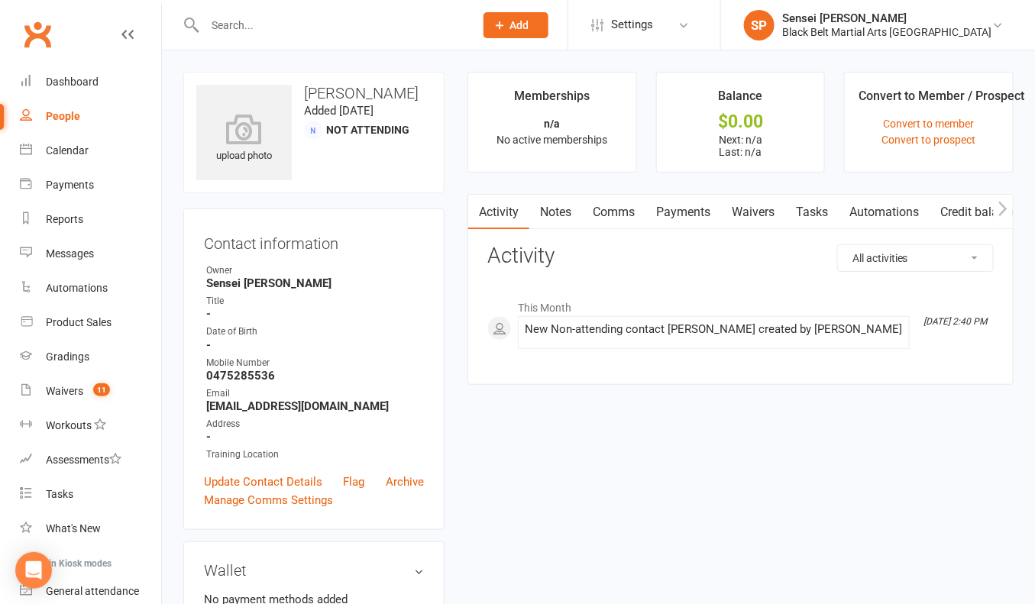
click at [218, 32] on input "text" at bounding box center [331, 25] width 263 height 21
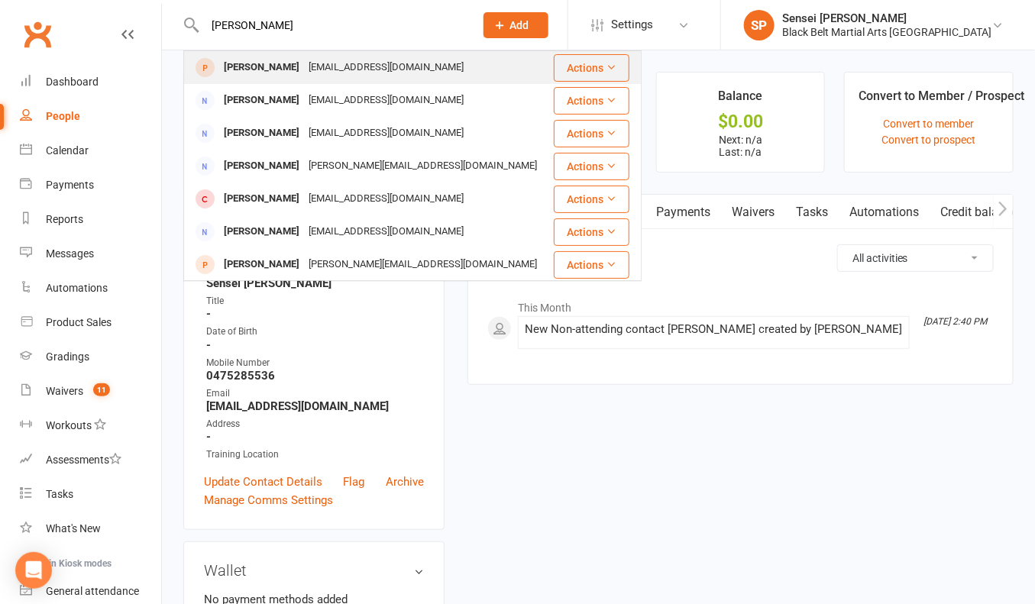
type input "michael burfiit"
click at [220, 66] on div "Michael Burfitt" at bounding box center [261, 68] width 85 height 22
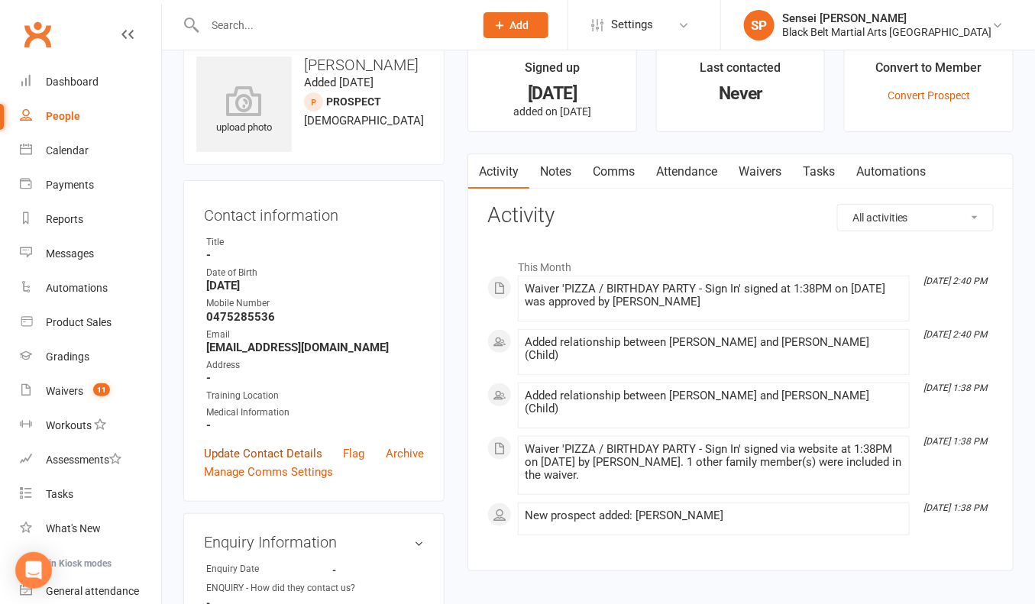
click at [240, 447] on link "Update Contact Details" at bounding box center [263, 454] width 118 height 18
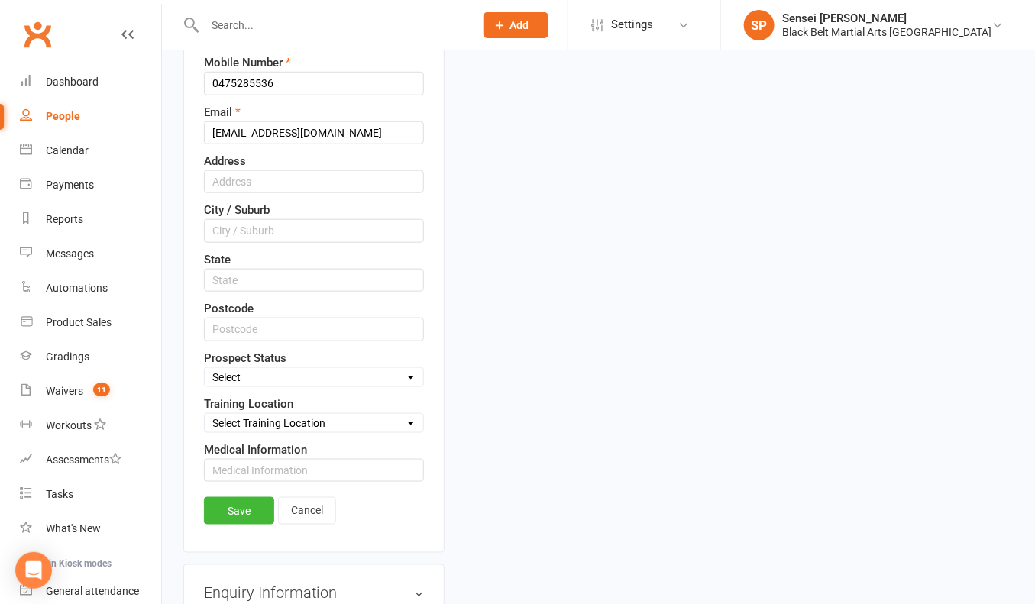
scroll to position [424, 0]
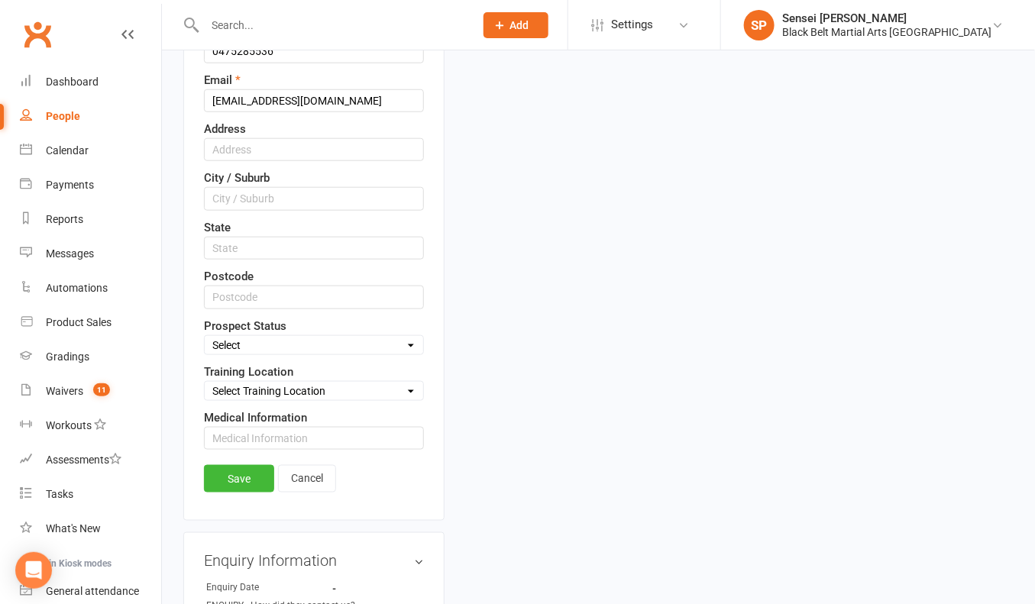
click at [373, 337] on select "Select Enquiry (Booked) Enquiry (Not Booked) DNS Pending BFU (Follow Up) No Sal…" at bounding box center [314, 345] width 218 height 17
select select "Pizza/birthday party"
drag, startPoint x: 238, startPoint y: 470, endPoint x: 250, endPoint y: 490, distance: 22.3
click at [238, 470] on link "Save" at bounding box center [239, 478] width 70 height 27
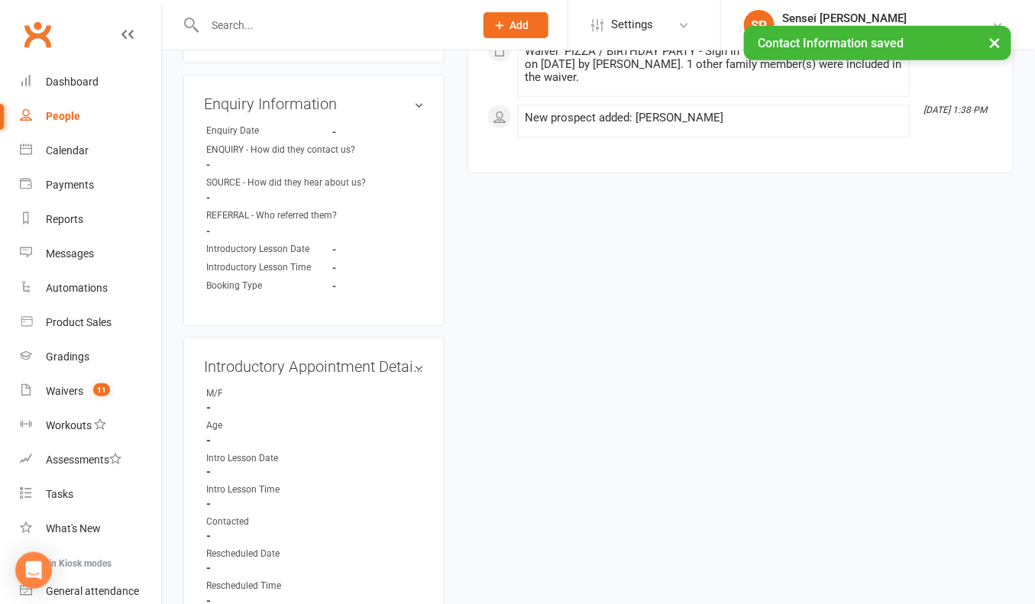
scroll to position [438, 0]
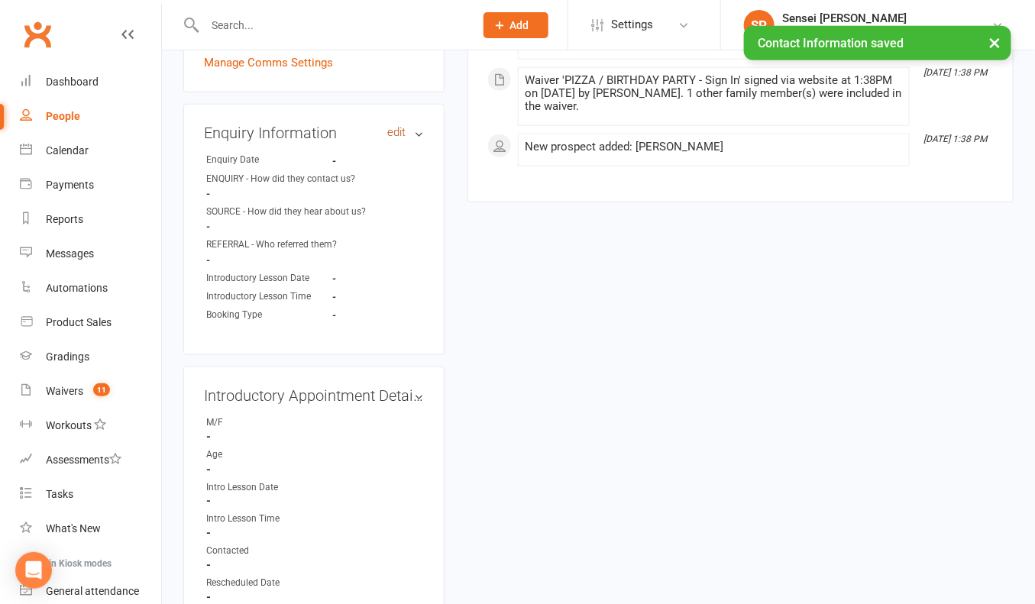
click at [399, 126] on link "edit" at bounding box center [396, 132] width 18 height 13
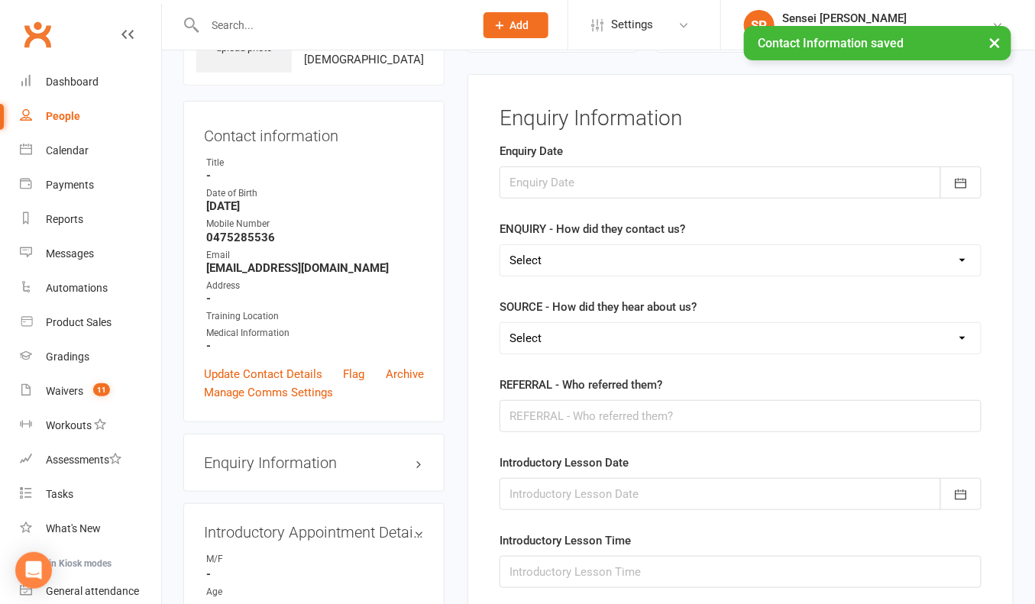
scroll to position [104, 0]
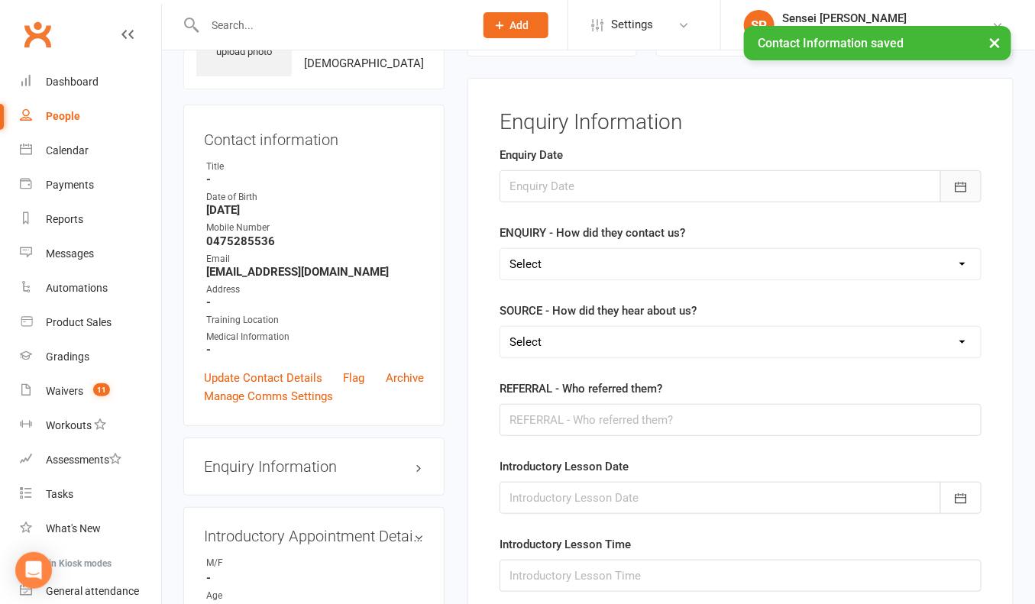
click at [954, 183] on icon "button" at bounding box center [960, 186] width 15 height 15
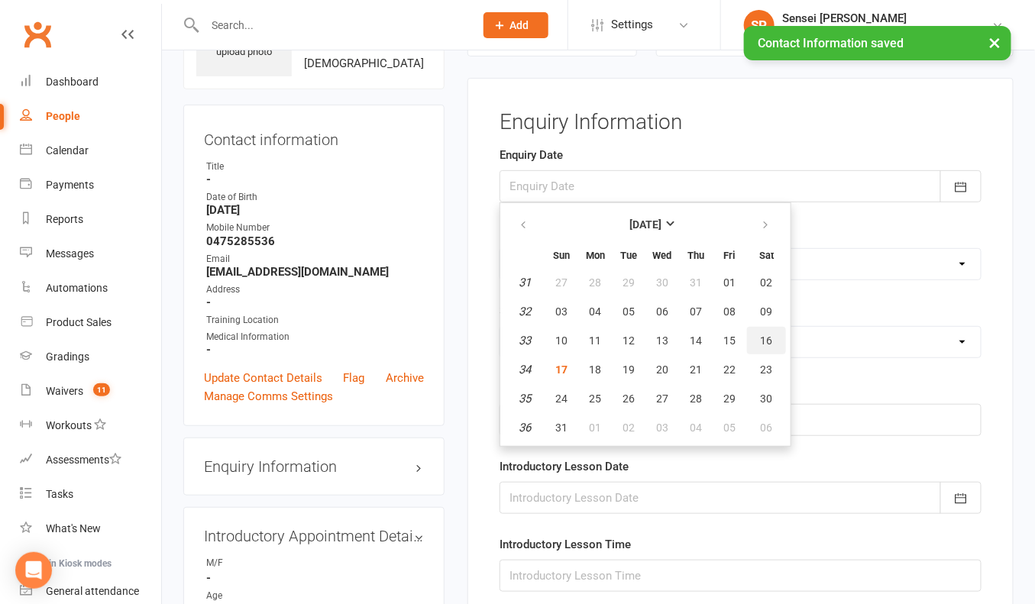
click at [761, 336] on span "16" at bounding box center [767, 341] width 12 height 12
type input "16 Aug 2025"
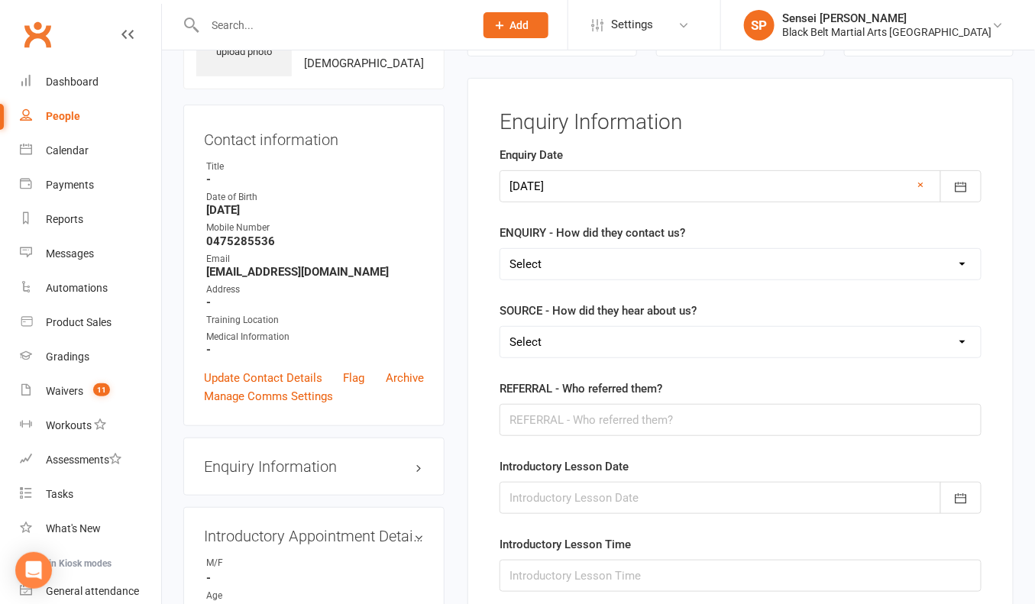
click at [723, 258] on select "Select (W) Walk In (T) Phone (I) Internet / Email (S) Studio Initiated" at bounding box center [740, 264] width 480 height 31
select select "(S) Studio Initiated"
click at [679, 333] on select "Select (A3) Flyer (A6) Sign (A8) Car (C1) ASP (C2) School Sport (C4) Booth / St…" at bounding box center [740, 342] width 480 height 31
select select "(I1) Birthday Party"
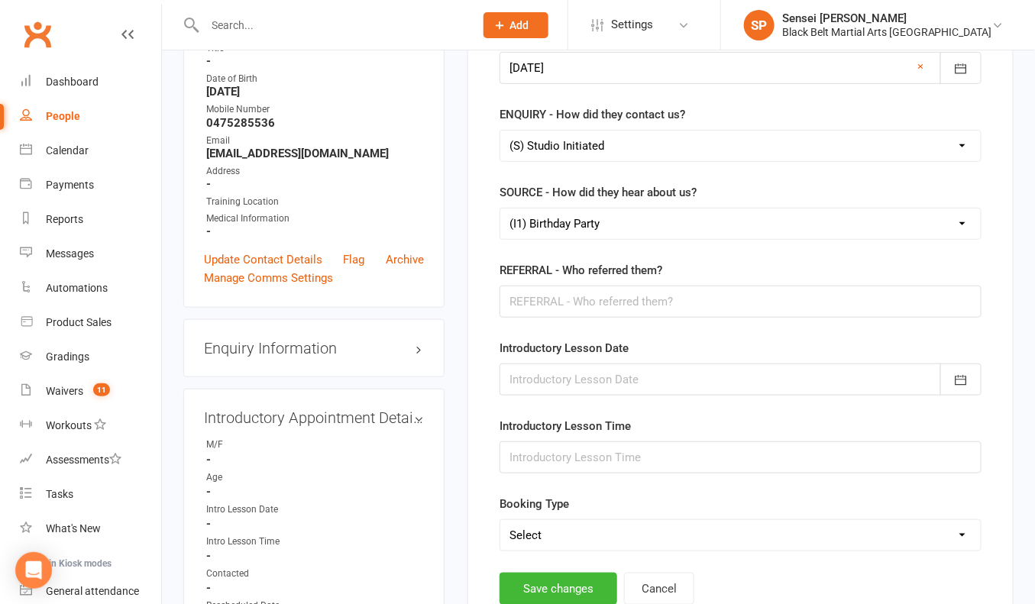
scroll to position [239, 0]
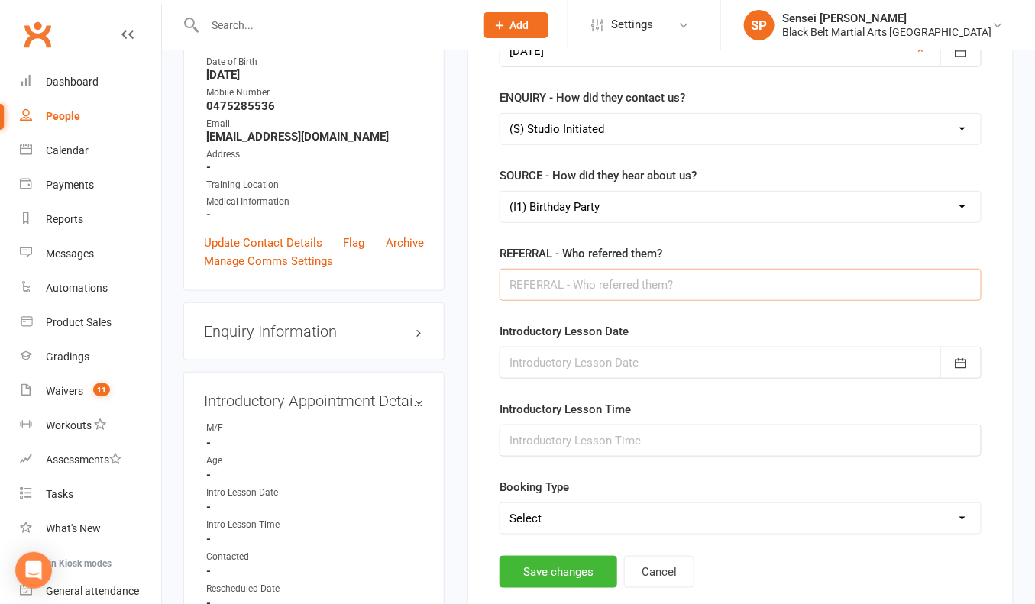
click at [652, 283] on input "text" at bounding box center [740, 285] width 482 height 32
type input "Braden Achinger"
click at [574, 563] on button "Save changes" at bounding box center [558, 572] width 118 height 32
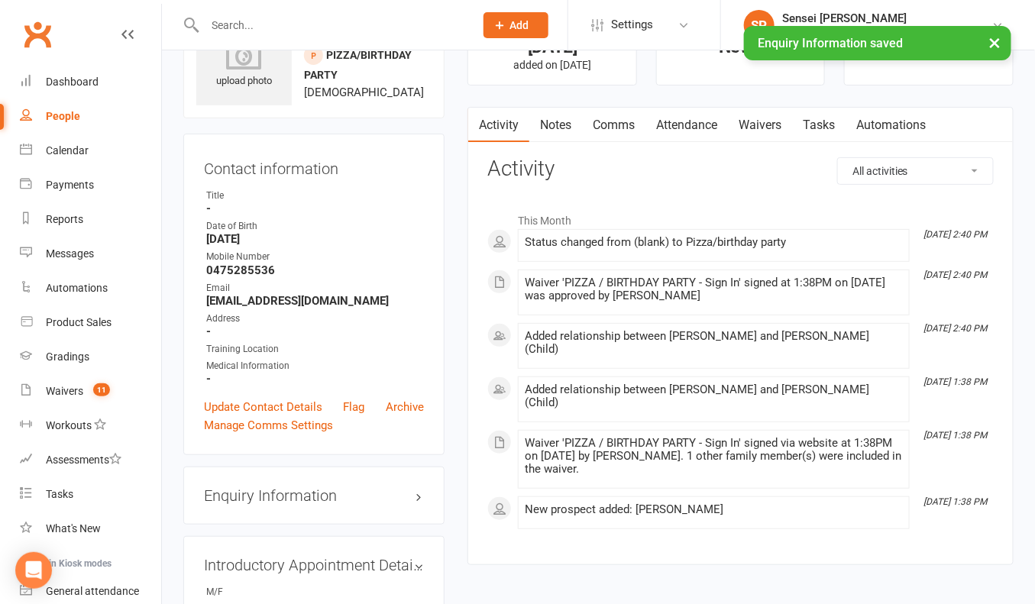
scroll to position [0, 0]
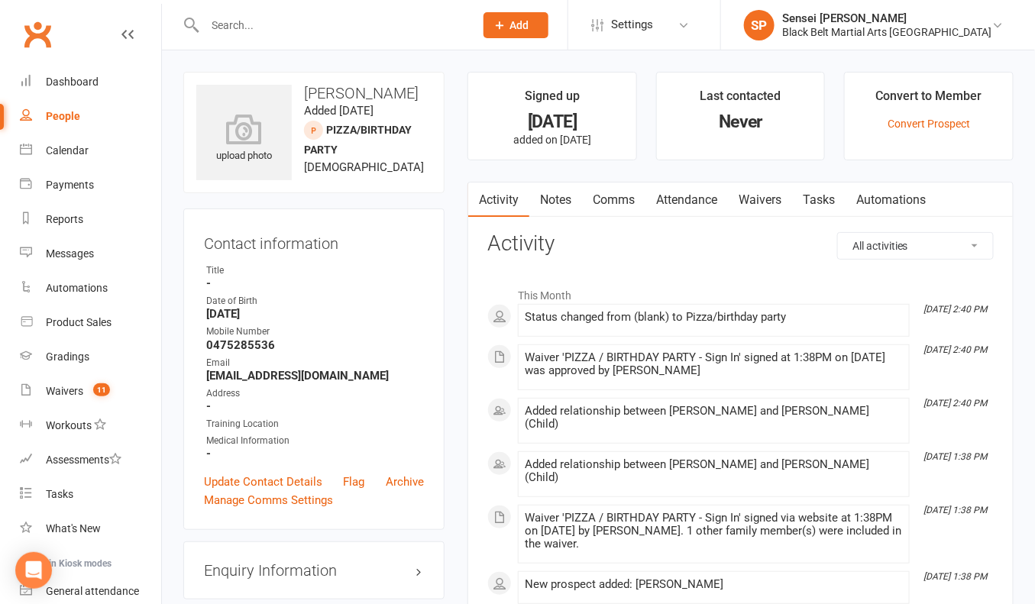
click at [548, 24] on button "Add" at bounding box center [515, 25] width 65 height 26
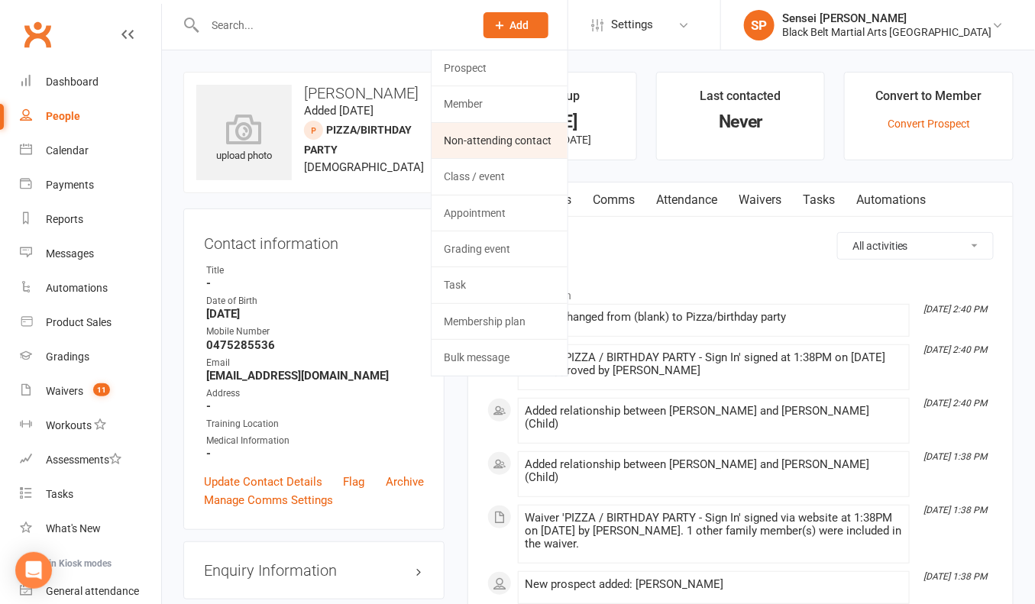
click at [550, 144] on link "Non-attending contact" at bounding box center [500, 140] width 136 height 35
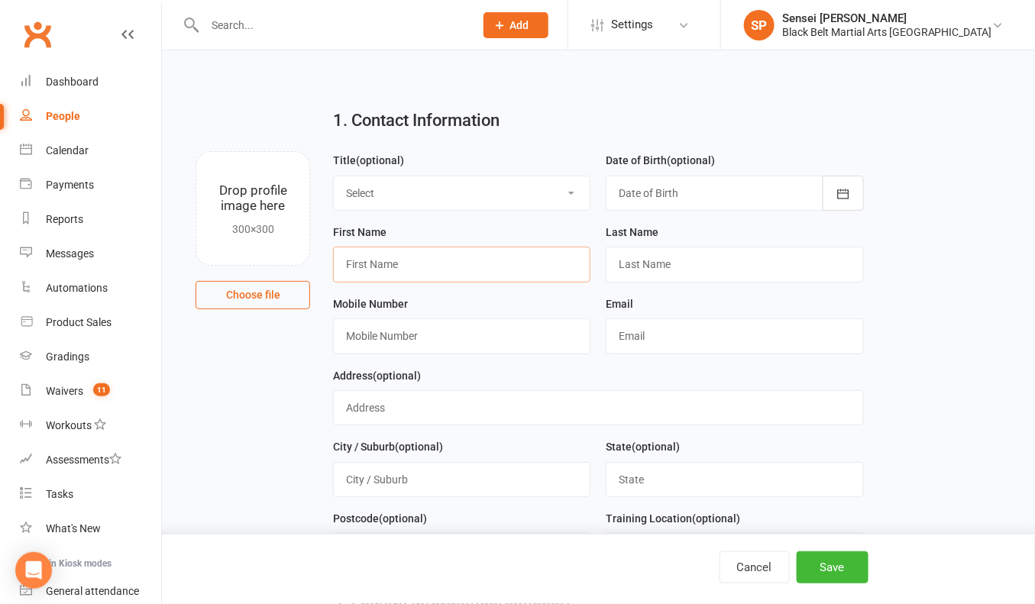
click at [464, 257] on input "text" at bounding box center [461, 264] width 257 height 35
type input "Sarah"
type input "Dhorajiwala"
click at [414, 325] on input "text" at bounding box center [461, 335] width 257 height 35
paste input "0402280140"
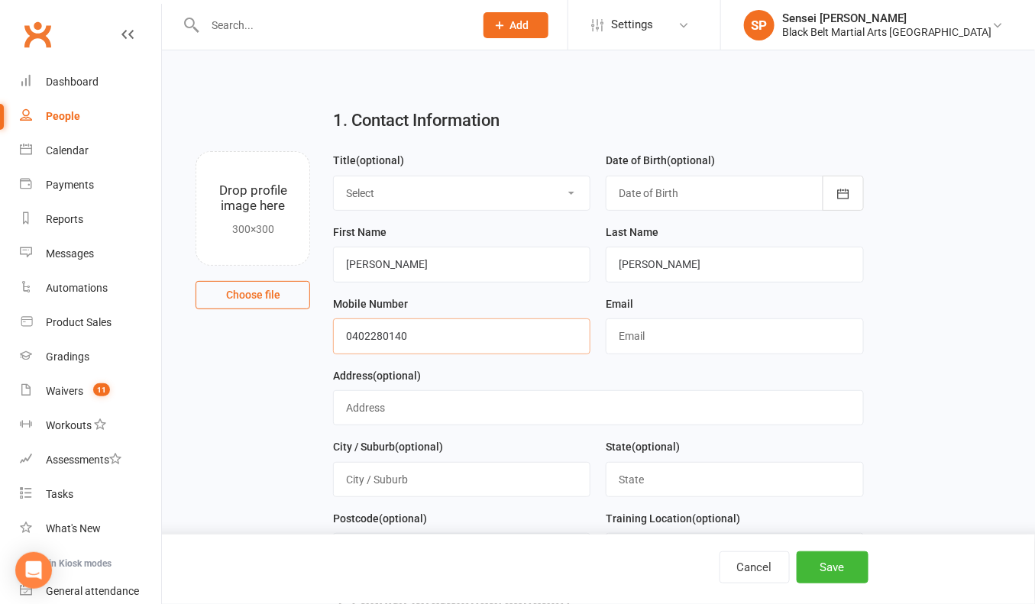
type input "0402280140"
click at [622, 323] on input "text" at bounding box center [734, 335] width 257 height 35
paste input "sarah.dhorajiwala@education.nsw.gov.au"
type input "sarah.dhorajiwala@education.nsw.gov.au"
click at [840, 574] on button "Save" at bounding box center [833, 567] width 72 height 32
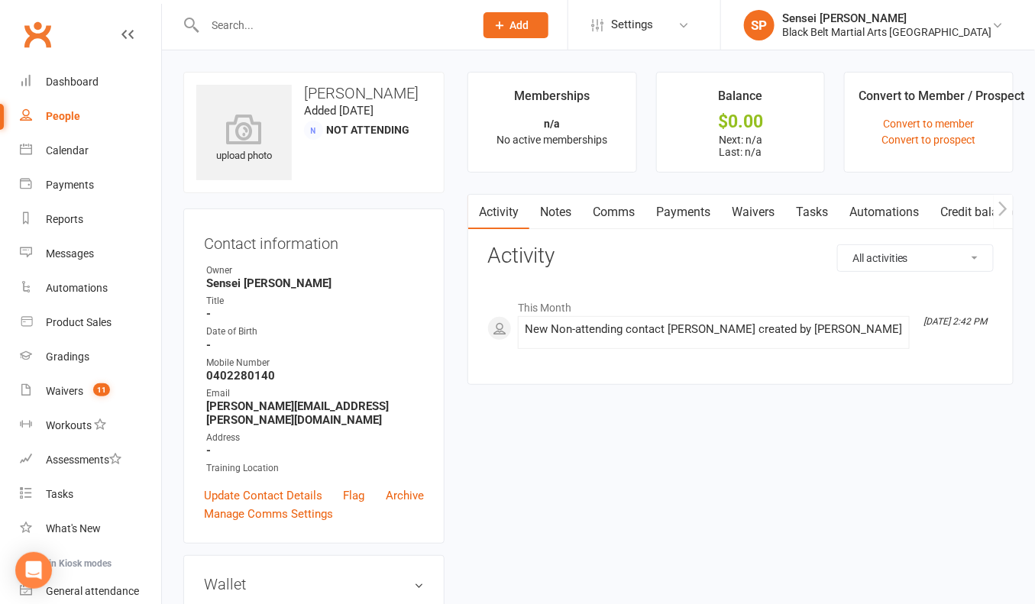
click at [225, 24] on input "text" at bounding box center [331, 25] width 263 height 21
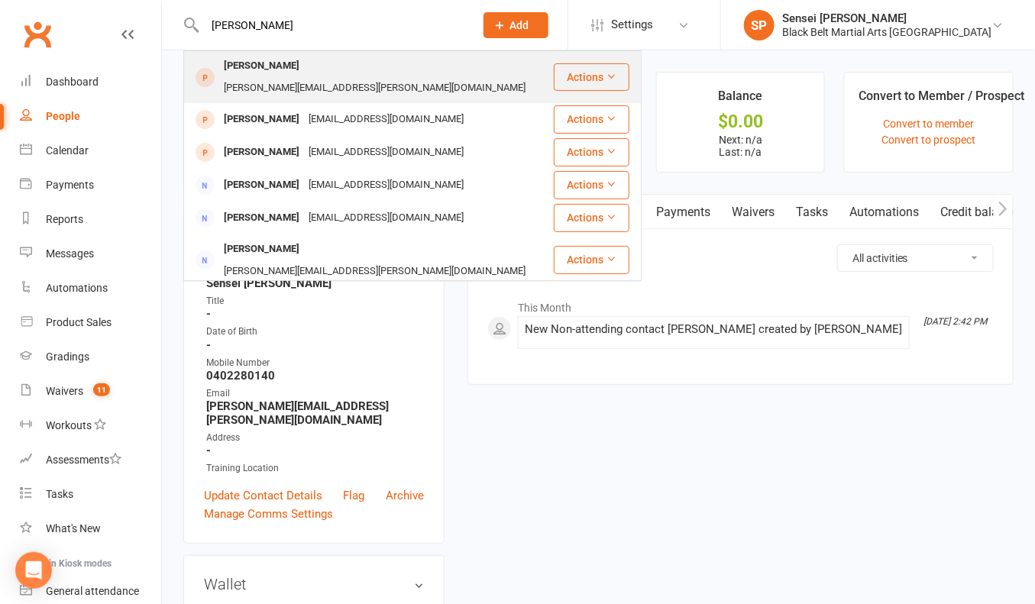
type input "adam dhora"
click at [245, 65] on div "[PERSON_NAME]" at bounding box center [261, 66] width 85 height 22
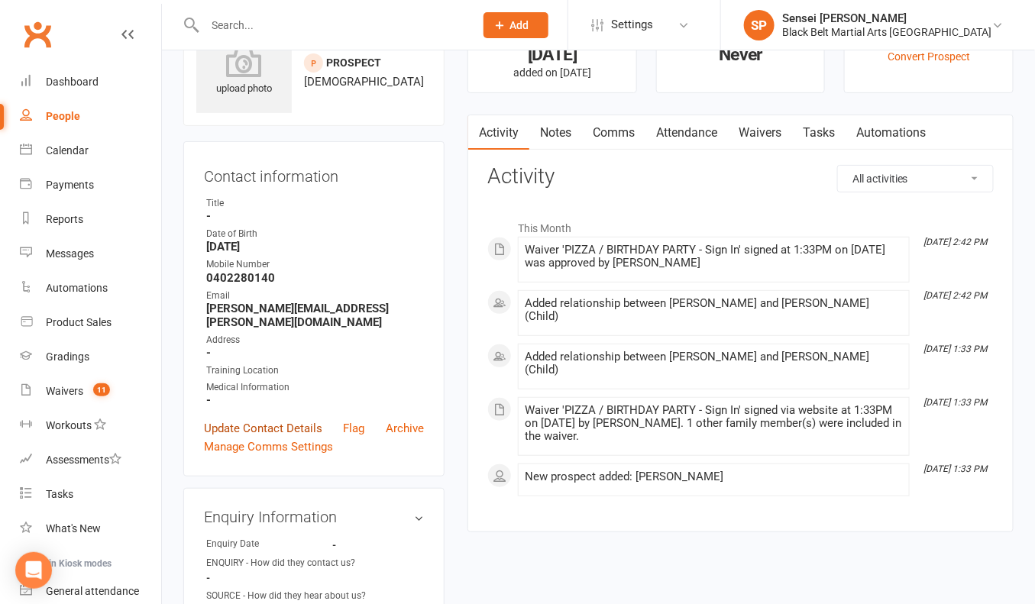
click at [282, 419] on link "Update Contact Details" at bounding box center [263, 428] width 118 height 18
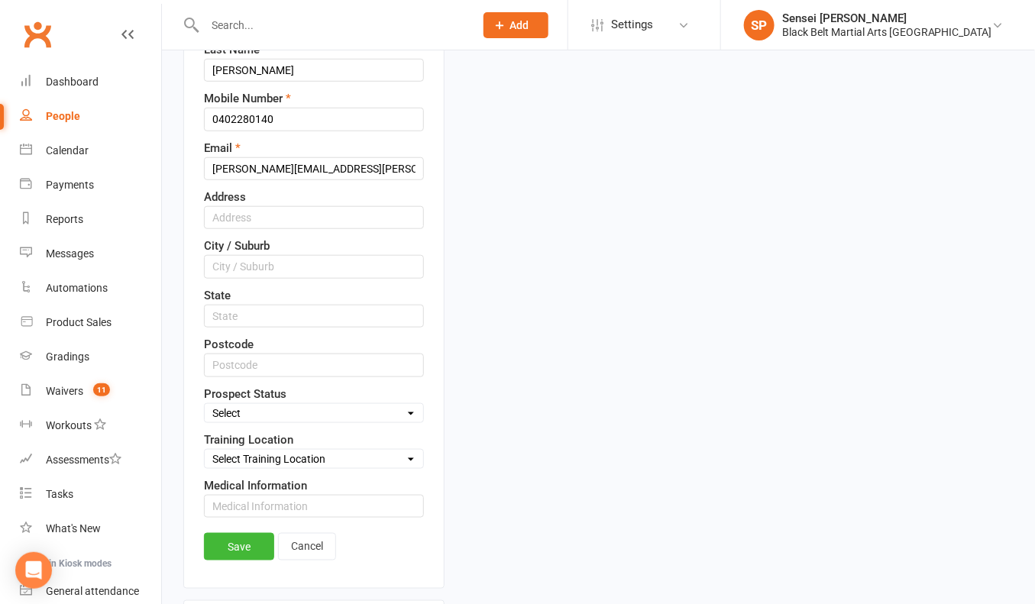
scroll to position [367, 0]
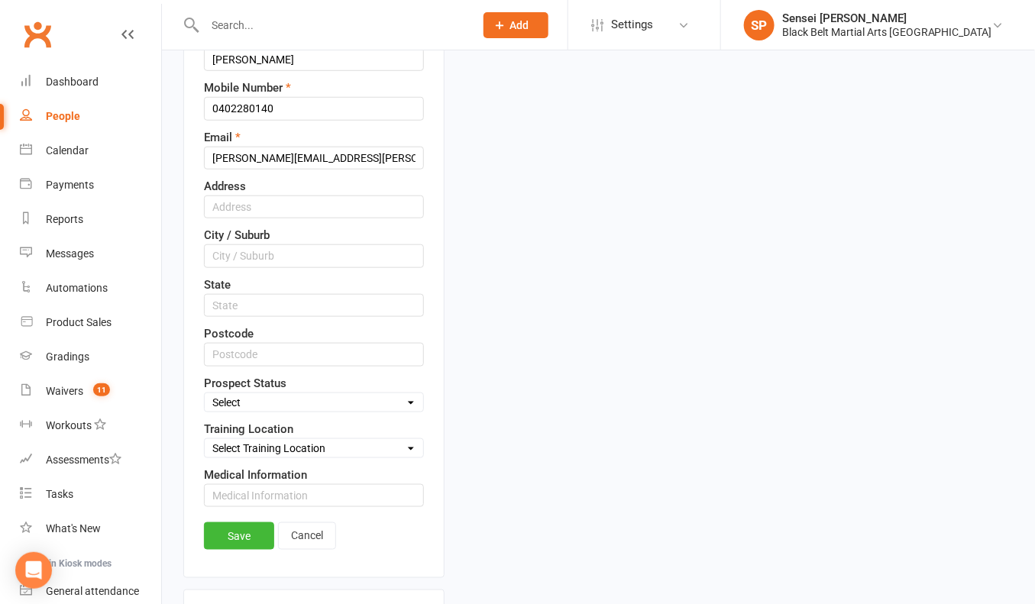
click at [356, 394] on select "Select Enquiry (Booked) Enquiry (Not Booked) DNS Pending BFU (Follow Up) No Sal…" at bounding box center [314, 402] width 218 height 17
select select "Pizza/birthday party"
click at [247, 525] on link "Save" at bounding box center [239, 535] width 70 height 27
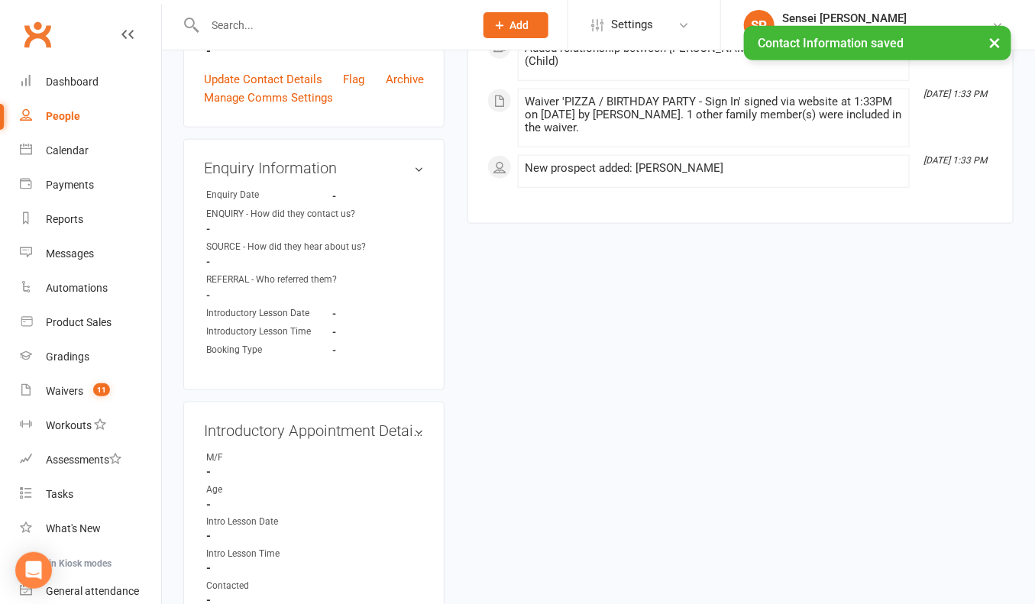
scroll to position [391, 0]
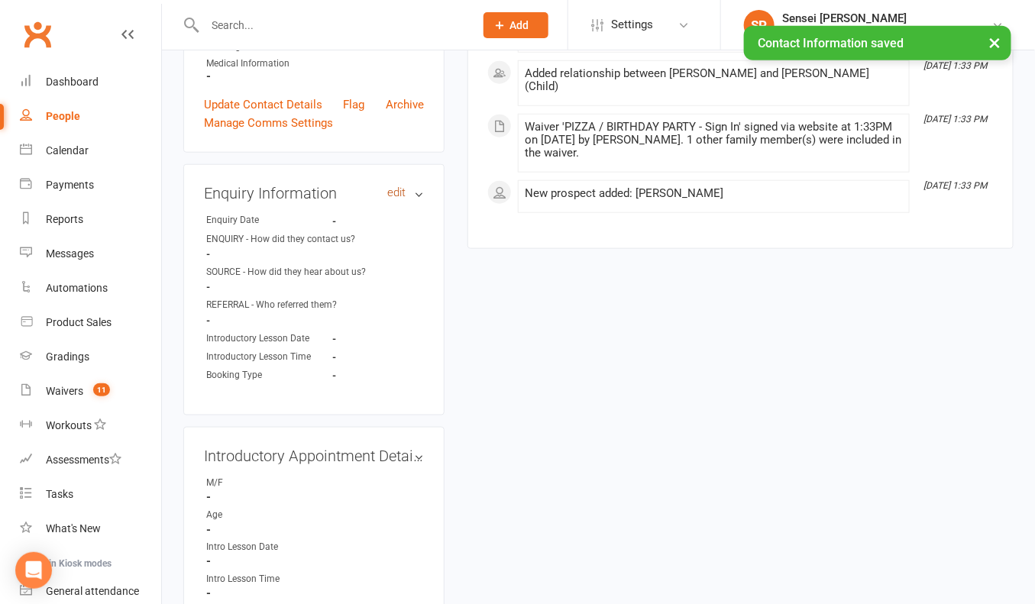
click at [399, 186] on link "edit" at bounding box center [396, 192] width 18 height 13
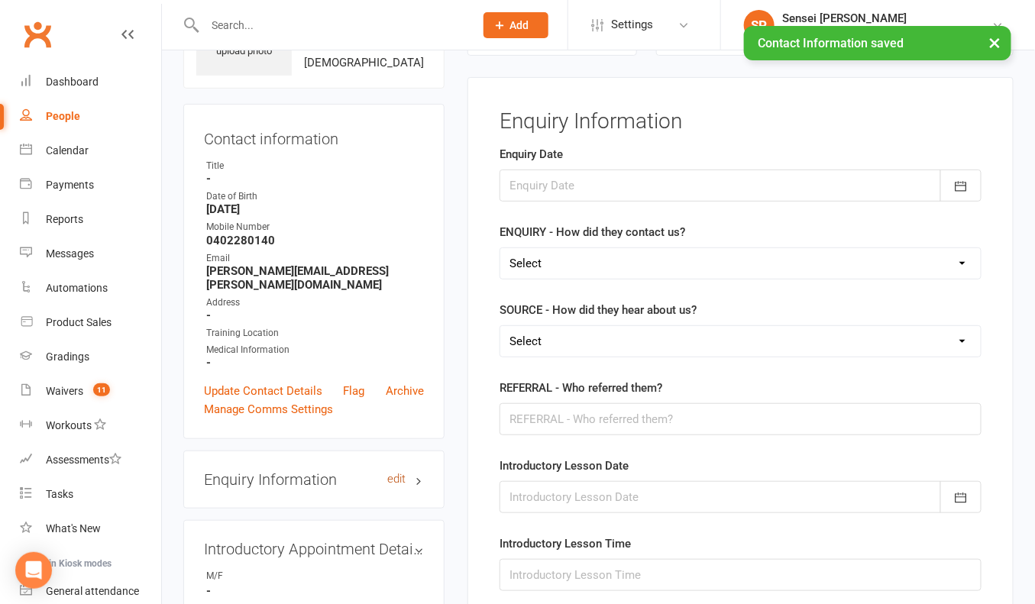
scroll to position [104, 0]
click at [962, 186] on icon "button" at bounding box center [960, 186] width 15 height 15
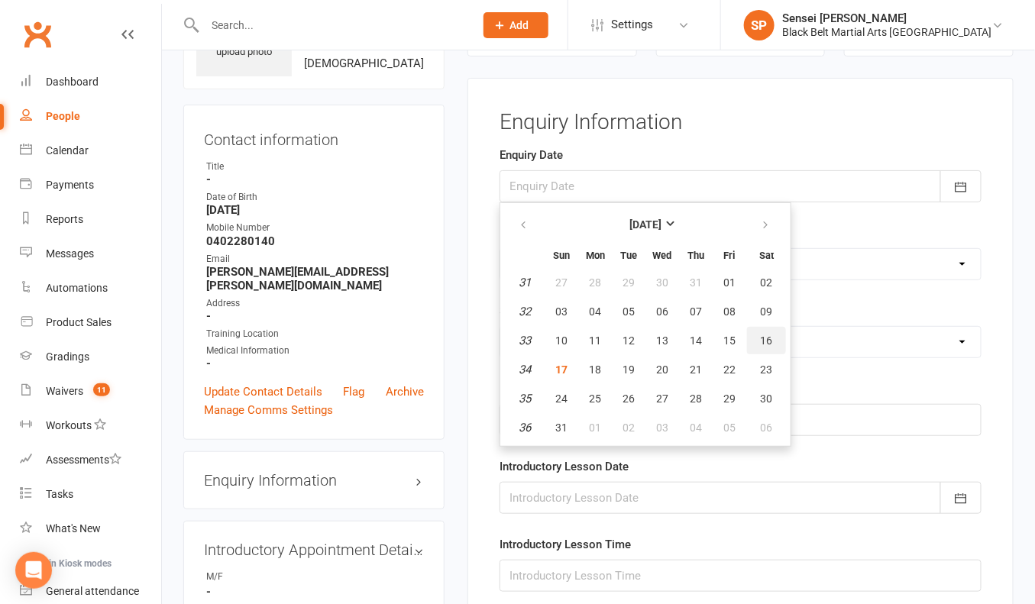
click at [768, 336] on span "16" at bounding box center [767, 341] width 12 height 12
type input "16 Aug 2025"
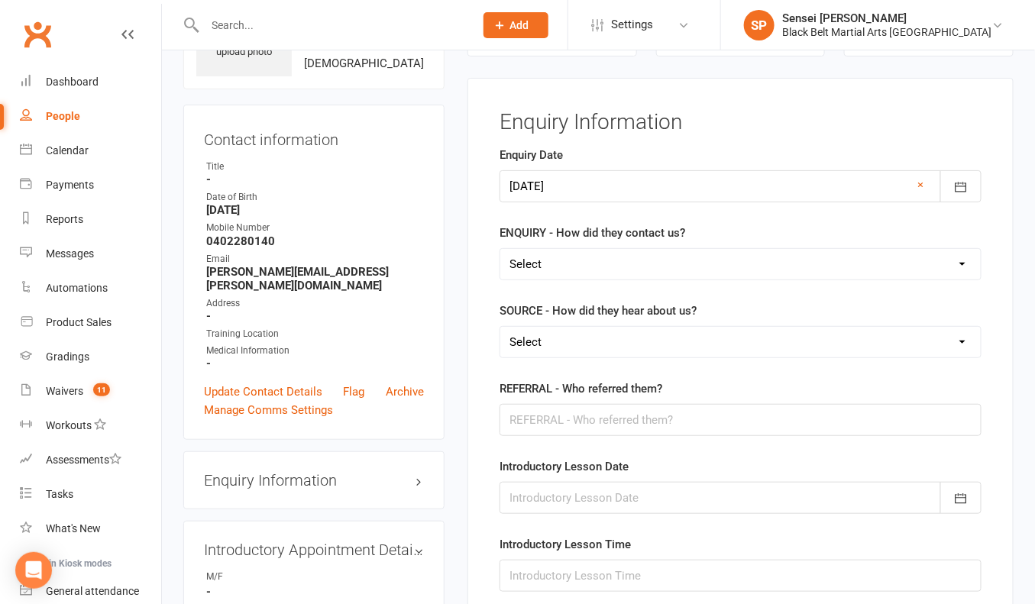
click at [758, 262] on select "Select (W) Walk In (T) Phone (I) Internet / Email (S) Studio Initiated" at bounding box center [740, 264] width 480 height 31
click at [693, 252] on select "Select (W) Walk In (T) Phone (I) Internet / Email (S) Studio Initiated" at bounding box center [740, 264] width 480 height 31
select select "(S) Studio Initiated"
click at [657, 337] on select "Select (A3) Flyer (A6) Sign (A8) Car (C1) ASP (C2) School Sport (C4) Booth / St…" at bounding box center [740, 342] width 480 height 31
select select "(I1) Birthday Party"
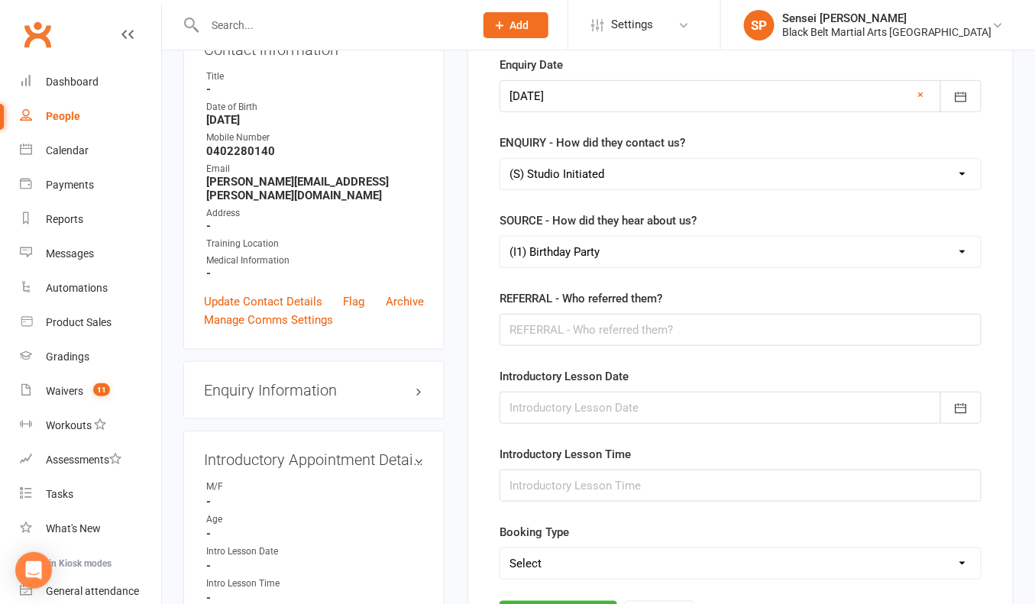
scroll to position [234, 0]
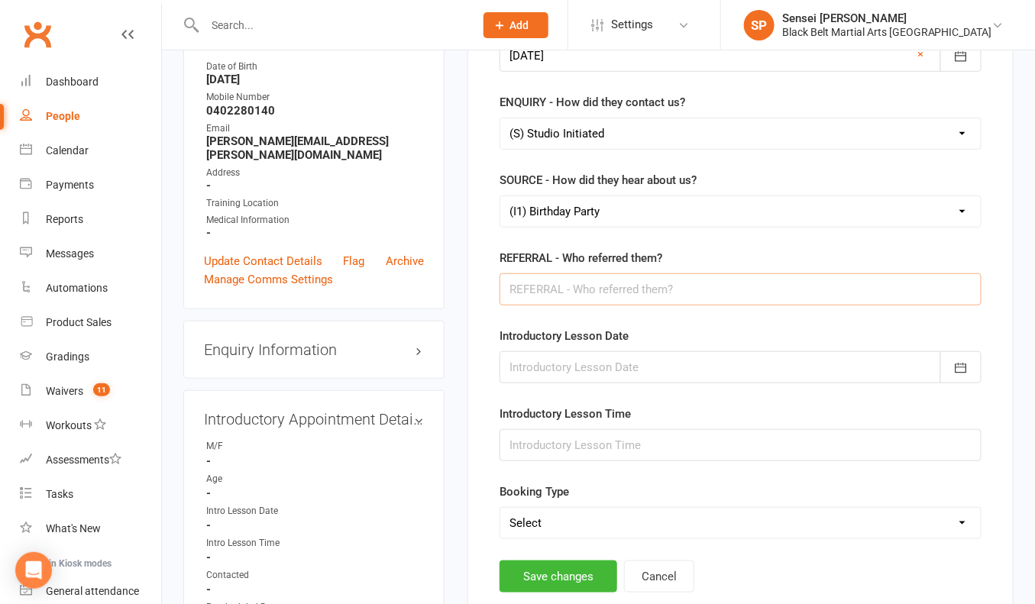
click at [626, 276] on input "text" at bounding box center [740, 289] width 482 height 32
type input "Braden Achinger"
click at [551, 564] on button "Save changes" at bounding box center [558, 577] width 118 height 32
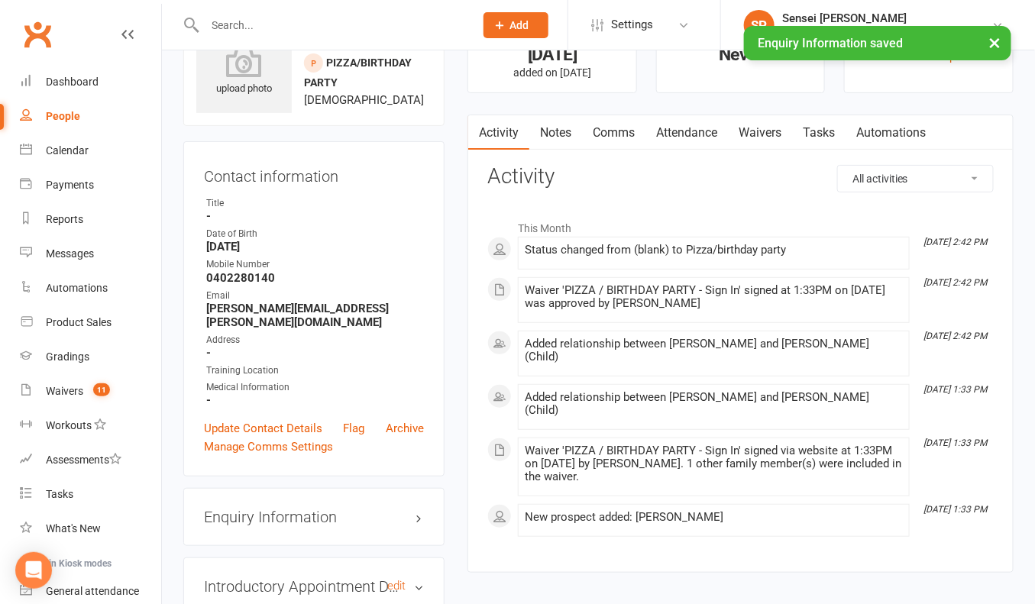
scroll to position [0, 0]
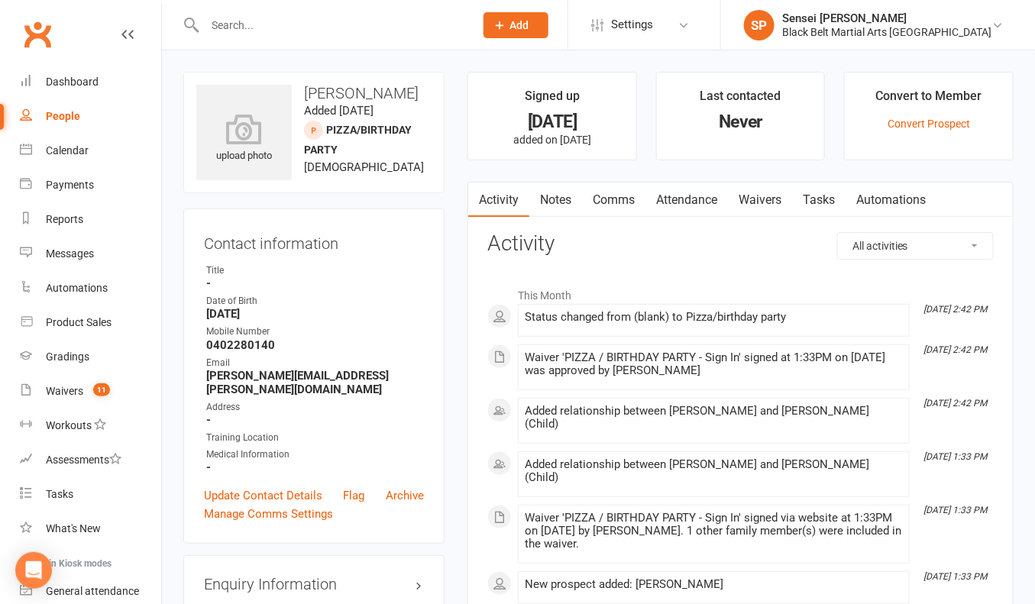
click at [228, 25] on input "text" at bounding box center [331, 25] width 263 height 21
click at [273, 27] on input "kailish" at bounding box center [331, 25] width 263 height 21
click at [255, 26] on input "kailish" at bounding box center [331, 25] width 263 height 21
click at [254, 30] on input "kailish" at bounding box center [331, 25] width 263 height 21
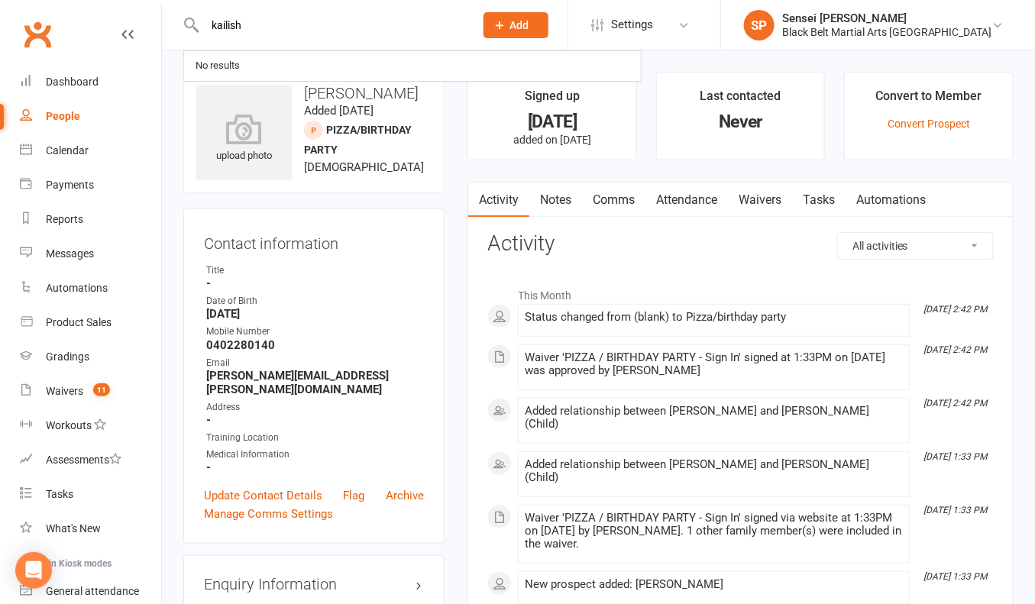
click at [254, 30] on input "kailish" at bounding box center [331, 25] width 263 height 21
click at [257, 25] on input "janani" at bounding box center [331, 25] width 263 height 21
type input "janani"
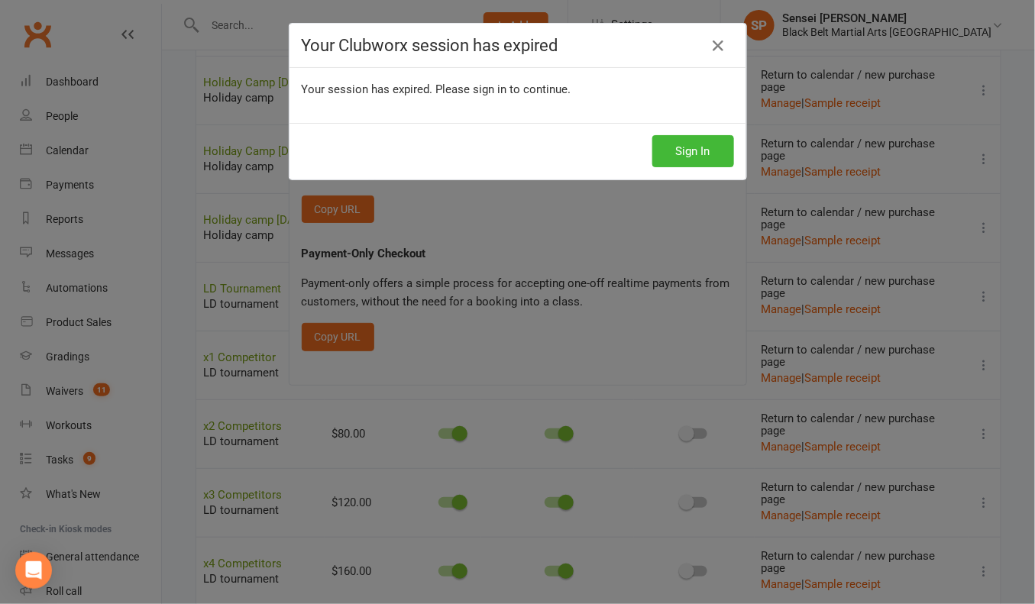
scroll to position [1073, 0]
click at [689, 150] on button "Sign In" at bounding box center [693, 151] width 82 height 32
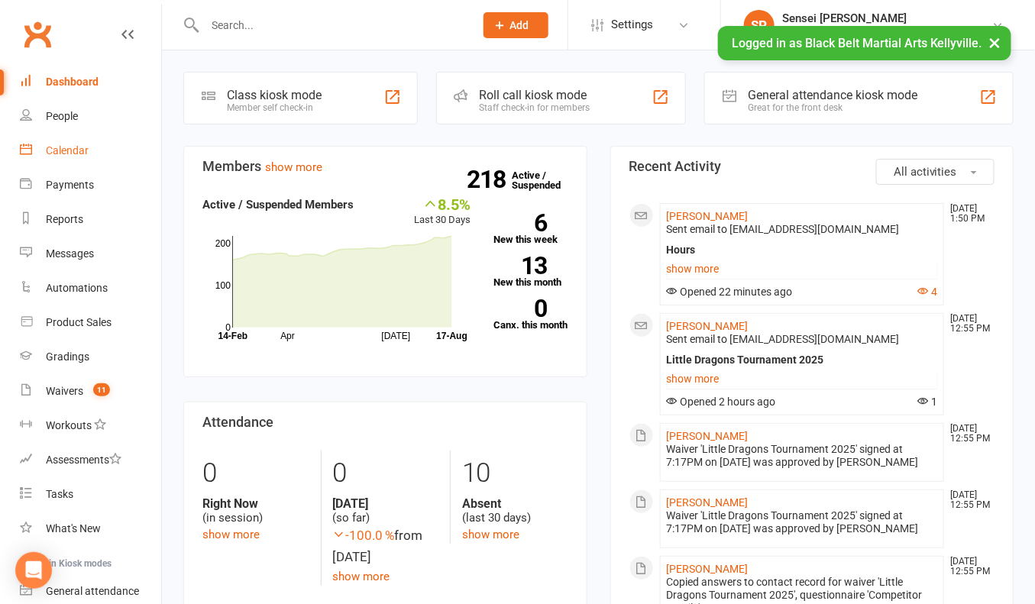
click at [62, 150] on div "Calendar" at bounding box center [67, 150] width 43 height 12
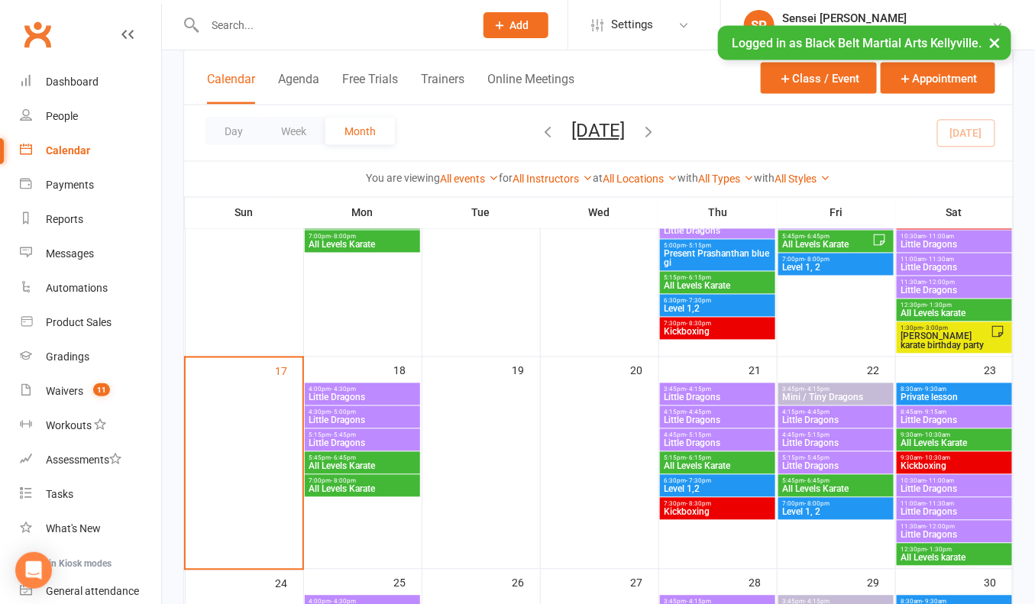
scroll to position [771, 0]
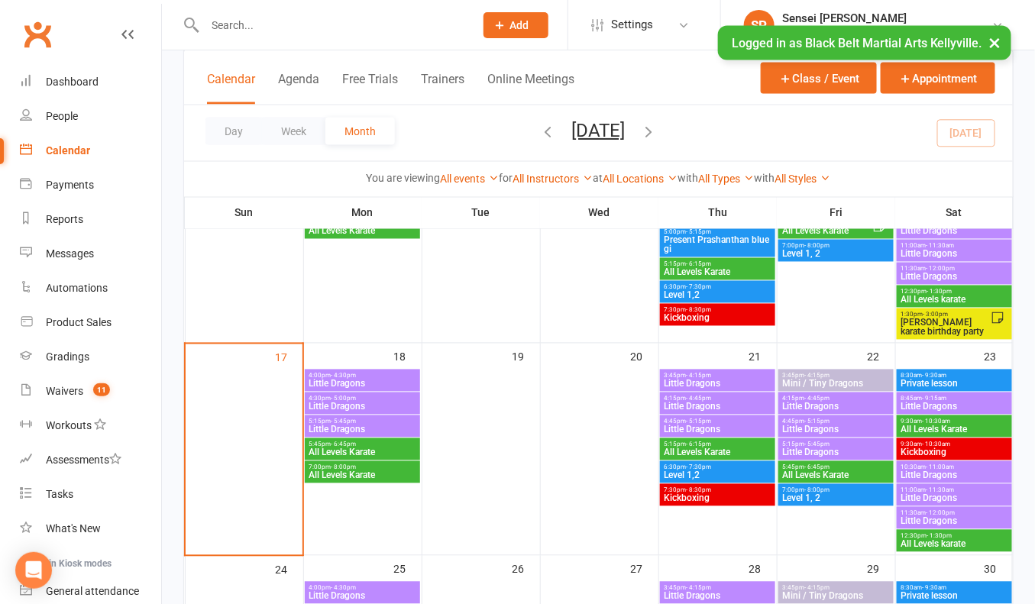
click at [930, 318] on span "Braden Aichinger karate birthday party" at bounding box center [945, 327] width 91 height 18
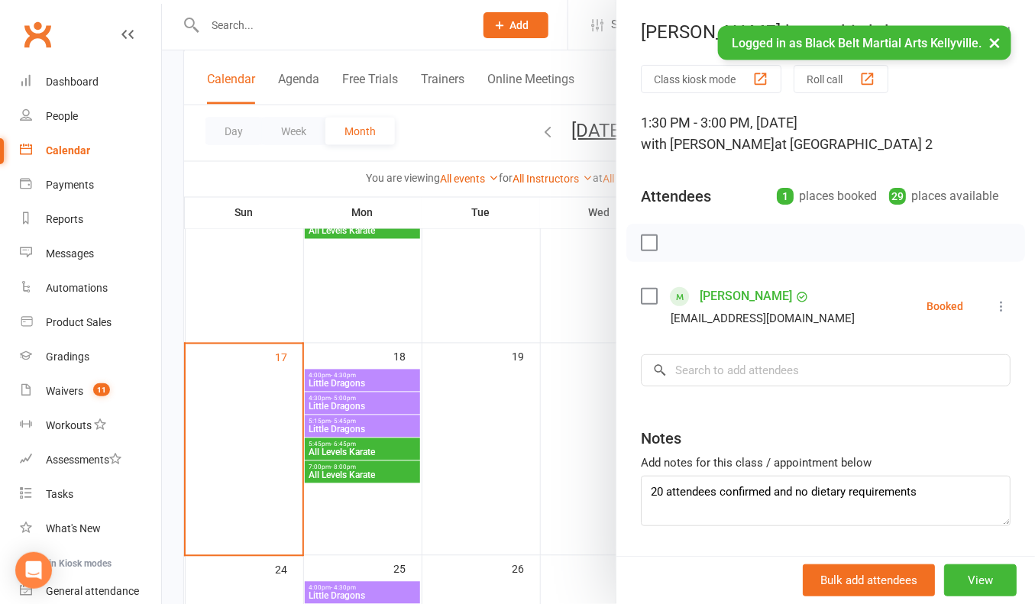
click at [175, 254] on div at bounding box center [598, 302] width 873 height 604
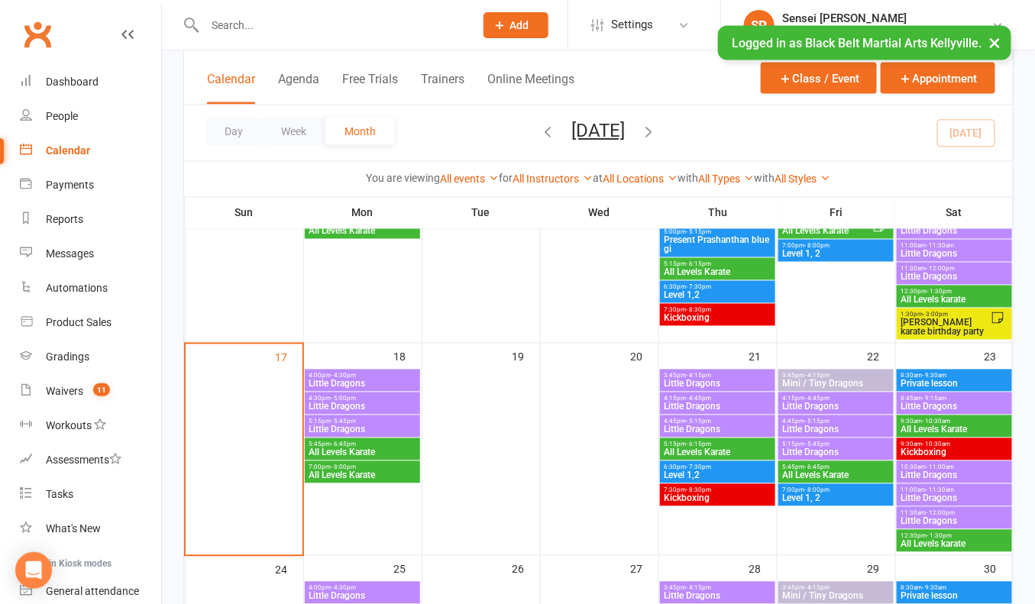
click at [934, 320] on span "[PERSON_NAME] karate birthday party" at bounding box center [945, 327] width 91 height 18
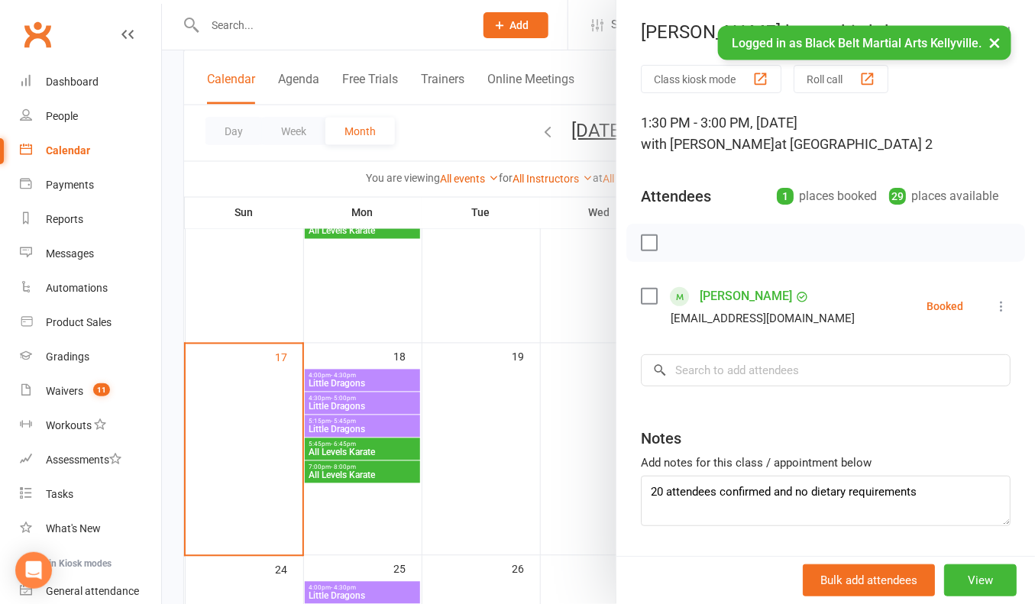
scroll to position [43, 0]
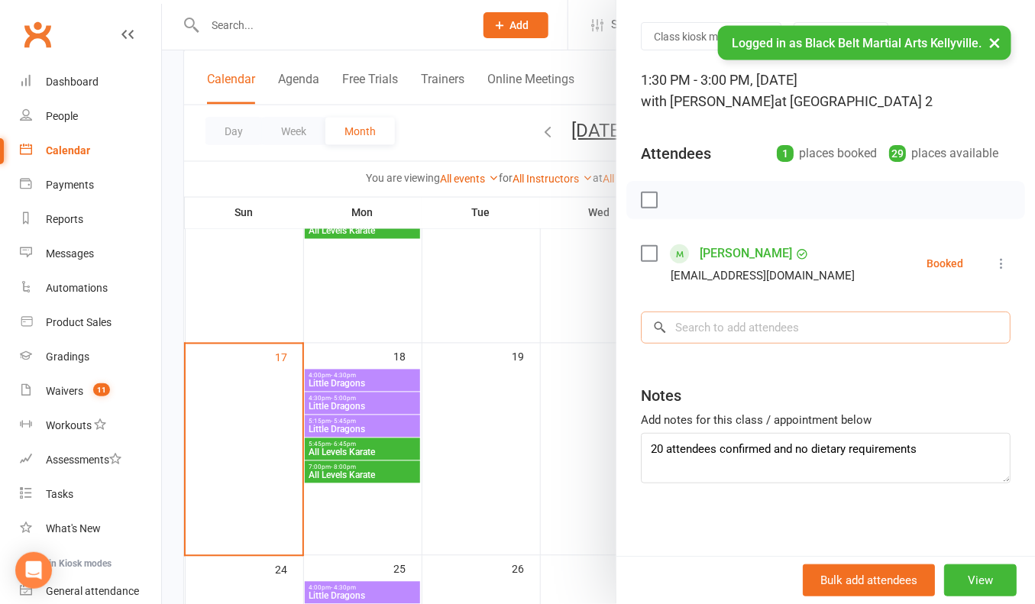
click at [736, 325] on input "search" at bounding box center [826, 328] width 370 height 32
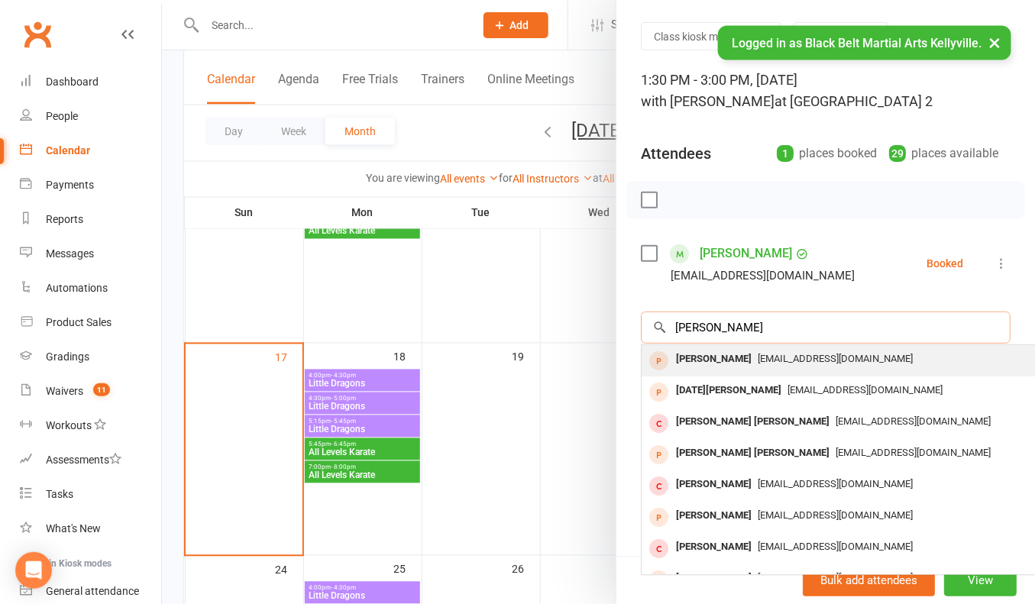
type input "Cooper marsden"
click at [732, 354] on div "[PERSON_NAME]" at bounding box center [714, 359] width 88 height 22
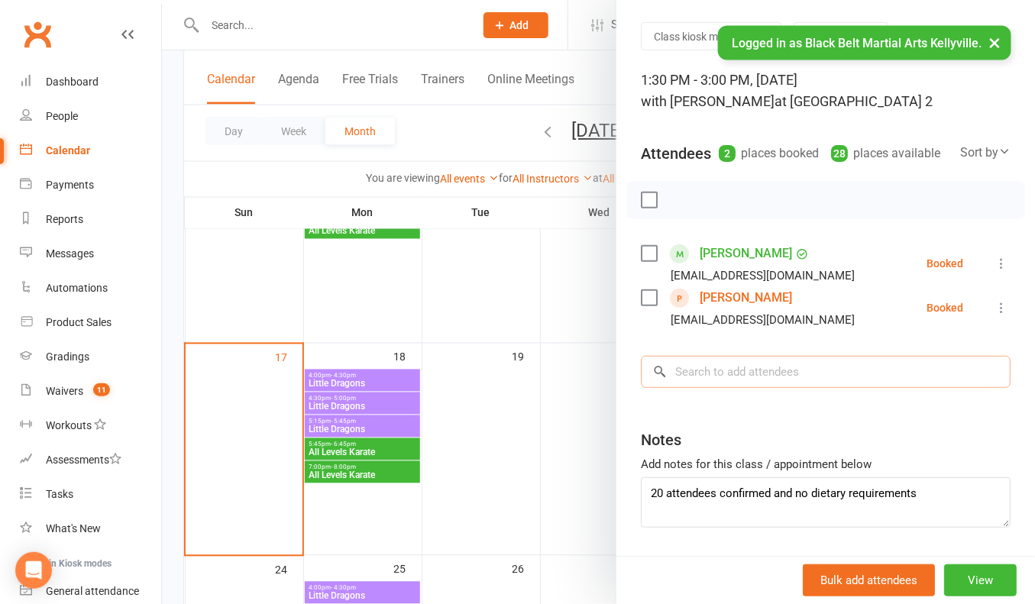
click at [727, 365] on input "search" at bounding box center [826, 372] width 370 height 32
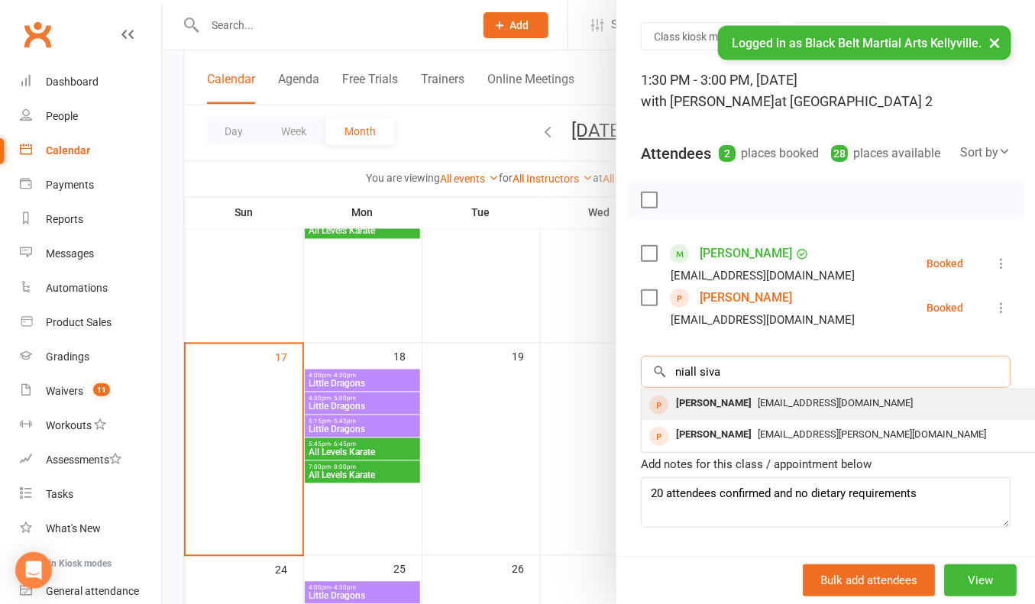
type input "niall siva"
click at [723, 398] on div "[PERSON_NAME]" at bounding box center [714, 404] width 88 height 22
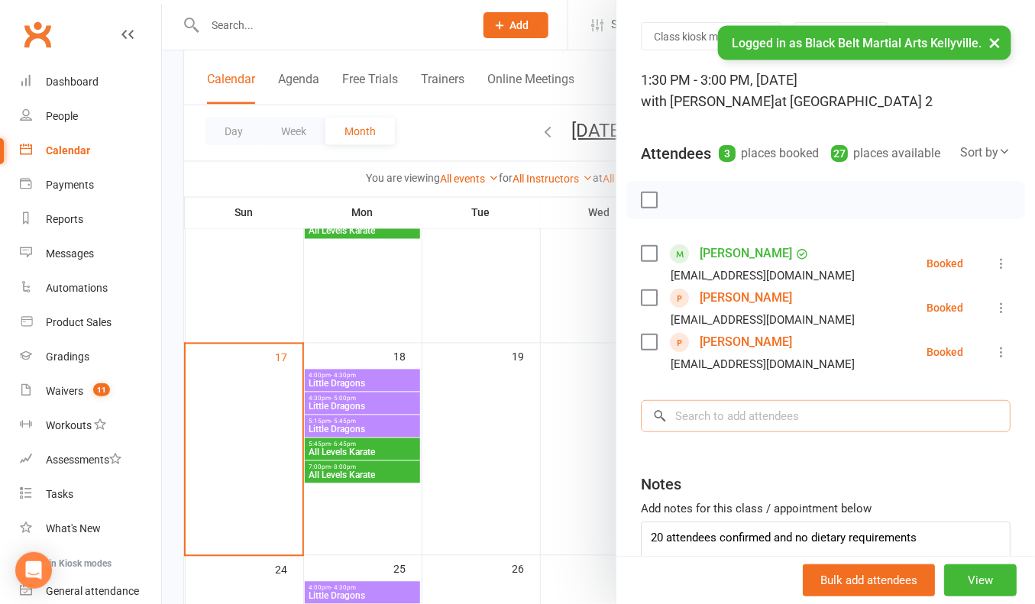
click at [705, 409] on input "search" at bounding box center [826, 416] width 370 height 32
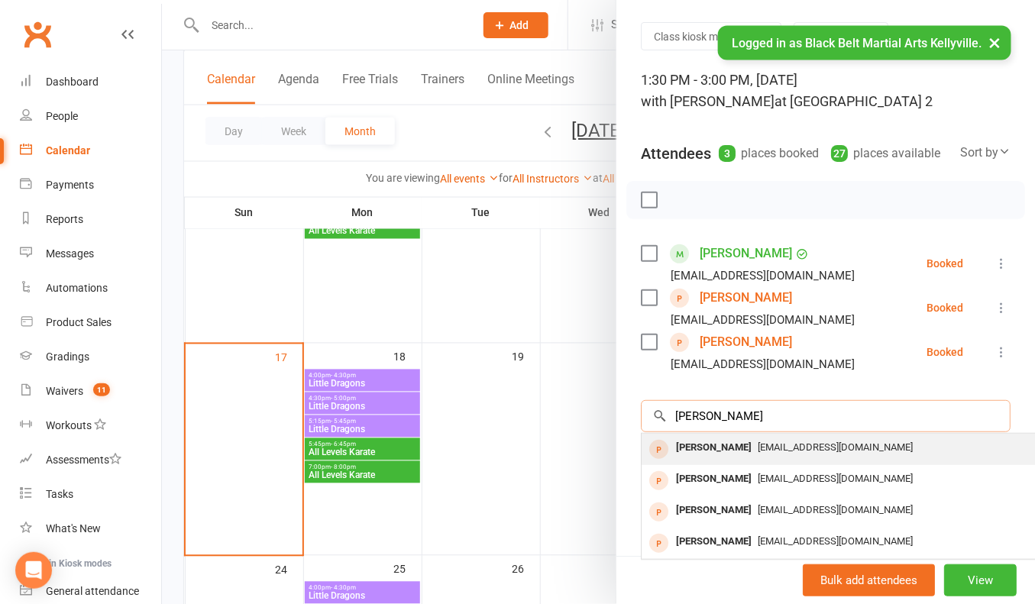
type input "isaac quested"
click at [710, 441] on div "[PERSON_NAME]" at bounding box center [714, 448] width 88 height 22
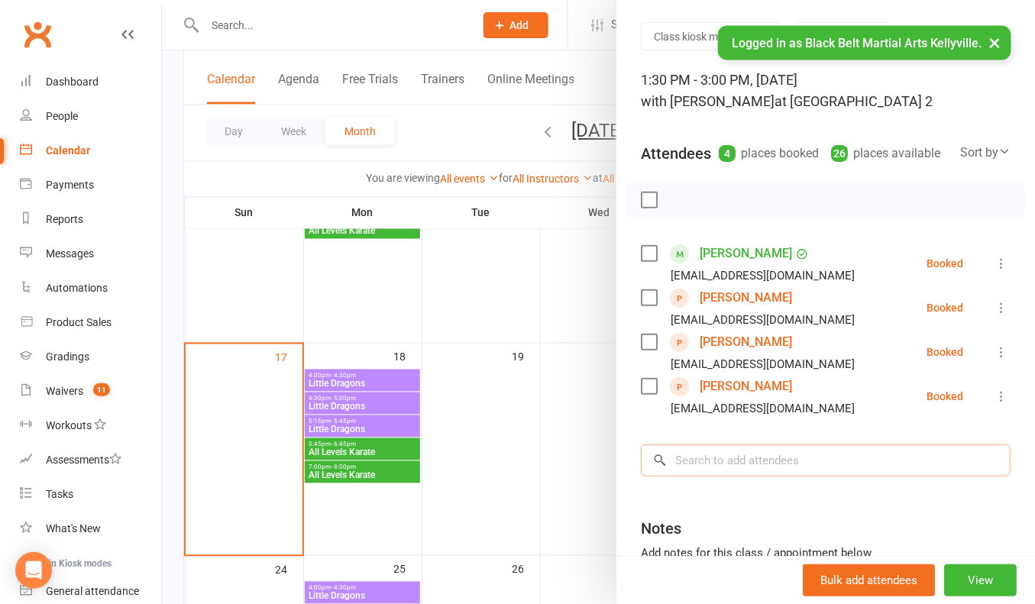
click at [711, 459] on input "search" at bounding box center [826, 461] width 370 height 32
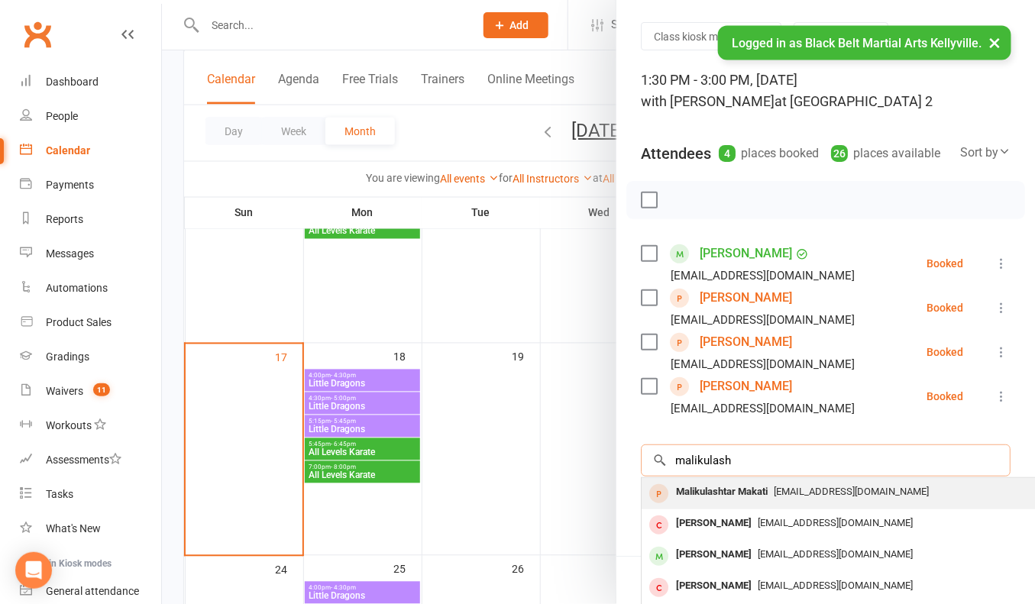
type input "malikulash"
click at [713, 487] on div "Malikulashtar Makati" at bounding box center [722, 492] width 104 height 22
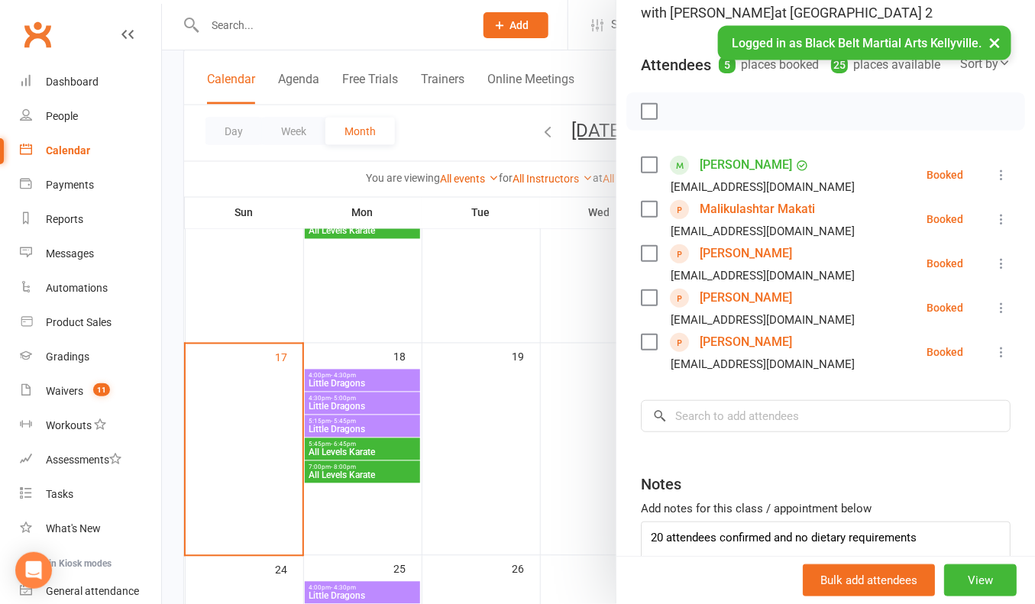
scroll to position [147, 0]
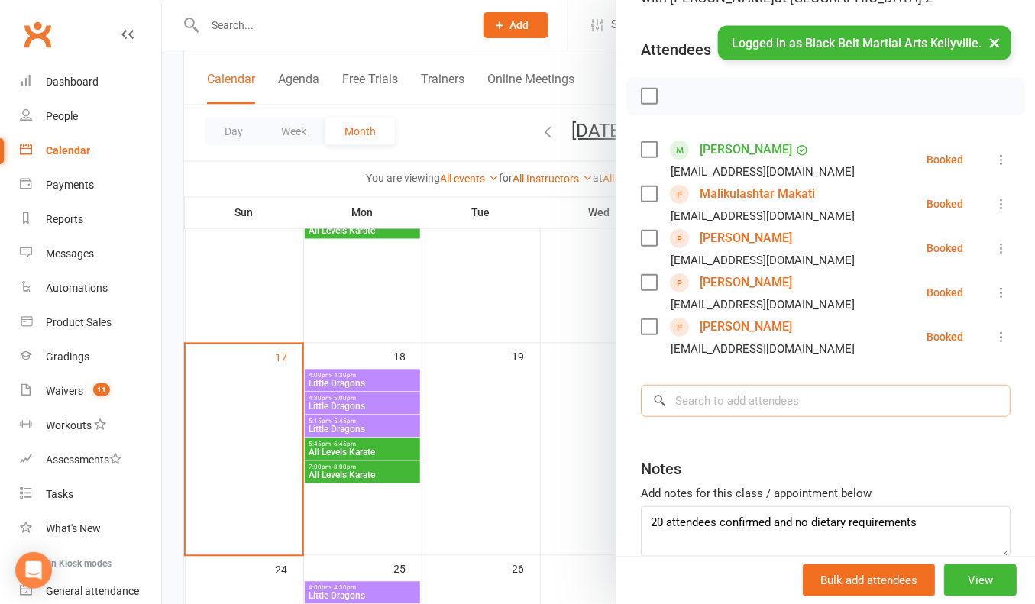
click at [693, 395] on input "search" at bounding box center [826, 401] width 370 height 32
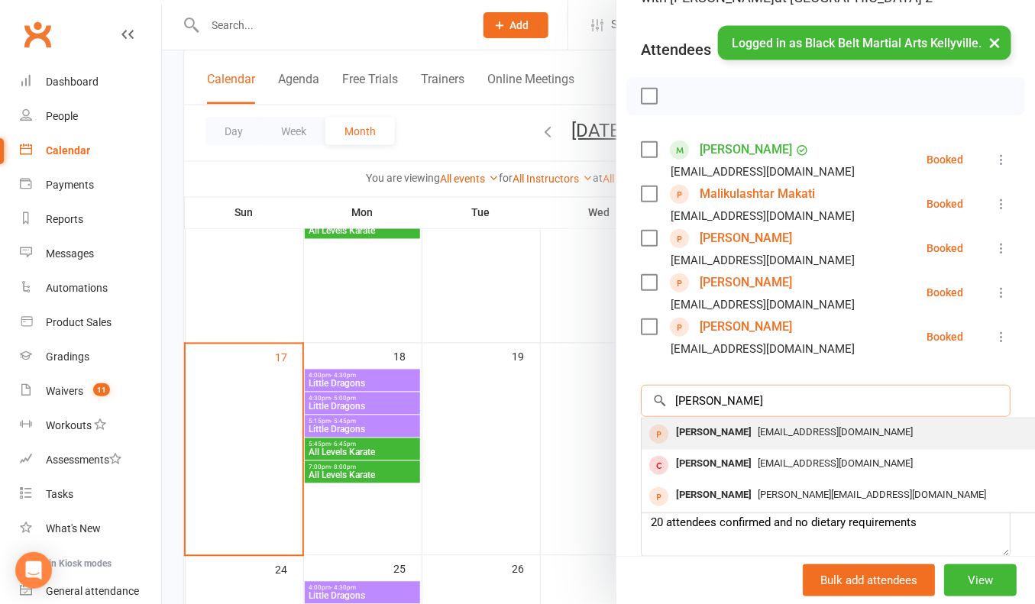
type input "michael burfitt"
click at [700, 429] on div "Michael Burfitt" at bounding box center [714, 433] width 88 height 22
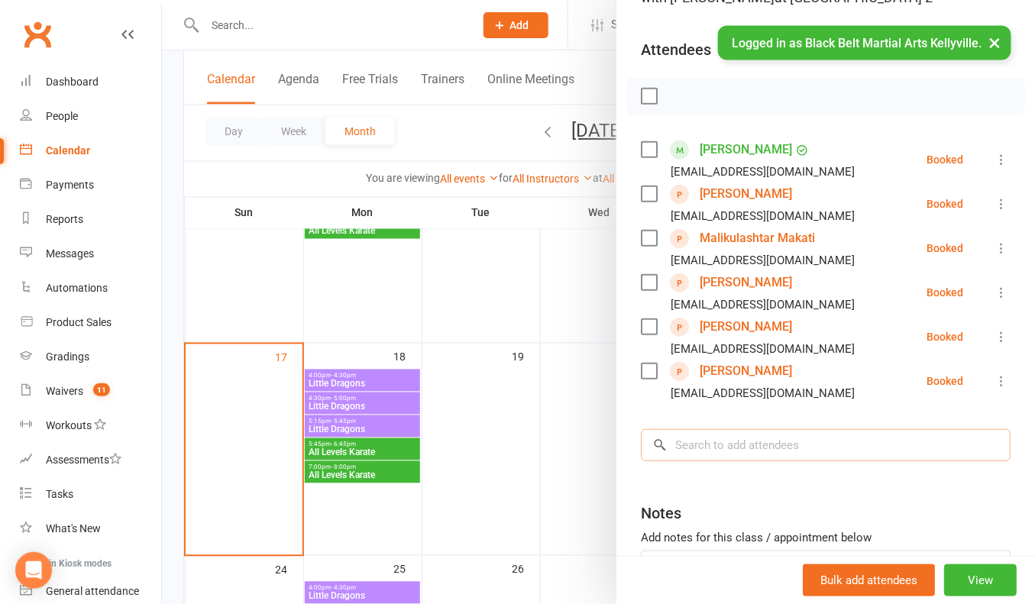
click at [690, 442] on input "search" at bounding box center [826, 445] width 370 height 32
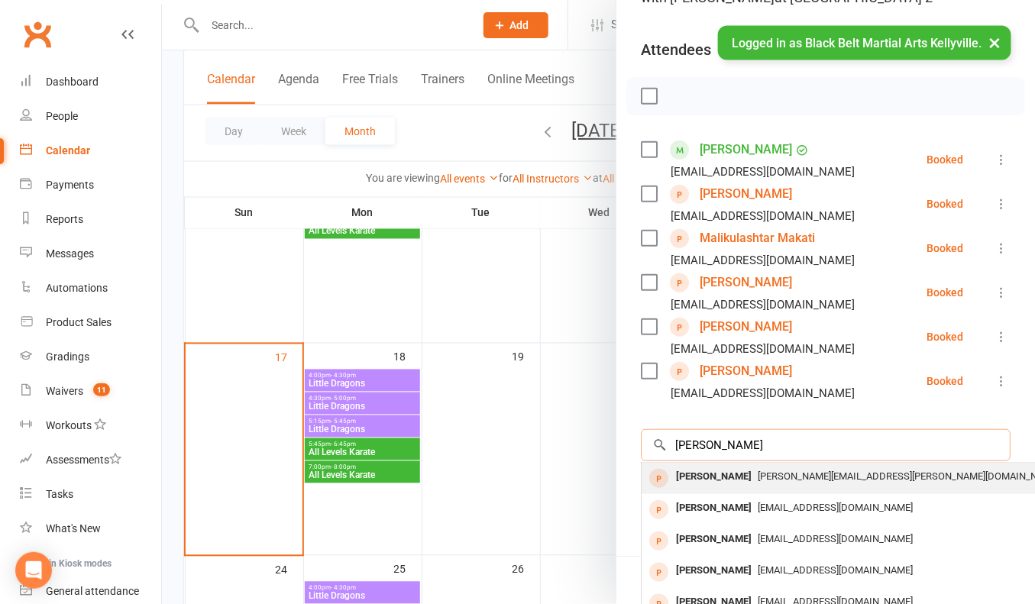
type input "adam dhora"
click at [688, 477] on div "Adam Dhorajiwala" at bounding box center [714, 477] width 88 height 22
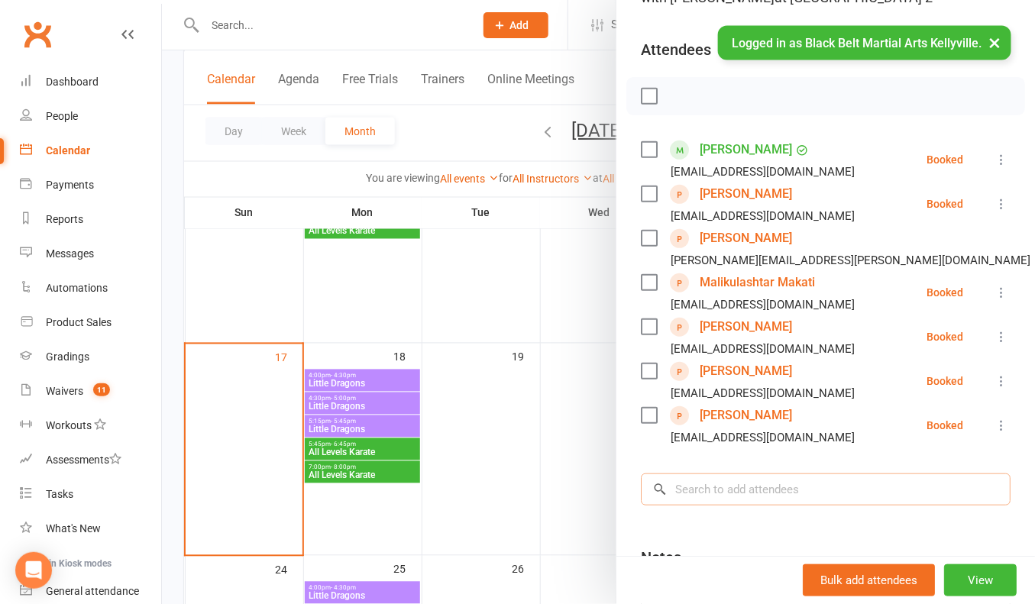
click at [717, 499] on input "search" at bounding box center [826, 490] width 370 height 32
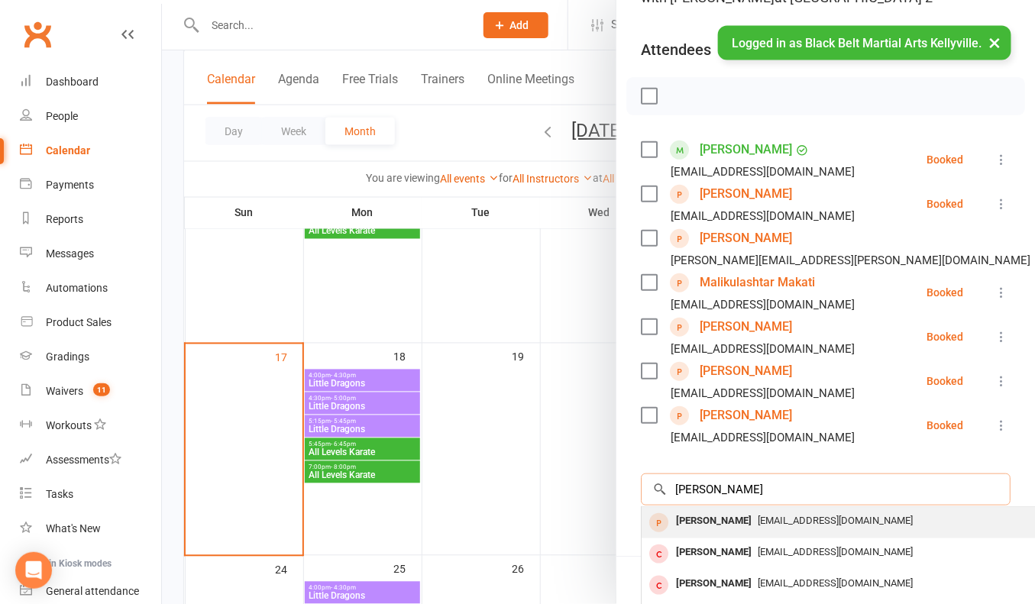
type input "ryan dhillon"
click at [718, 522] on div "Ryan Dhillon" at bounding box center [714, 521] width 88 height 22
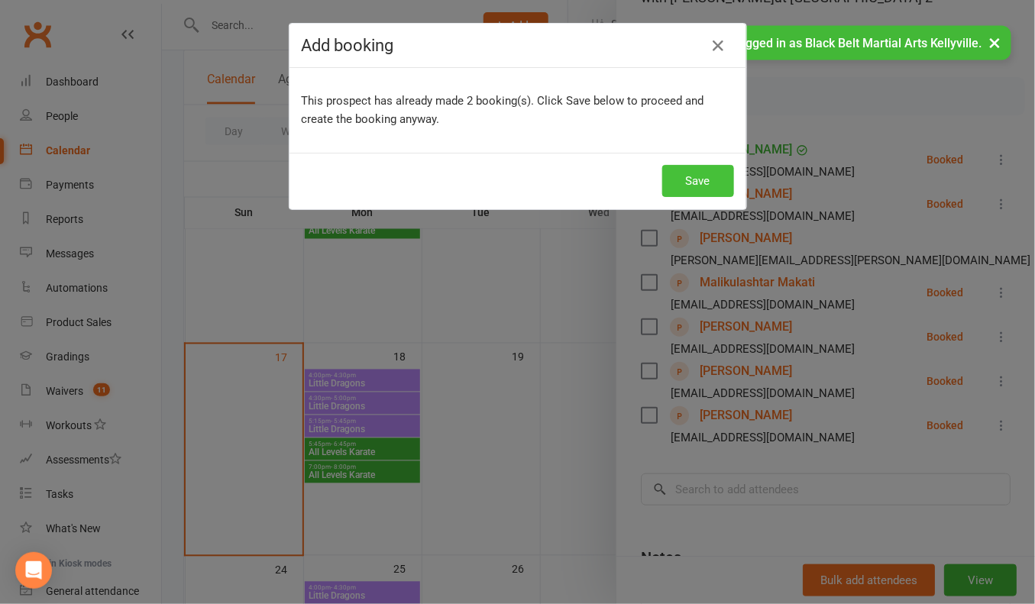
click at [697, 185] on button "Save" at bounding box center [698, 181] width 72 height 32
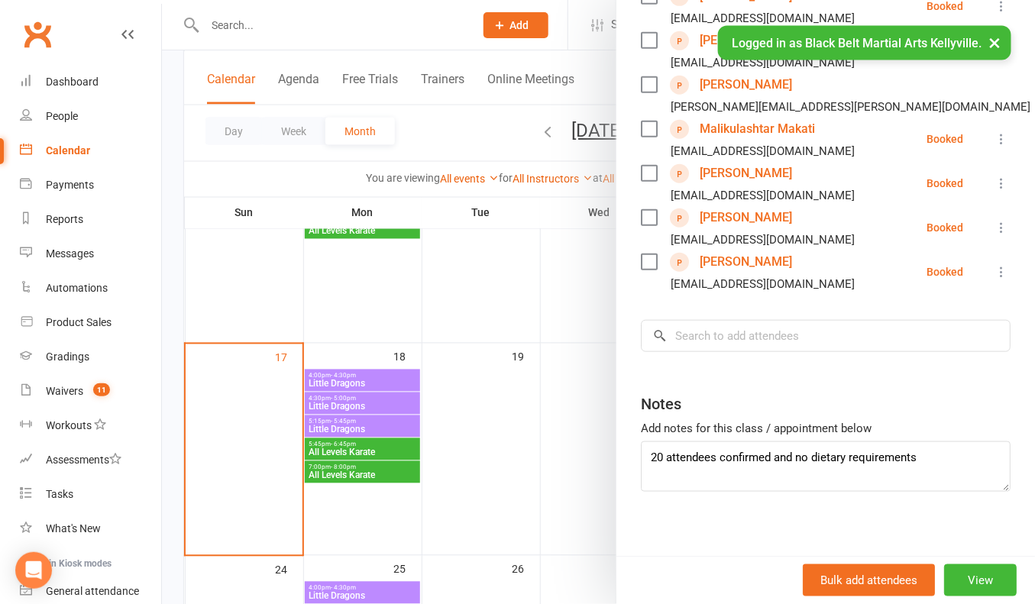
scroll to position [354, 0]
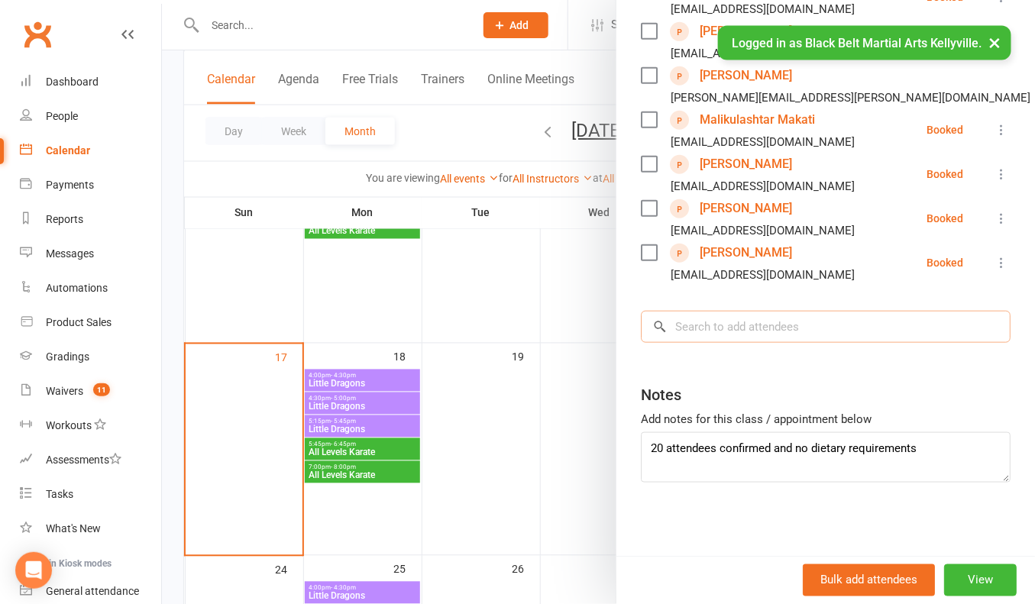
click at [696, 331] on input "search" at bounding box center [826, 327] width 370 height 32
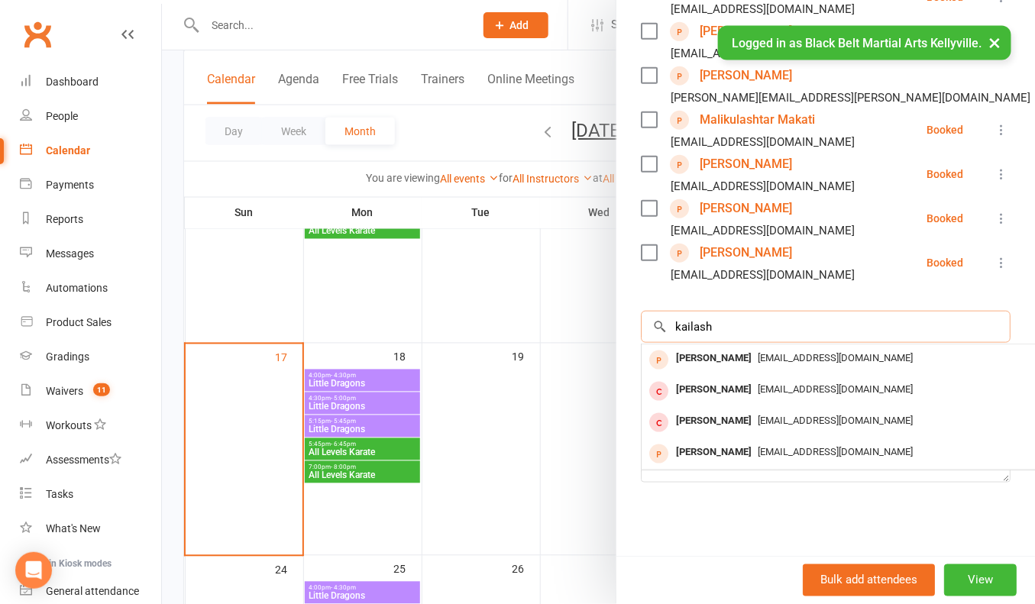
click at [719, 325] on input "kailash" at bounding box center [826, 327] width 370 height 32
type input "janani"
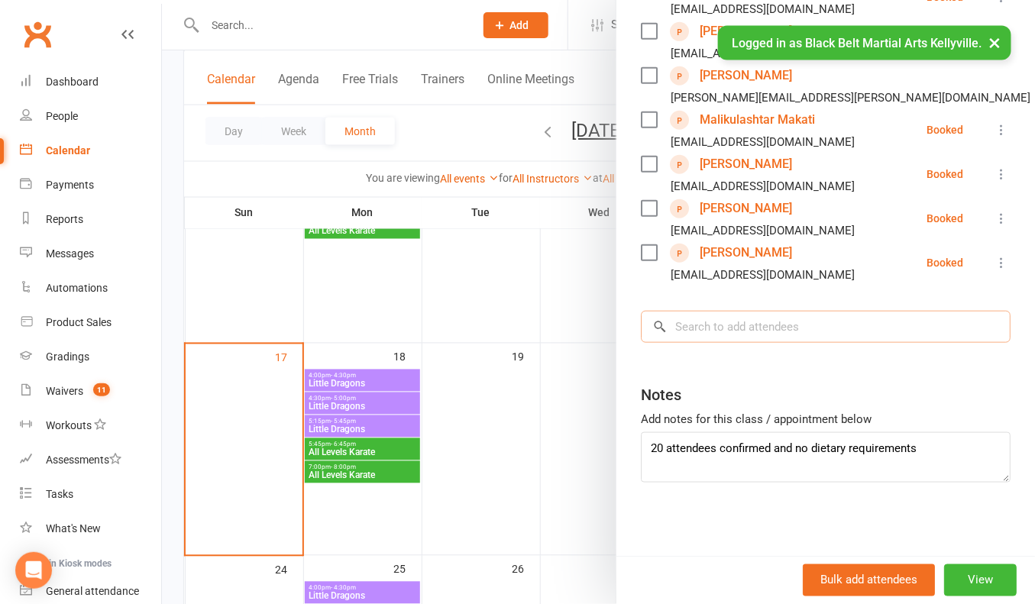
click at [723, 316] on input "search" at bounding box center [826, 327] width 370 height 32
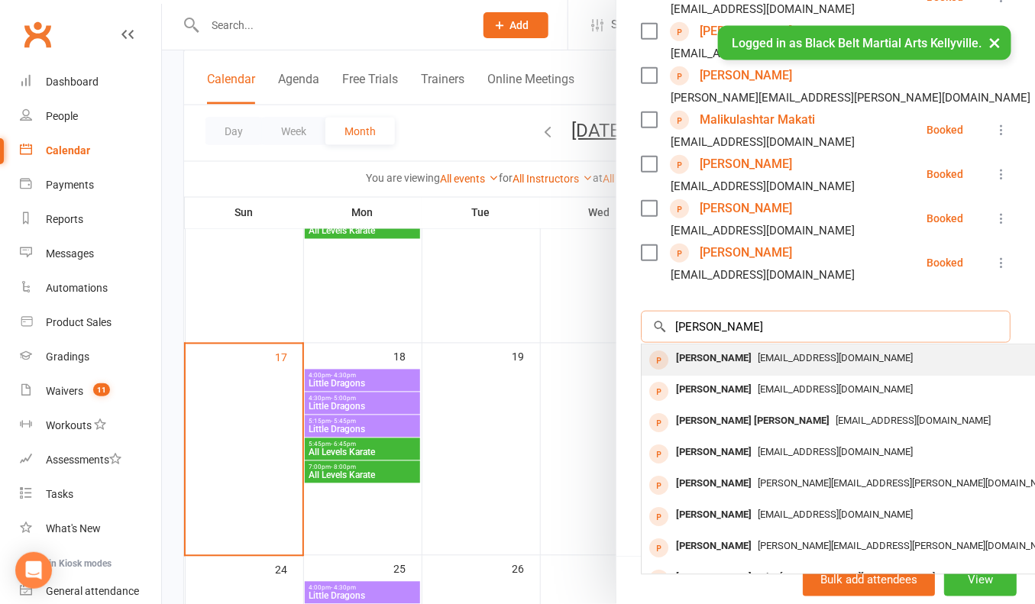
type input "janani naidu"
click at [722, 360] on div "[PERSON_NAME]" at bounding box center [714, 359] width 88 height 22
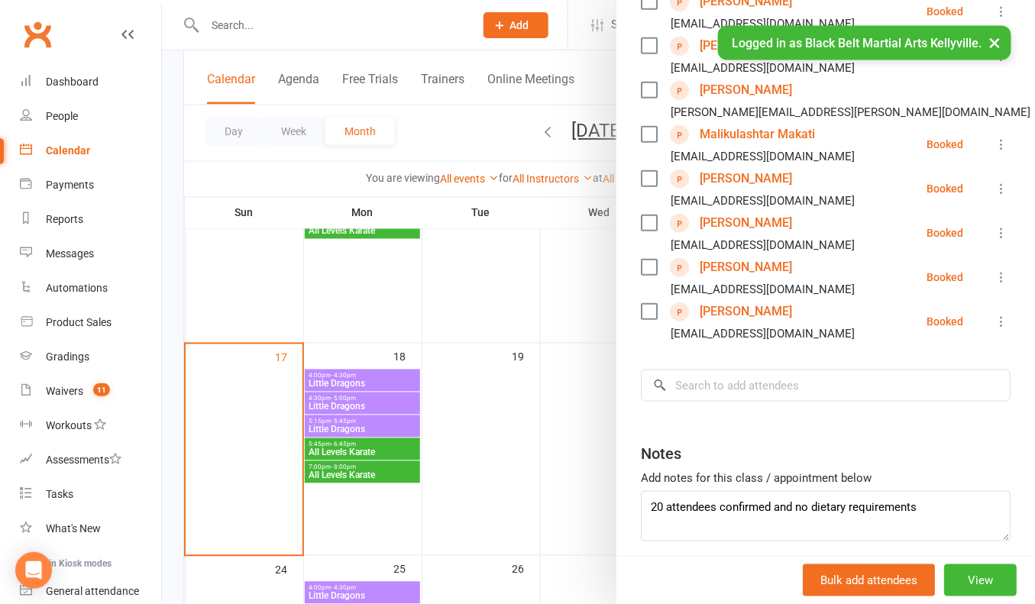
scroll to position [398, 0]
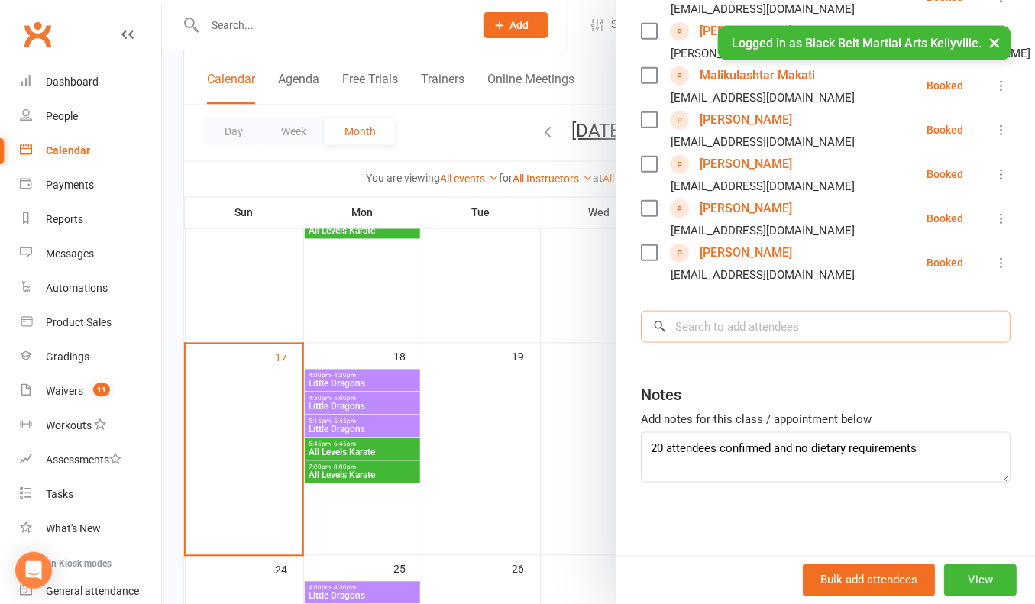
click at [723, 326] on input "search" at bounding box center [826, 327] width 370 height 32
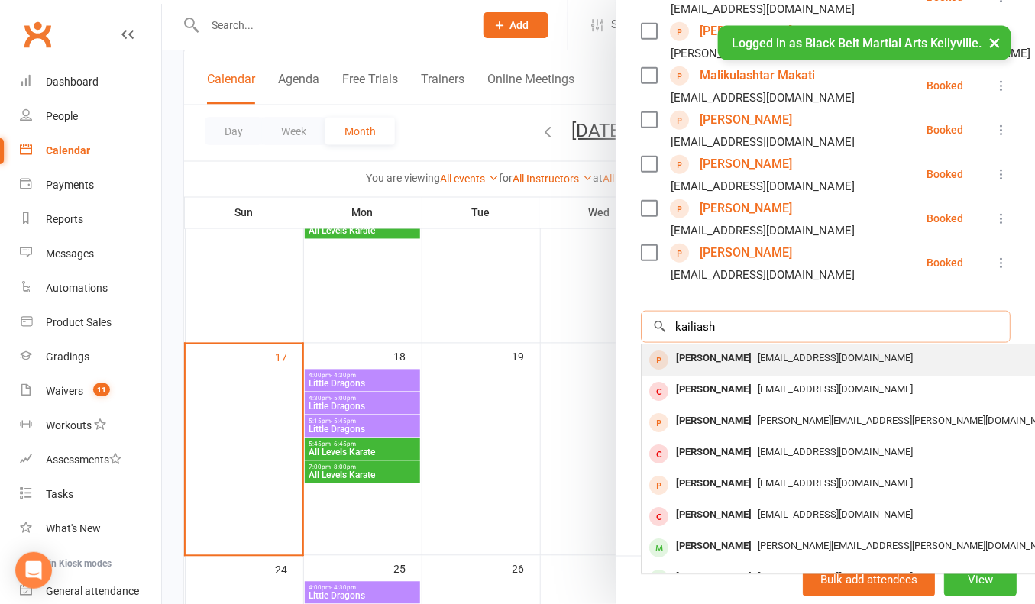
type input "kailiash"
click at [727, 356] on div "[PERSON_NAME]" at bounding box center [714, 359] width 88 height 22
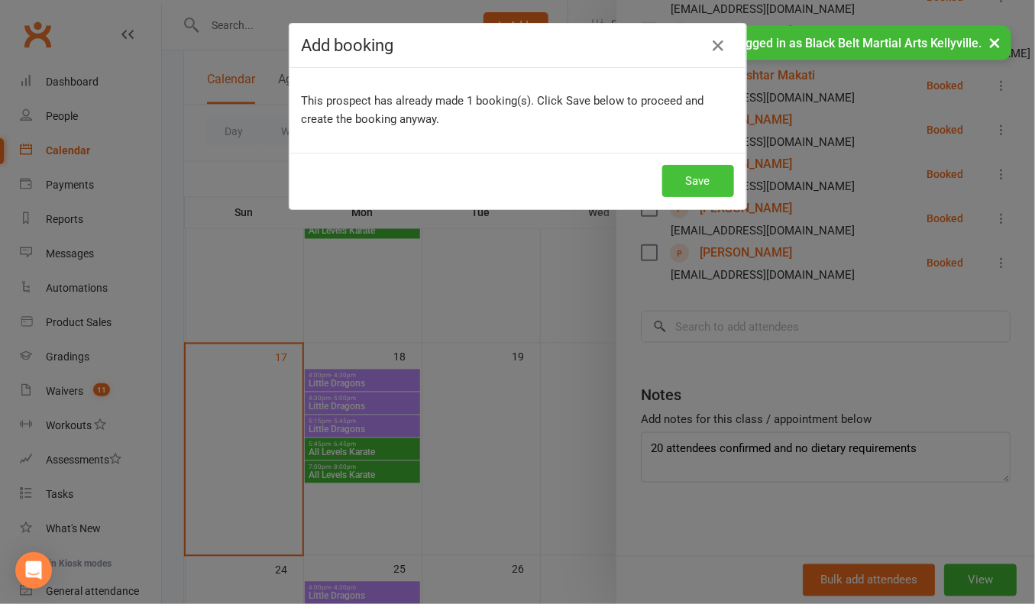
click at [687, 179] on button "Save" at bounding box center [698, 181] width 72 height 32
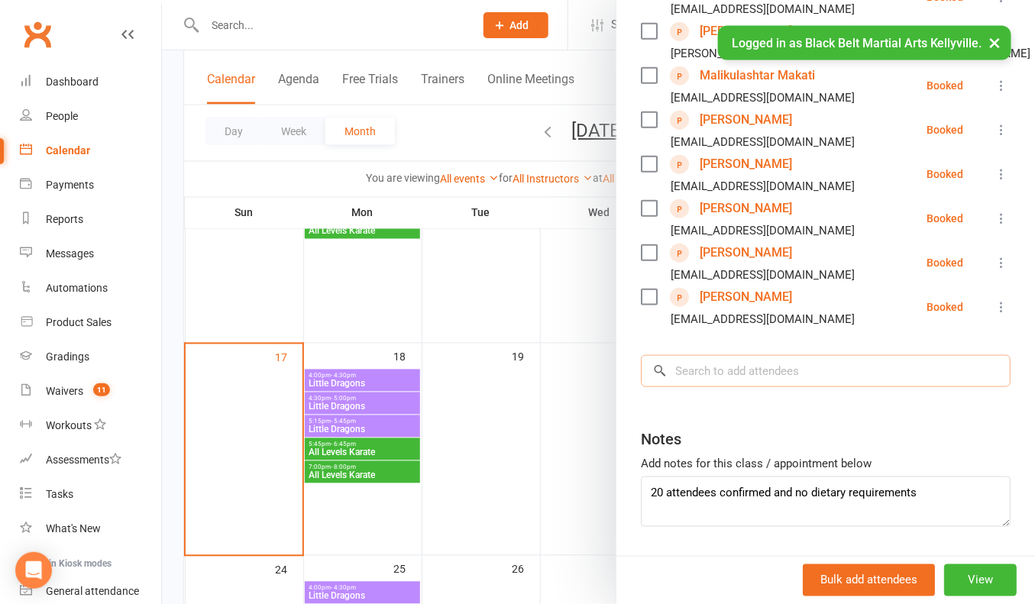
click at [702, 372] on input "search" at bounding box center [826, 371] width 370 height 32
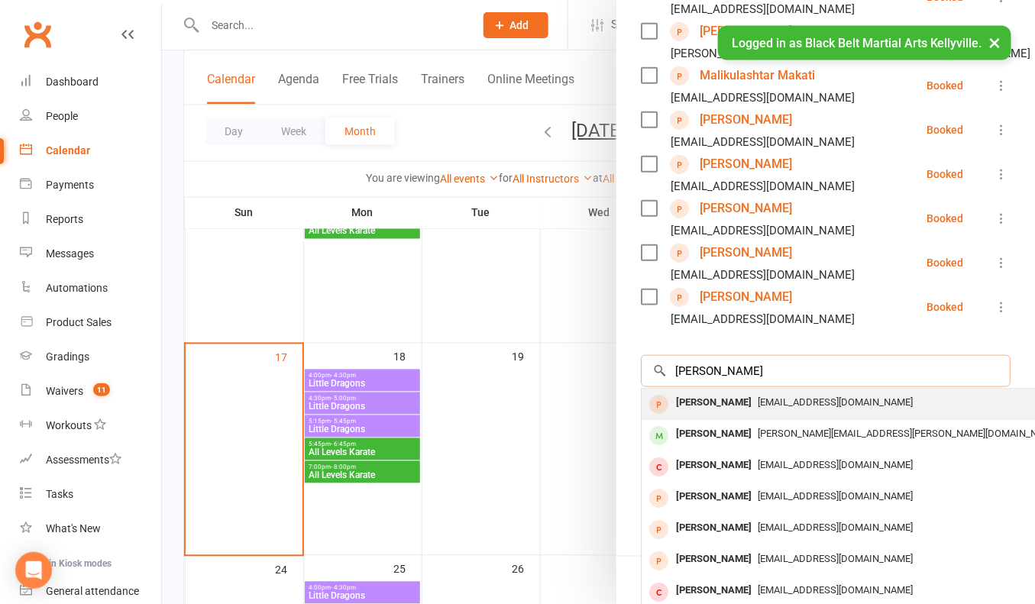
type input "cynthia mao"
click at [700, 396] on div "[PERSON_NAME]" at bounding box center [714, 403] width 88 height 22
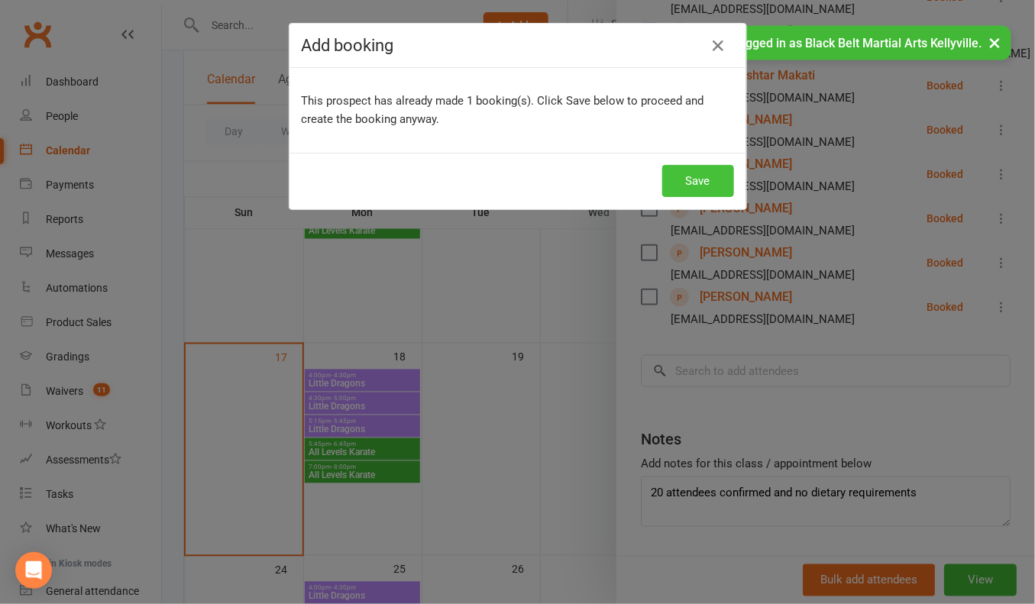
click at [684, 173] on button "Save" at bounding box center [698, 181] width 72 height 32
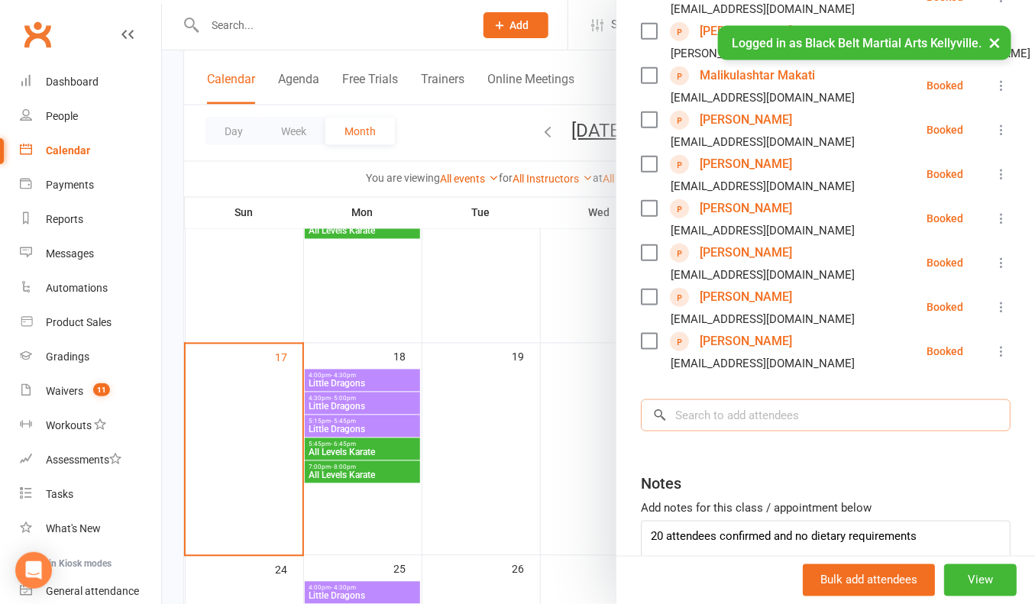
click at [691, 411] on input "search" at bounding box center [826, 415] width 370 height 32
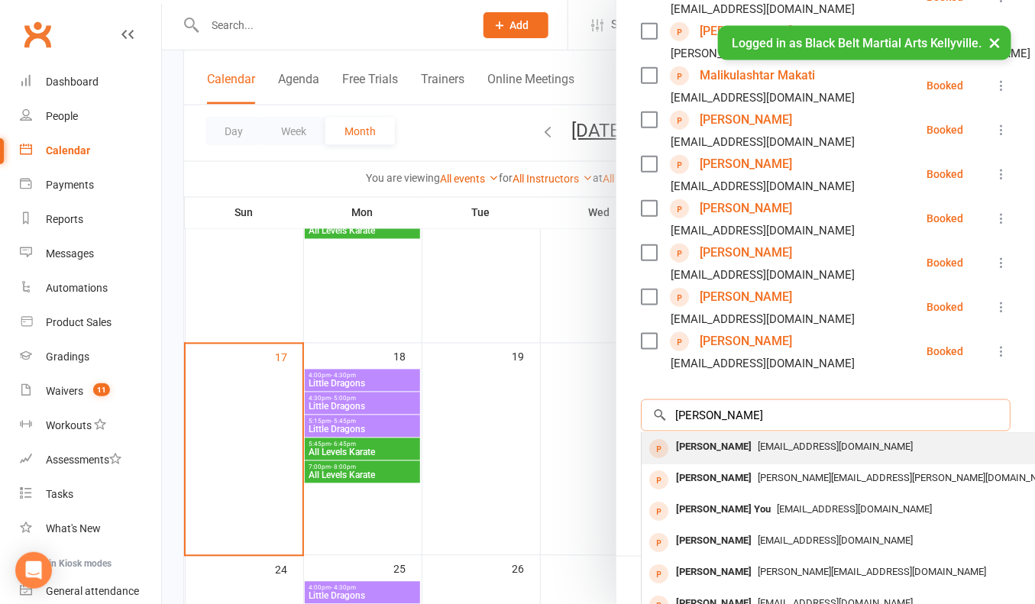
type input "hannah zhou"
click at [700, 440] on div "[PERSON_NAME]" at bounding box center [714, 447] width 88 height 22
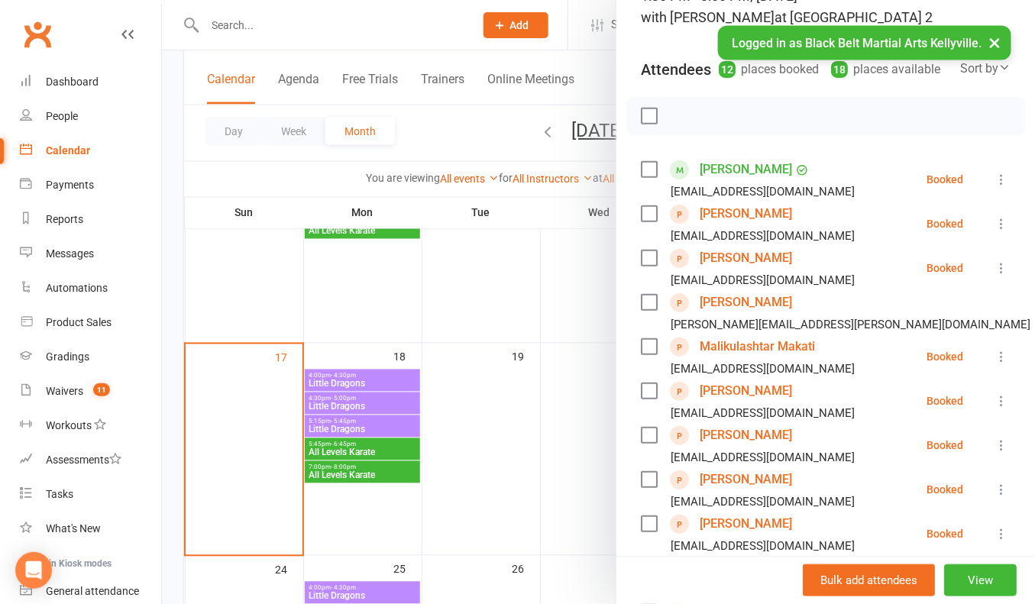
scroll to position [121, 0]
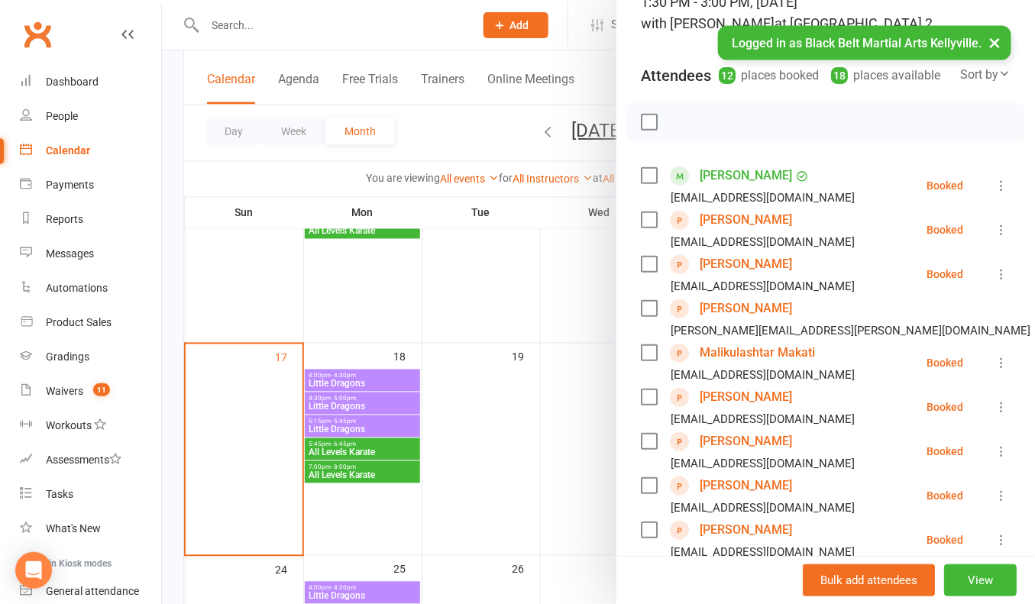
click at [646, 115] on label at bounding box center [648, 122] width 15 height 15
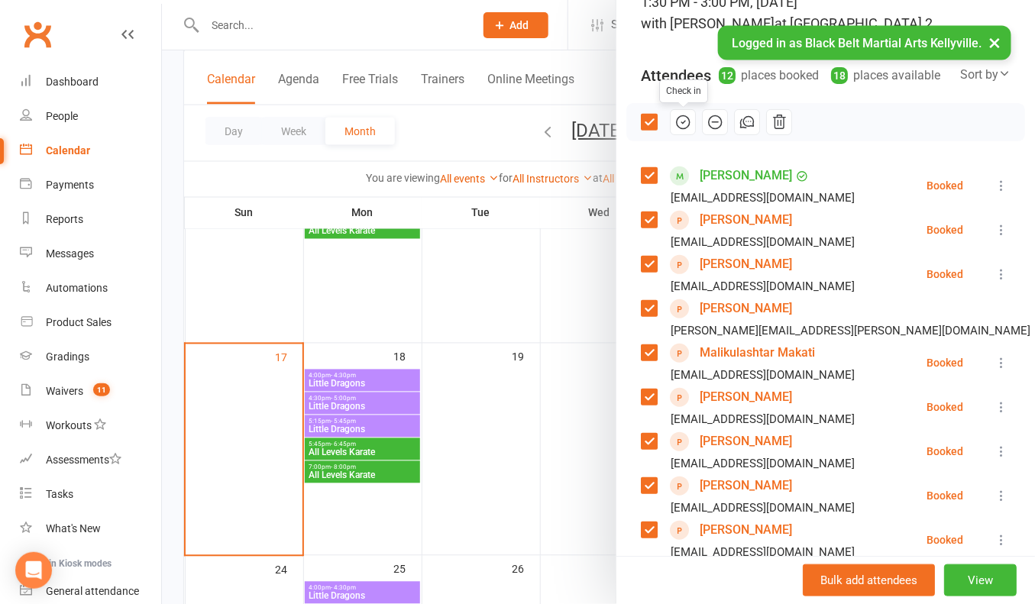
click at [684, 118] on icon "button" at bounding box center [682, 122] width 17 height 17
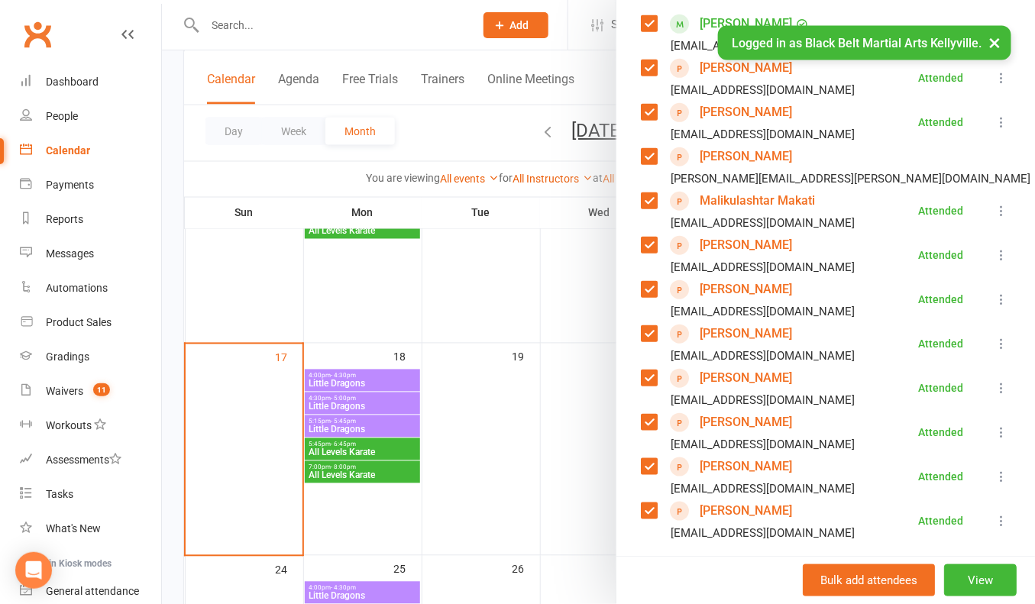
scroll to position [270, 0]
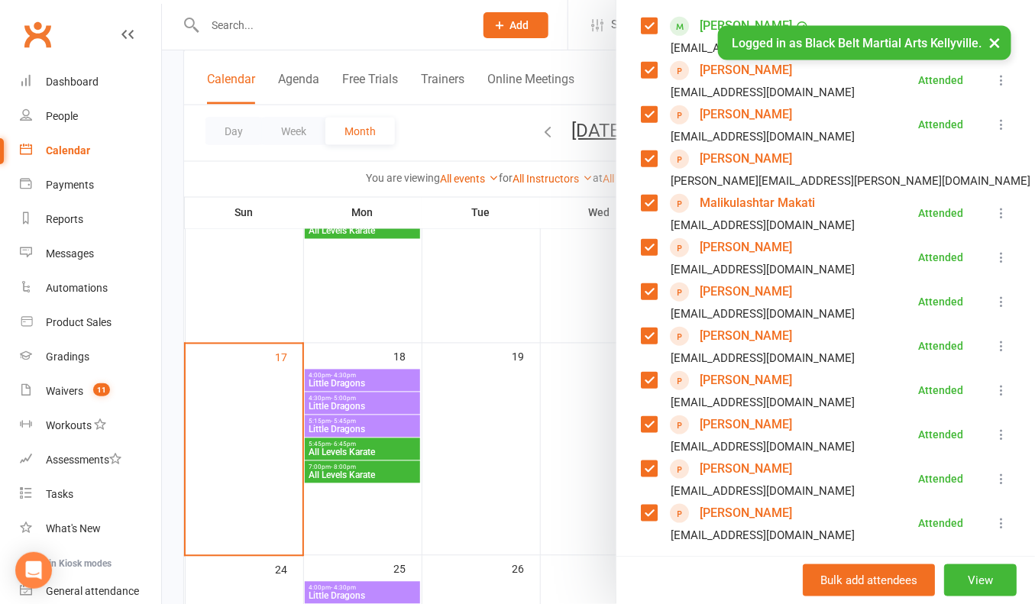
click at [170, 157] on div at bounding box center [598, 302] width 873 height 604
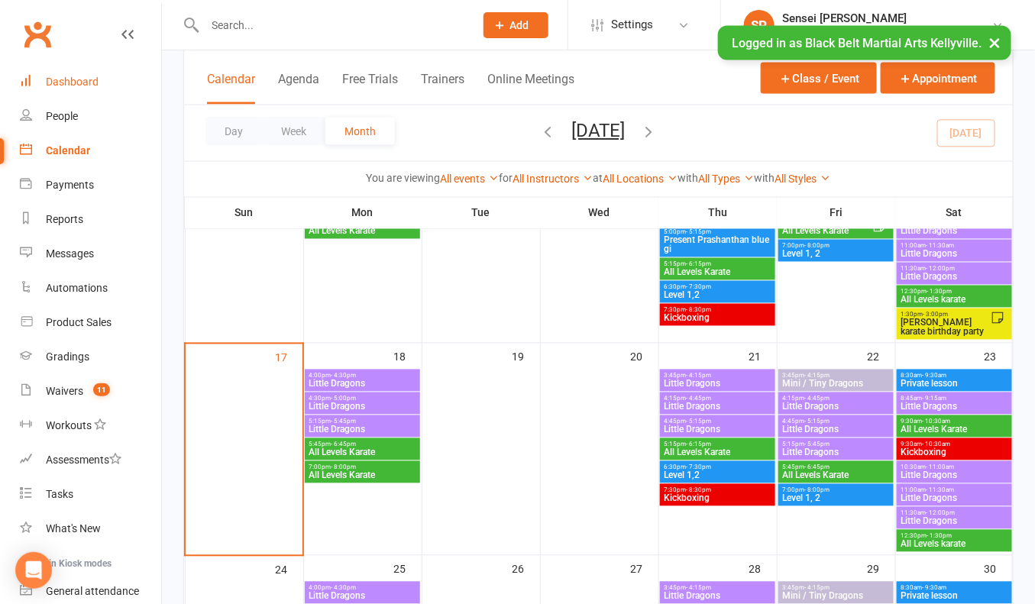
click at [65, 83] on div "Dashboard" at bounding box center [72, 82] width 53 height 12
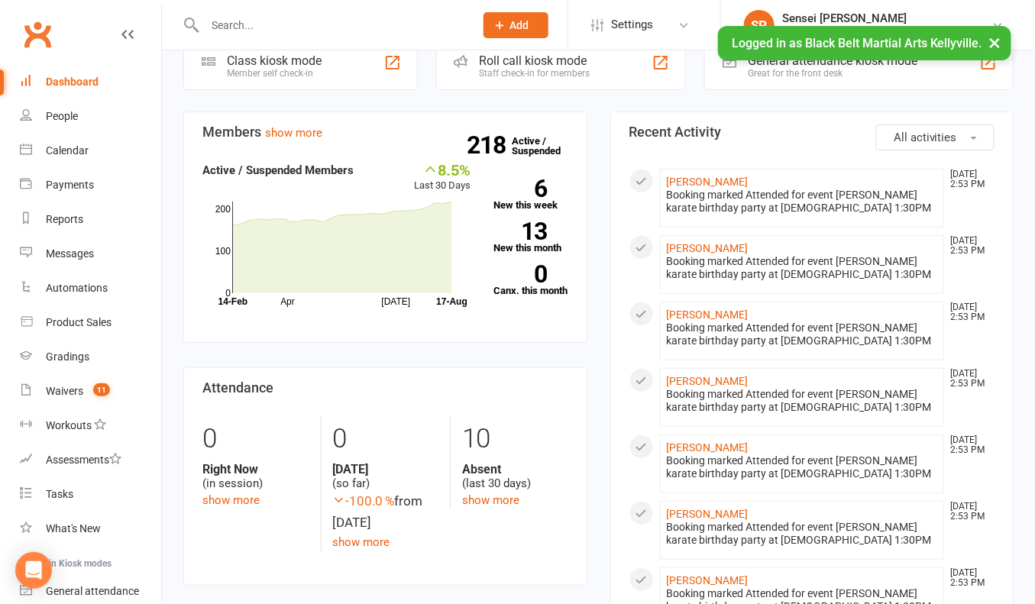
scroll to position [40, 0]
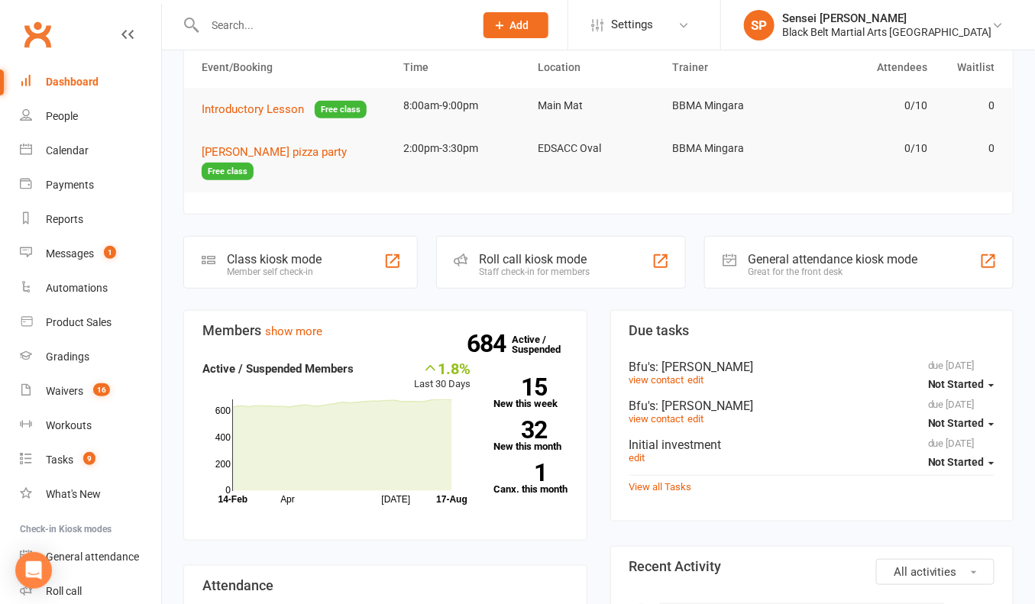
scroll to position [166, 0]
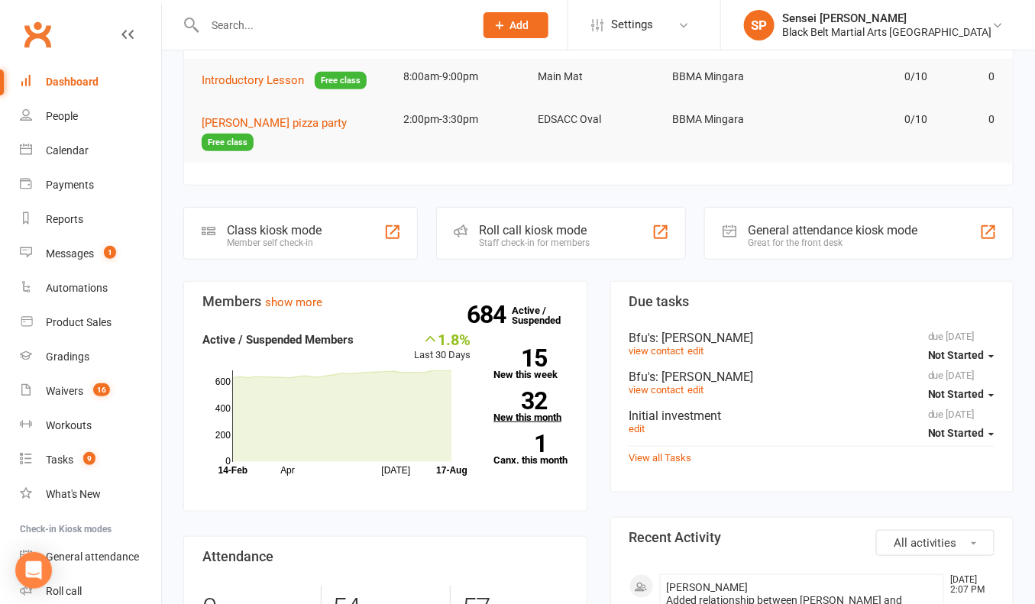
click at [528, 390] on strong "32" at bounding box center [519, 401] width 53 height 23
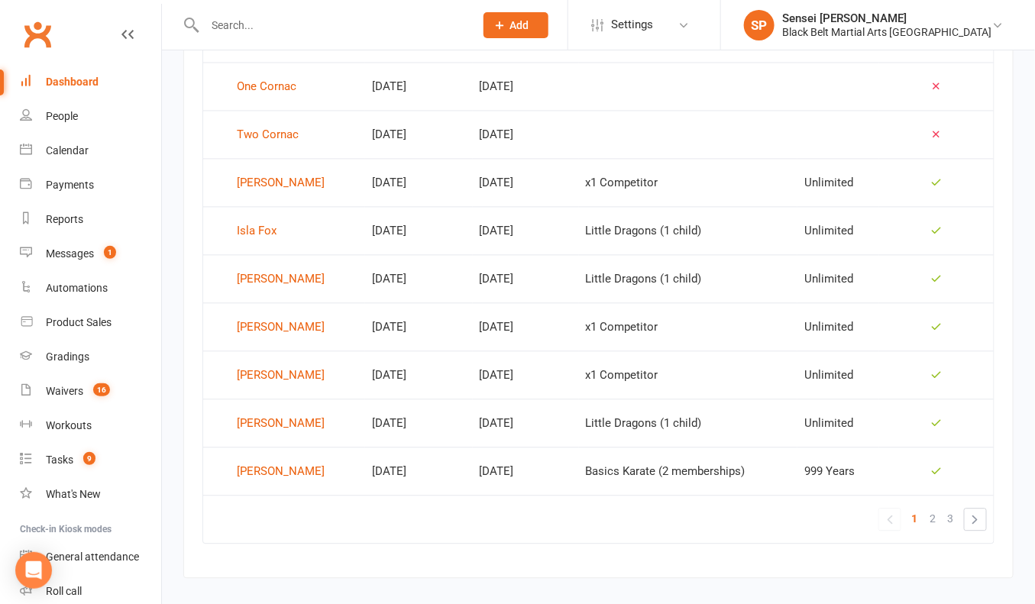
scroll to position [979, 0]
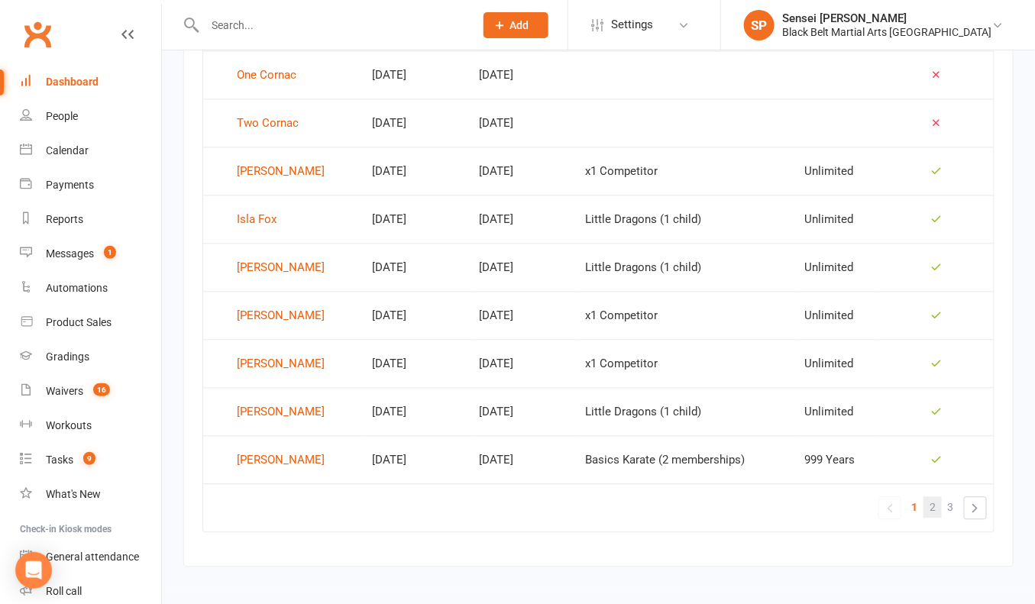
click at [934, 496] on span "2" at bounding box center [932, 506] width 6 height 21
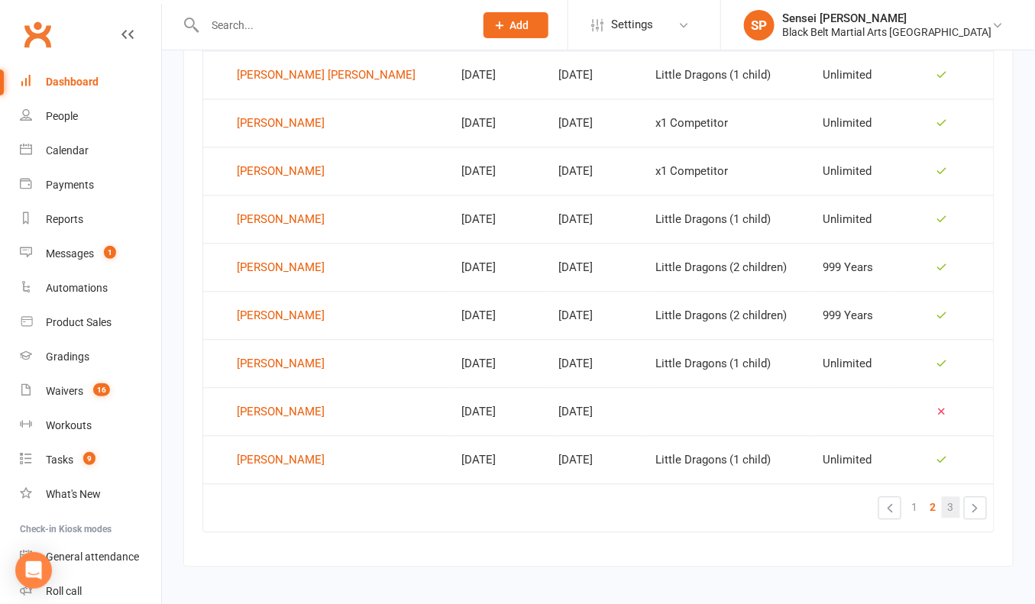
click at [949, 496] on span "3" at bounding box center [951, 506] width 6 height 21
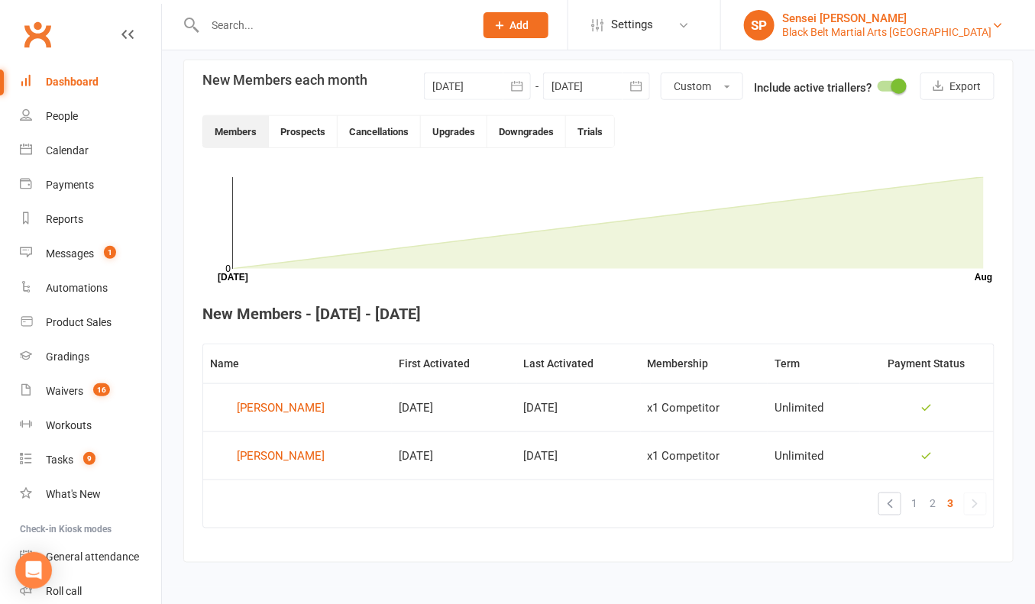
click at [902, 28] on div "Black Belt Martial Arts [GEOGRAPHIC_DATA]" at bounding box center [887, 32] width 210 height 14
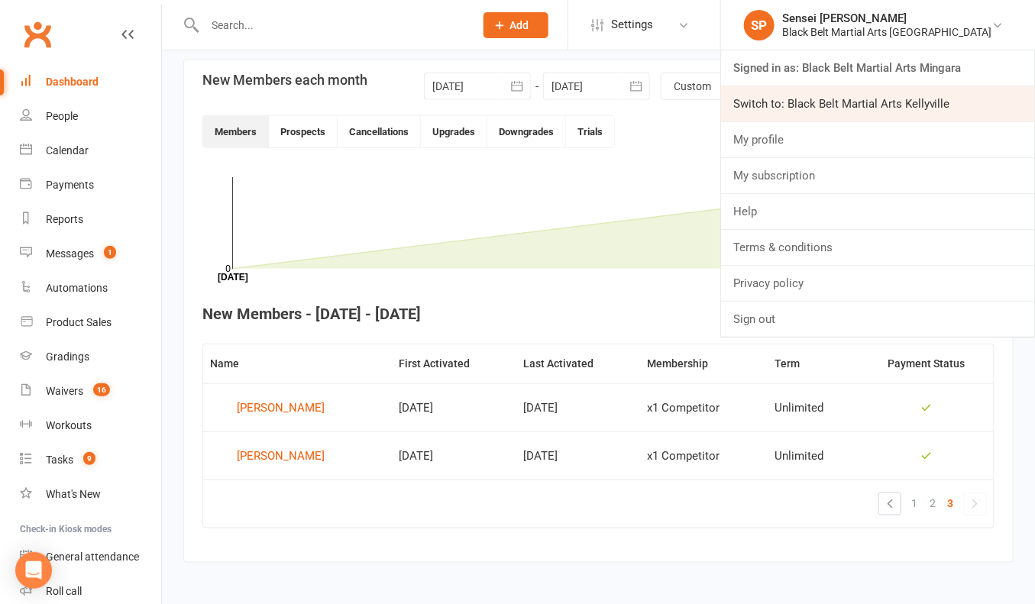
click at [877, 107] on link "Switch to: Black Belt Martial Arts Kellyville" at bounding box center [878, 103] width 314 height 35
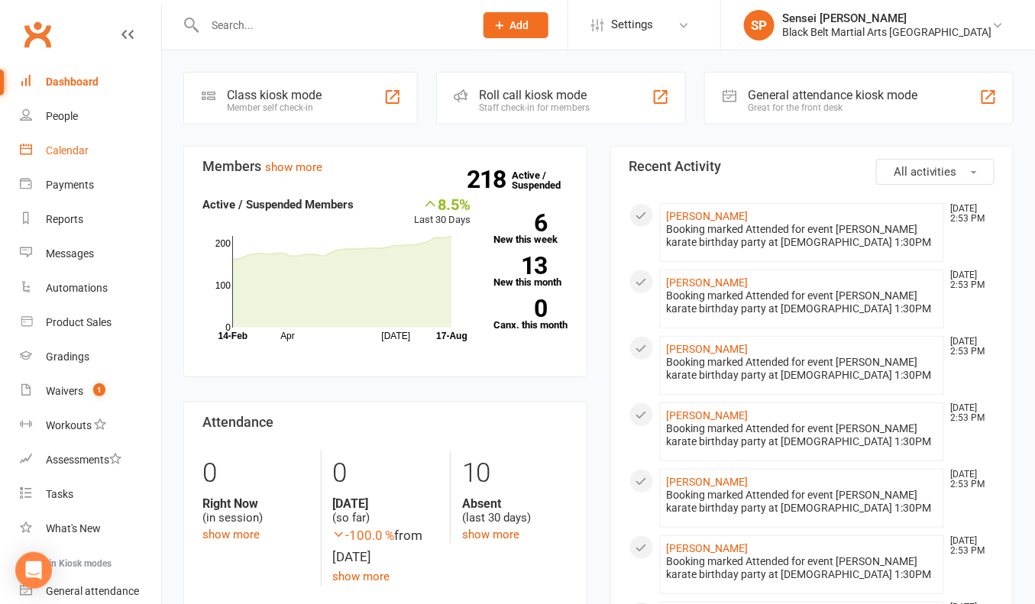
click at [78, 146] on div "Calendar" at bounding box center [67, 150] width 43 height 12
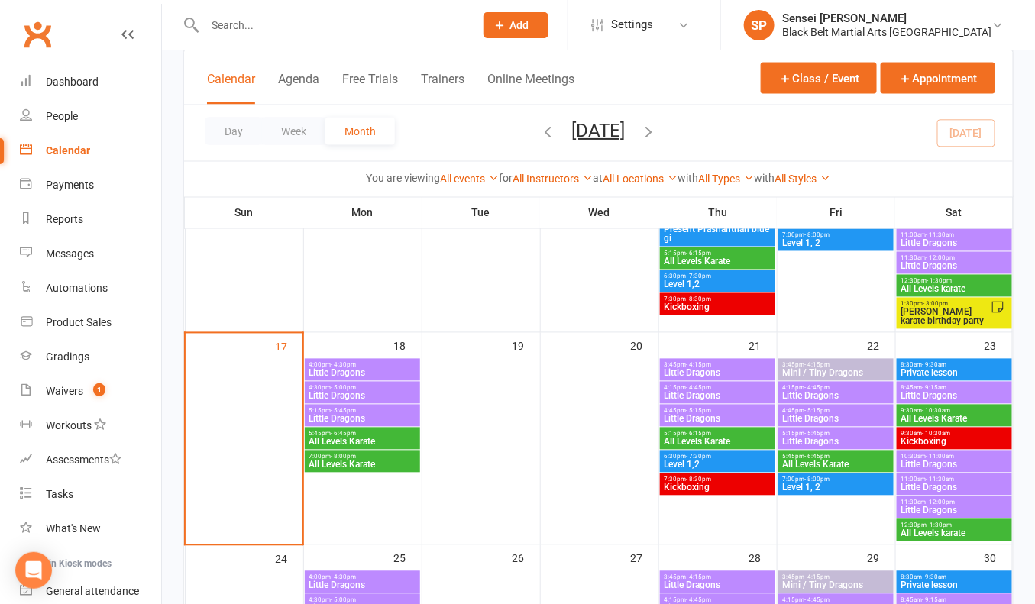
scroll to position [860, 0]
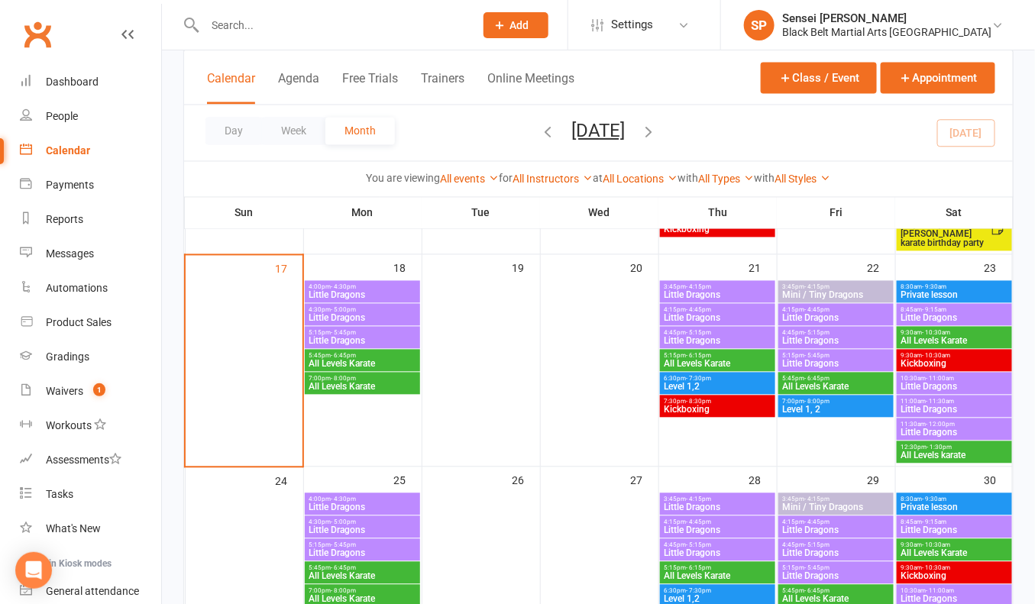
click at [381, 286] on span "4:00pm - 4:30pm" at bounding box center [362, 287] width 108 height 7
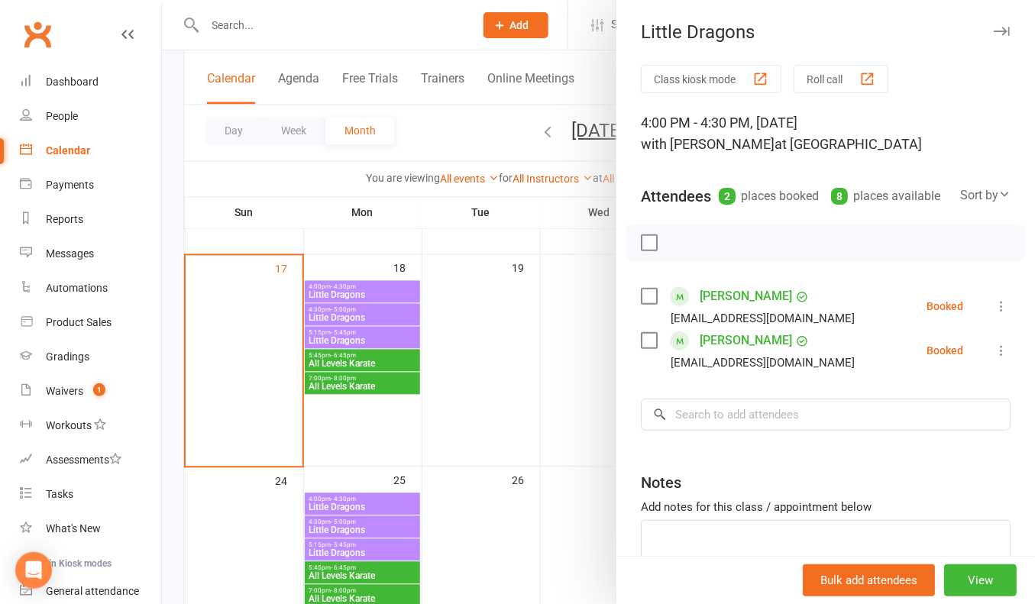
click at [370, 306] on div at bounding box center [598, 302] width 873 height 604
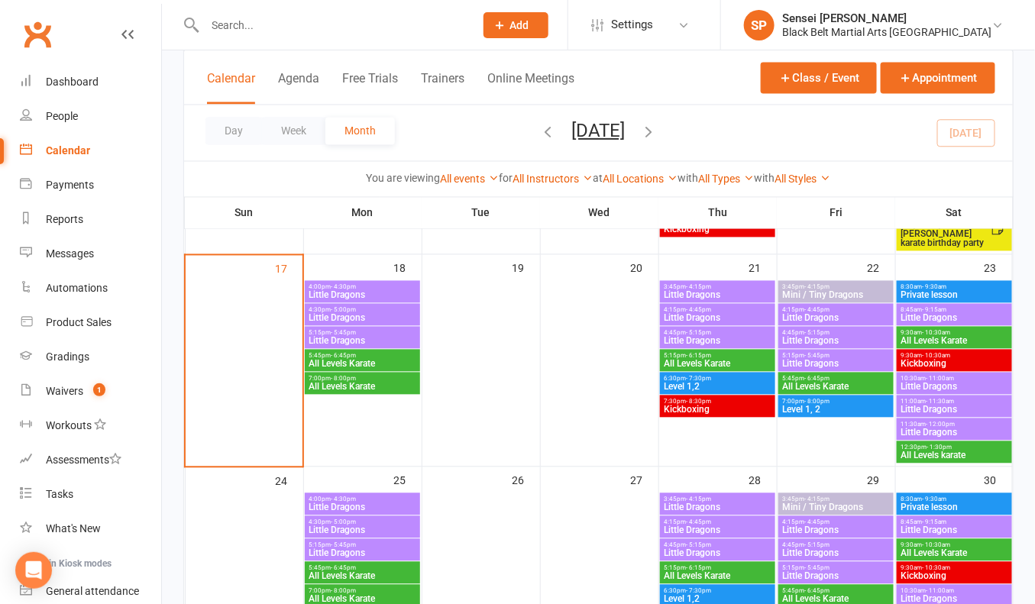
click at [370, 307] on span "4:30pm - 5:00pm" at bounding box center [362, 310] width 108 height 7
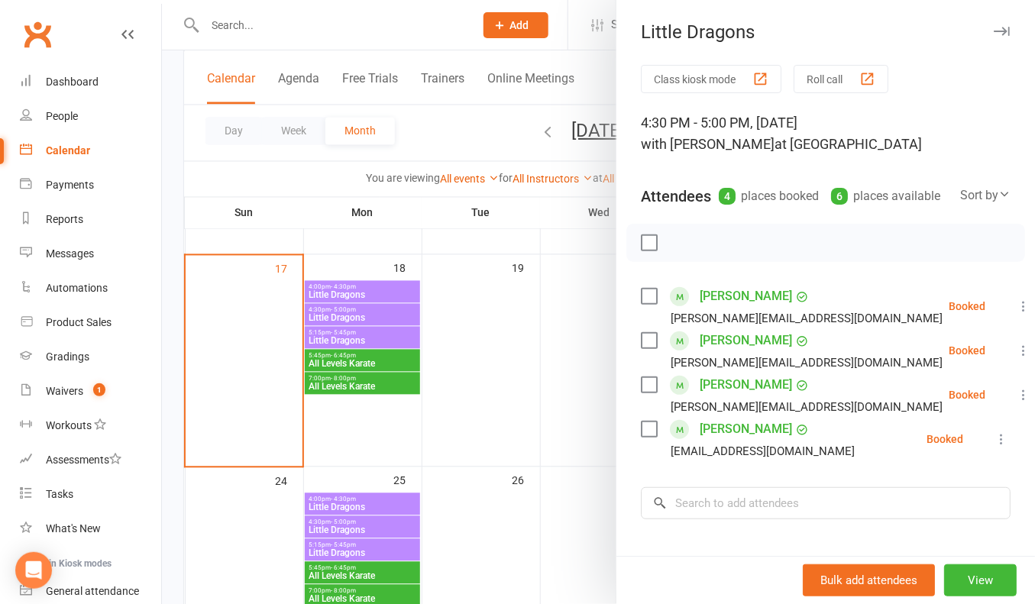
click at [367, 333] on div at bounding box center [598, 302] width 873 height 604
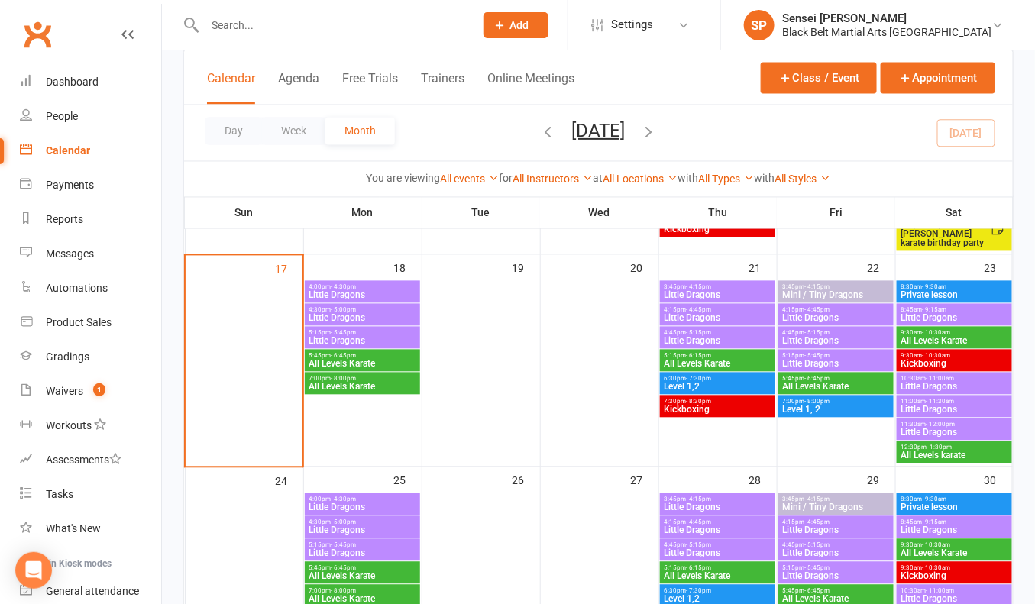
click at [368, 323] on div "4:30pm - 5:00pm Little Dragons" at bounding box center [362, 315] width 115 height 22
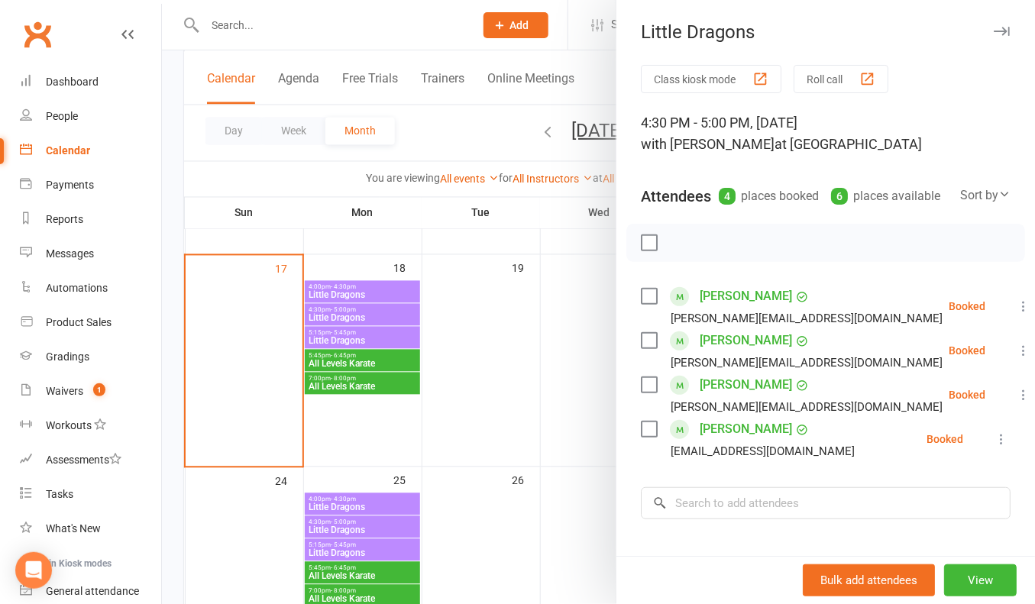
click at [369, 331] on div at bounding box center [598, 302] width 873 height 604
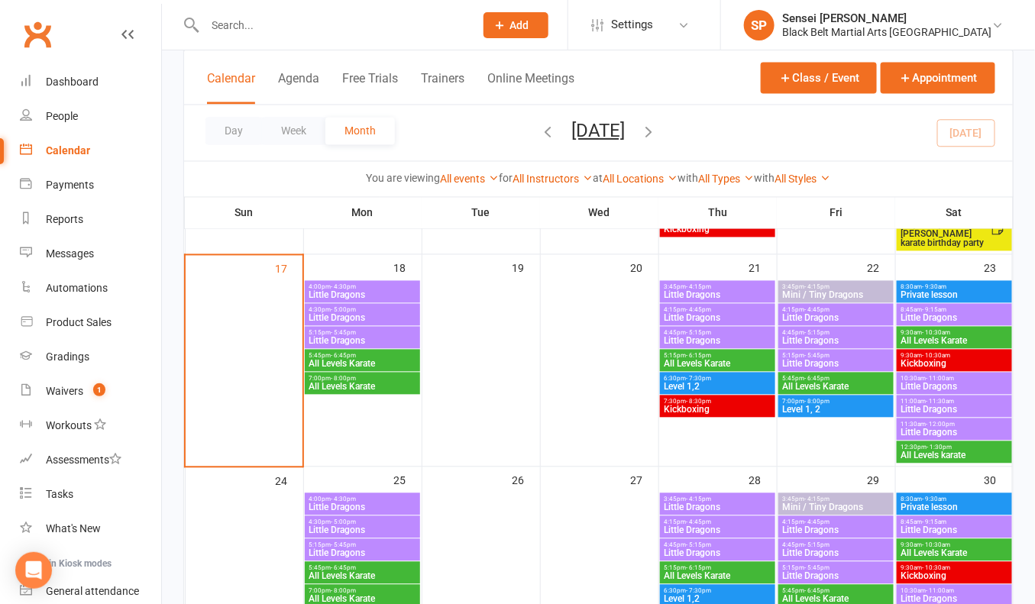
click at [369, 331] on span "5:15pm - 5:45pm" at bounding box center [362, 333] width 108 height 7
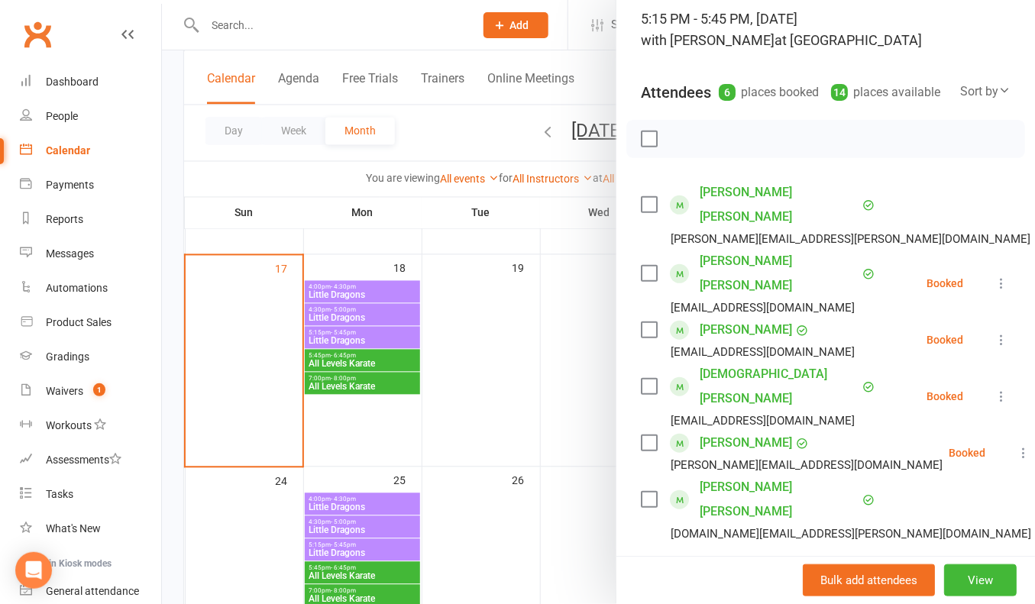
scroll to position [249, 0]
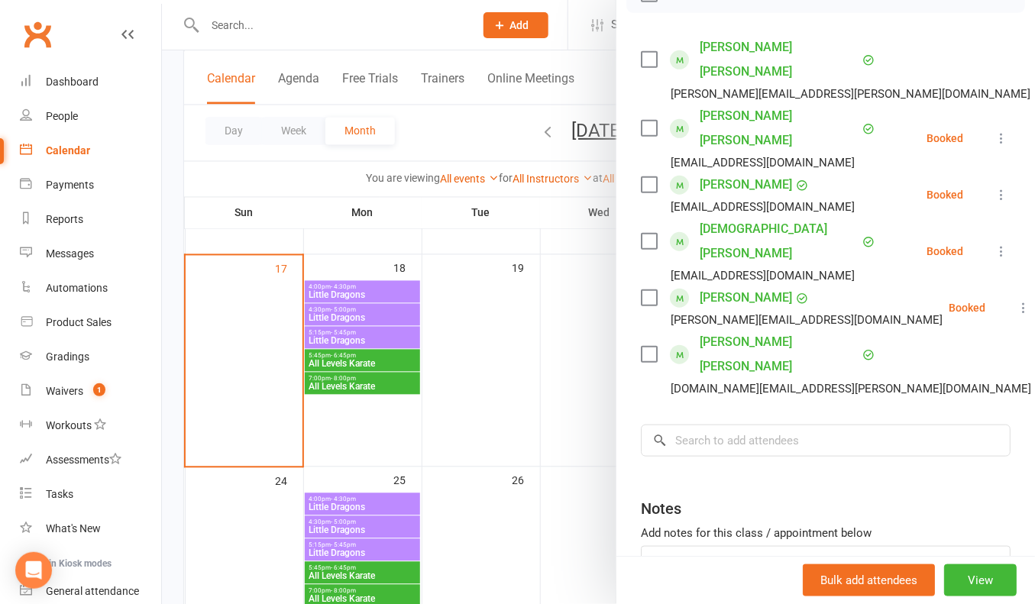
click at [390, 360] on div at bounding box center [598, 302] width 873 height 604
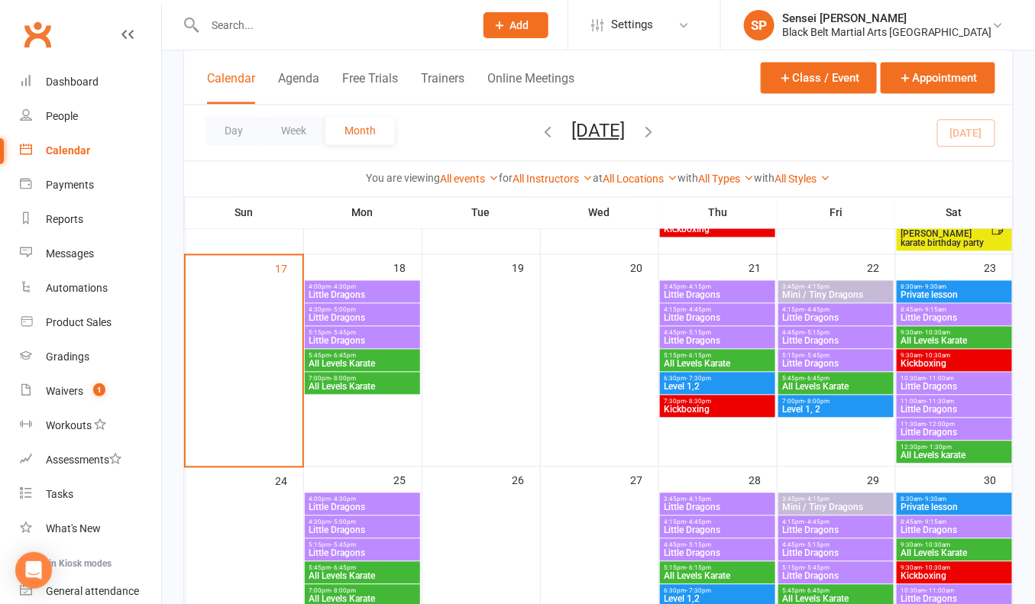
click at [390, 360] on span "All Levels Karate" at bounding box center [362, 364] width 108 height 9
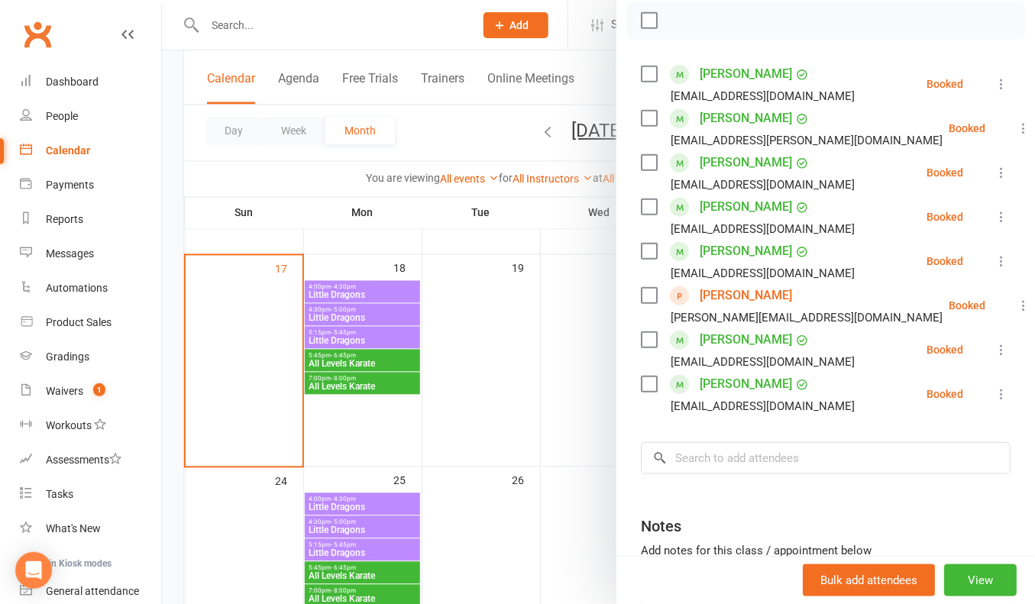
scroll to position [225, 0]
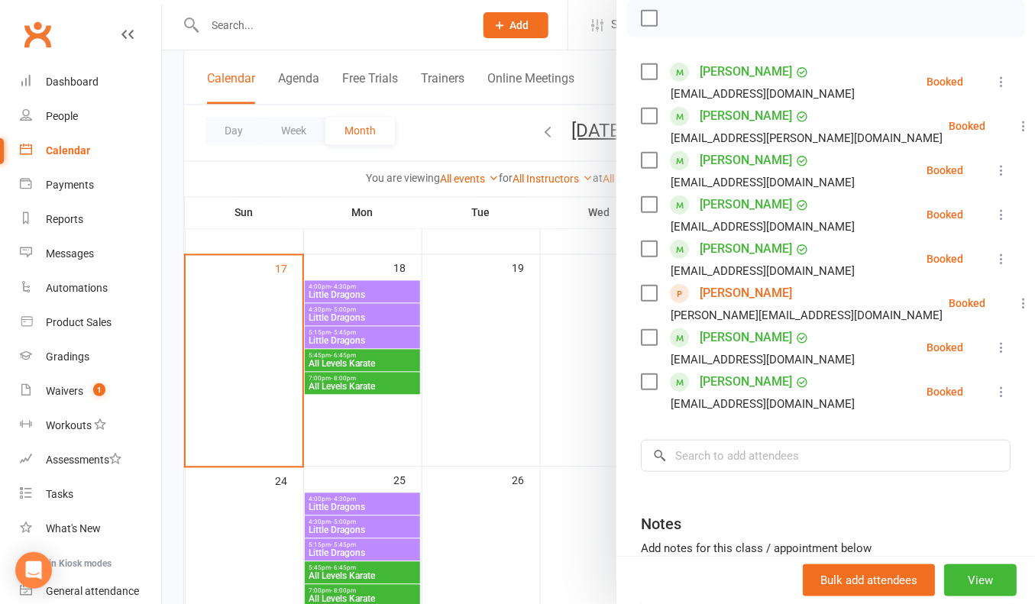
click at [775, 290] on link "[PERSON_NAME]" at bounding box center [746, 293] width 92 height 24
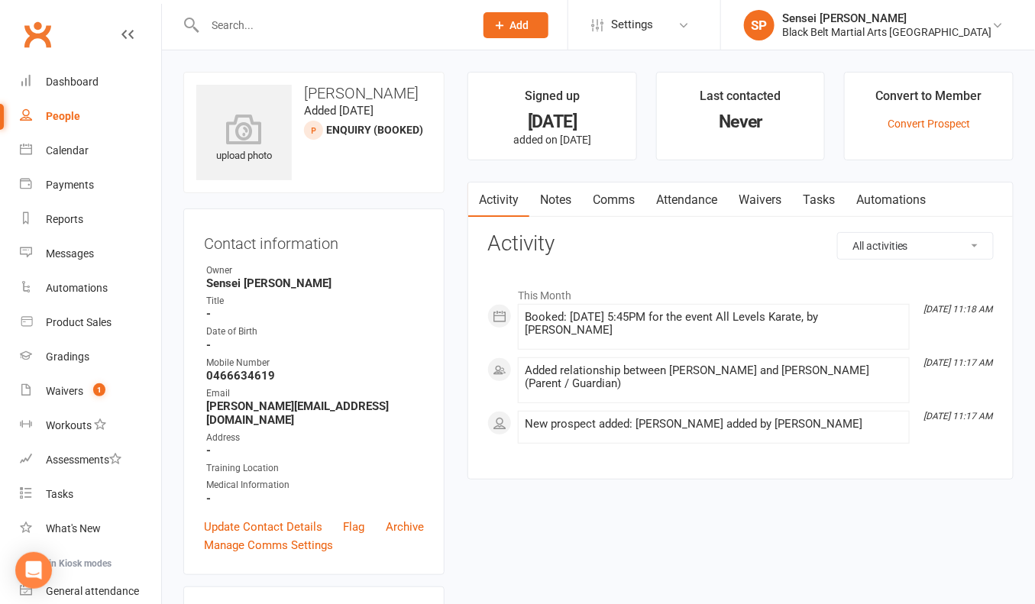
click at [624, 196] on link "Comms" at bounding box center [613, 200] width 63 height 35
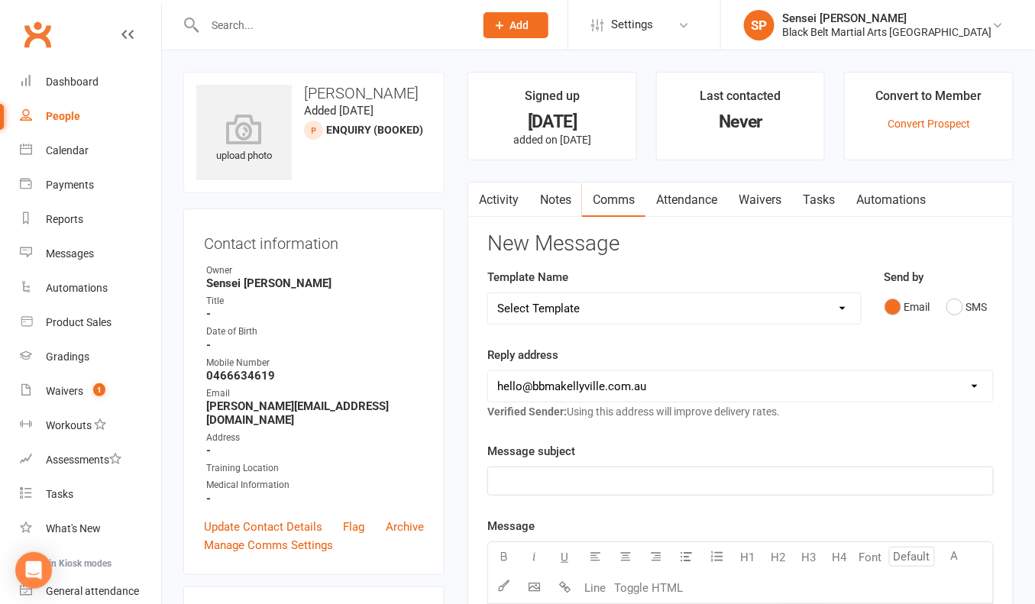
click at [826, 299] on select "Select Template [SMS] Bank account details [SMS] Booth follow up [Email] Cancel…" at bounding box center [674, 308] width 372 height 31
select select "38"
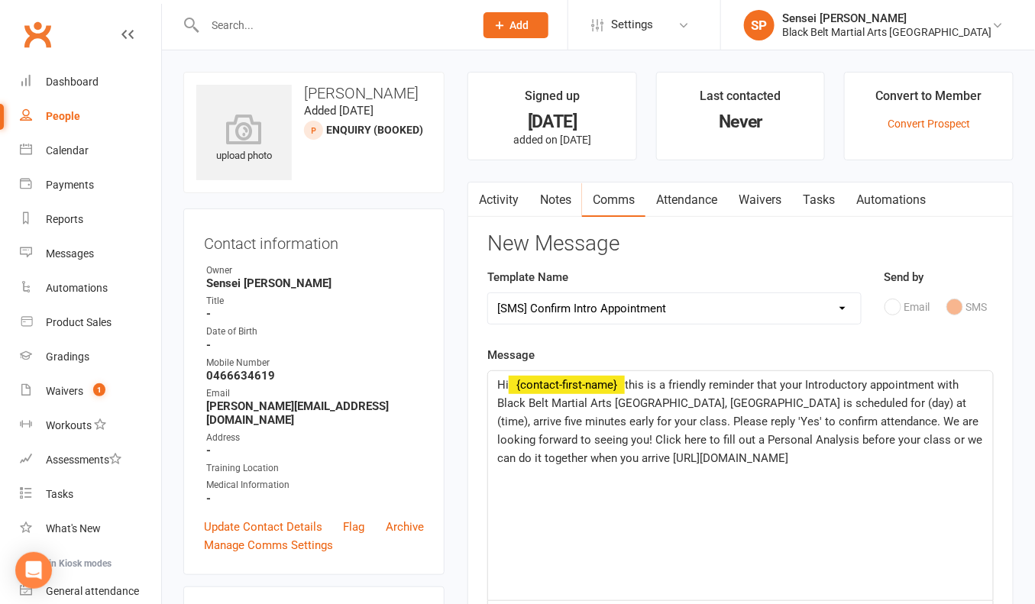
scroll to position [50, 0]
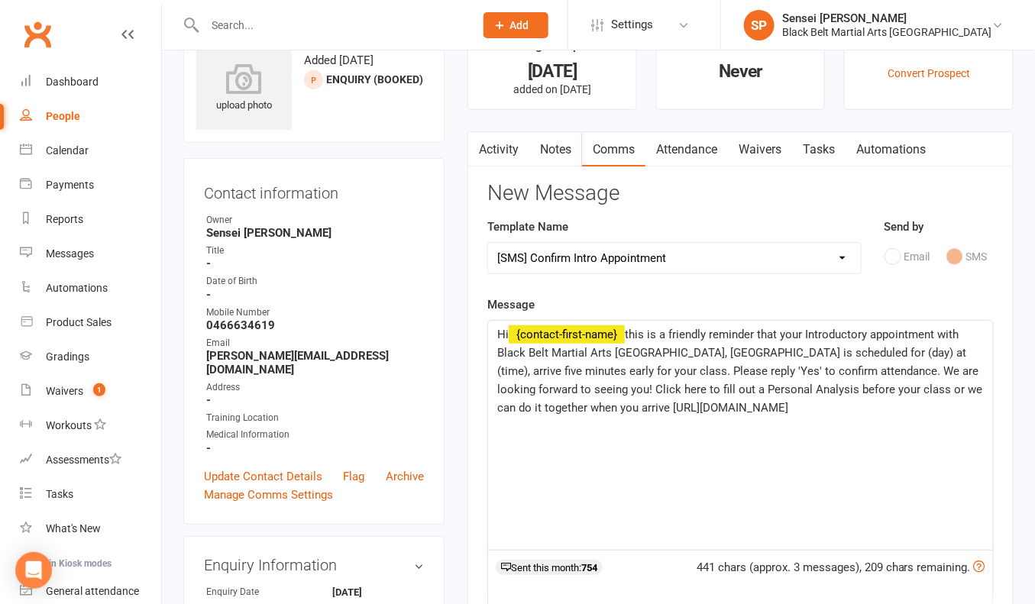
click at [919, 351] on span "this is a friendly reminder that your Introductory appointment with Black Belt …" at bounding box center [741, 371] width 488 height 87
click at [584, 367] on span "this is a friendly reminder that your Introductory appointment with Black Belt …" at bounding box center [741, 371] width 488 height 87
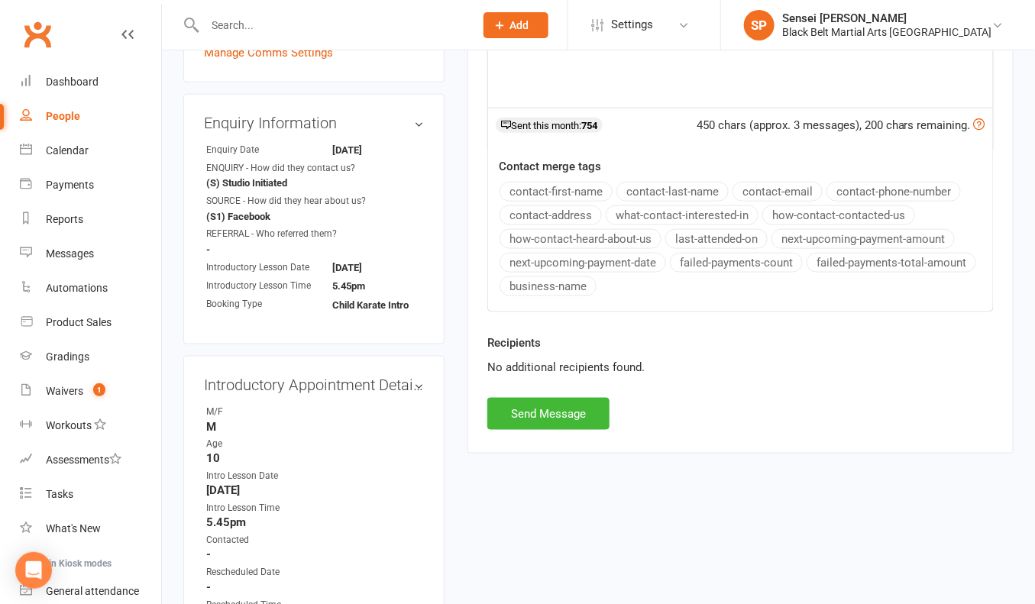
scroll to position [525, 0]
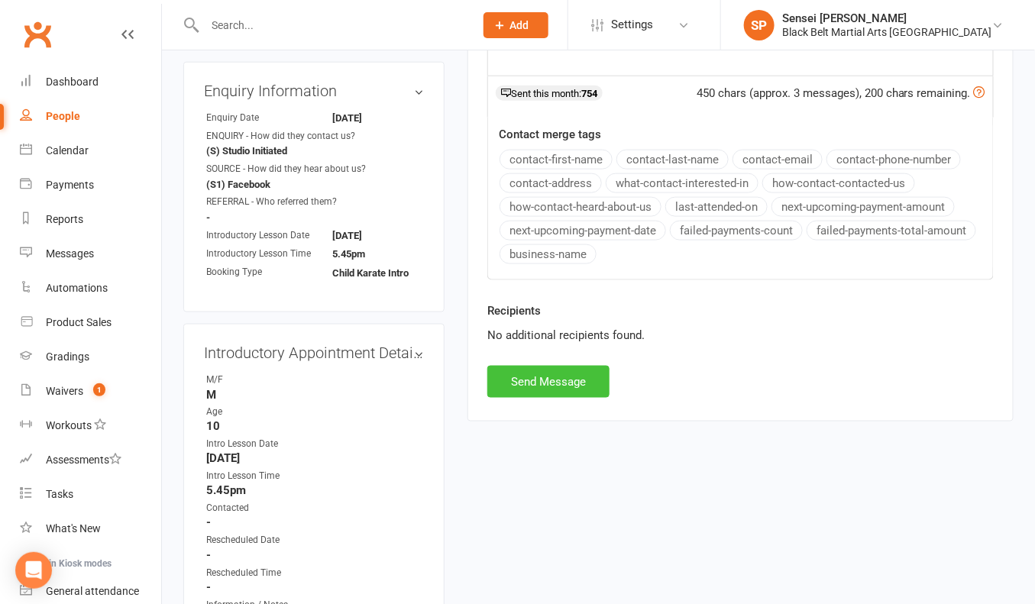
click at [576, 379] on button "Send Message" at bounding box center [548, 382] width 122 height 32
select select
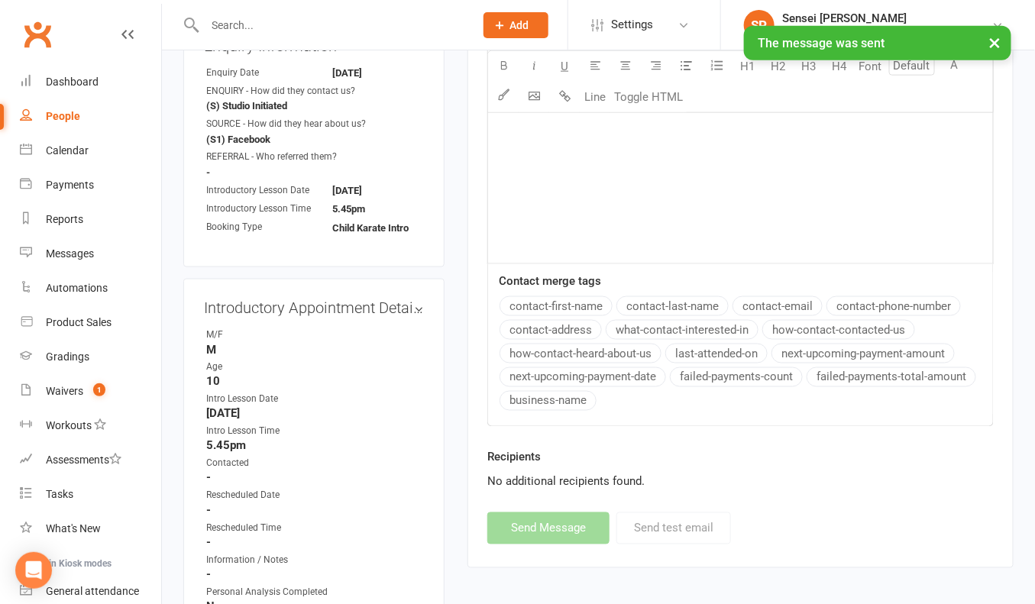
scroll to position [571, 0]
click at [397, 299] on link "edit" at bounding box center [396, 305] width 18 height 13
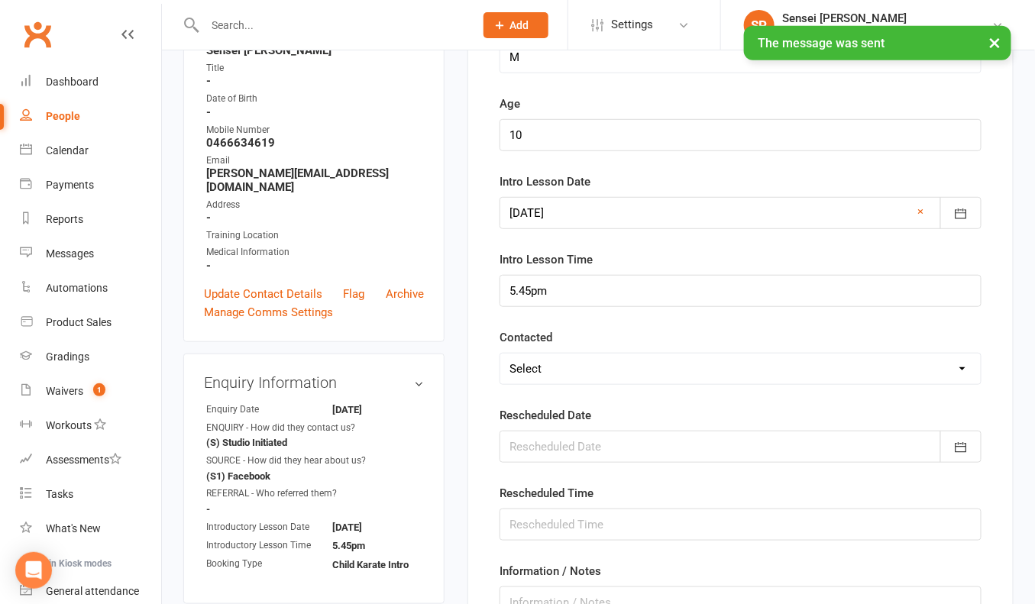
scroll to position [243, 0]
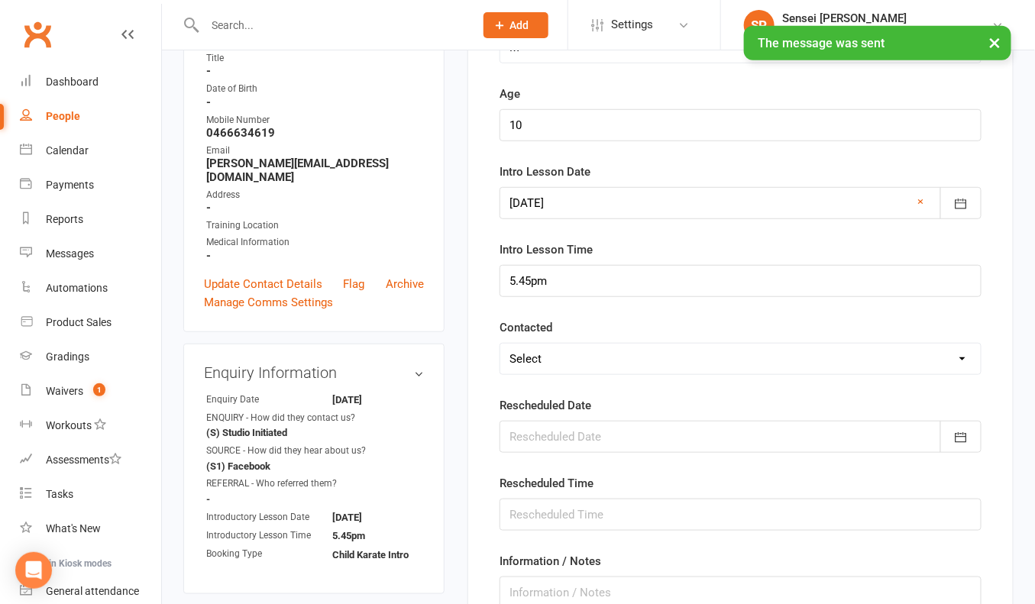
click at [578, 354] on select "Select Confirmed LMA'd & TXT'd Rescheduled Cancelled" at bounding box center [740, 359] width 480 height 31
select select "LMA'd & TXT'd"
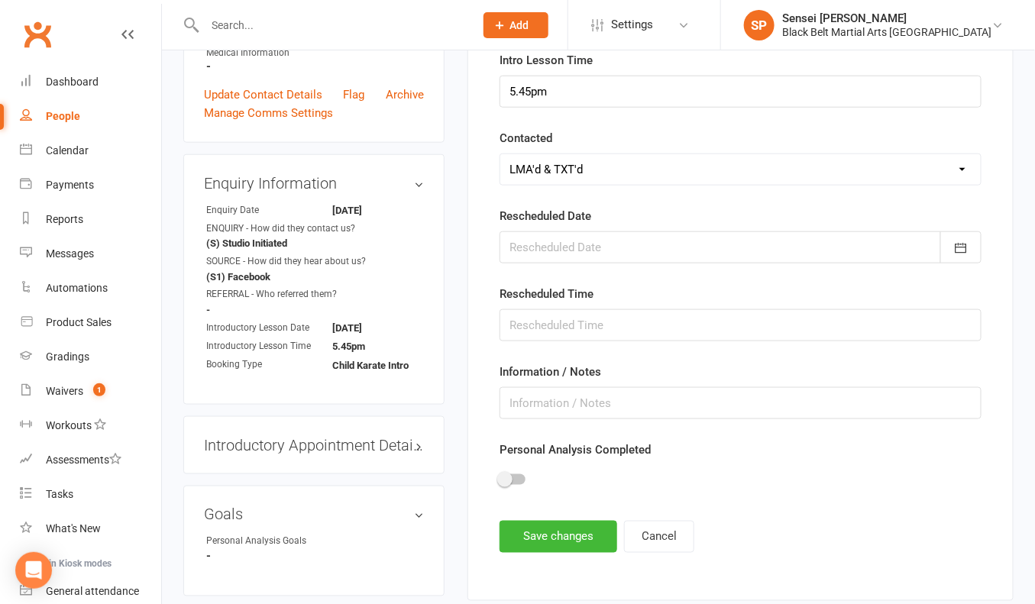
scroll to position [448, 0]
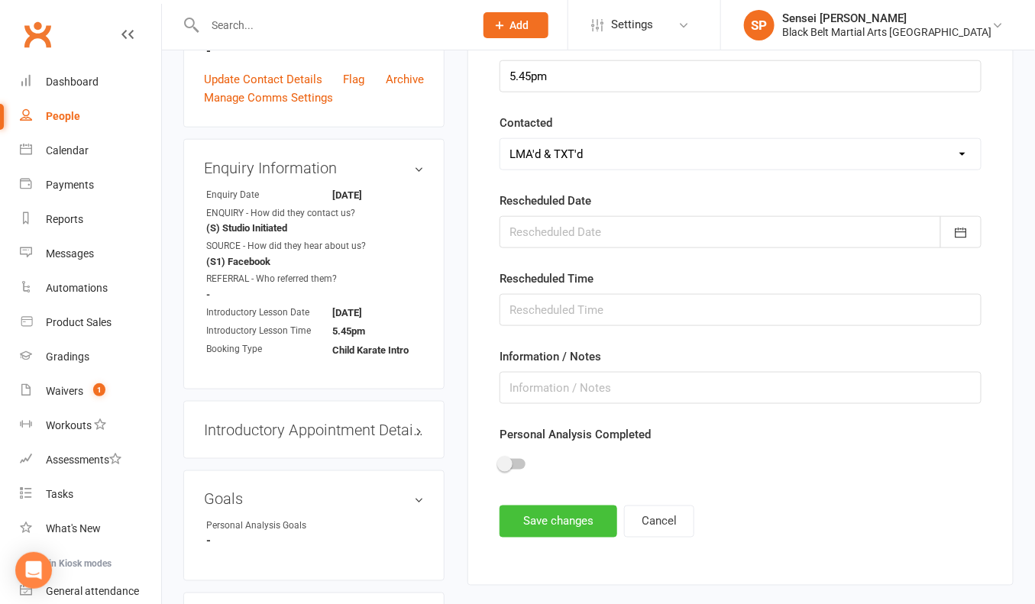
click at [549, 506] on button "Save changes" at bounding box center [558, 522] width 118 height 32
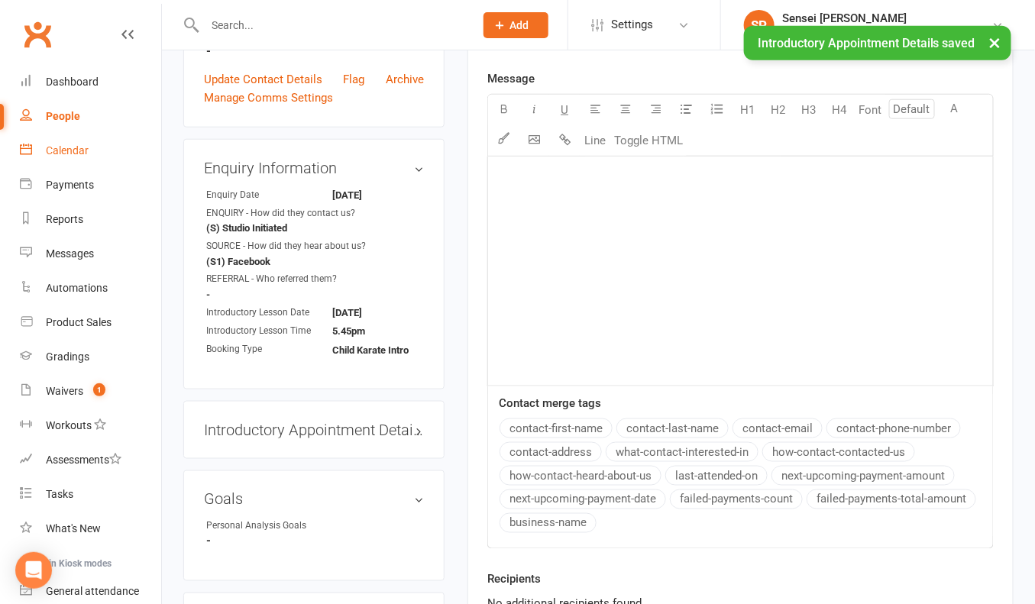
click at [73, 146] on div "Calendar" at bounding box center [67, 150] width 43 height 12
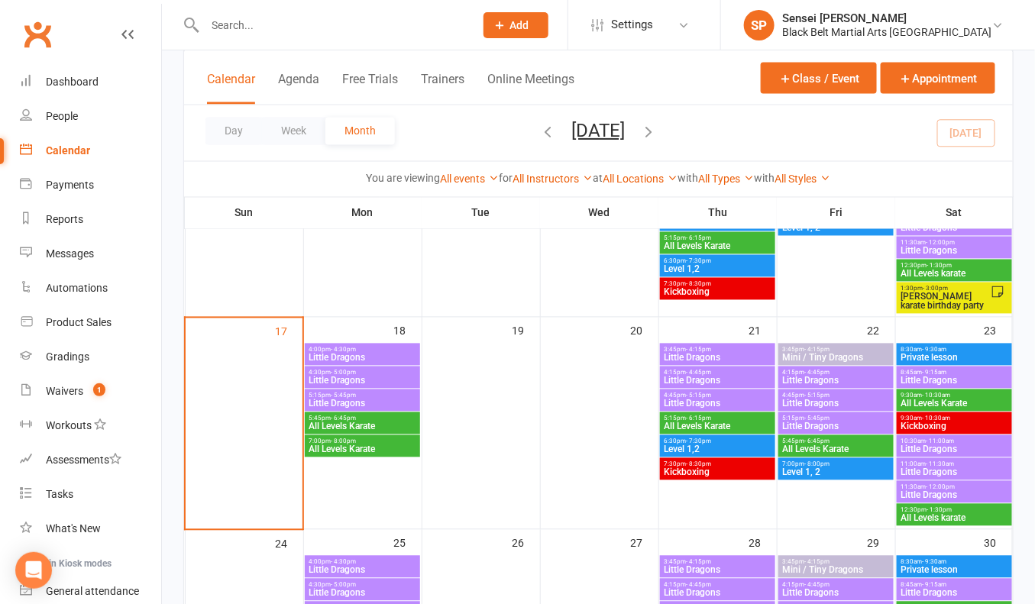
scroll to position [798, 0]
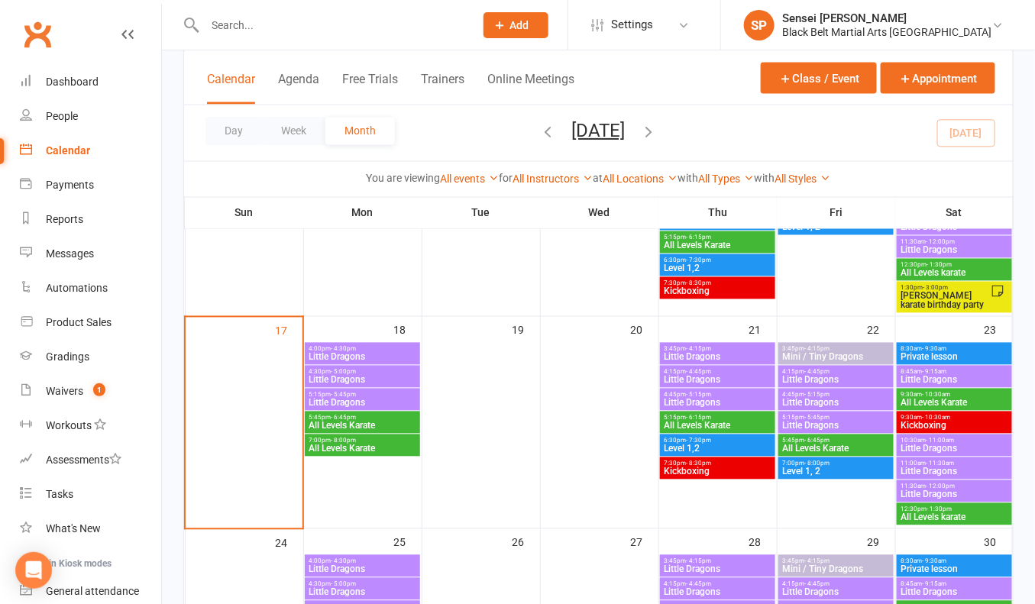
click at [371, 445] on span "All Levels Karate" at bounding box center [362, 449] width 108 height 9
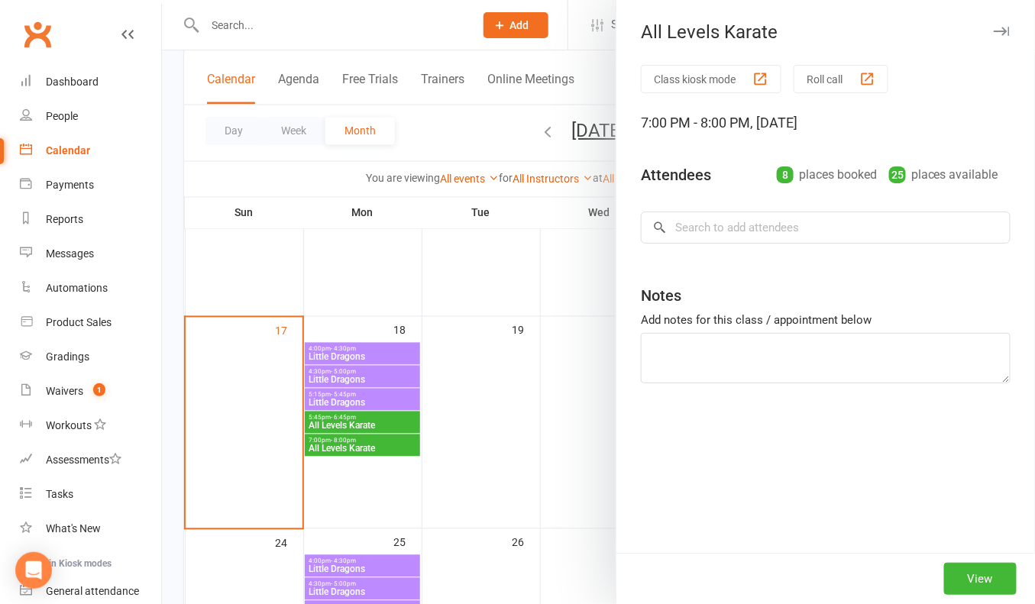
click at [399, 438] on div at bounding box center [598, 302] width 873 height 604
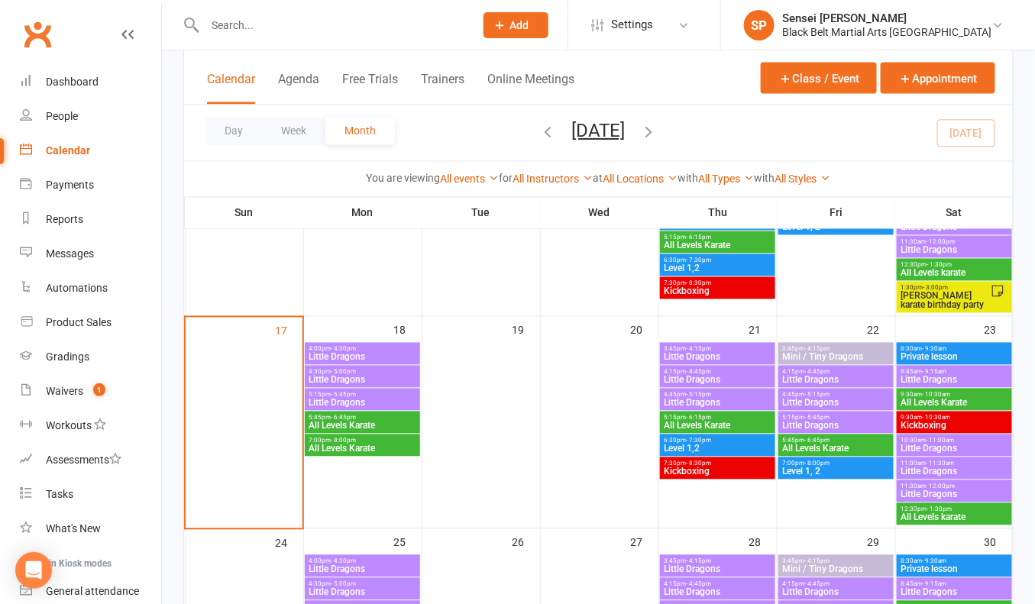
click at [394, 438] on span "7:00pm - 8:00pm" at bounding box center [362, 441] width 108 height 7
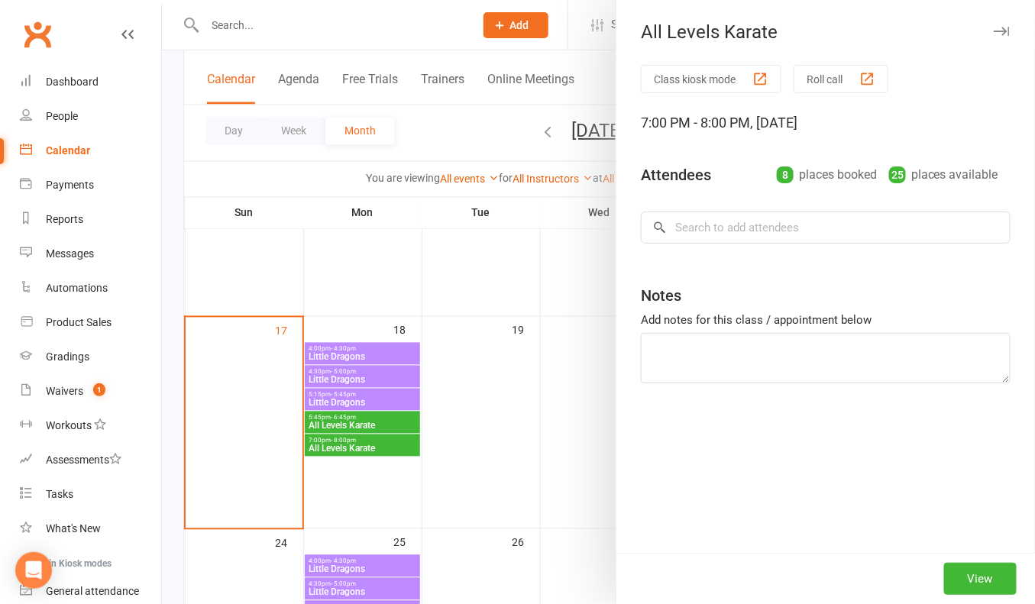
click at [360, 445] on div at bounding box center [598, 302] width 873 height 604
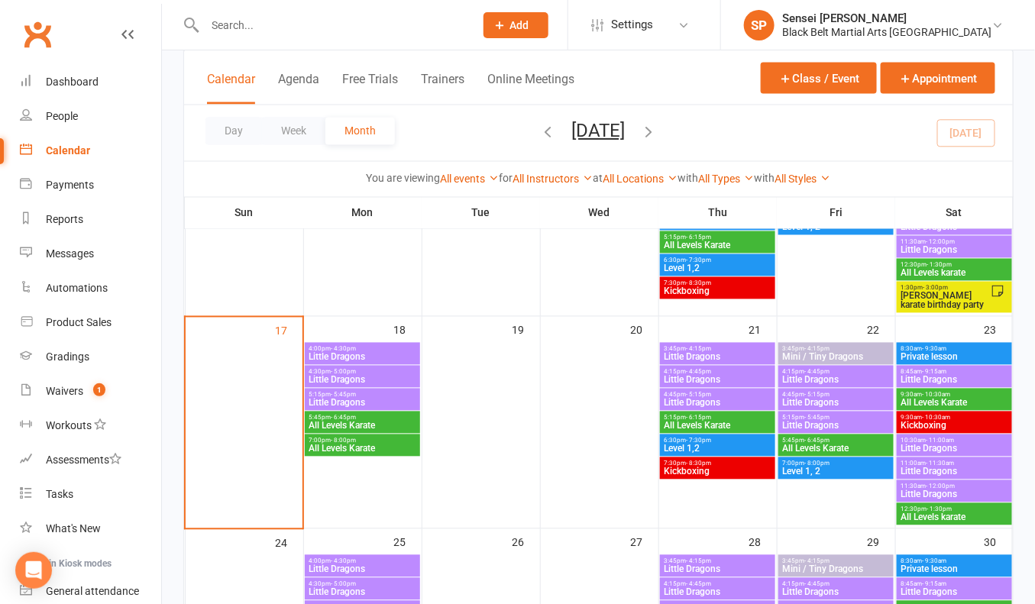
click at [358, 412] on div "5:45pm - 6:45pm All Levels Karate" at bounding box center [362, 423] width 115 height 22
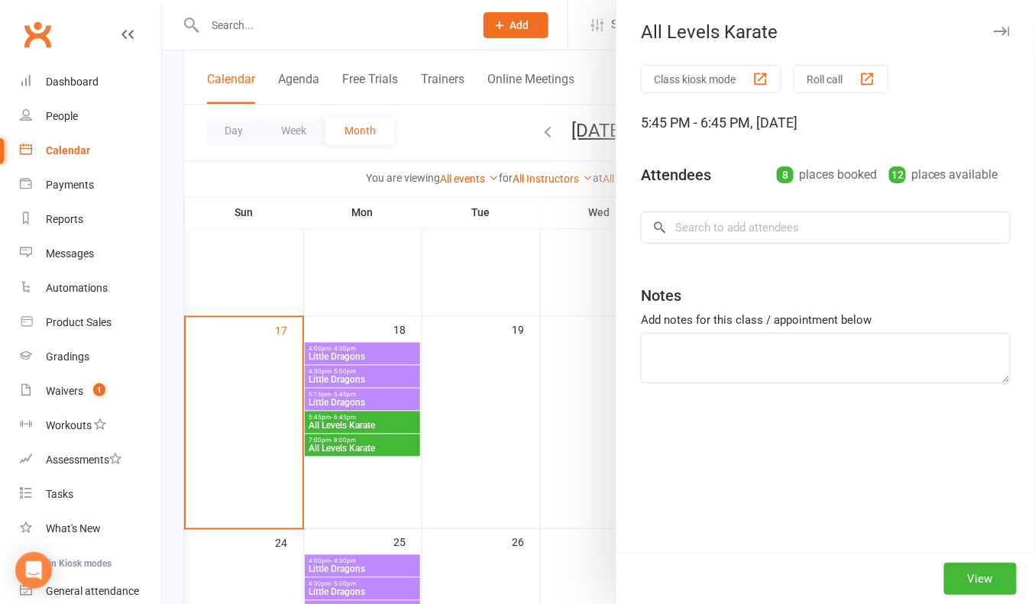
click at [355, 451] on div at bounding box center [598, 302] width 873 height 604
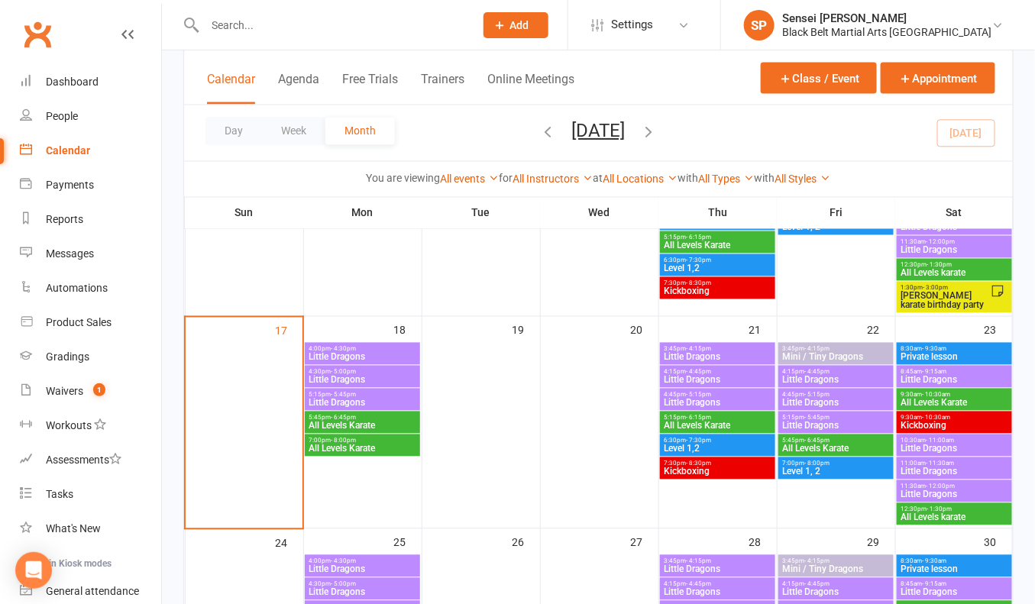
click at [354, 445] on span "All Levels Karate" at bounding box center [362, 449] width 108 height 9
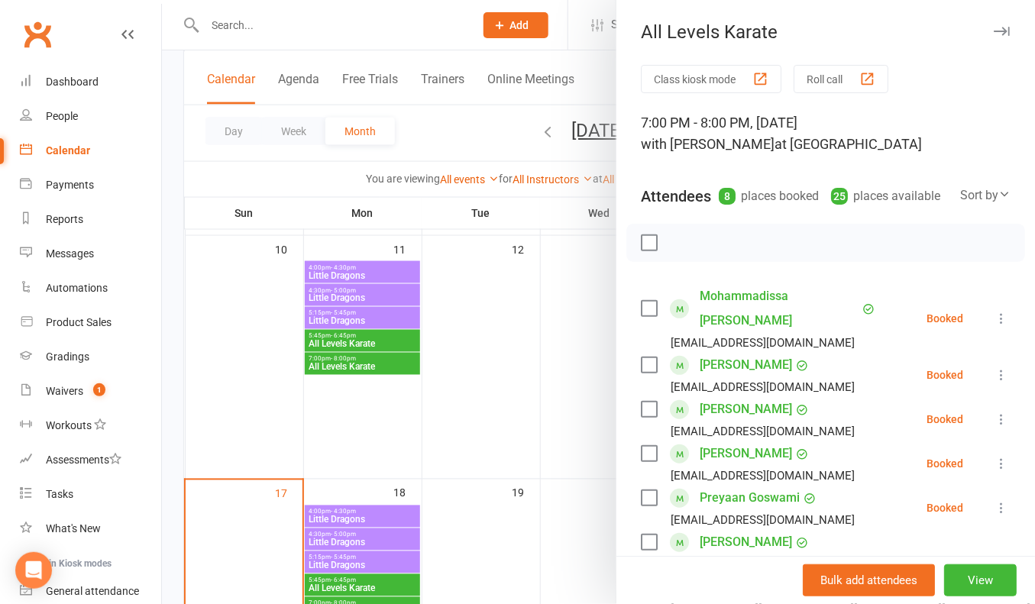
scroll to position [726, 0]
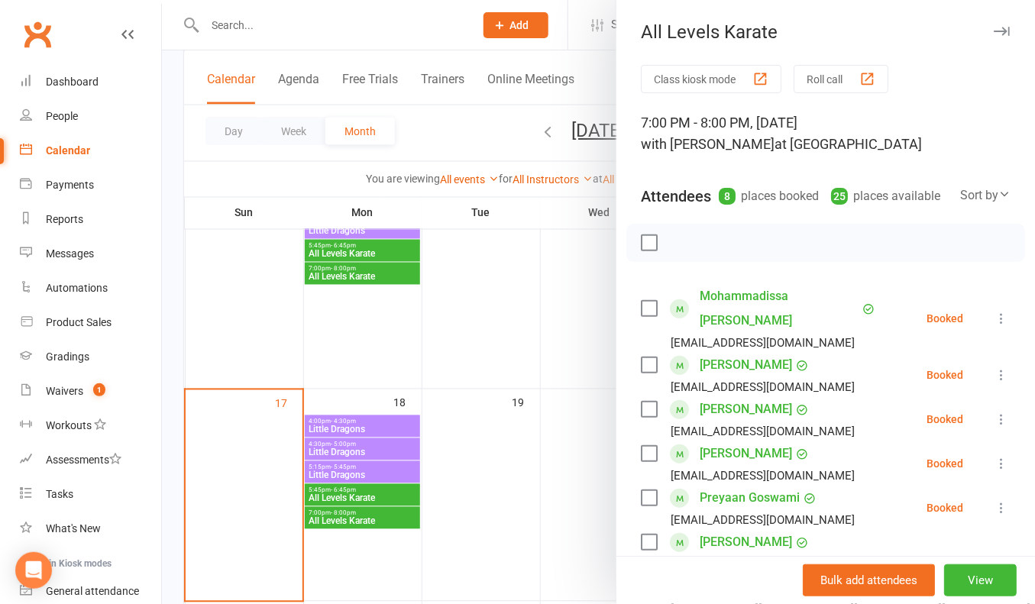
click at [536, 412] on div at bounding box center [598, 302] width 873 height 604
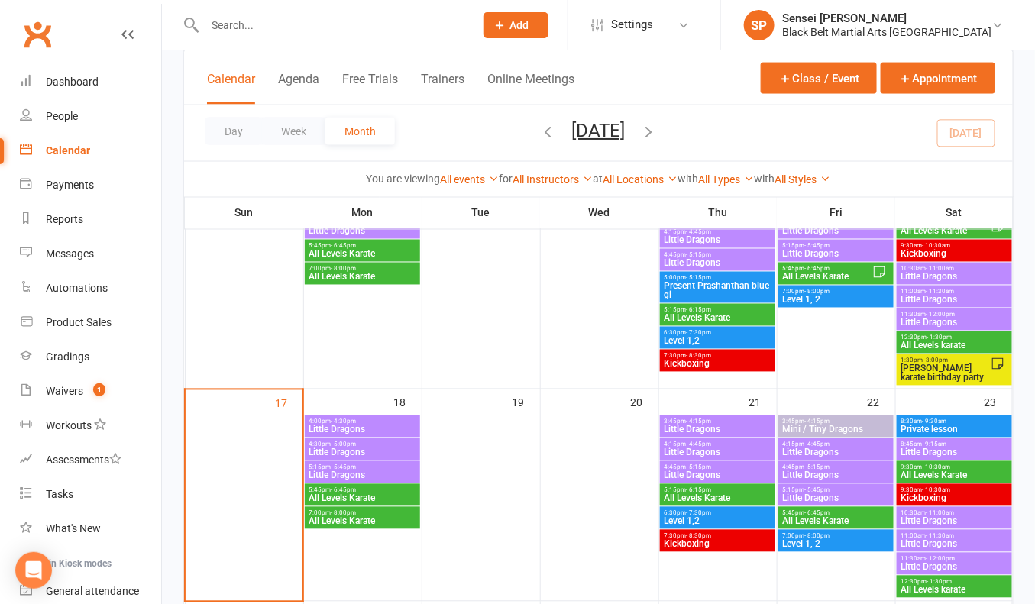
click at [529, 24] on span "Add" at bounding box center [519, 25] width 19 height 12
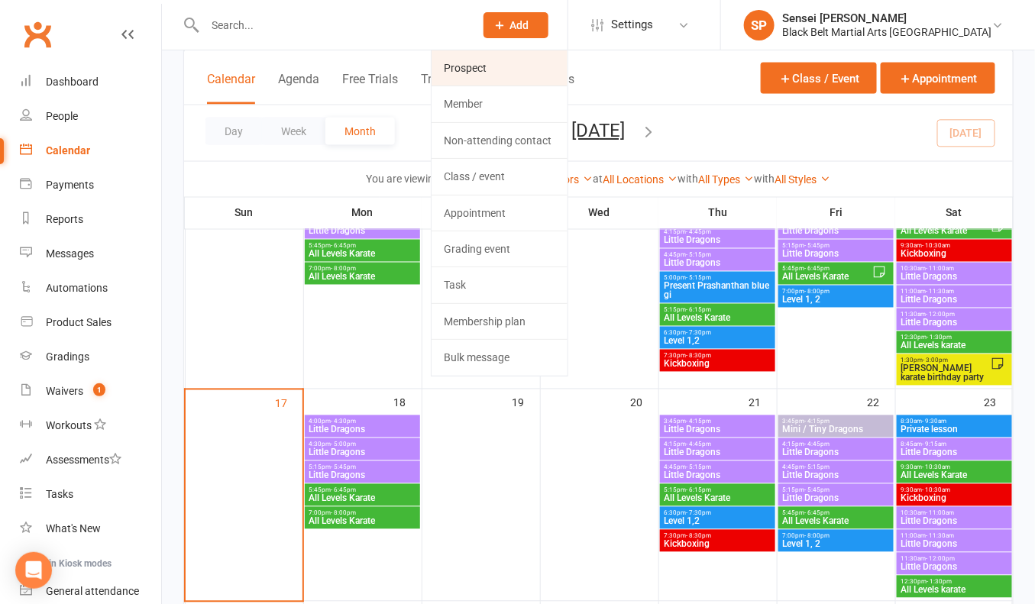
click at [558, 76] on link "Prospect" at bounding box center [500, 67] width 136 height 35
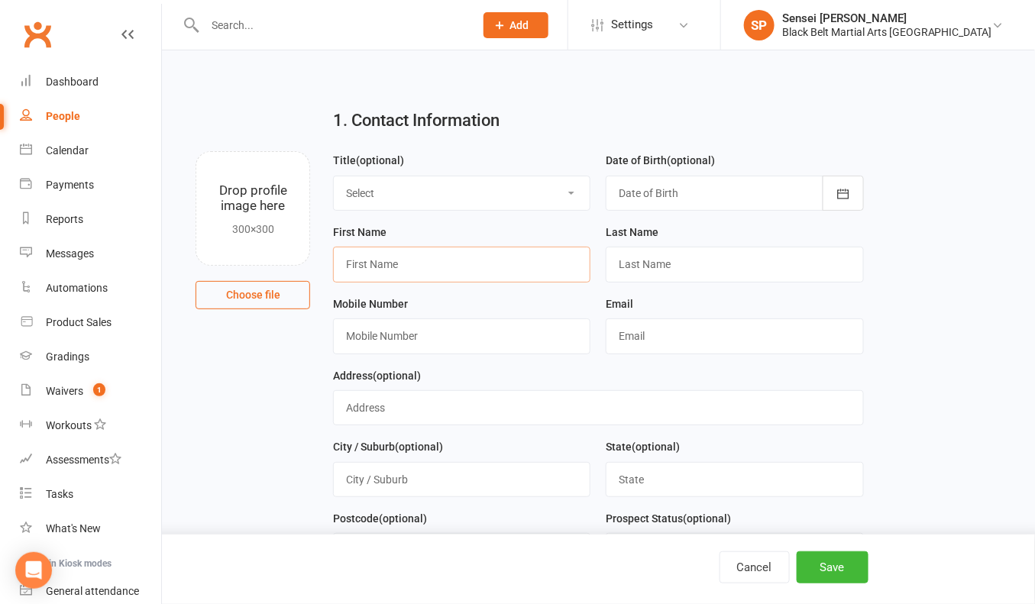
click at [482, 263] on input "text" at bounding box center [461, 264] width 257 height 35
type input "[PERSON_NAME]"
type input "Preet"
type input "no"
paste input "[EMAIL_ADDRESS][DOMAIN_NAME]"
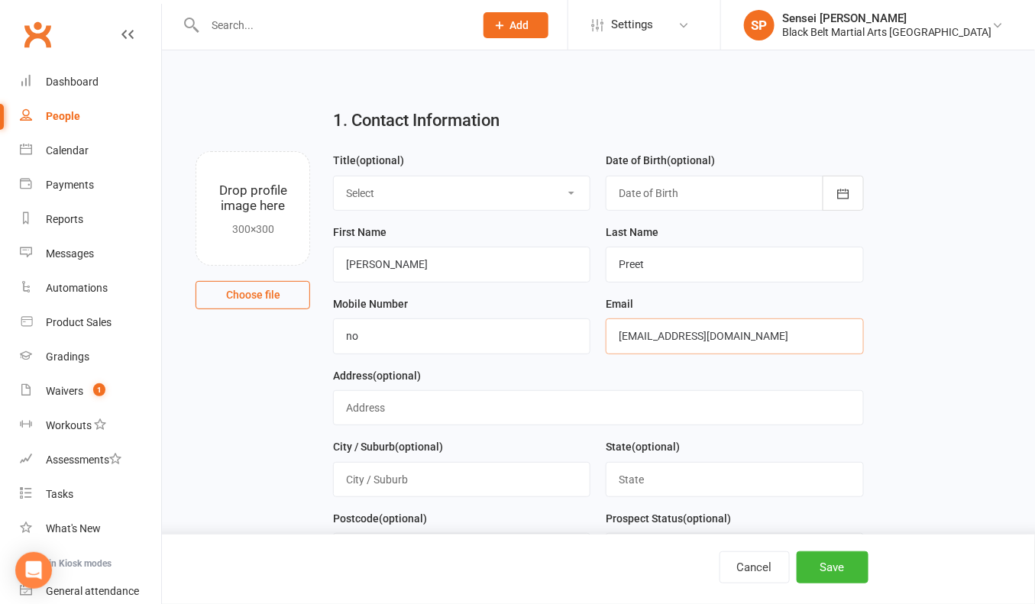
type input "[EMAIL_ADDRESS][DOMAIN_NAME]"
click at [476, 419] on input "text" at bounding box center [598, 407] width 531 height 35
click at [732, 482] on input "text" at bounding box center [734, 479] width 257 height 35
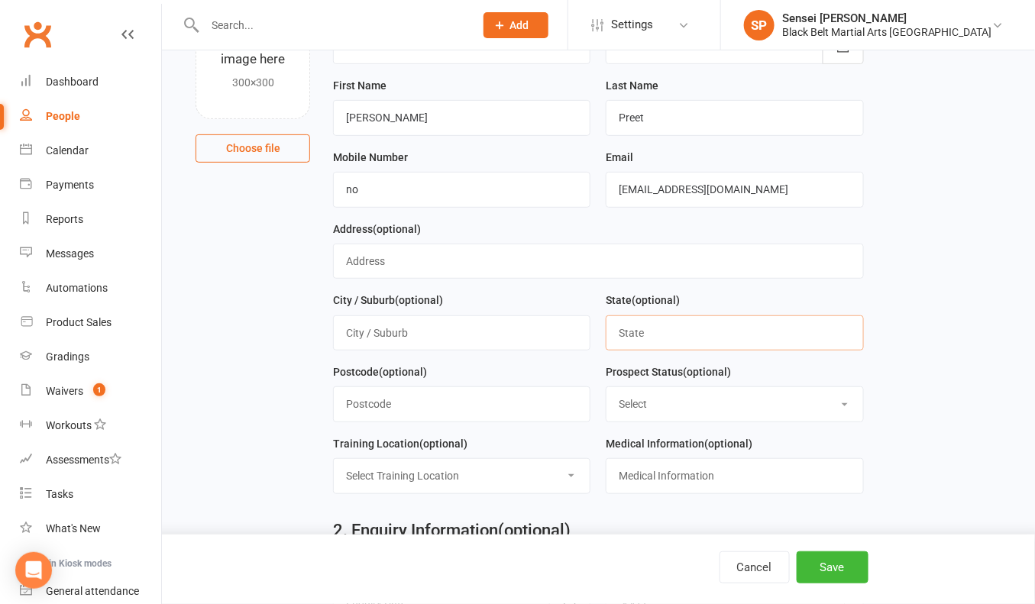
scroll to position [153, 0]
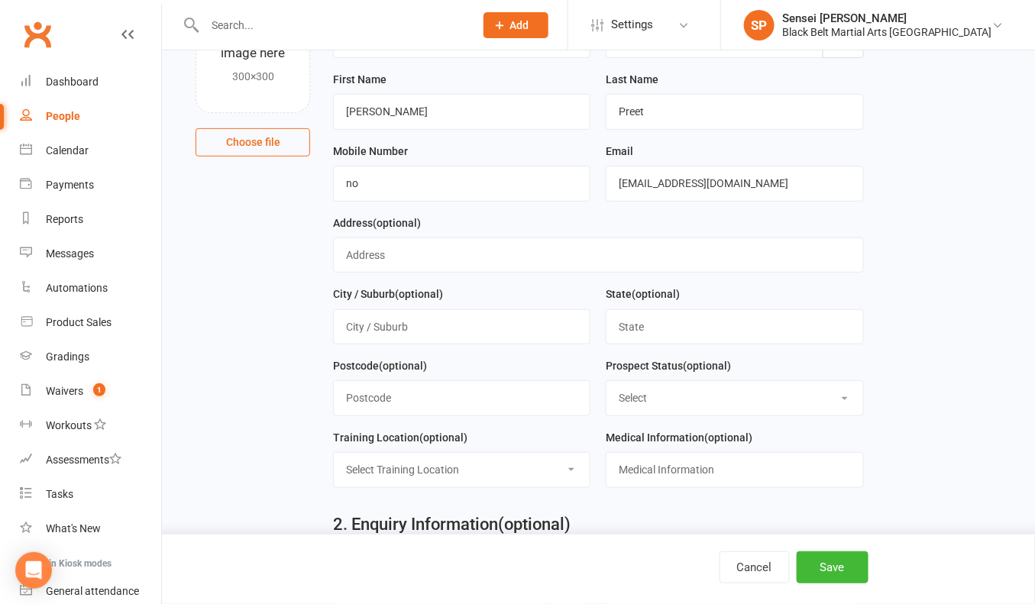
click at [731, 396] on select "Select Enquiry (Booked) Enquiry (Not Booked) DNS Pending BFU (Follow Up) No Sal…" at bounding box center [734, 398] width 256 height 34
select select "Enquiry (Booked)"
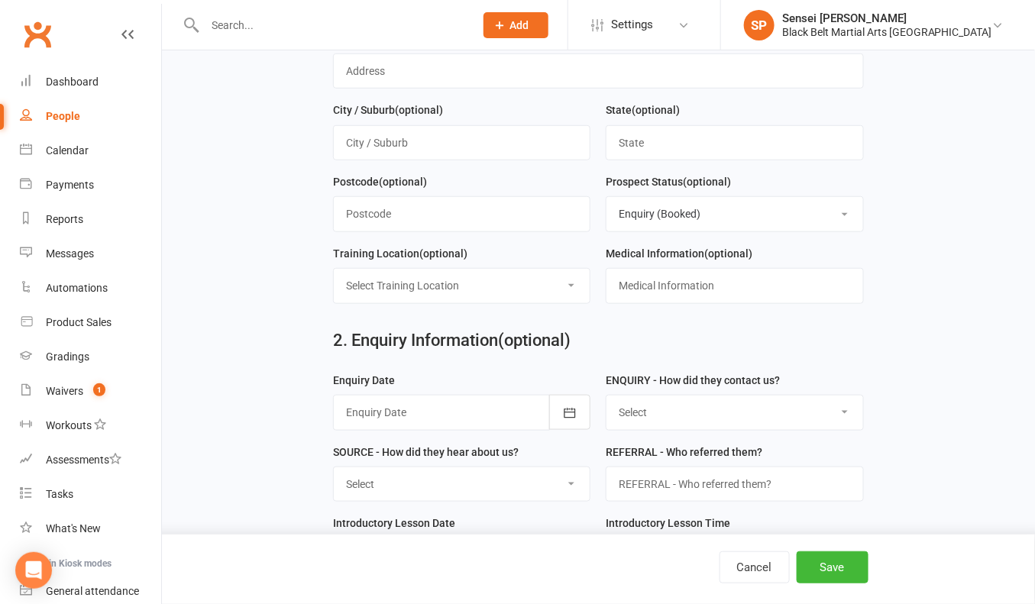
scroll to position [436, 0]
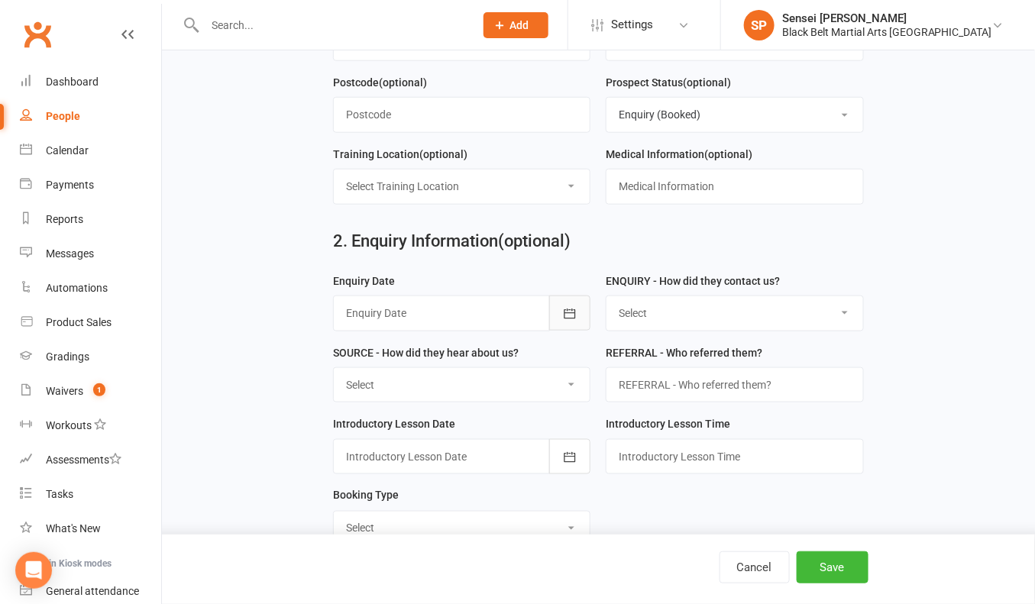
click at [571, 309] on icon "button" at bounding box center [569, 313] width 15 height 15
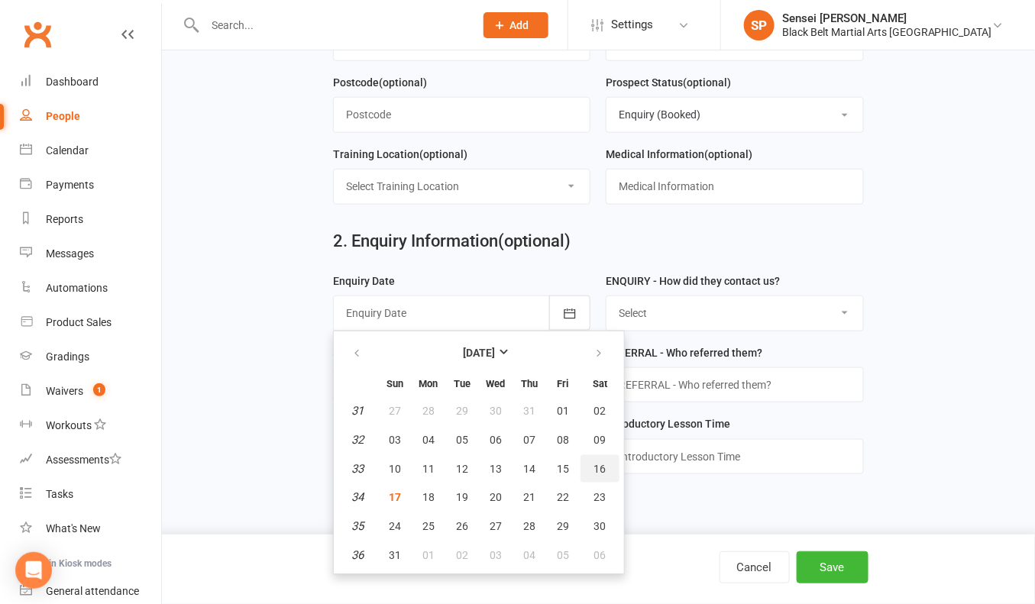
click at [598, 464] on span "16" at bounding box center [600, 469] width 12 height 12
type input "[DATE]"
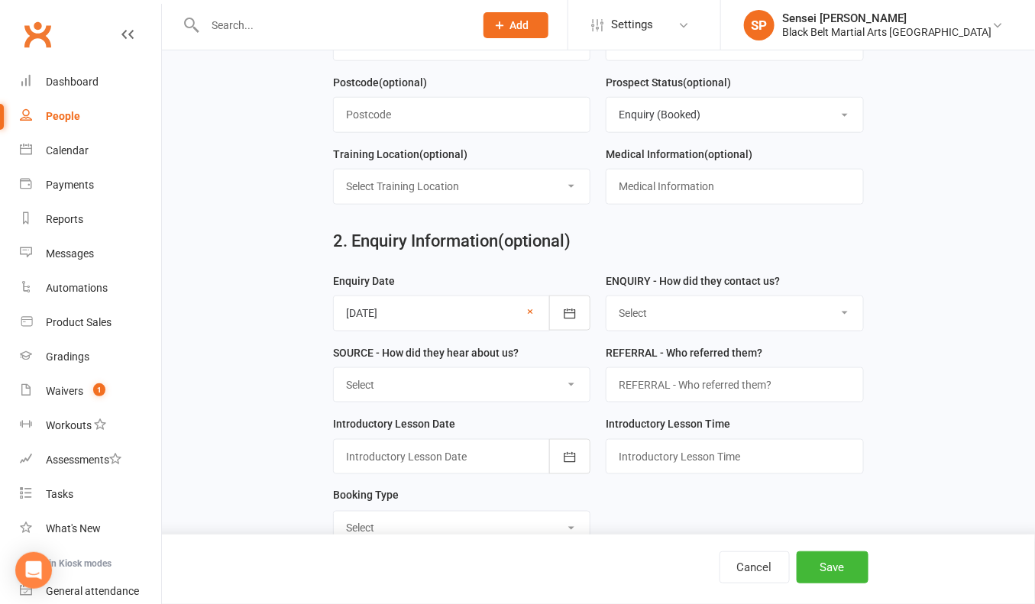
click at [659, 303] on select "Select (W) Walk In (T) Phone (I) Internet / Email (S) Studio Initiated" at bounding box center [734, 313] width 256 height 34
select select "(S) Studio Initiated"
click at [552, 385] on select "Select (A3) Flyer (A6) Sign (A8) Car (C1) ASP (C2) School Sport (C4) Booth / St…" at bounding box center [462, 385] width 256 height 34
select select "(S1) Facebook"
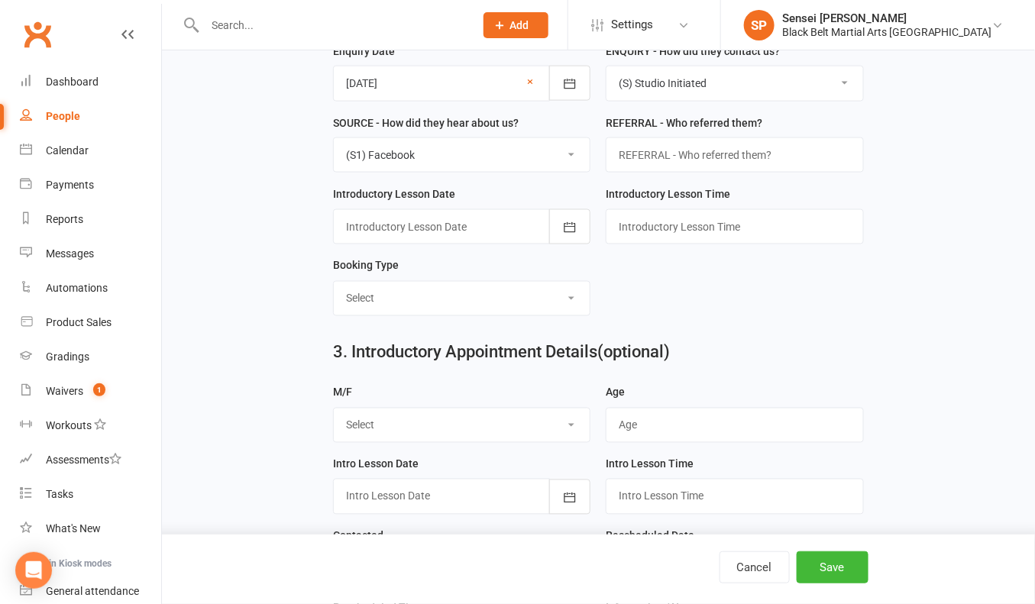
scroll to position [681, 0]
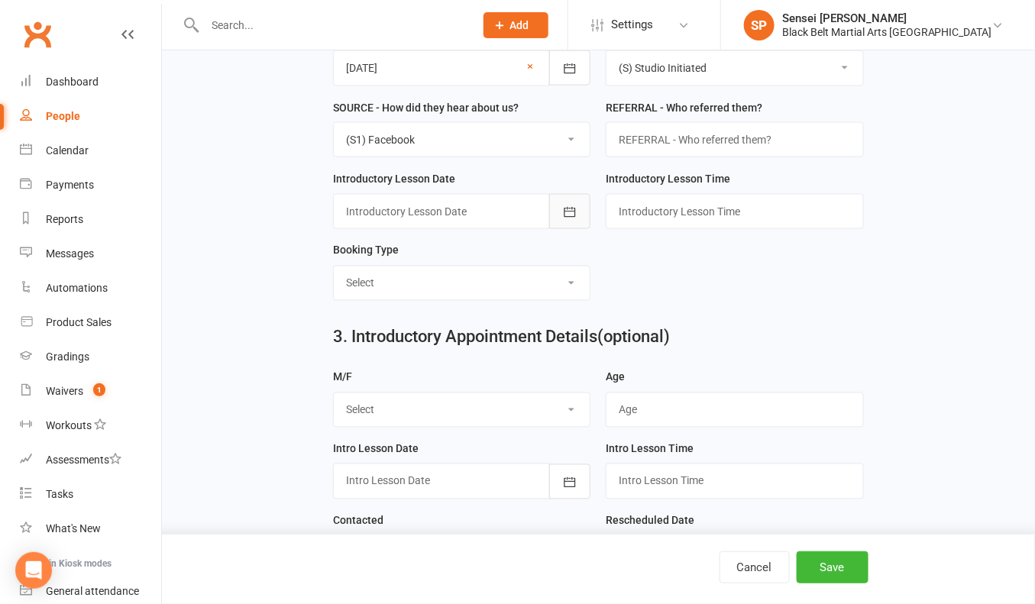
click at [568, 205] on icon "button" at bounding box center [569, 212] width 15 height 15
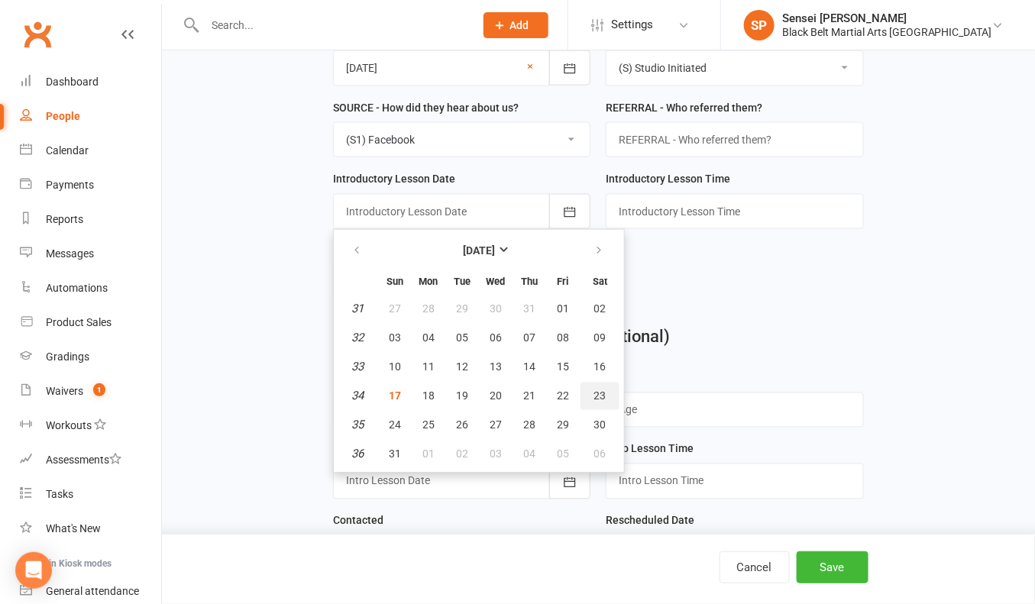
click at [596, 394] on span "23" at bounding box center [600, 396] width 12 height 12
type input "[DATE]"
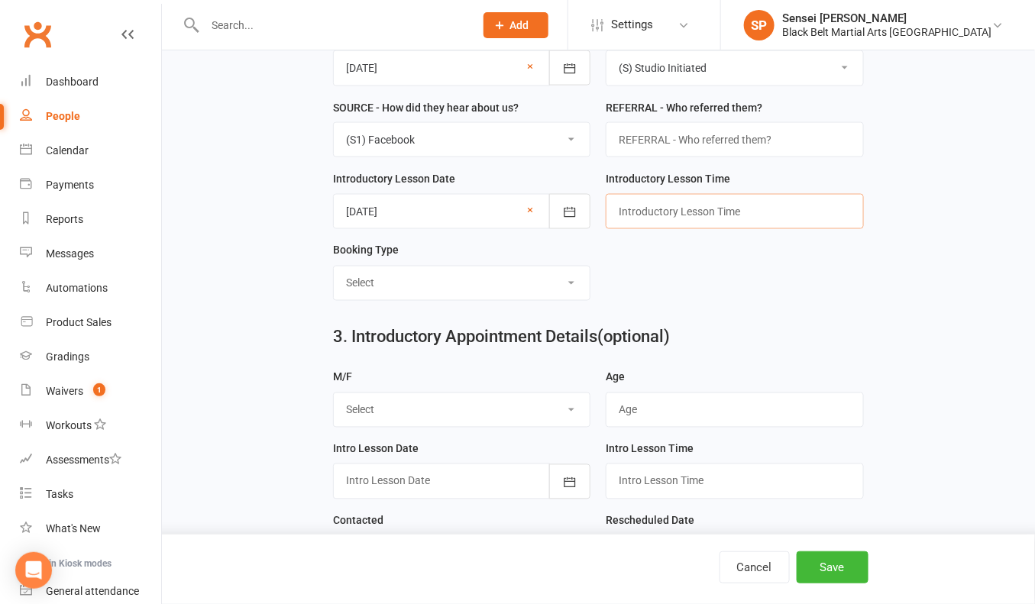
click at [641, 199] on input "text" at bounding box center [734, 211] width 257 height 35
type input "11.30am"
click at [497, 278] on select "Select Mini Dragons Intro Tiny Dragons Intro Little Dragons Intro Child Karate …" at bounding box center [462, 284] width 256 height 34
select select "Little Dragons Intro"
click at [466, 406] on select "Select M F" at bounding box center [462, 410] width 256 height 34
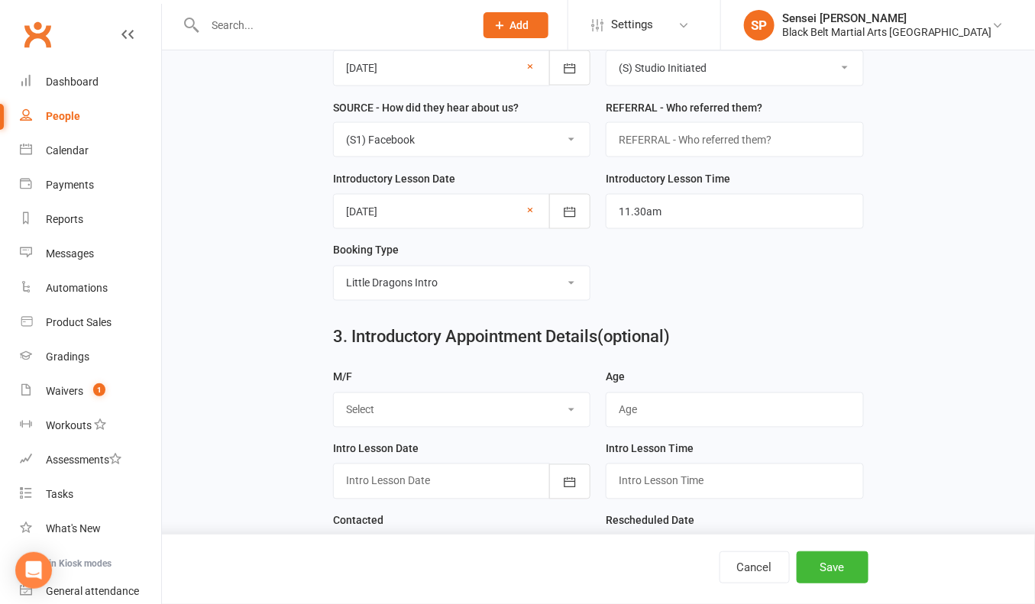
select select "M"
click at [681, 393] on input "string" at bounding box center [734, 410] width 257 height 35
click at [672, 408] on input "string" at bounding box center [734, 410] width 257 height 35
type input "7"
click at [561, 471] on button "button" at bounding box center [569, 481] width 41 height 35
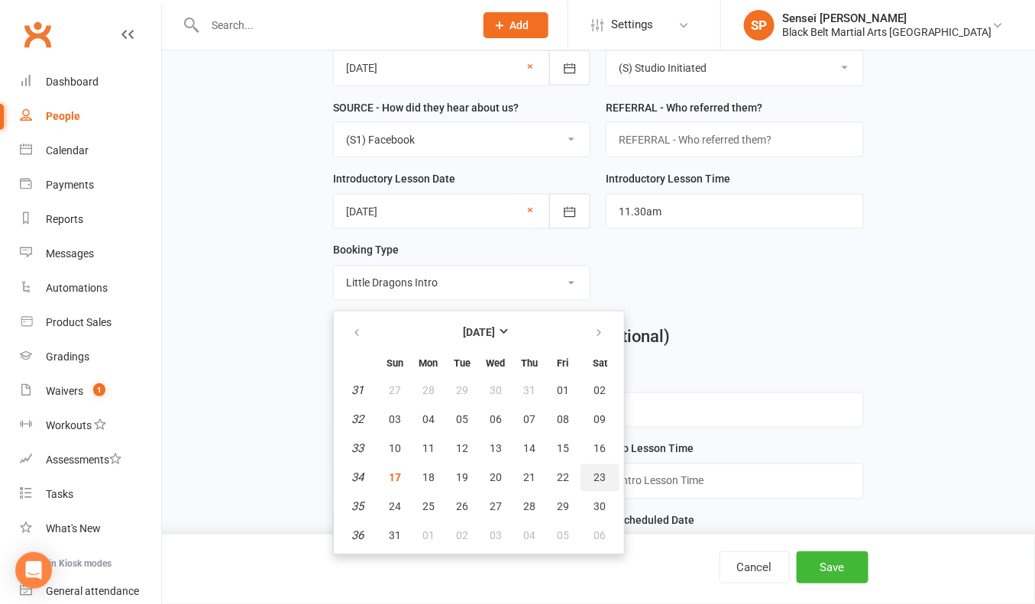
click at [594, 472] on span "23" at bounding box center [600, 478] width 12 height 12
type input "[DATE]"
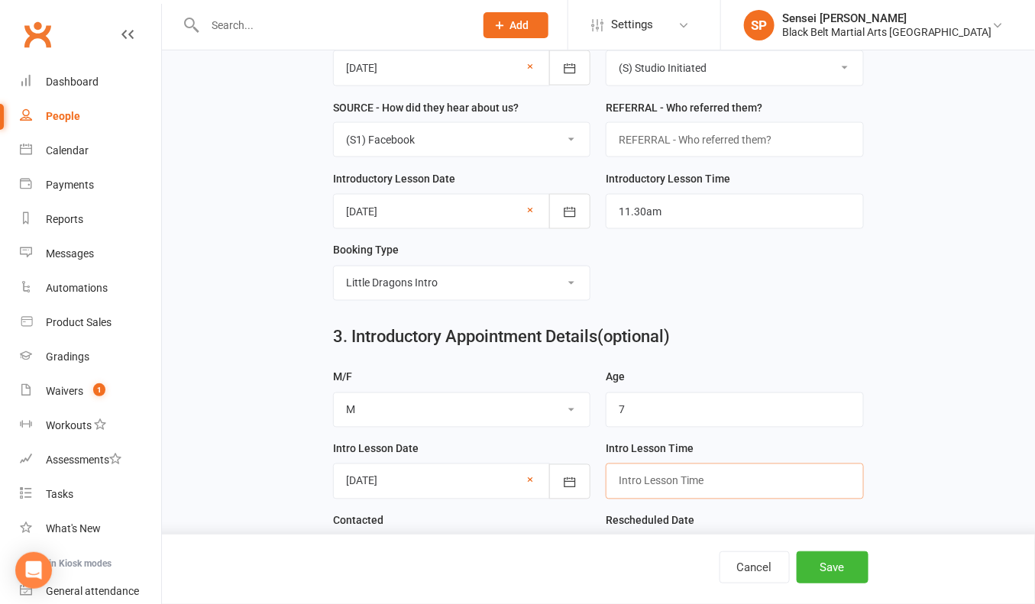
click at [619, 471] on input "text" at bounding box center [734, 481] width 257 height 35
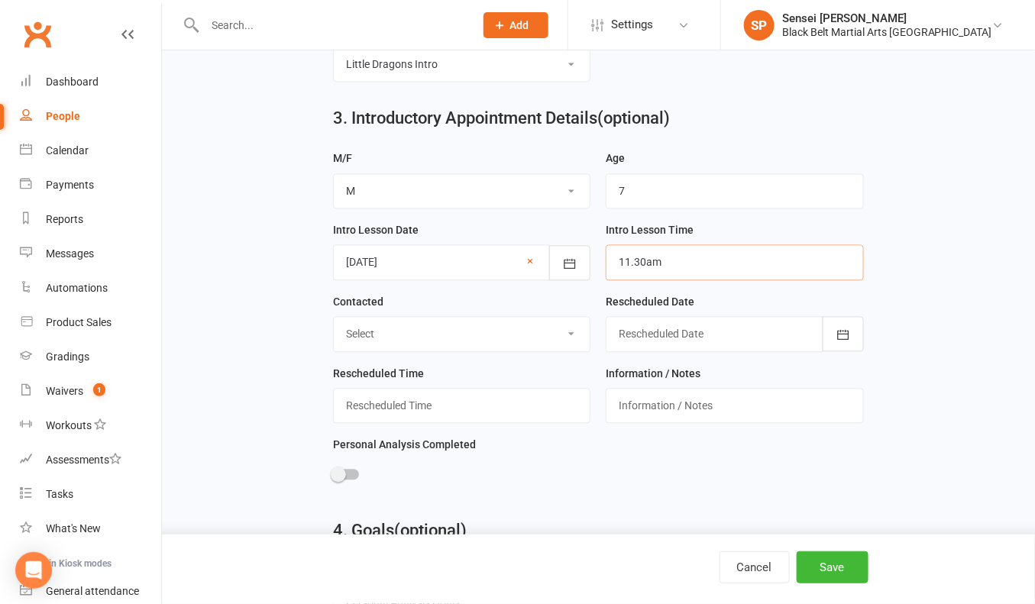
scroll to position [1004, 0]
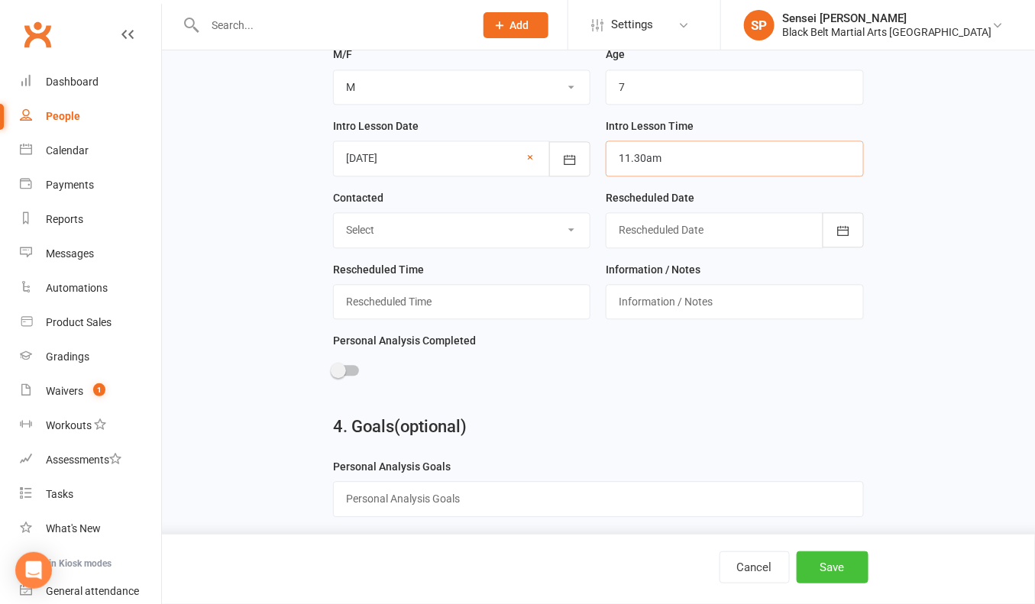
type input "11.30am"
click at [839, 567] on button "Save" at bounding box center [833, 567] width 72 height 32
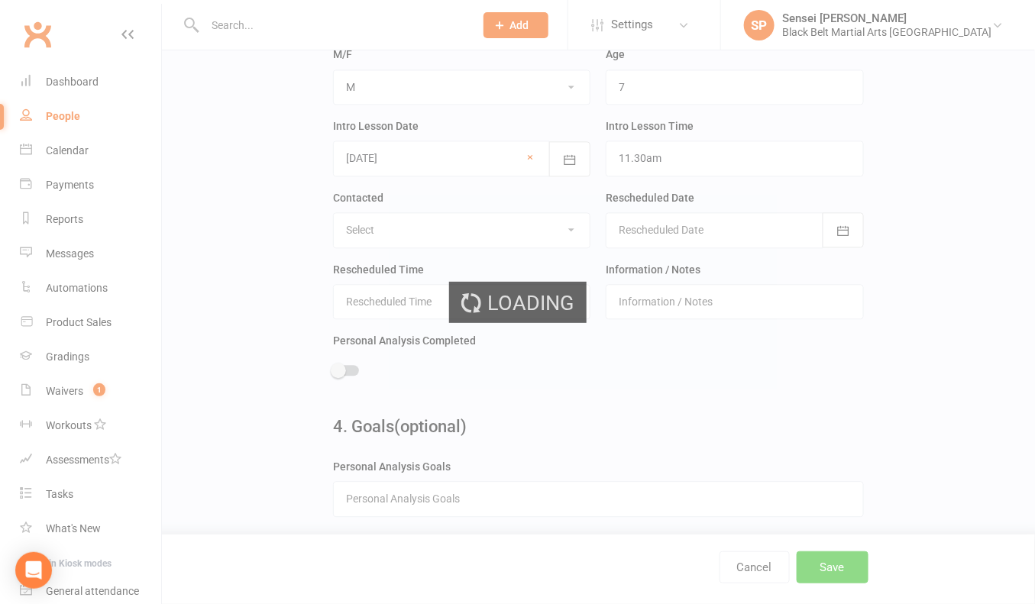
scroll to position [0, 0]
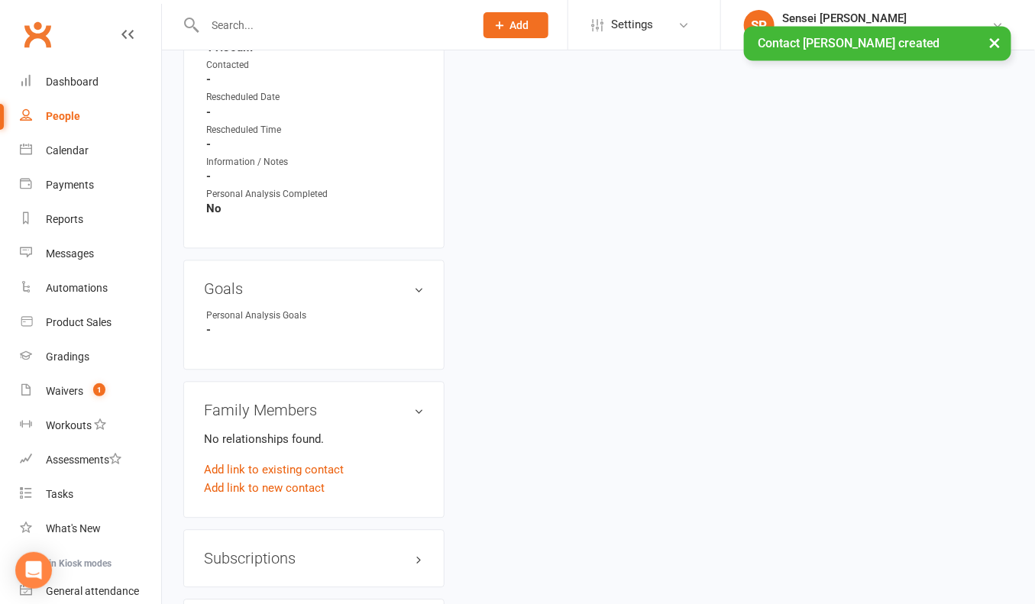
scroll to position [971, 0]
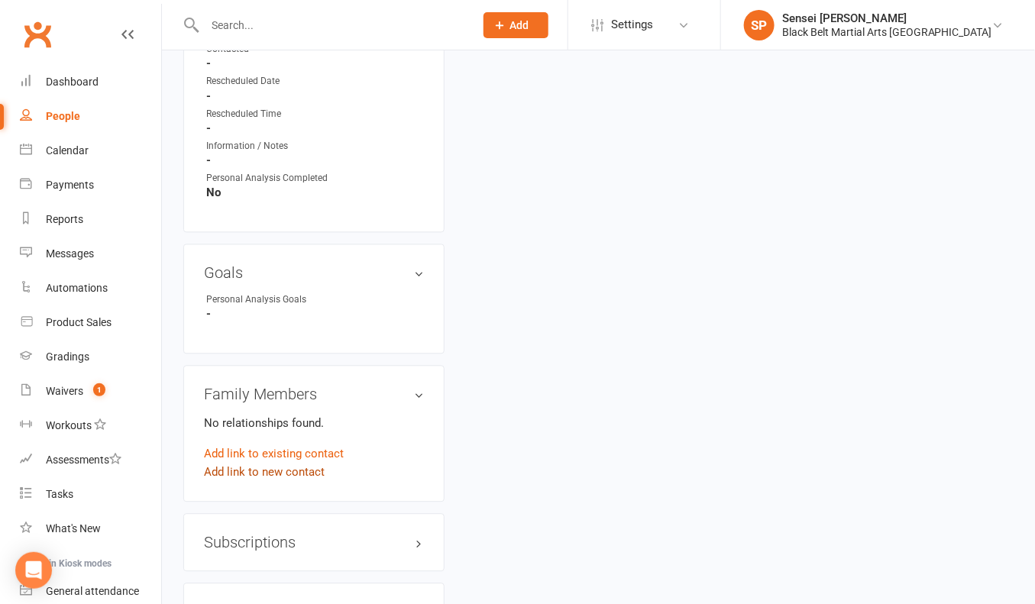
click at [252, 463] on link "Add link to new contact" at bounding box center [264, 472] width 121 height 18
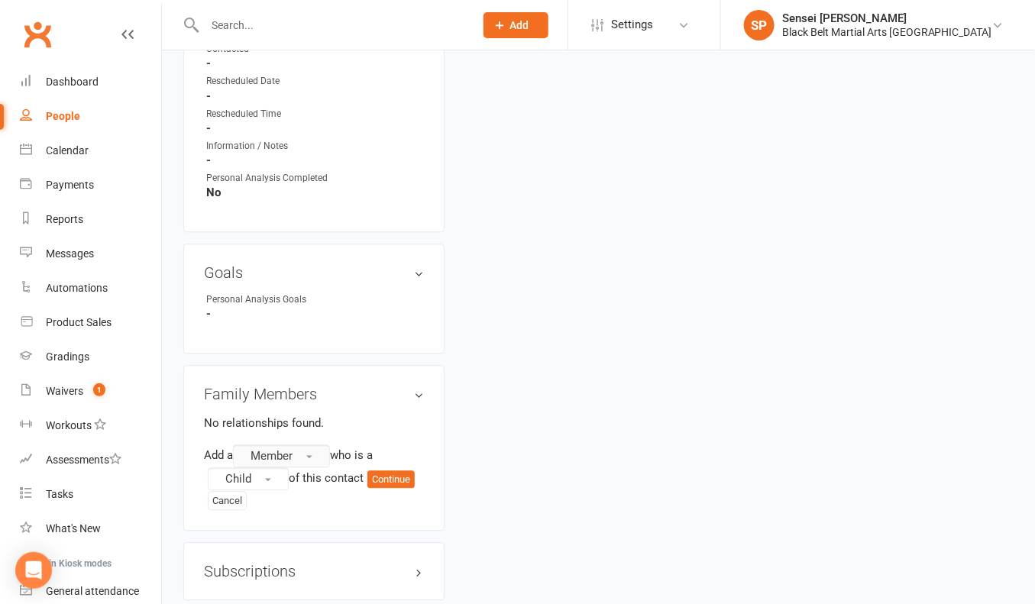
click at [270, 449] on span "Member" at bounding box center [272, 456] width 42 height 14
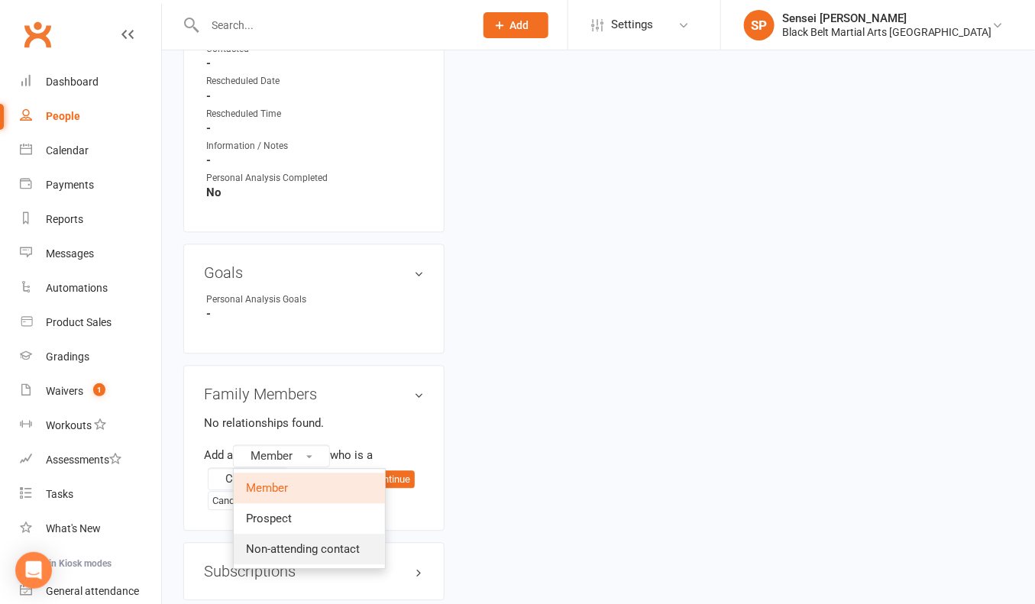
click at [265, 542] on span "Non-attending contact" at bounding box center [303, 549] width 114 height 14
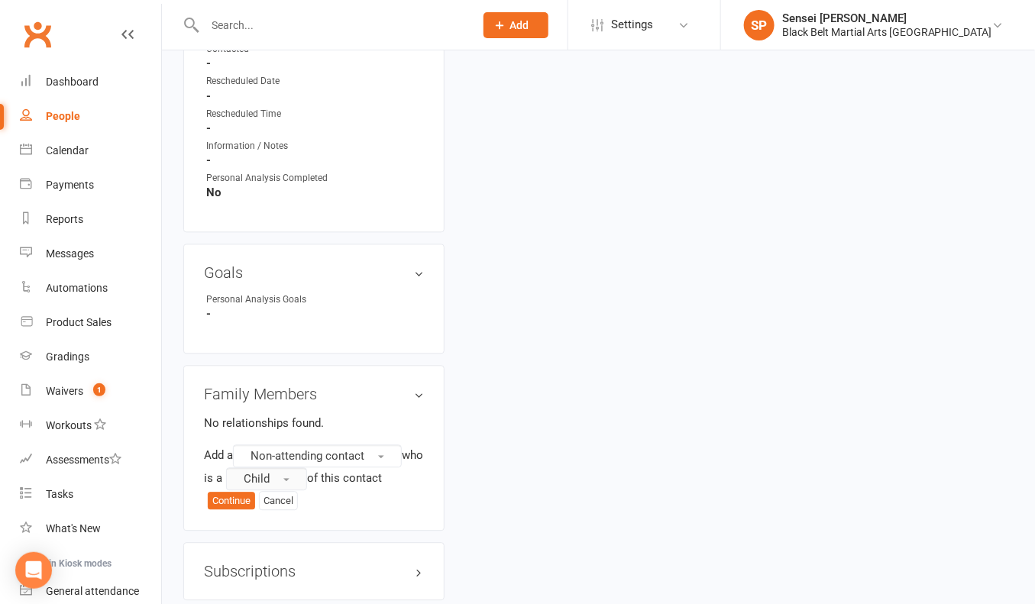
click at [270, 472] on span "Child" at bounding box center [257, 479] width 26 height 14
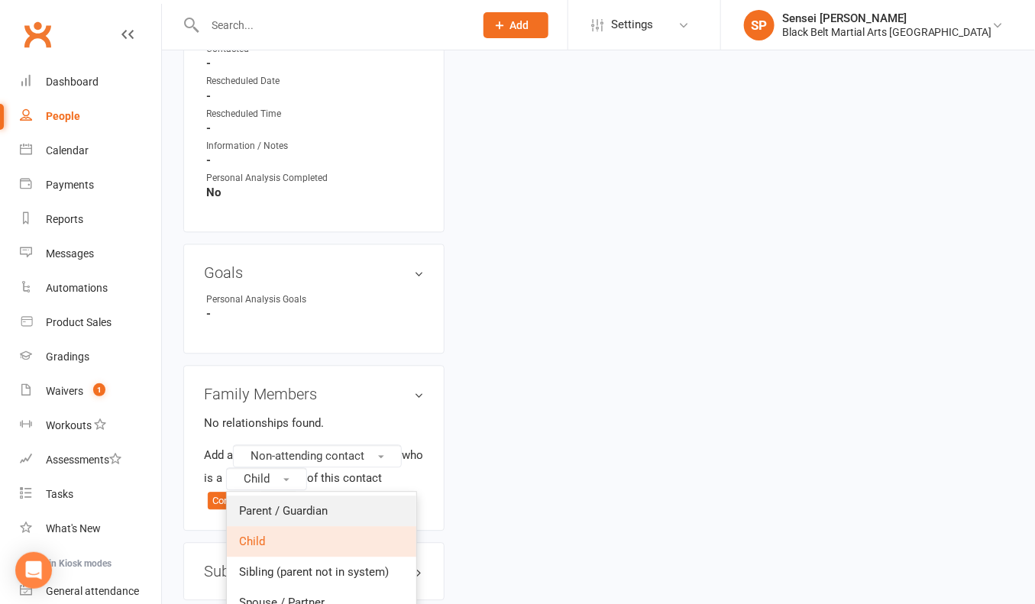
click at [273, 504] on span "Parent / Guardian" at bounding box center [283, 511] width 89 height 14
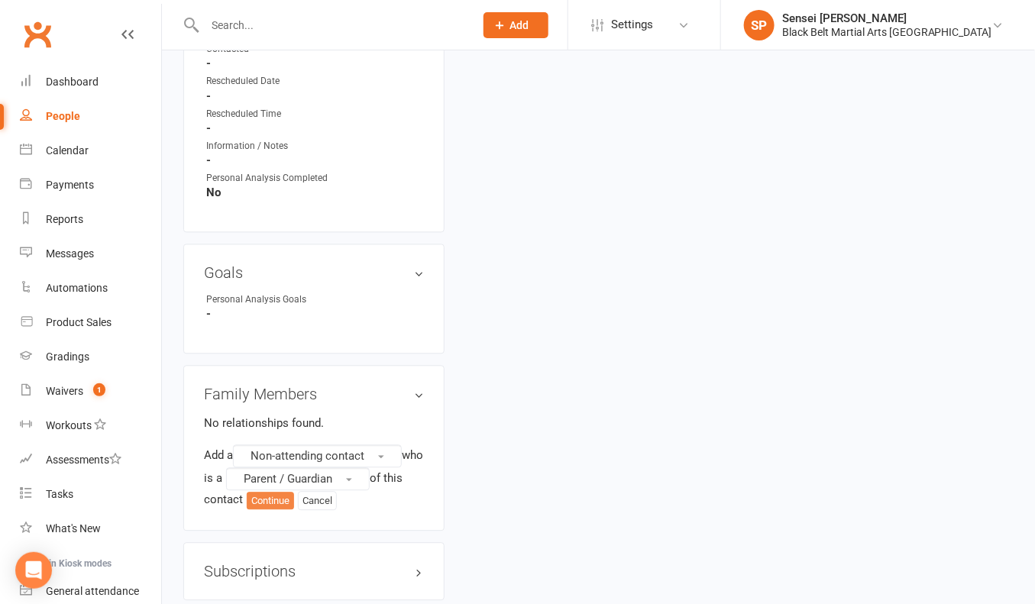
click at [279, 492] on button "Continue" at bounding box center [270, 501] width 47 height 18
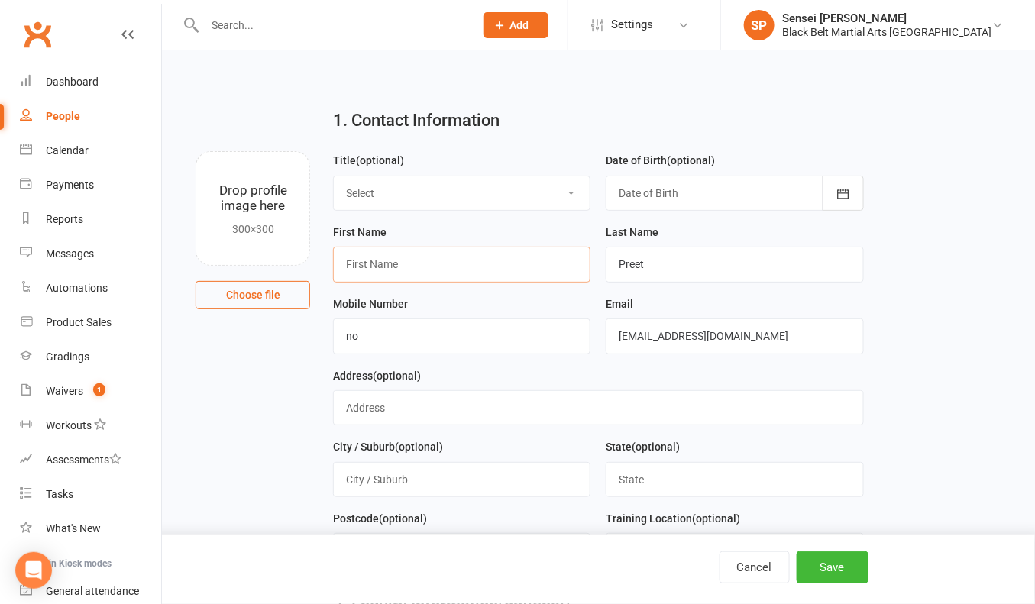
click at [503, 272] on input "text" at bounding box center [461, 264] width 257 height 35
type input "[PERSON_NAME]"
click at [822, 574] on button "Save" at bounding box center [833, 567] width 72 height 32
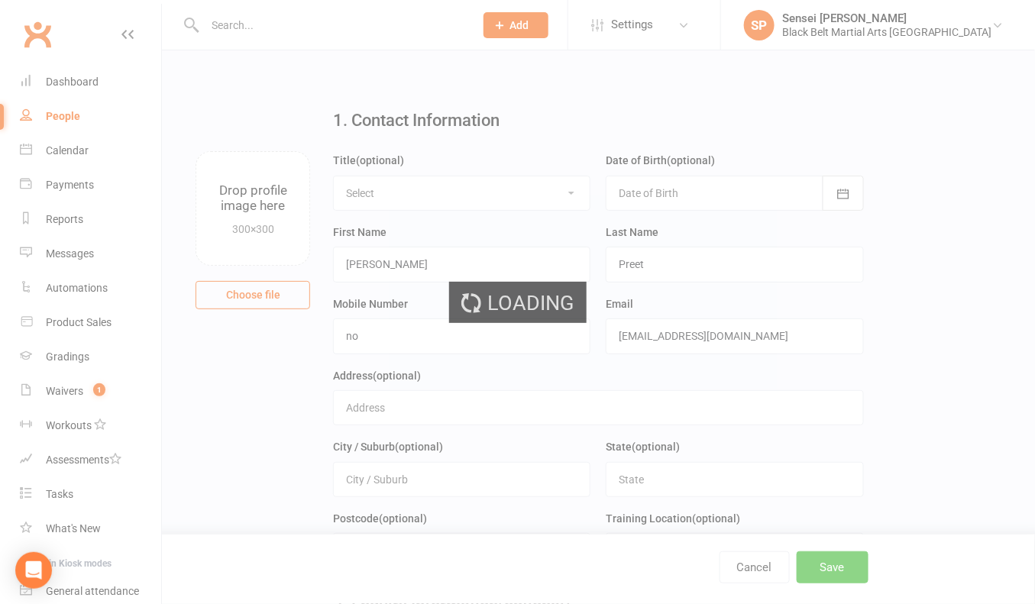
click at [829, 556] on div "Loading" at bounding box center [517, 302] width 1035 height 604
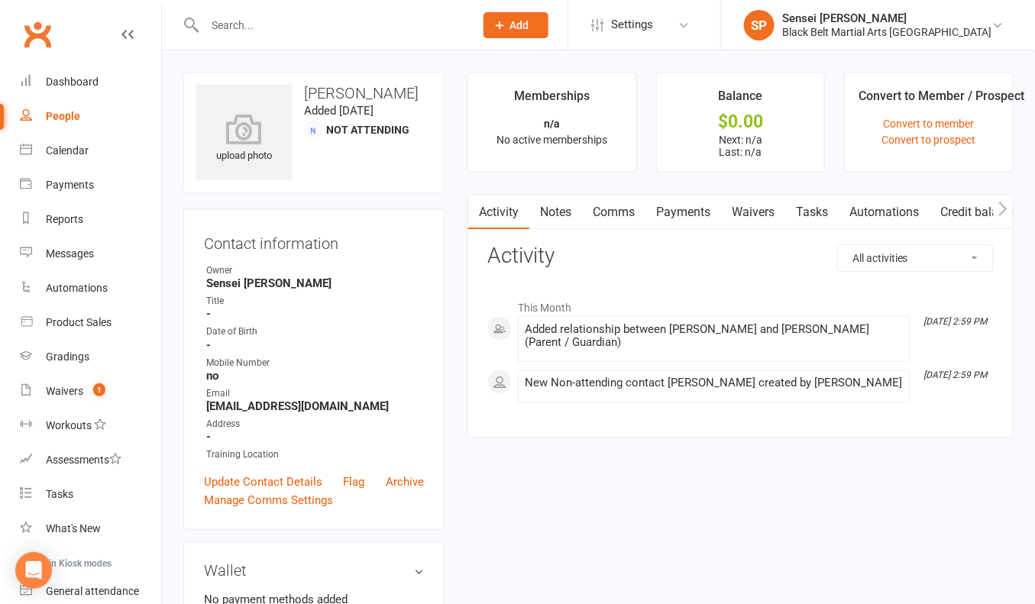
click at [614, 211] on link "Comms" at bounding box center [613, 212] width 63 height 35
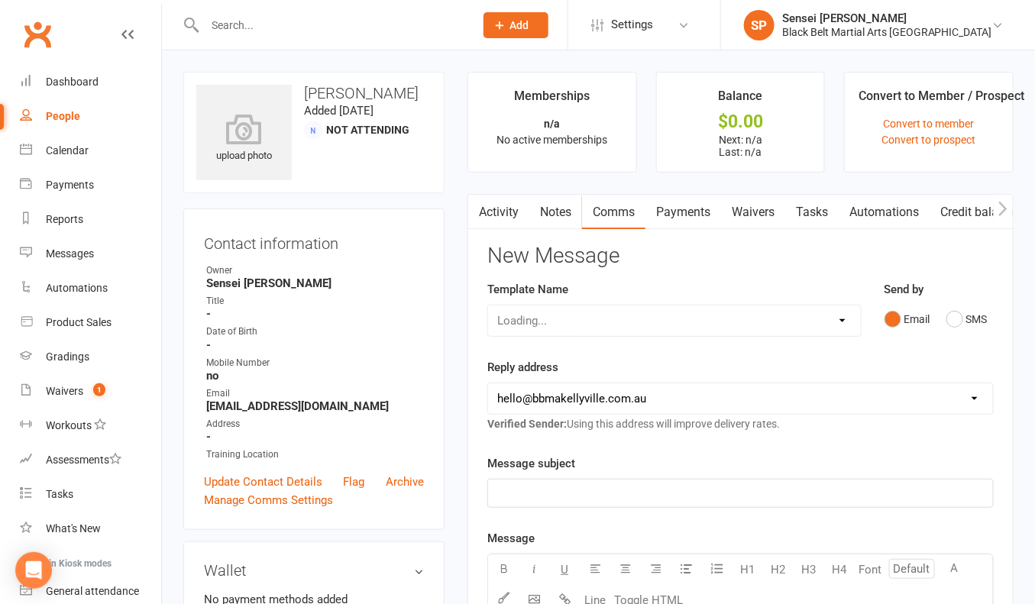
click at [815, 320] on div "Loading..." at bounding box center [673, 321] width 373 height 32
click at [836, 319] on div "Loading..." at bounding box center [673, 321] width 373 height 32
click at [839, 315] on div "Loading..." at bounding box center [673, 321] width 373 height 32
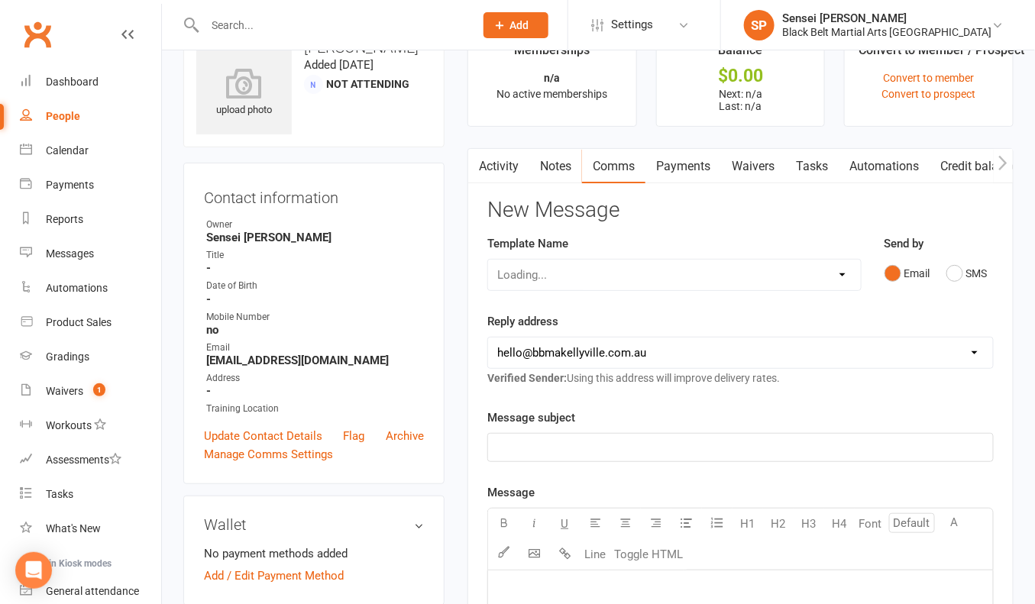
scroll to position [59, 0]
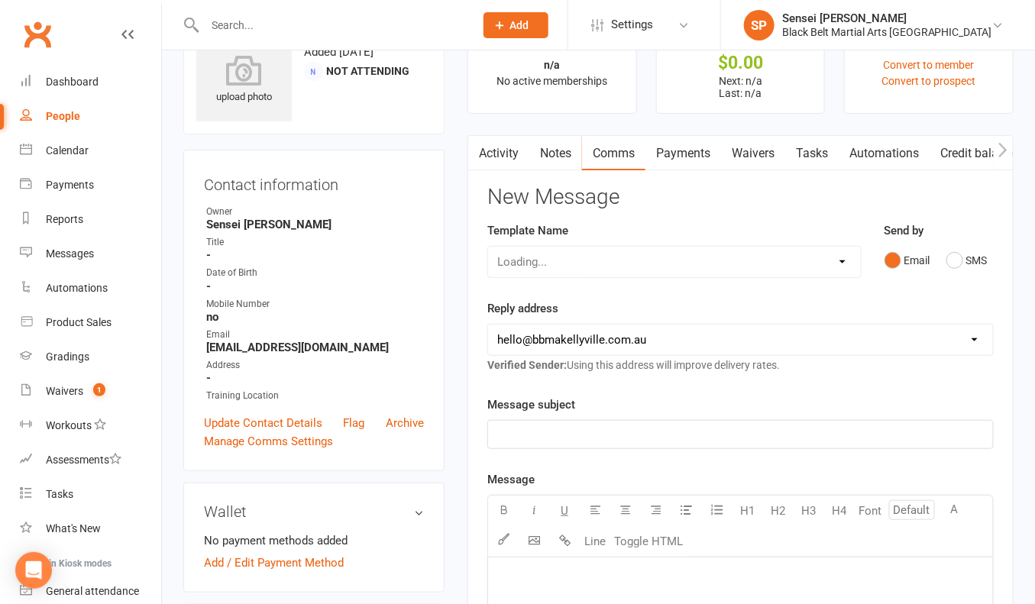
click at [830, 260] on div "Loading..." at bounding box center [673, 262] width 373 height 32
click at [839, 257] on div "Loading..." at bounding box center [673, 262] width 373 height 32
click at [838, 263] on div "Loading..." at bounding box center [673, 262] width 373 height 32
click at [835, 256] on div "Loading..." at bounding box center [673, 262] width 373 height 32
click at [833, 255] on div "Loading..." at bounding box center [673, 262] width 373 height 32
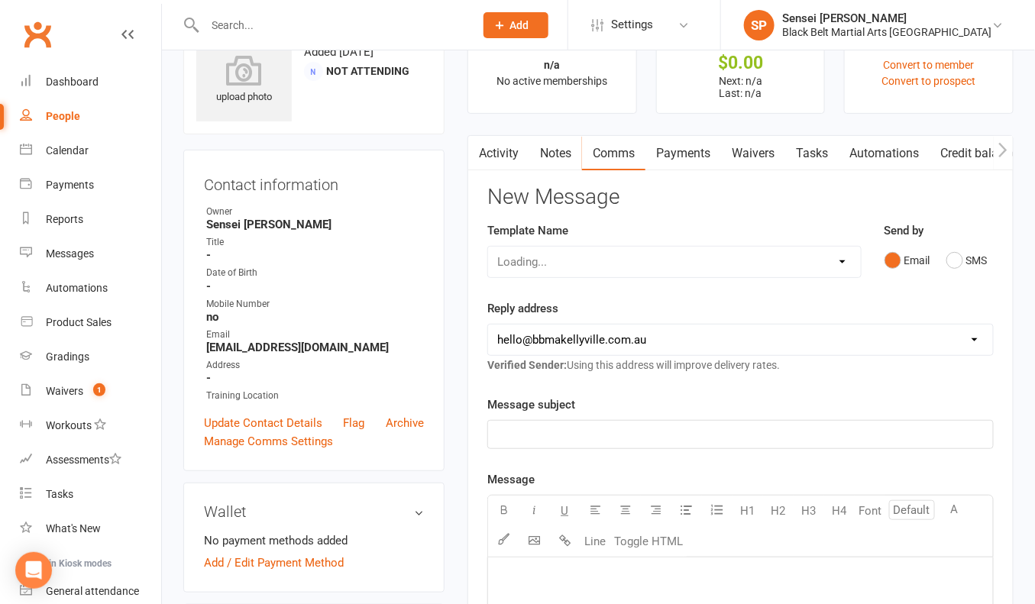
click at [833, 255] on div "Loading..." at bounding box center [673, 262] width 373 height 32
click at [830, 362] on div "Reply address [EMAIL_ADDRESS][DOMAIN_NAME] [EMAIL_ADDRESS][DOMAIN_NAME] [PERSON…" at bounding box center [740, 336] width 506 height 75
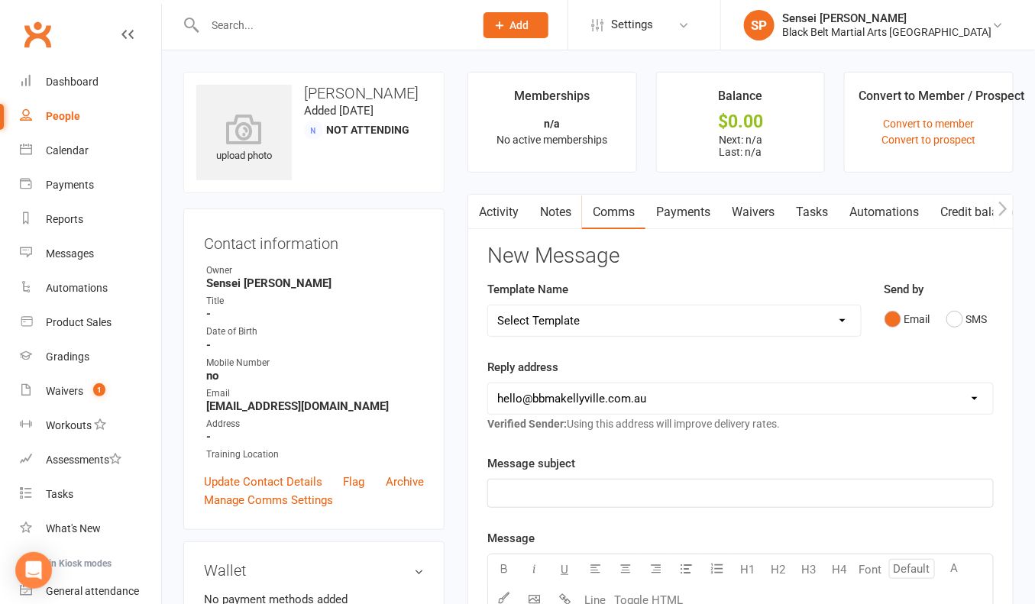
click at [805, 317] on select "Select Template [SMS] Bank account details [SMS] Booth follow up [Email] Cancel…" at bounding box center [674, 321] width 372 height 31
select select "25"
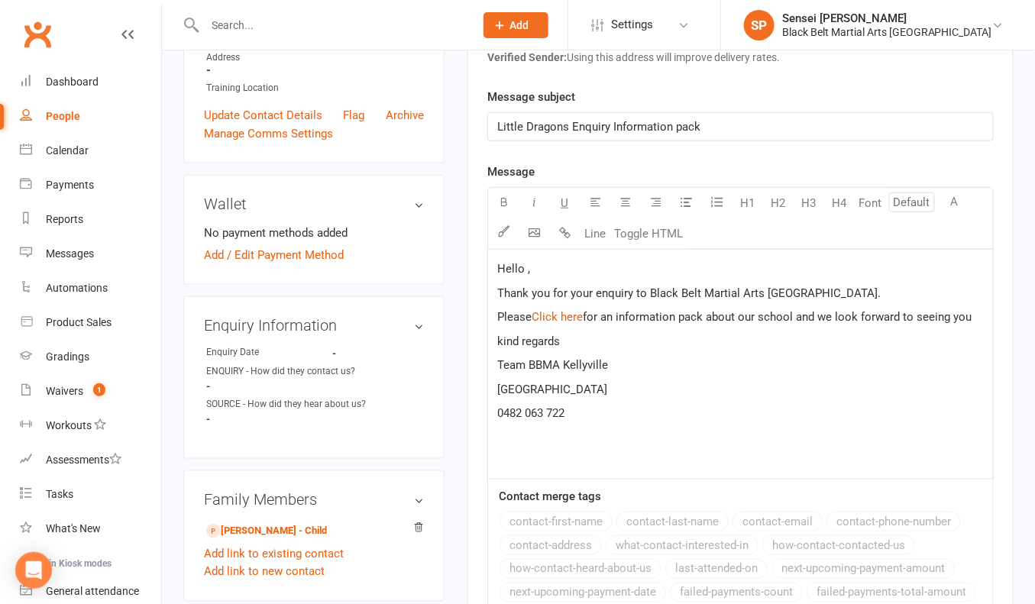
scroll to position [383, 0]
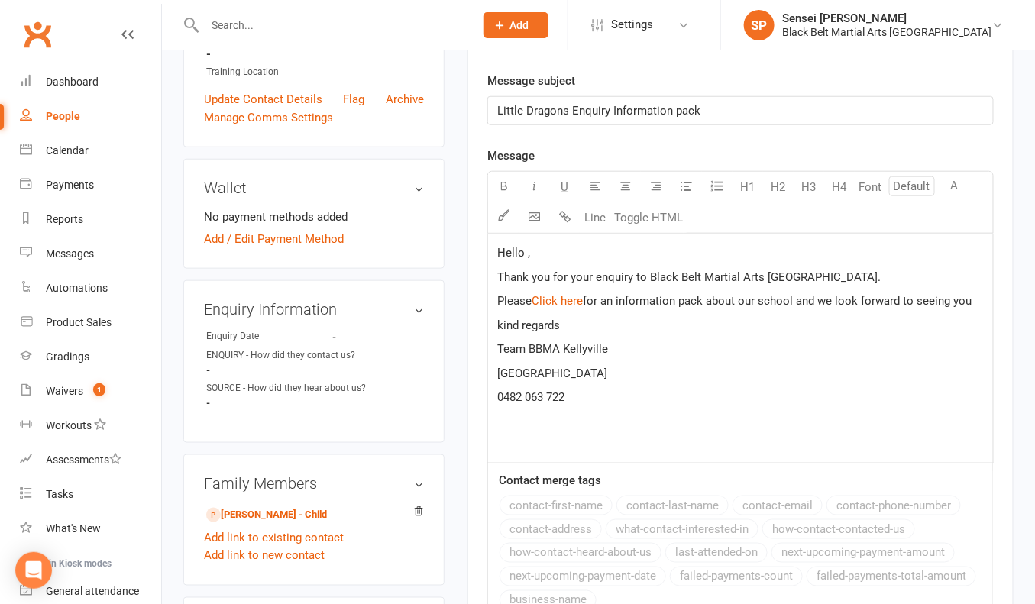
click at [525, 253] on span "Hello ," at bounding box center [513, 253] width 33 height 14
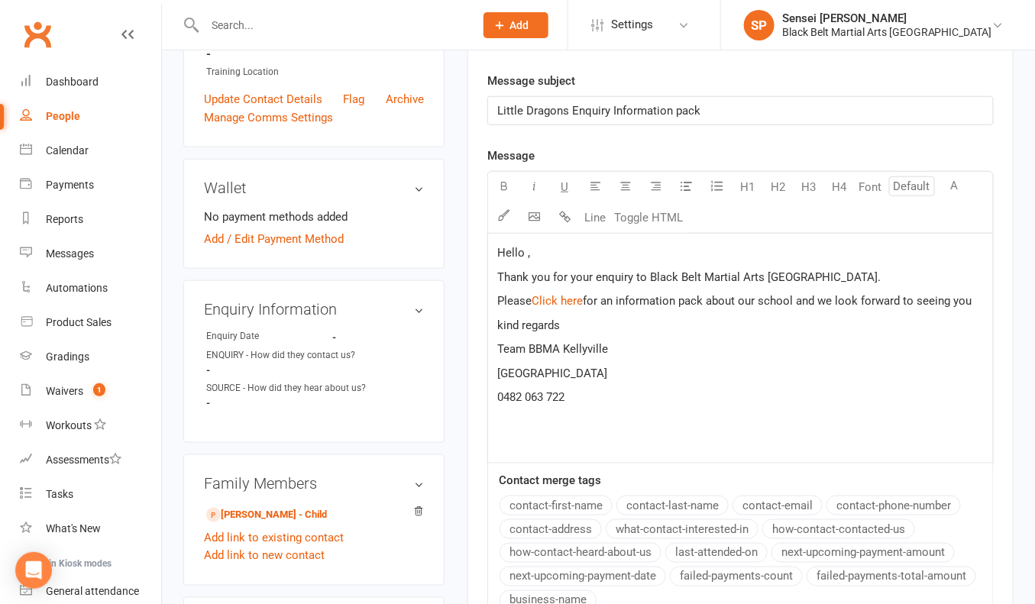
click at [572, 499] on button "contact-first-name" at bounding box center [555, 506] width 113 height 20
click at [979, 299] on p "Please $ ﻿ $ $ Click here $ $ ﻿ $ for an information pack about our school and …" at bounding box center [740, 301] width 487 height 18
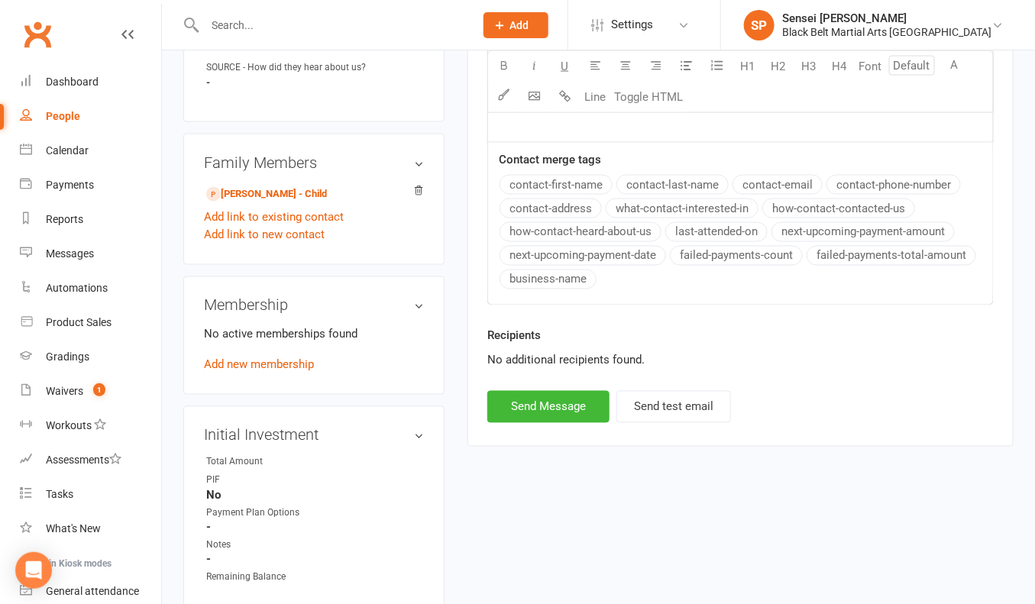
scroll to position [765, 0]
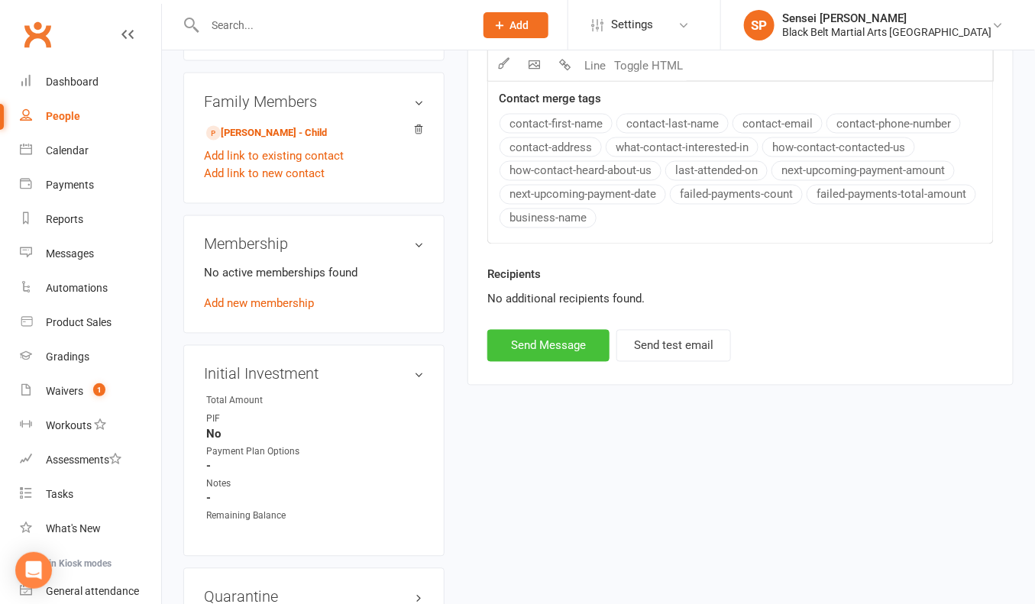
click at [574, 336] on button "Send Message" at bounding box center [548, 346] width 122 height 32
select select
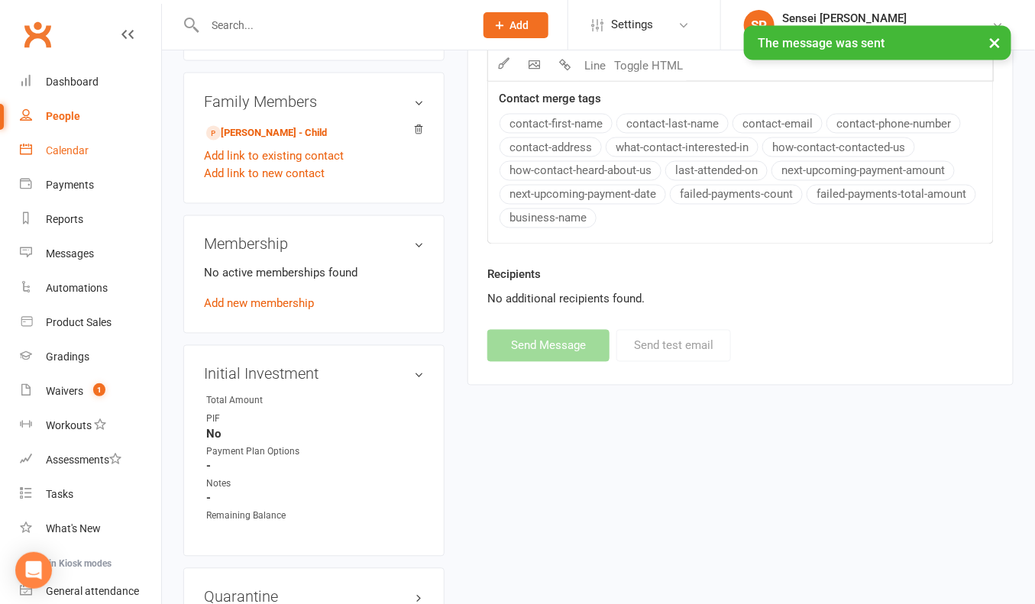
click at [66, 149] on div "Calendar" at bounding box center [67, 150] width 43 height 12
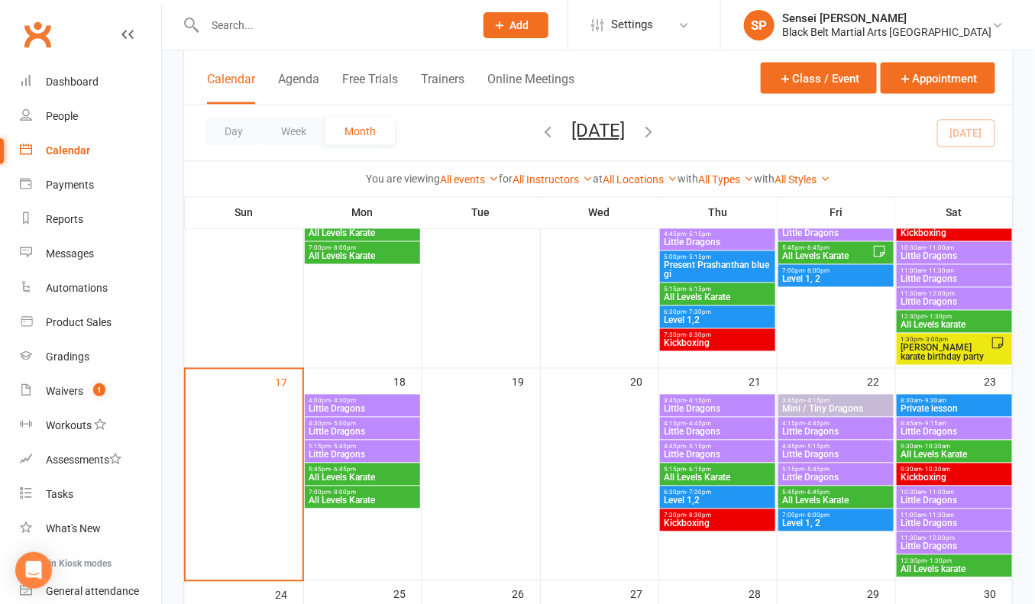
scroll to position [849, 0]
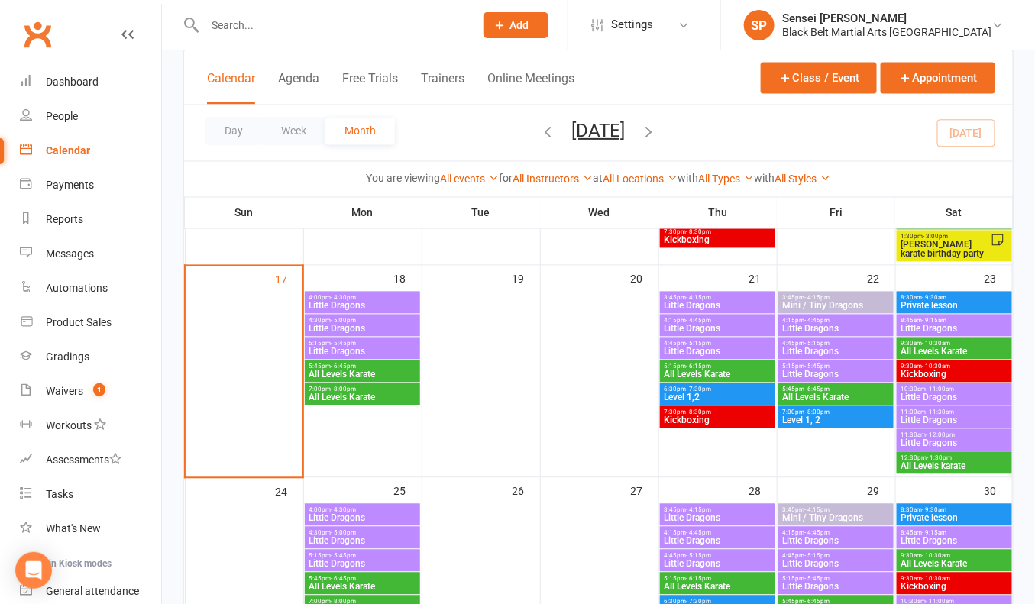
click at [907, 439] on span "Little Dragons" at bounding box center [954, 443] width 109 height 9
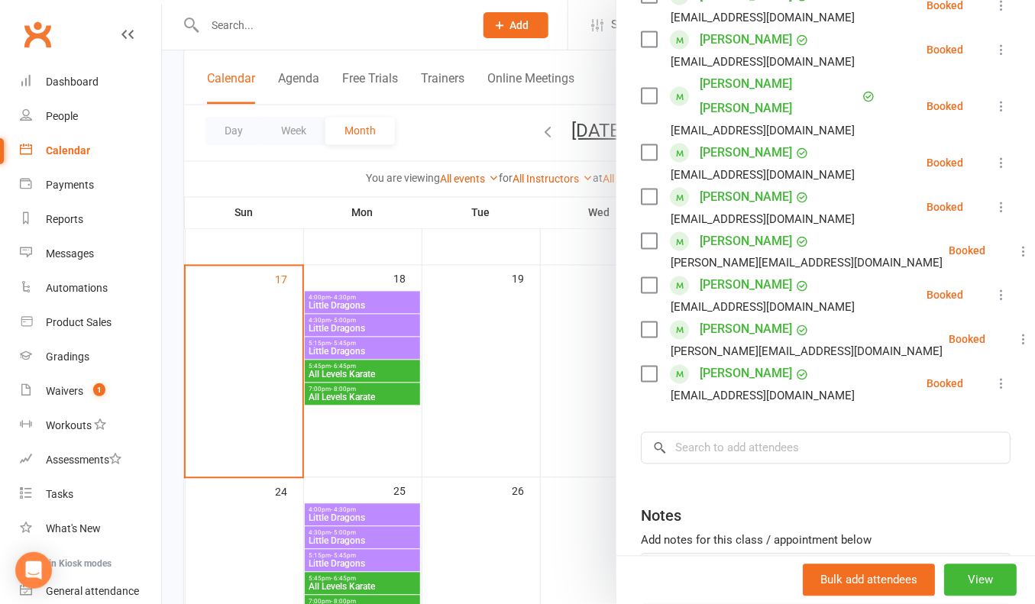
scroll to position [752, 0]
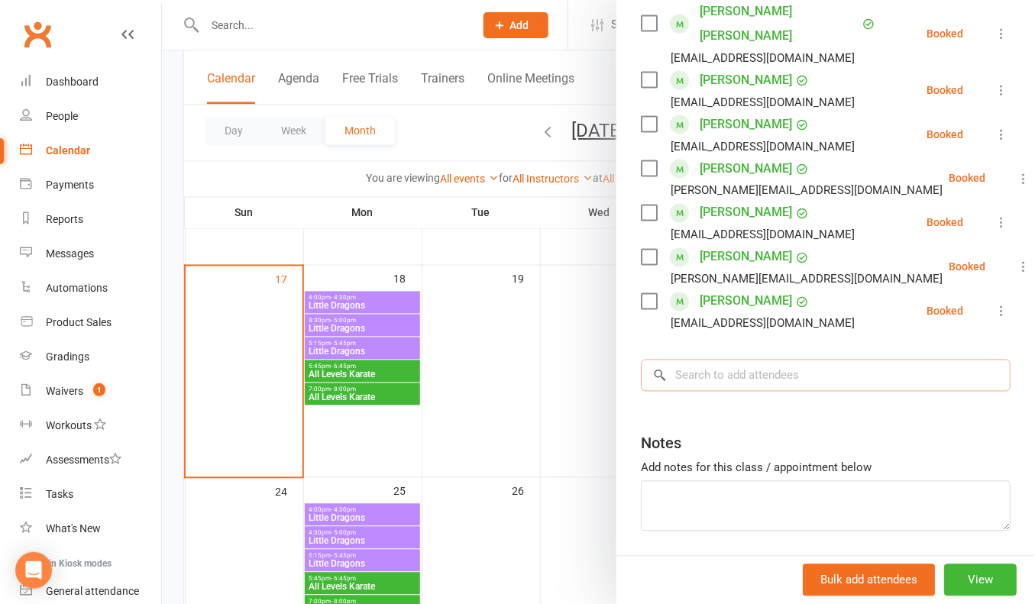
click at [755, 360] on input "search" at bounding box center [826, 376] width 370 height 32
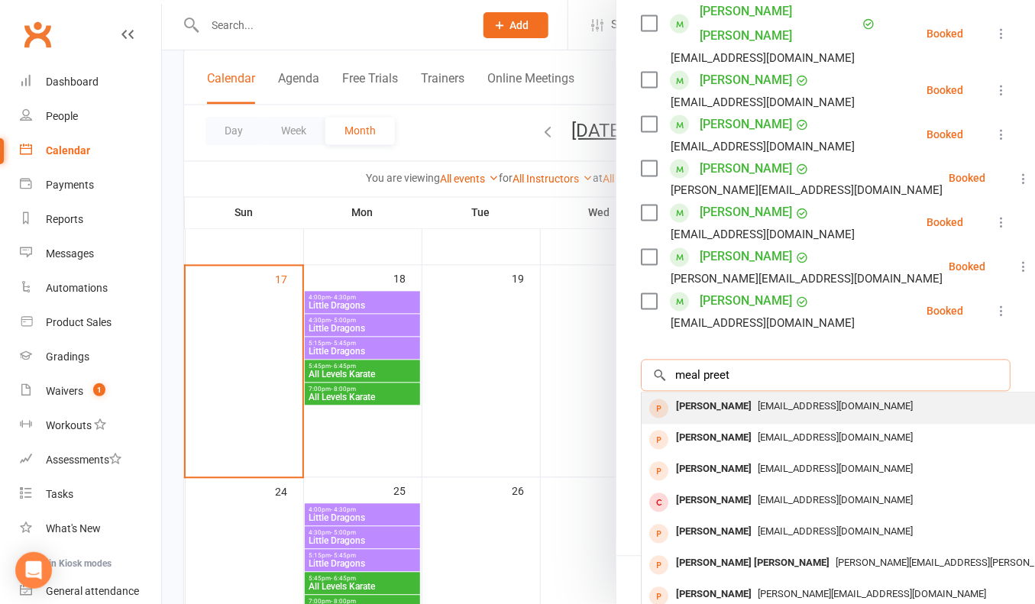
type input "meal preet"
click at [758, 401] on span "[EMAIL_ADDRESS][DOMAIN_NAME]" at bounding box center [835, 406] width 155 height 11
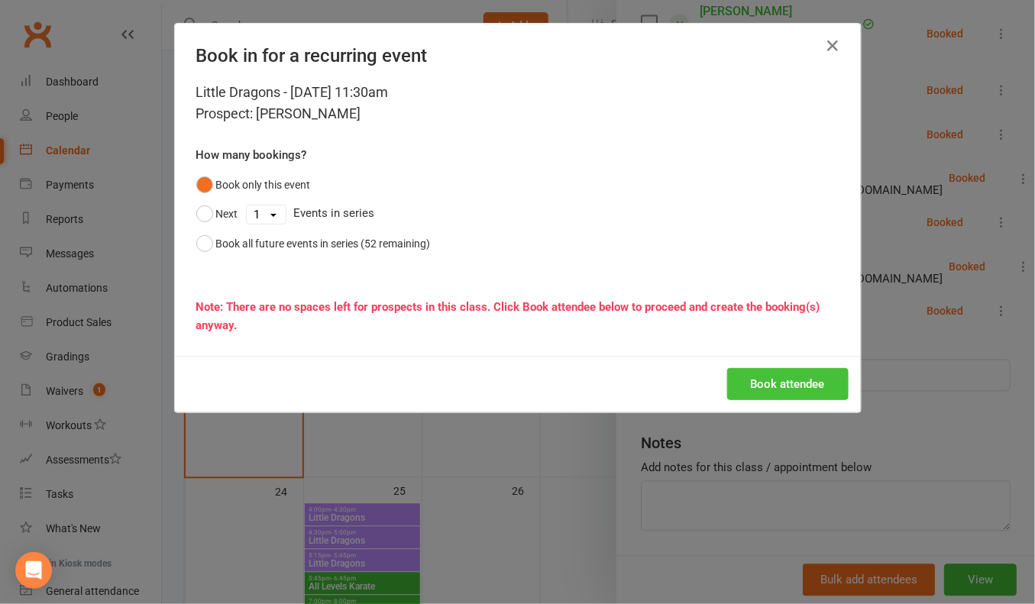
click at [760, 380] on button "Book attendee" at bounding box center [787, 384] width 121 height 32
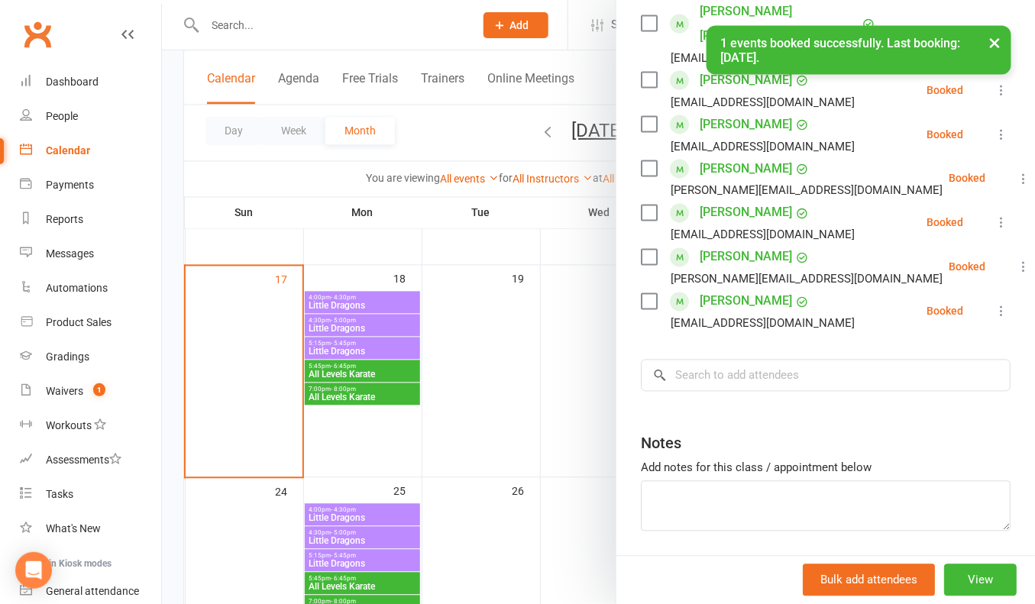
click at [98, 26] on div "× 1 events booked successfully. Last booking: [DATE]." at bounding box center [507, 26] width 1015 height 0
click at [84, 88] on link "Dashboard" at bounding box center [90, 82] width 141 height 34
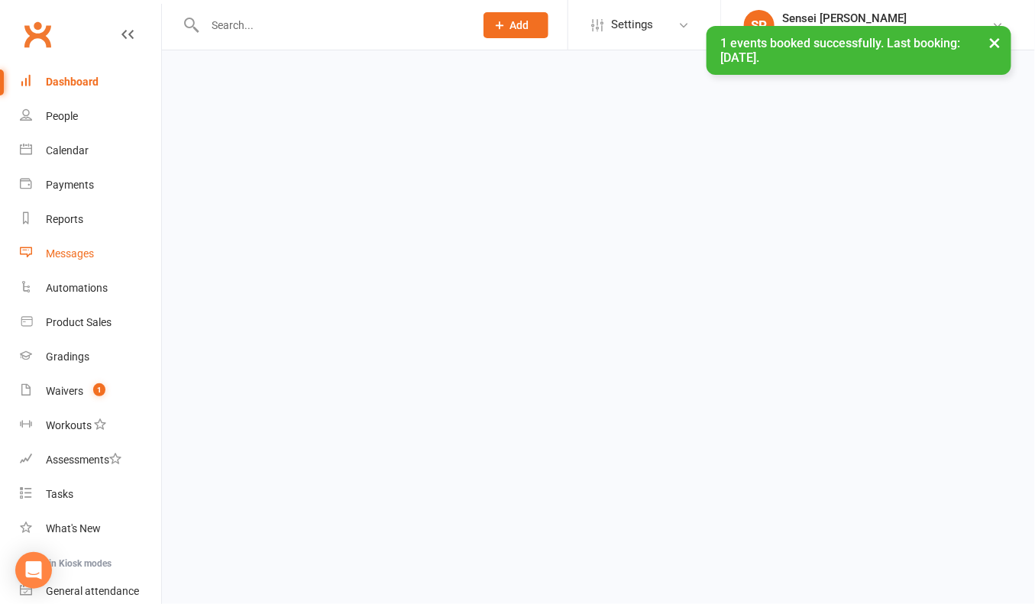
click at [66, 251] on div "Messages" at bounding box center [70, 253] width 48 height 12
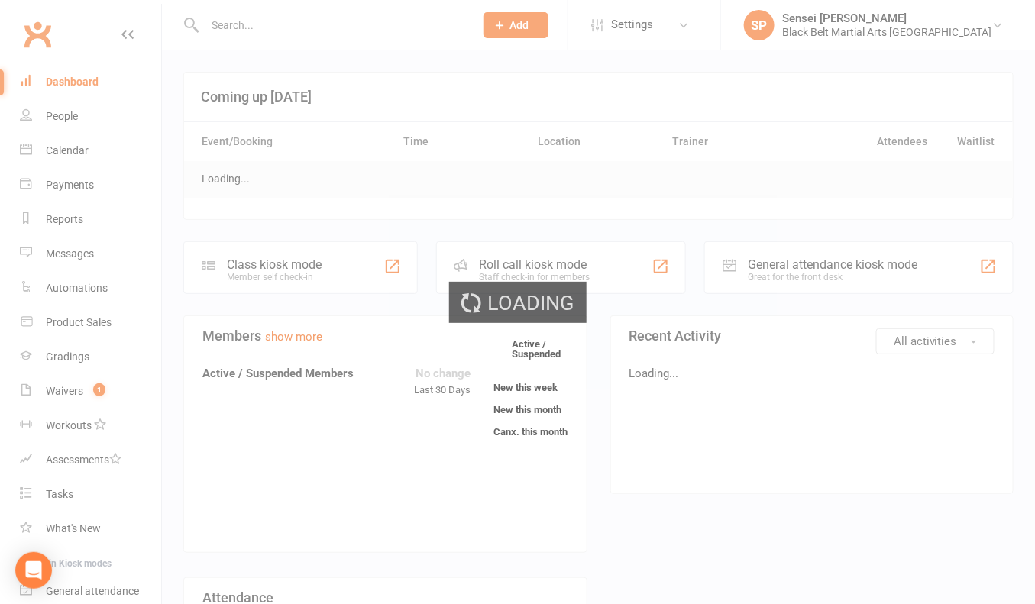
click at [773, 85] on div "Loading" at bounding box center [517, 302] width 1035 height 604
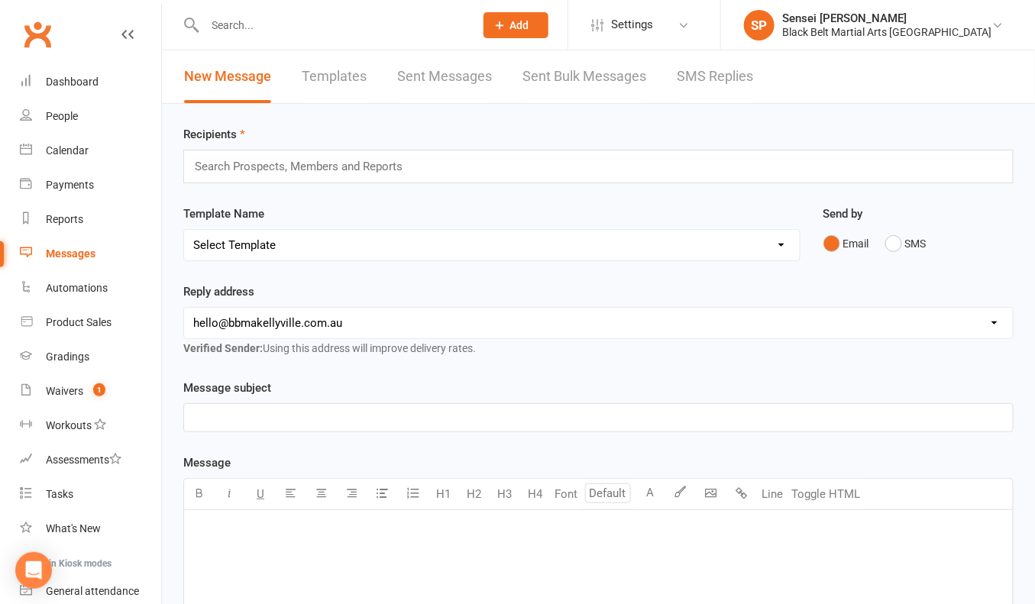
click at [695, 72] on link "SMS Replies" at bounding box center [715, 76] width 76 height 53
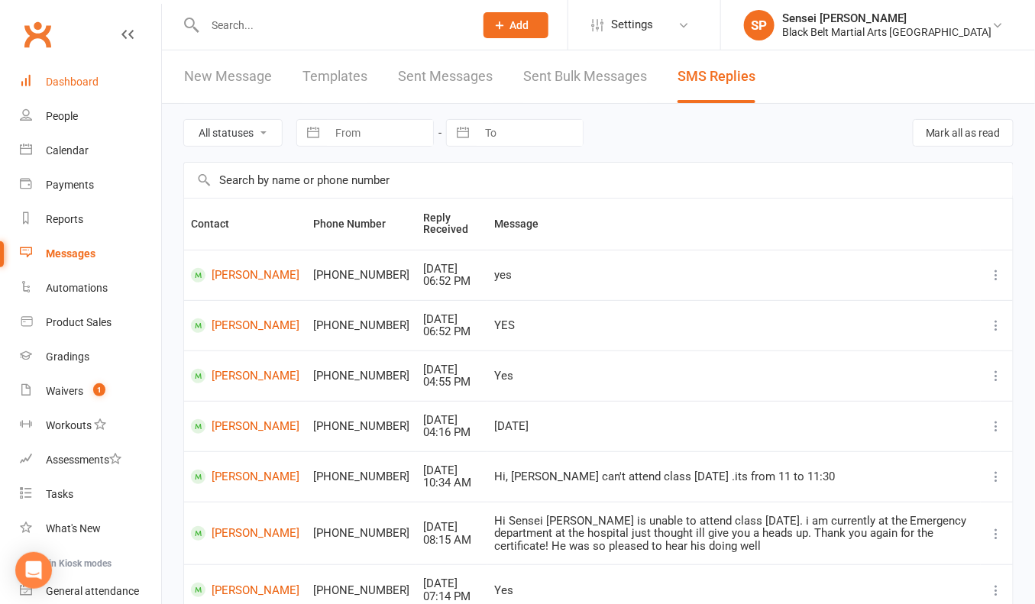
click at [52, 89] on link "Dashboard" at bounding box center [90, 82] width 141 height 34
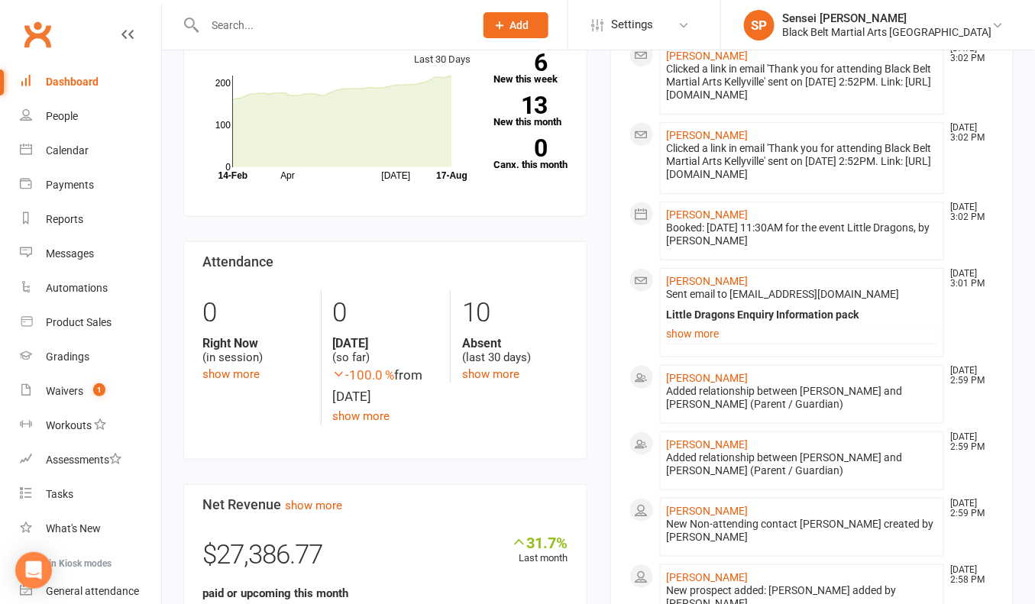
scroll to position [163, 0]
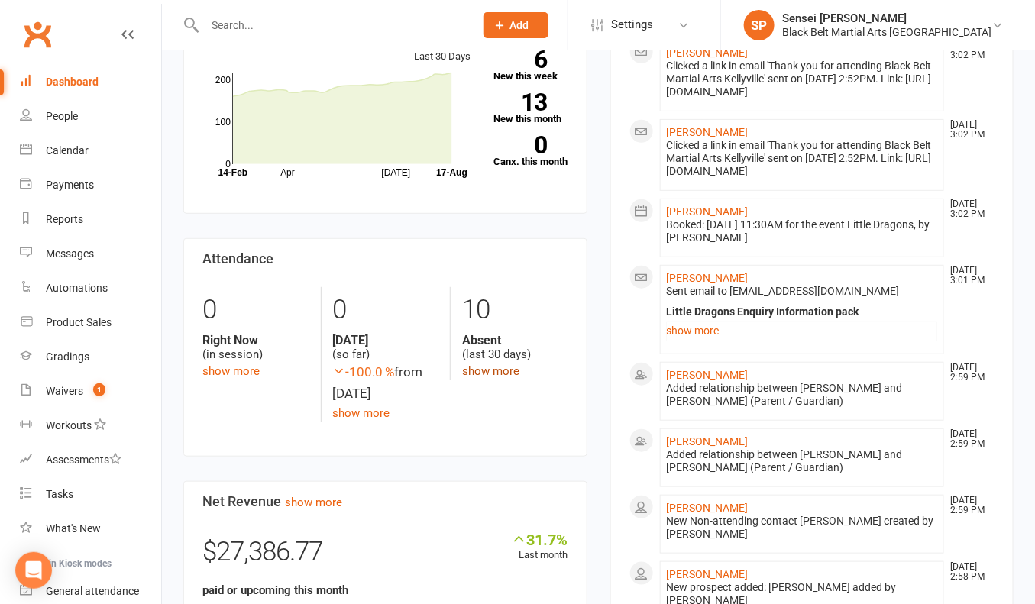
click at [490, 377] on link "show more" at bounding box center [490, 371] width 57 height 14
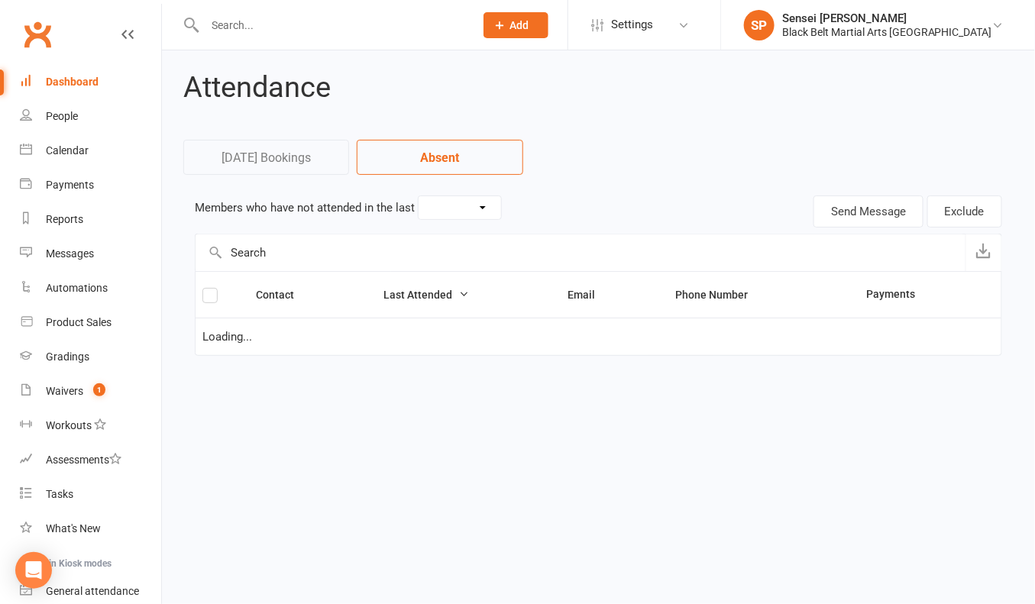
select select "30"
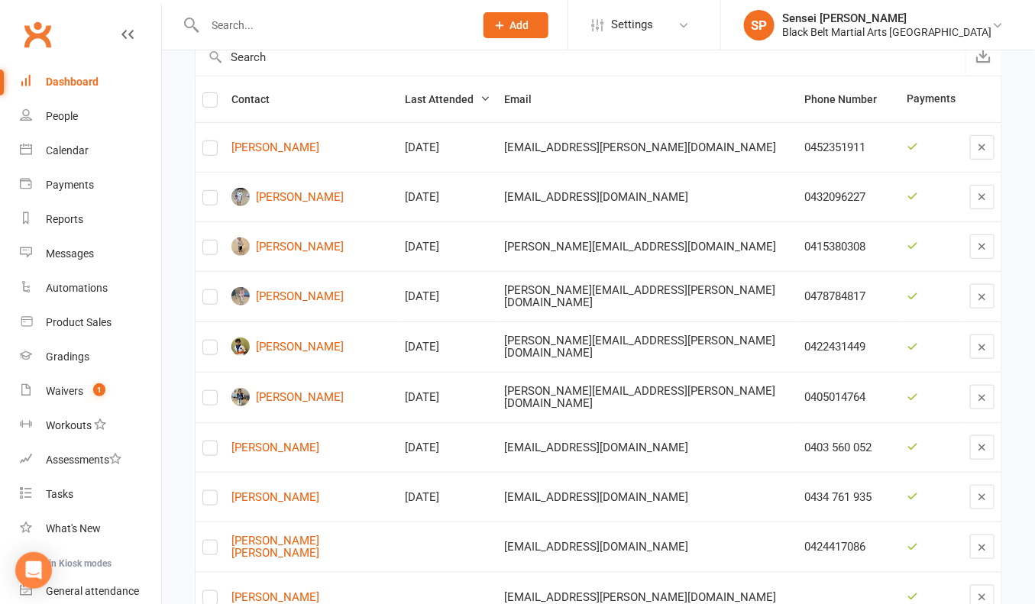
scroll to position [260, 0]
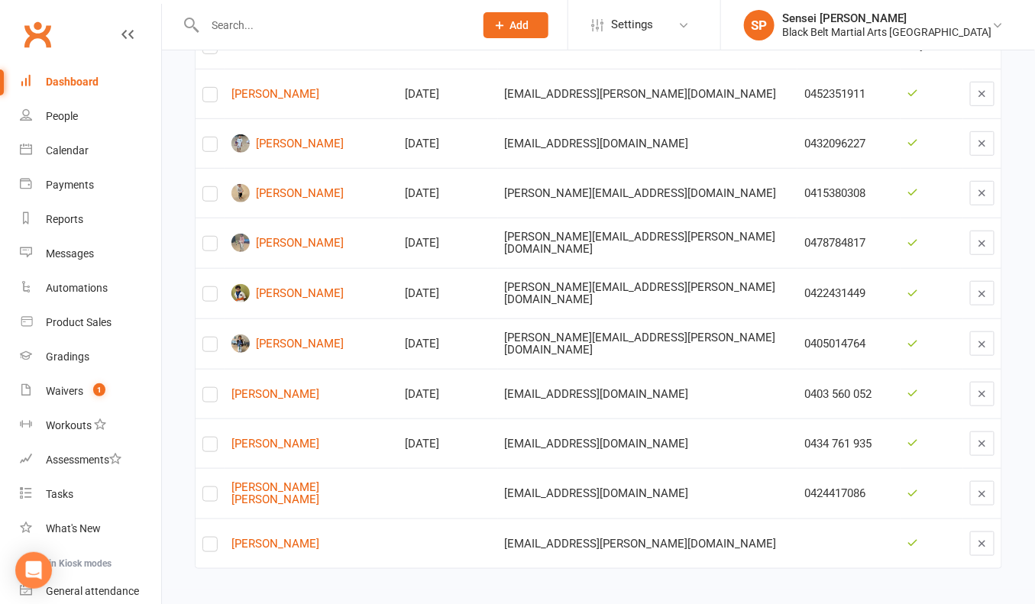
click at [174, 386] on div "Attendance [DATE] Bookings Absent Members who have not attended in the last 30 …" at bounding box center [598, 191] width 873 height 800
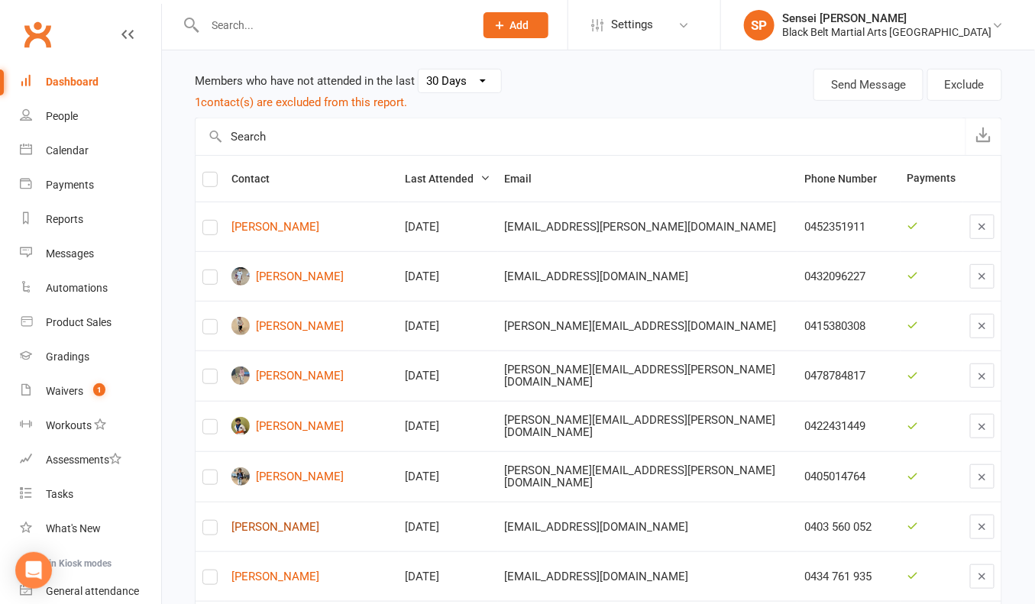
scroll to position [0, 0]
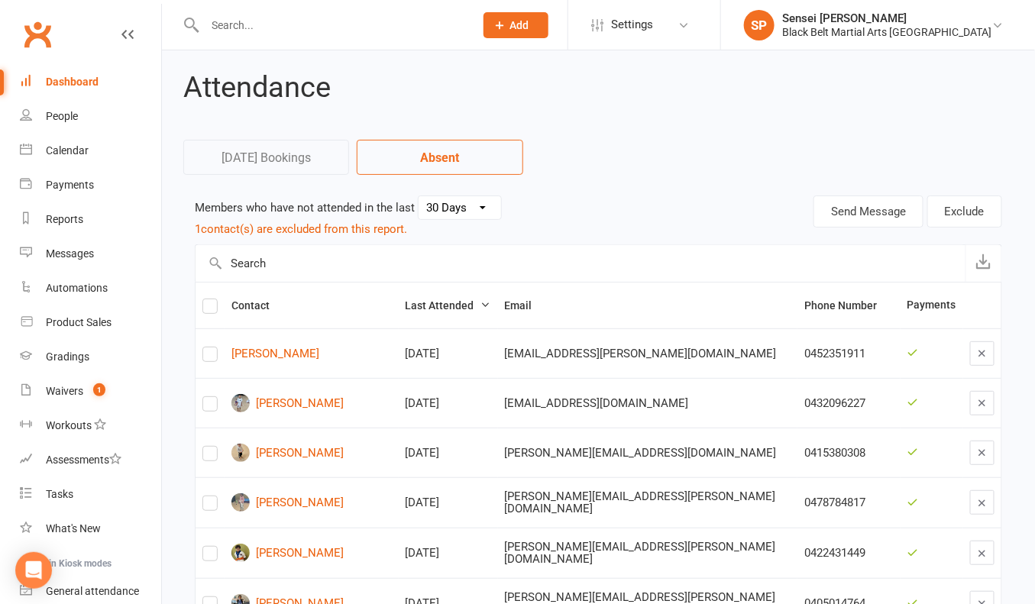
click at [82, 83] on div "Dashboard" at bounding box center [72, 82] width 53 height 12
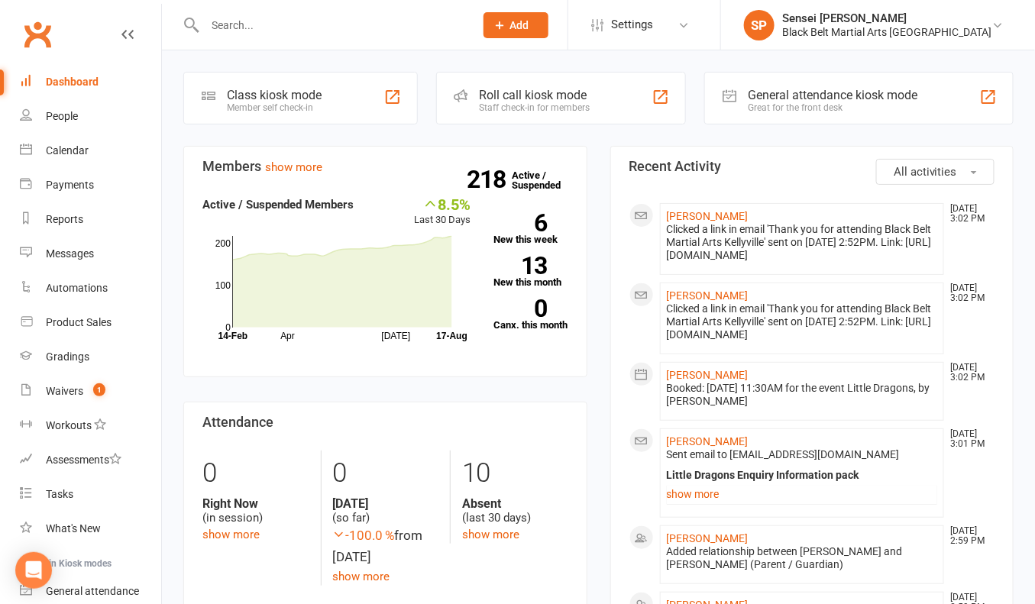
click at [870, 24] on div "Sensei [PERSON_NAME]" at bounding box center [887, 18] width 210 height 14
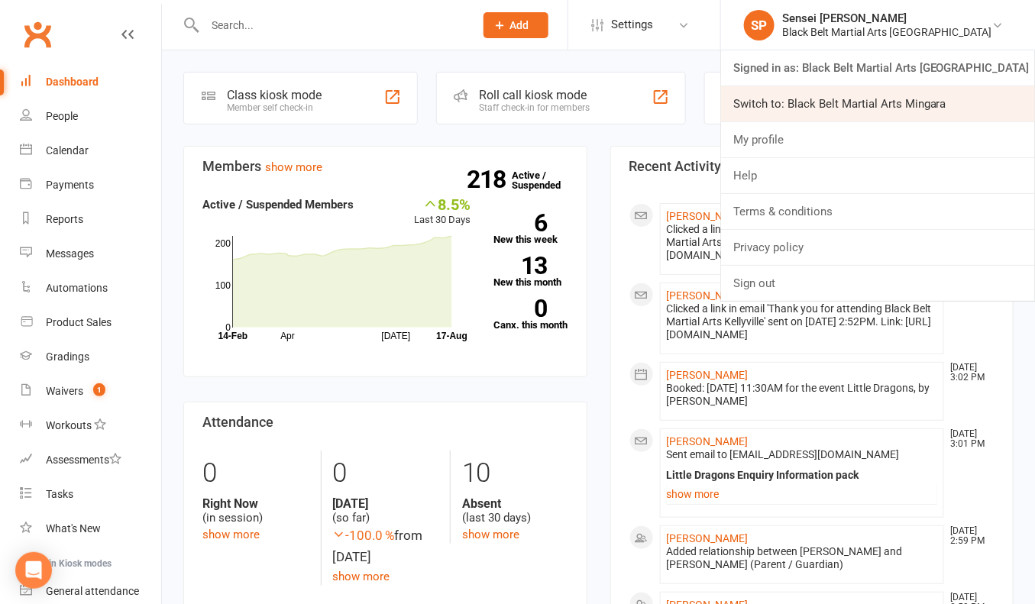
click at [845, 101] on link "Switch to: Black Belt Martial Arts Mingara" at bounding box center [878, 103] width 314 height 35
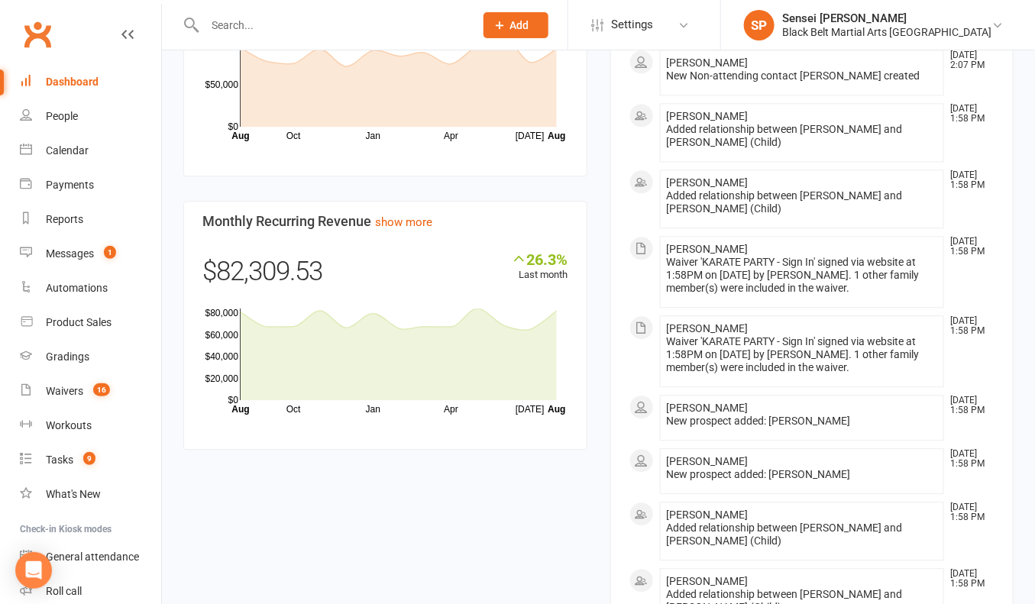
scroll to position [1039, 0]
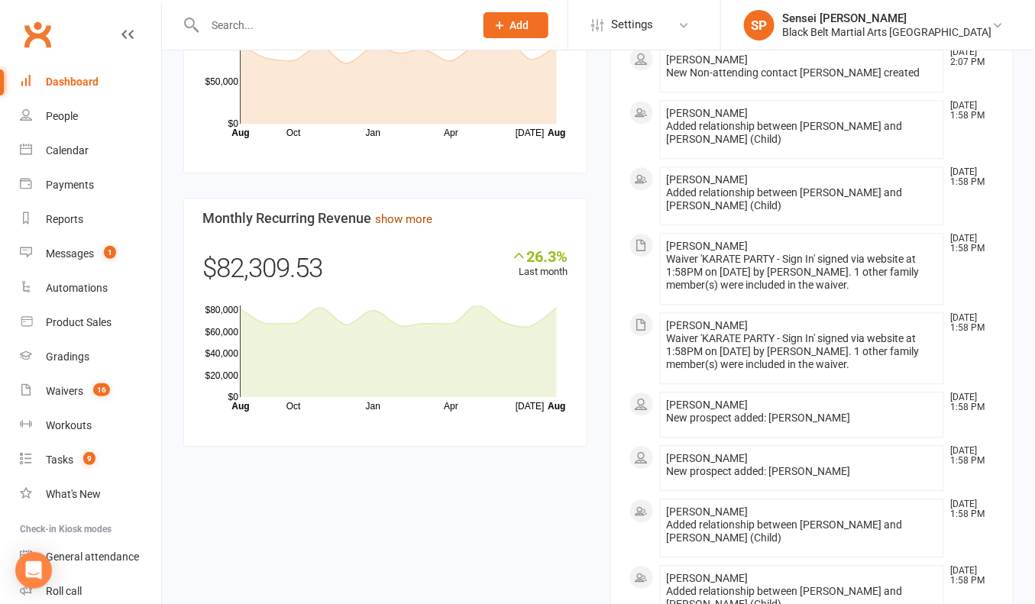
click at [422, 225] on link "show more" at bounding box center [403, 219] width 57 height 14
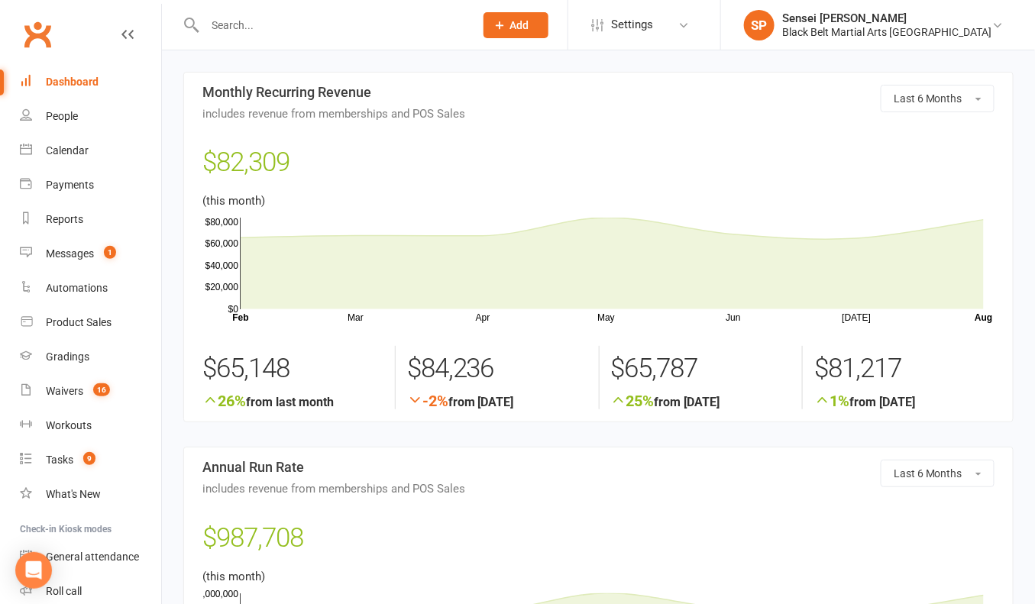
click at [87, 78] on div "Dashboard" at bounding box center [72, 82] width 53 height 12
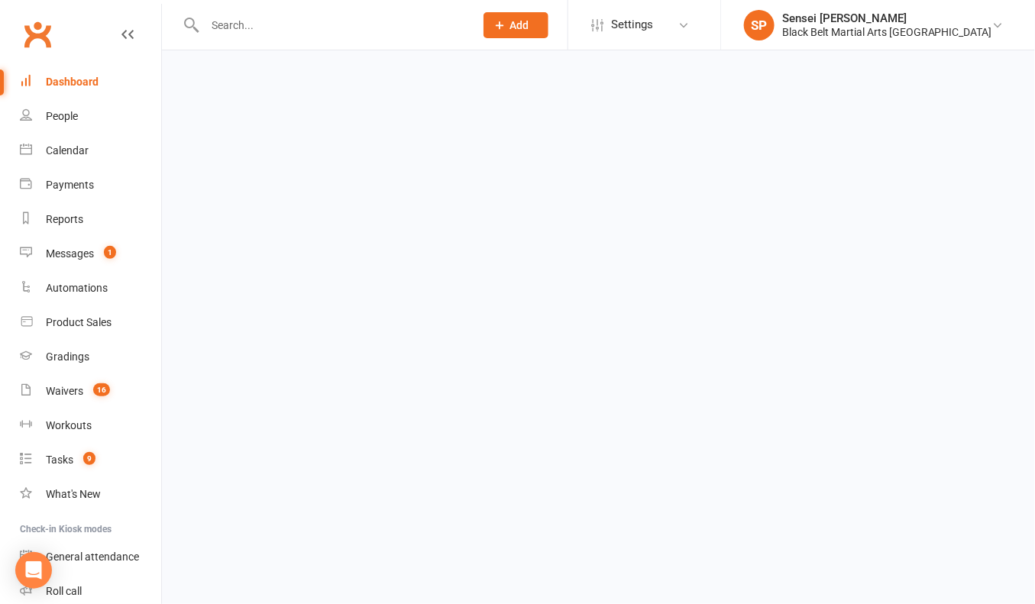
click at [636, 72] on html "Prospect Member Non-attending contact Class / event Appointment Grading event T…" at bounding box center [517, 36] width 1035 height 72
click at [73, 83] on div "Dashboard" at bounding box center [72, 82] width 53 height 12
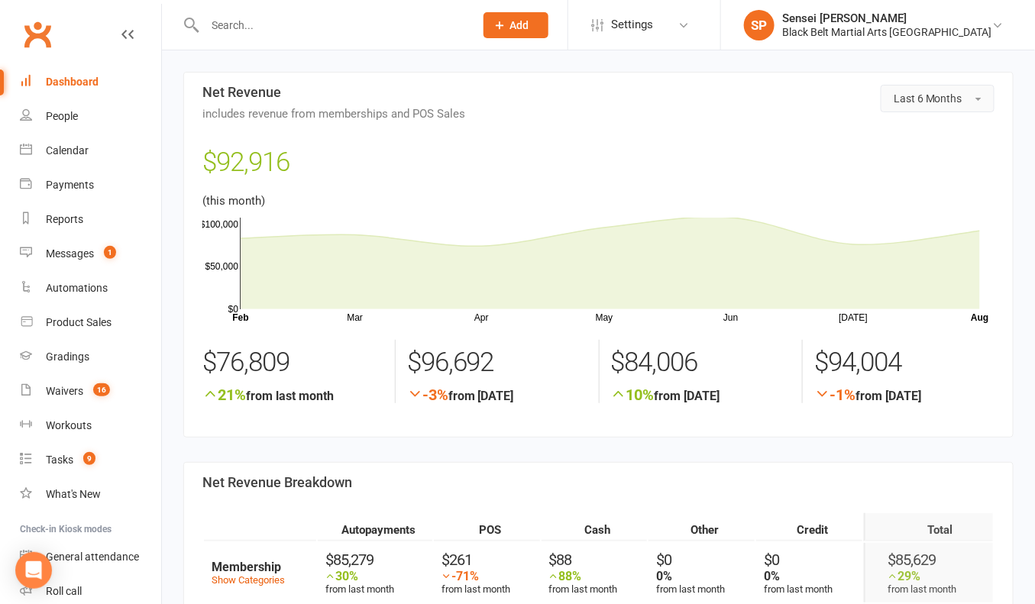
click at [925, 93] on span "Last 6 Months" at bounding box center [928, 98] width 69 height 12
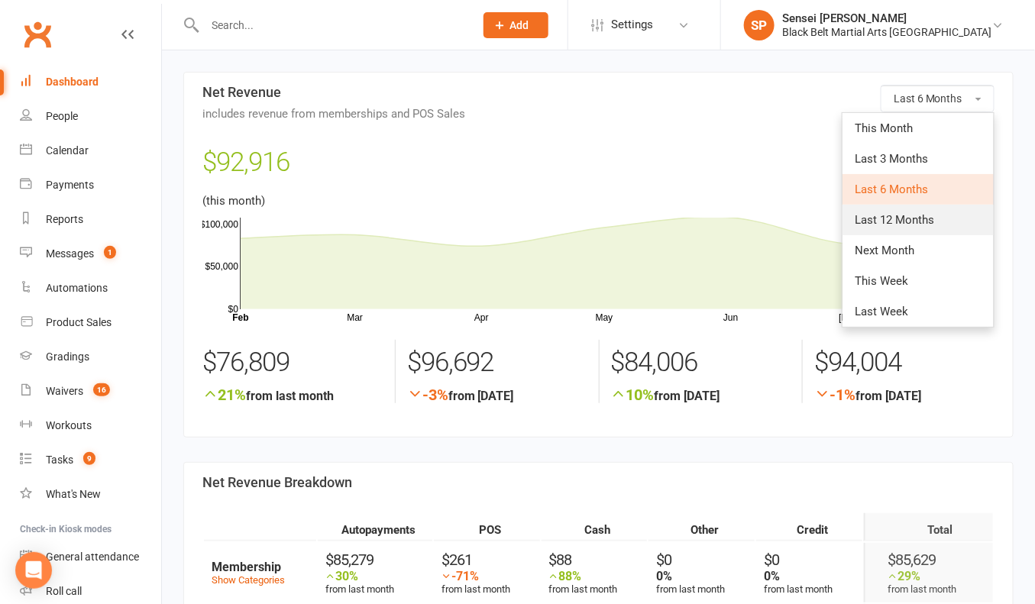
click at [875, 215] on span "Last 12 Months" at bounding box center [894, 220] width 79 height 14
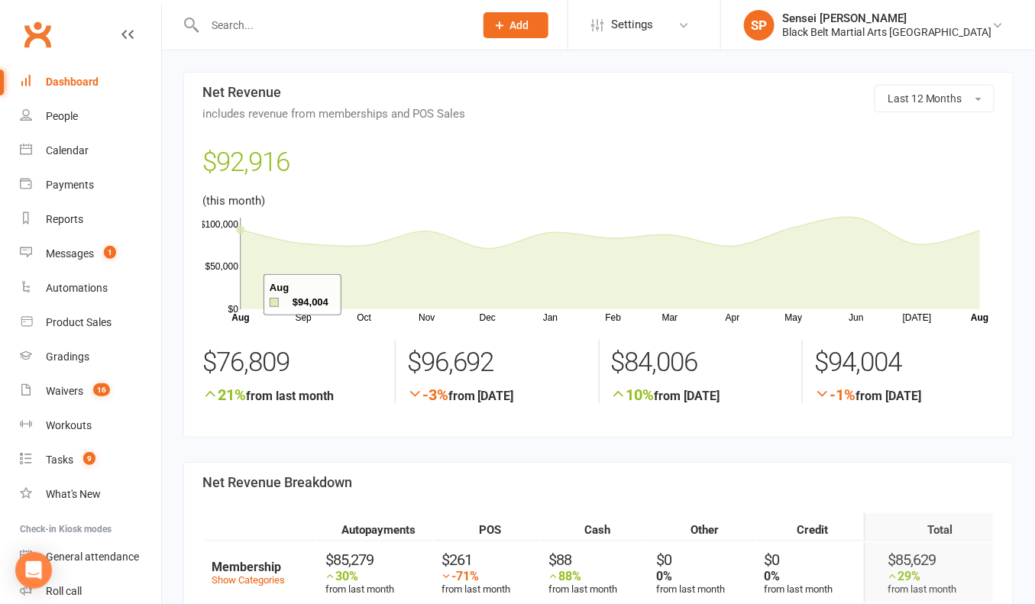
click at [244, 294] on icon at bounding box center [610, 264] width 739 height 92
click at [247, 295] on icon at bounding box center [610, 264] width 739 height 92
click at [91, 83] on div "Dashboard" at bounding box center [72, 82] width 53 height 12
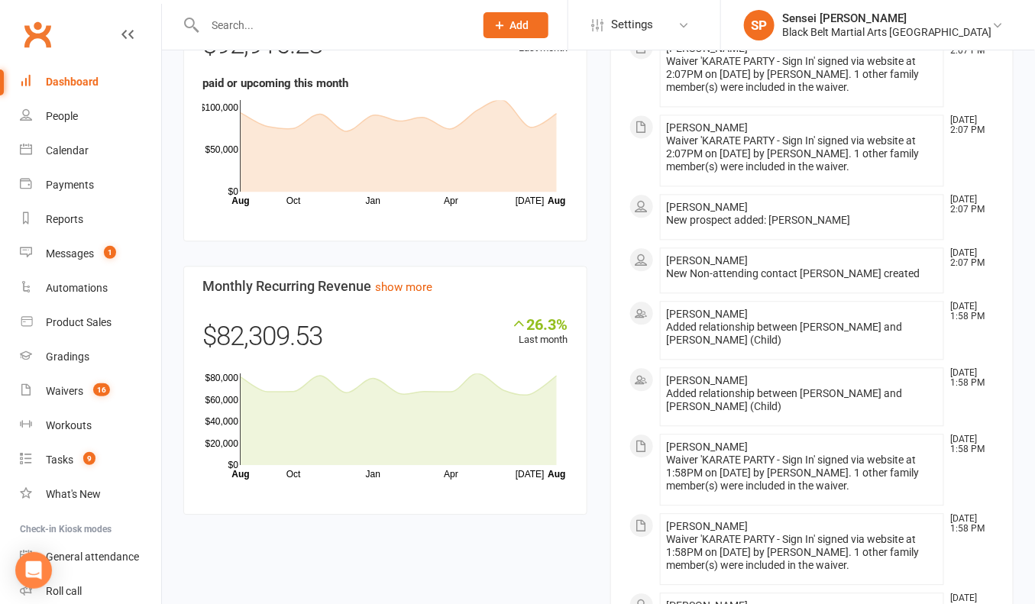
scroll to position [980, 0]
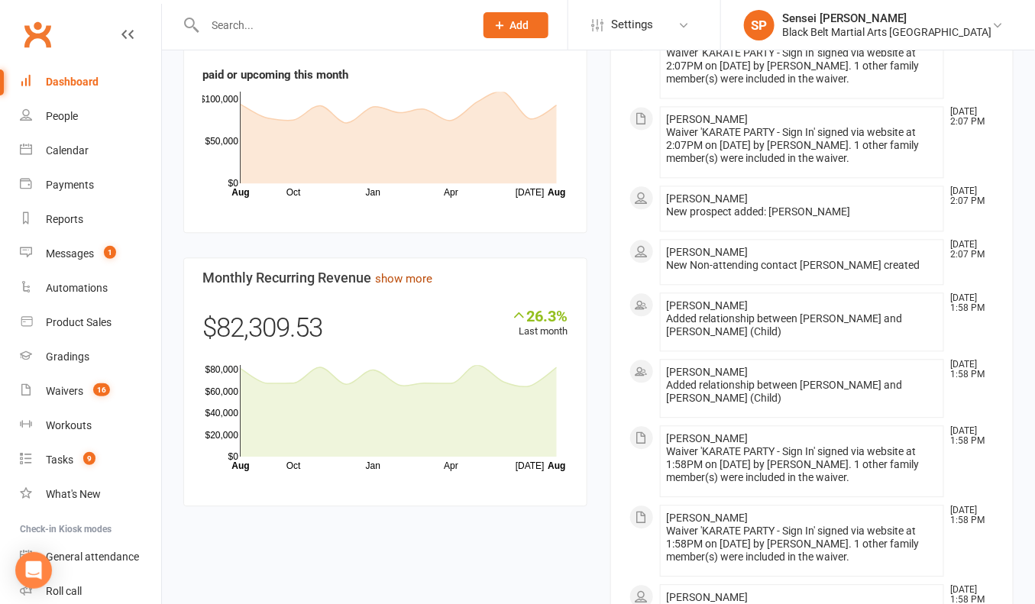
click at [390, 282] on link "show more" at bounding box center [403, 279] width 57 height 14
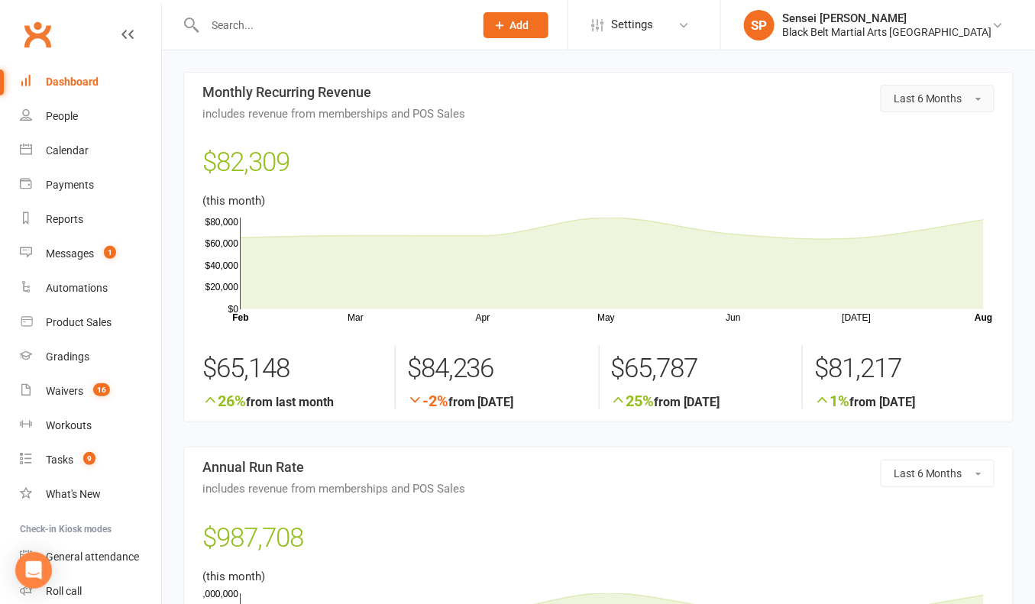
click at [923, 95] on span "Last 6 Months" at bounding box center [928, 98] width 69 height 12
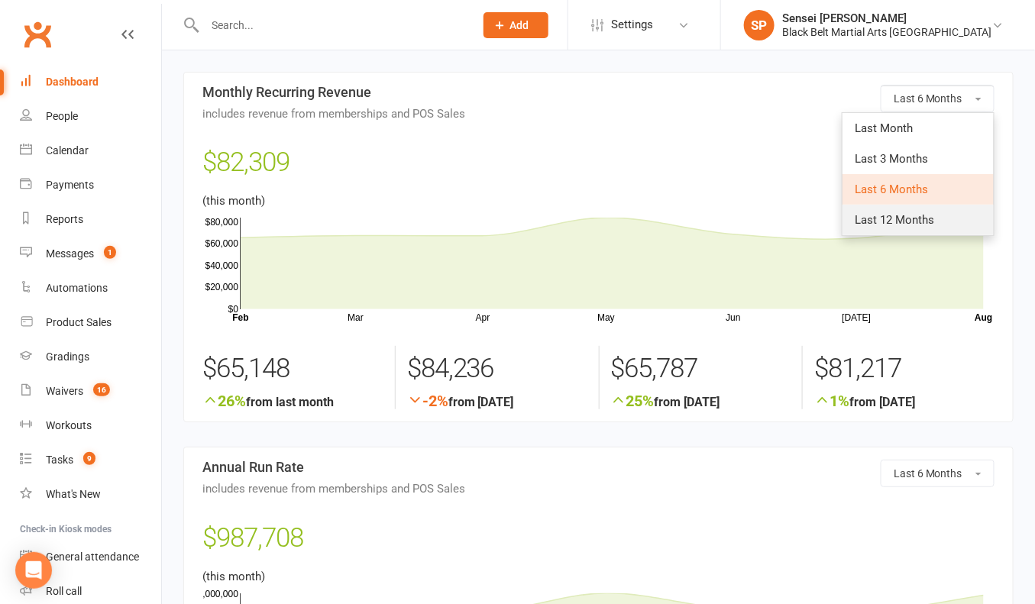
click at [871, 217] on span "Last 12 Months" at bounding box center [894, 220] width 79 height 14
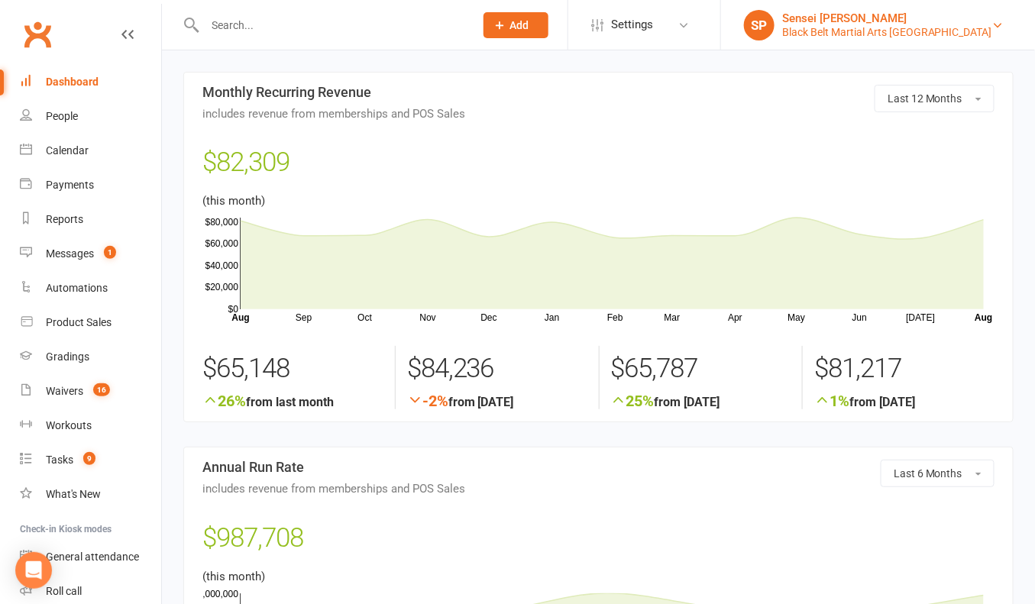
click at [871, 25] on div "Black Belt Martial Arts Mingara" at bounding box center [887, 32] width 210 height 14
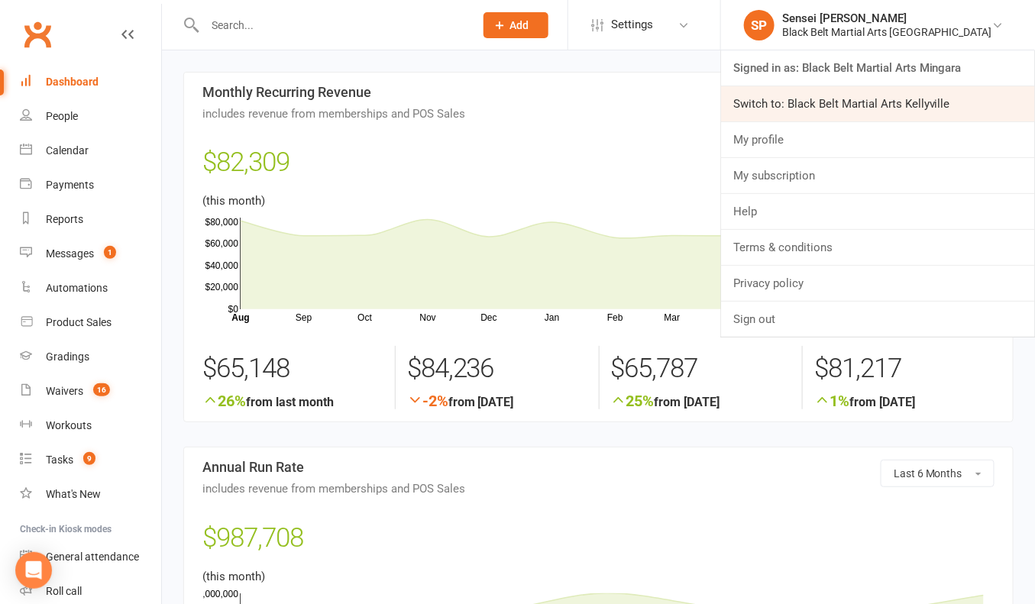
click at [848, 101] on link "Switch to: Black Belt Martial Arts Kellyville" at bounding box center [878, 103] width 314 height 35
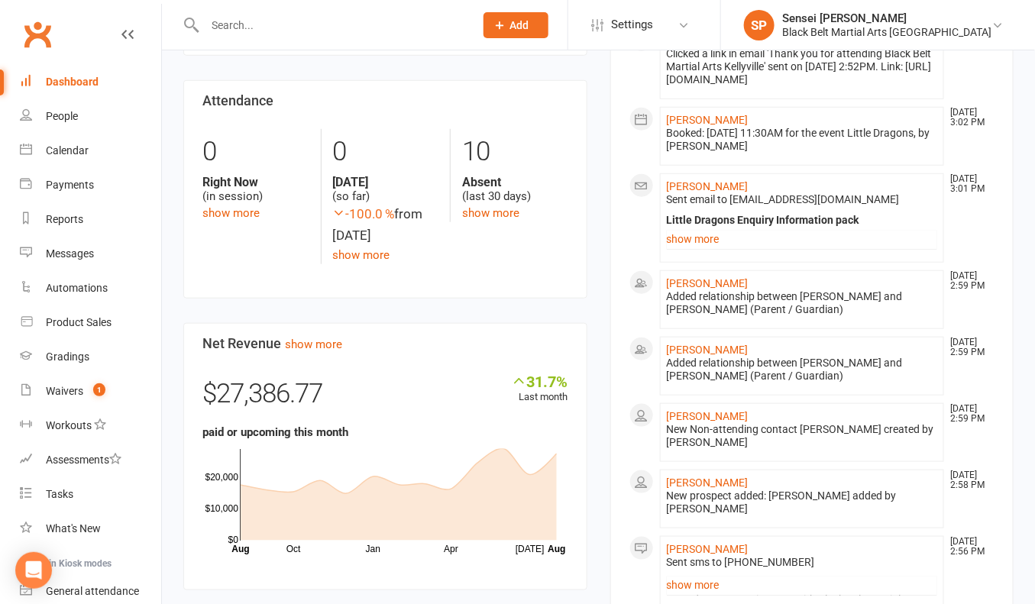
scroll to position [256, 0]
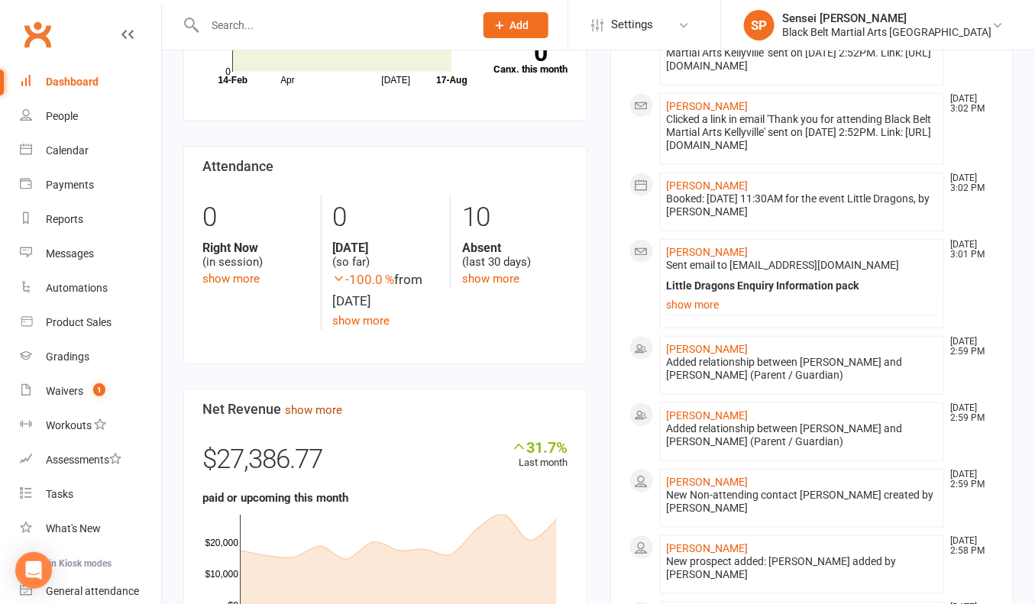
click at [317, 414] on link "show more" at bounding box center [313, 410] width 57 height 14
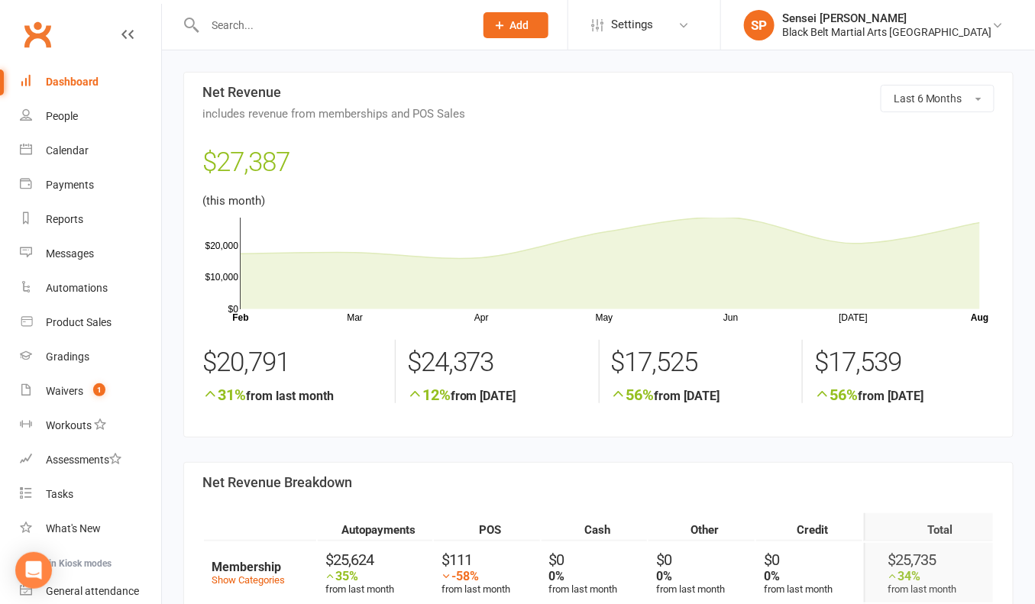
click at [584, 412] on section "Last 6 Months Net Revenue includes revenue from memberships and POS Sales $27,3…" at bounding box center [598, 255] width 830 height 366
click at [962, 95] on span "Last 6 Months" at bounding box center [928, 98] width 69 height 12
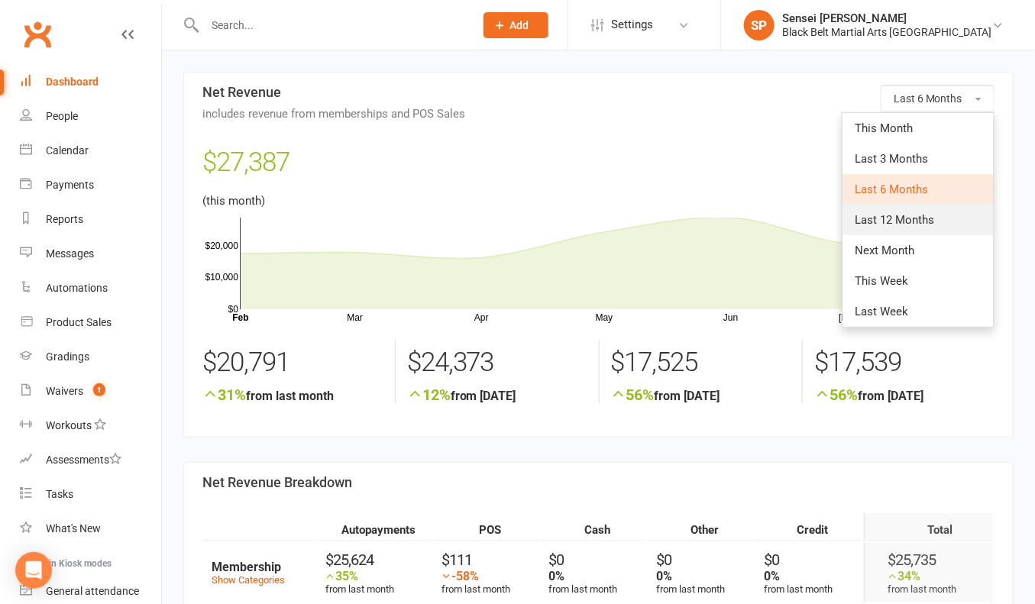
click at [891, 216] on span "Last 12 Months" at bounding box center [894, 220] width 79 height 14
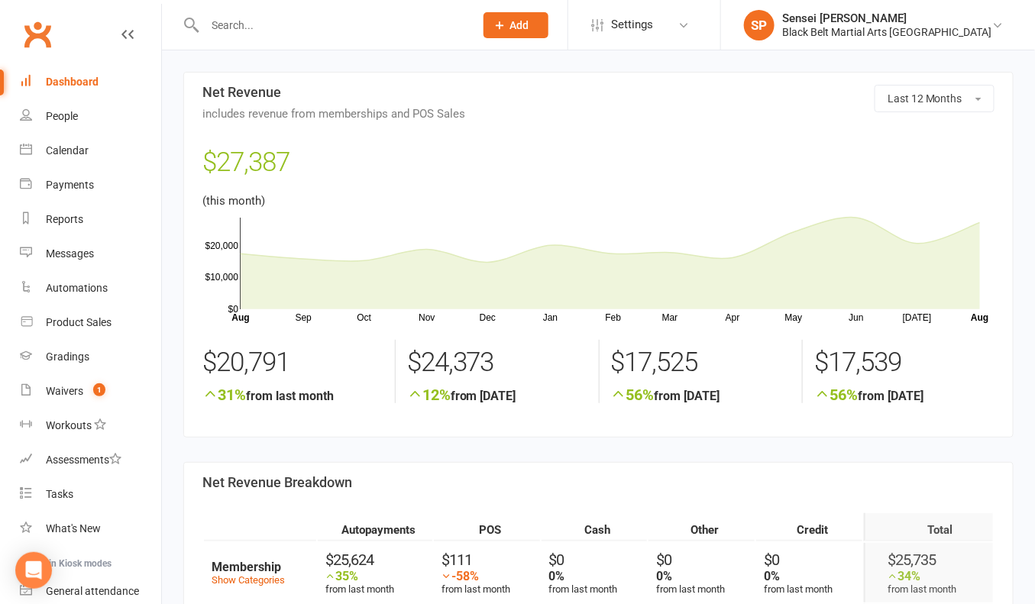
click at [73, 82] on div "Dashboard" at bounding box center [72, 82] width 53 height 12
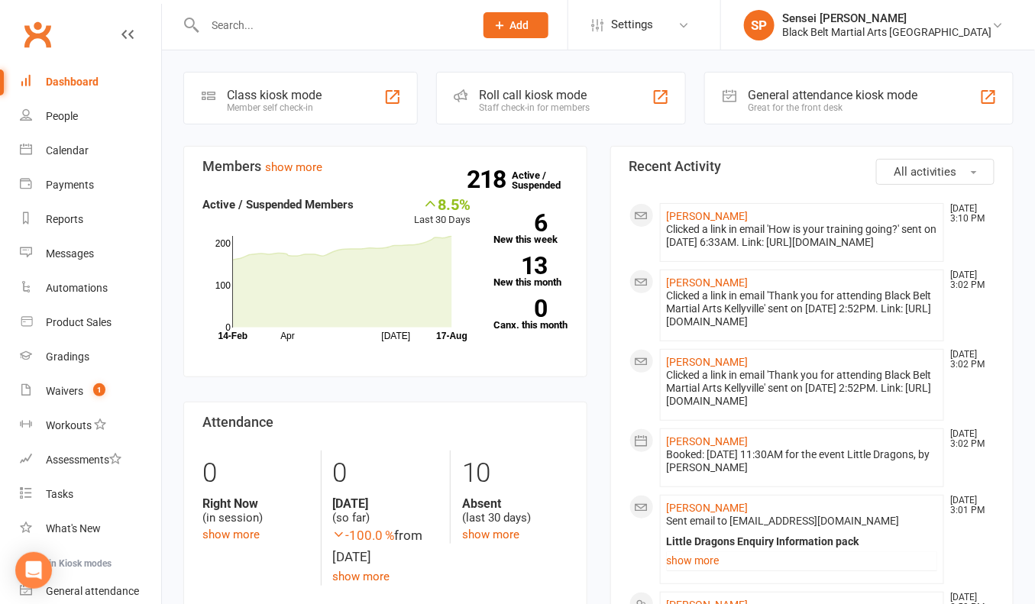
click at [49, 219] on div "Reports" at bounding box center [64, 219] width 37 height 12
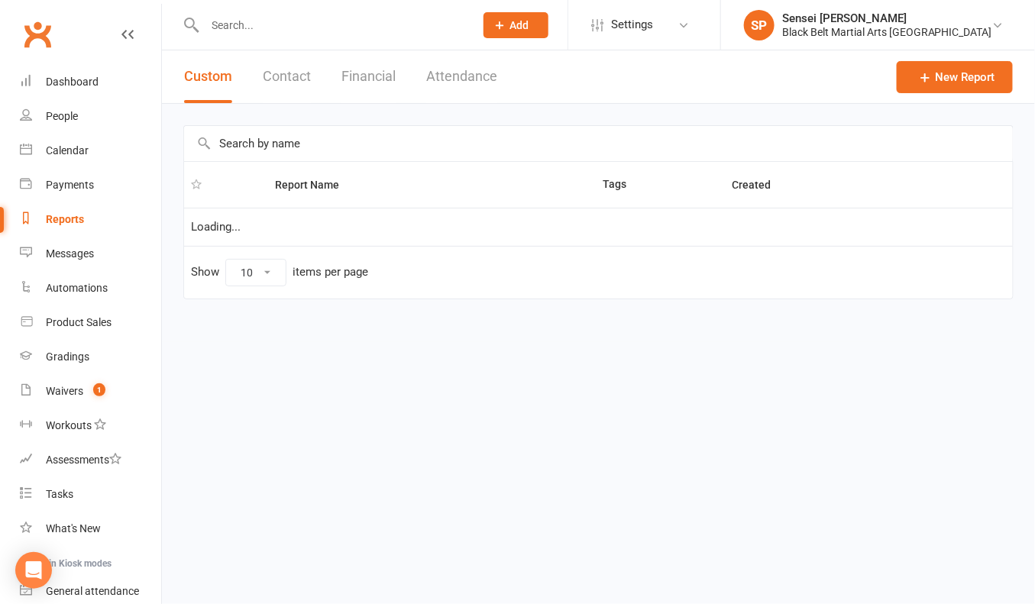
select select "100"
click at [373, 76] on button "Financial" at bounding box center [368, 76] width 54 height 53
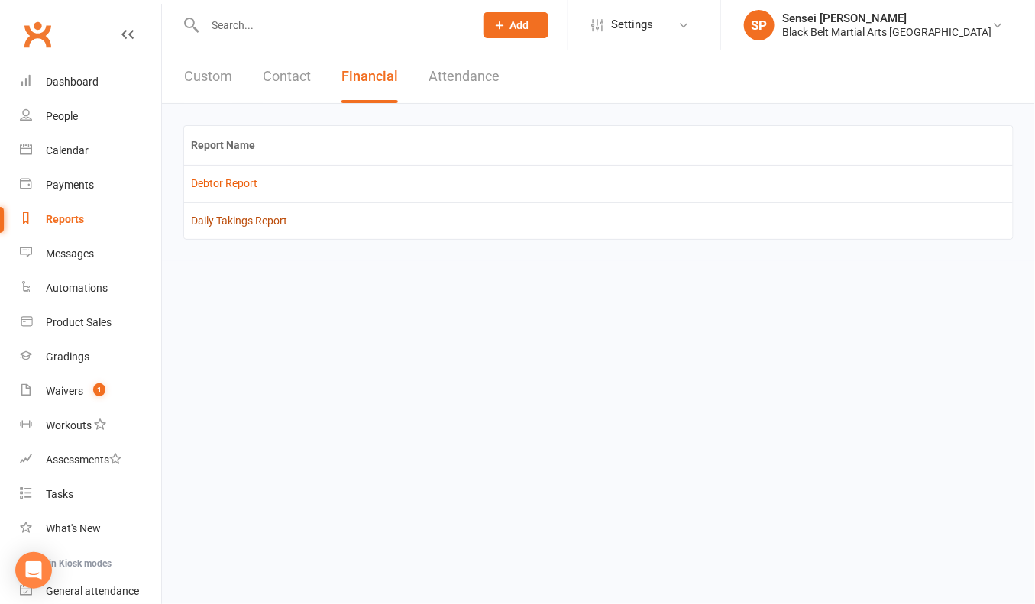
click at [272, 219] on link "Daily Takings Report" at bounding box center [239, 221] width 96 height 12
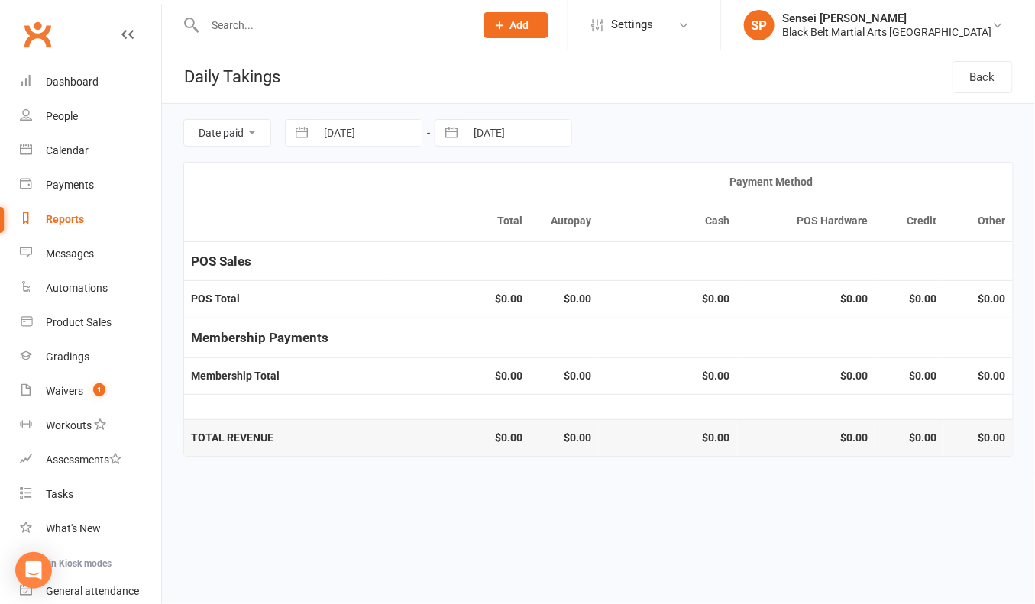
click at [297, 135] on button "button" at bounding box center [301, 133] width 27 height 26
select select "6"
select select "2025"
select select "7"
select select "2025"
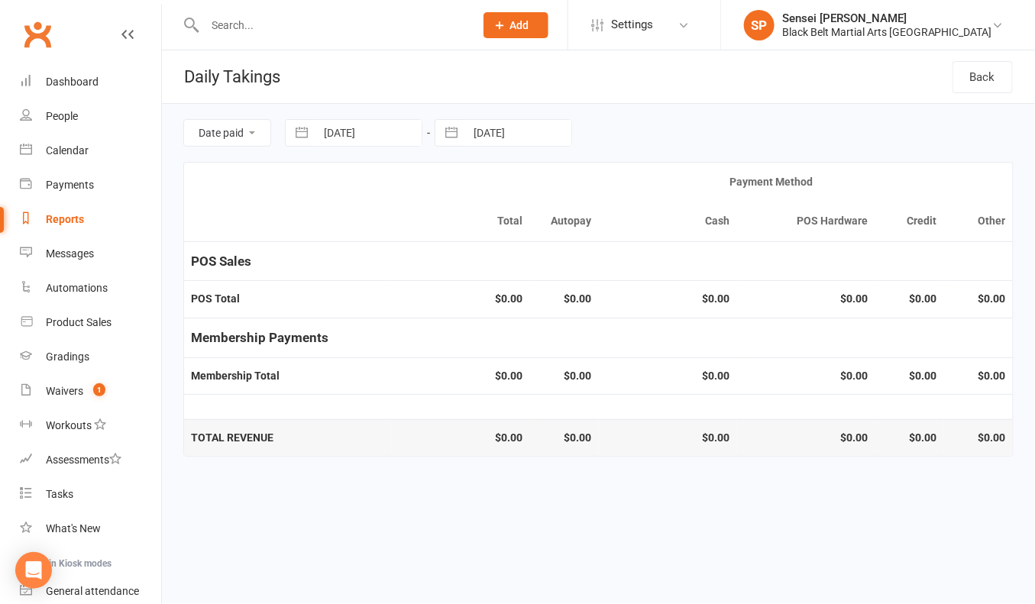
select select "8"
select select "2025"
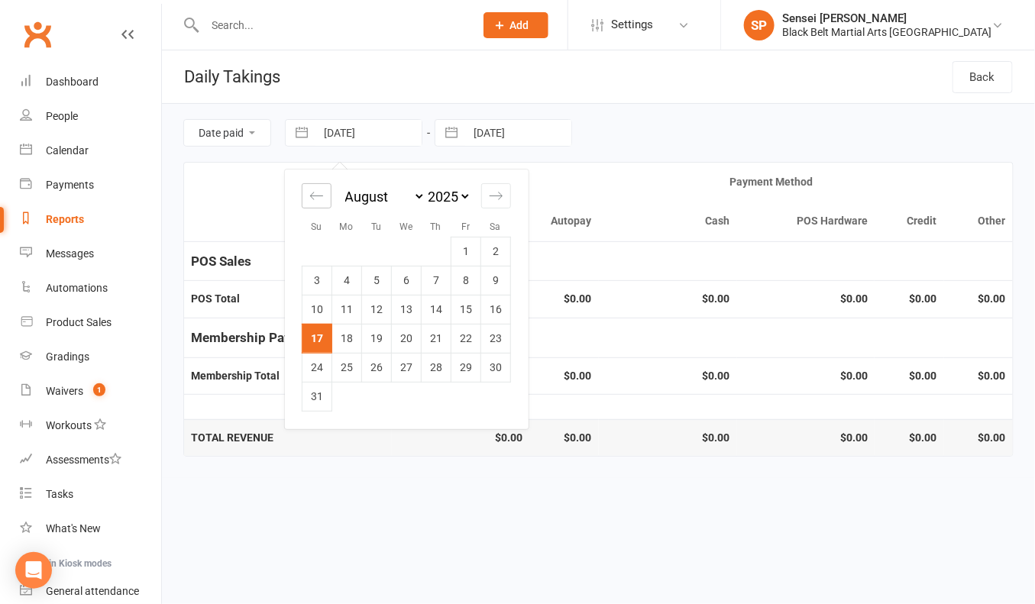
click at [312, 191] on icon "Move backward to switch to the previous month." at bounding box center [316, 196] width 15 height 15
select select "5"
select select "2025"
click at [312, 191] on icon "Move backward to switch to the previous month." at bounding box center [316, 196] width 15 height 15
select select "4"
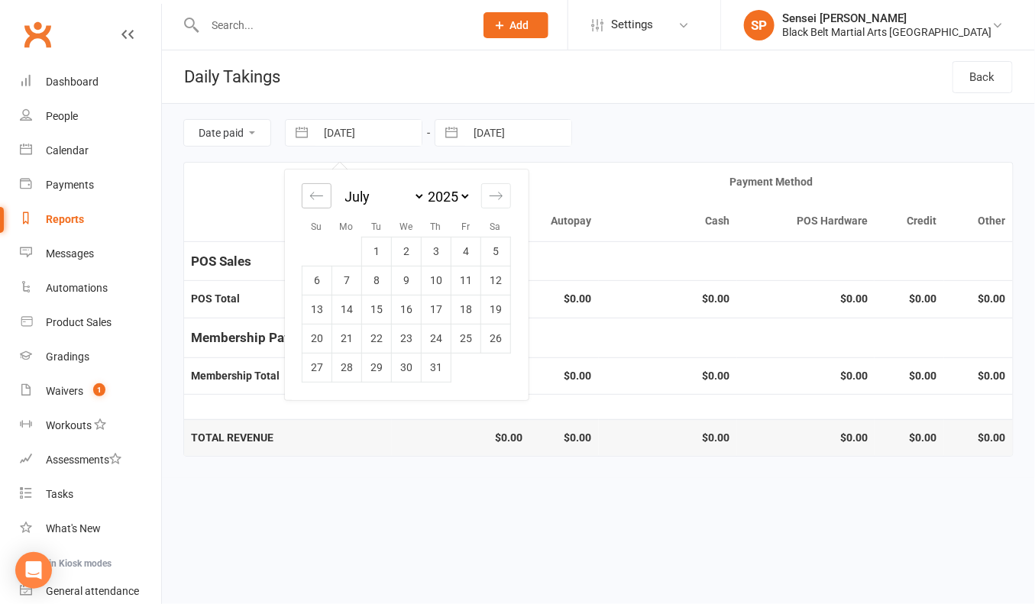
select select "2025"
click at [312, 191] on icon "Move backward to switch to the previous month." at bounding box center [316, 196] width 15 height 15
select select "3"
select select "2025"
click at [312, 191] on icon "Move backward to switch to the previous month." at bounding box center [316, 196] width 15 height 15
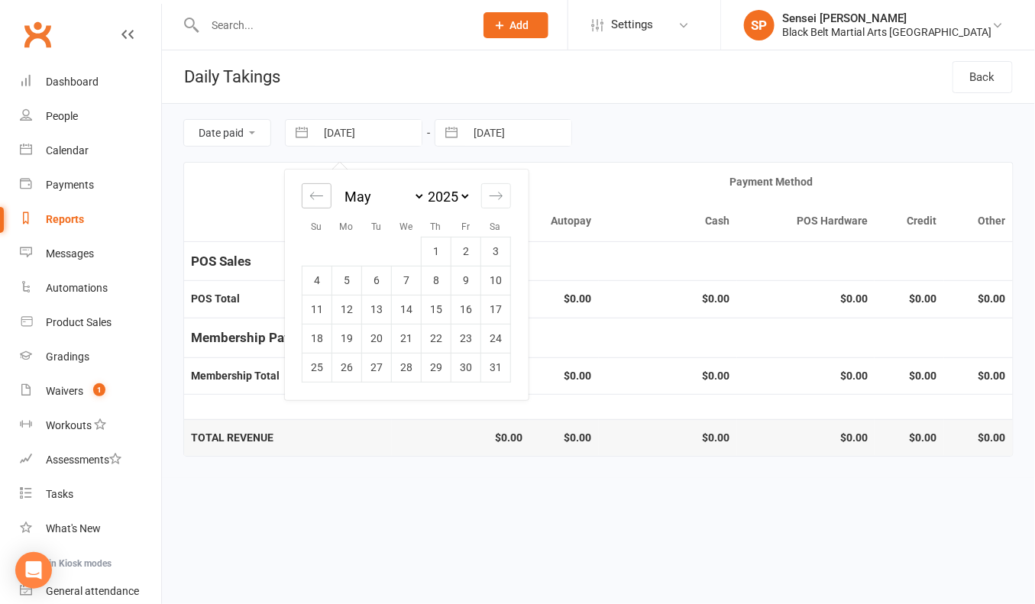
select select "2"
select select "2025"
click at [373, 252] on td "1" at bounding box center [377, 251] width 30 height 29
type input "[DATE]"
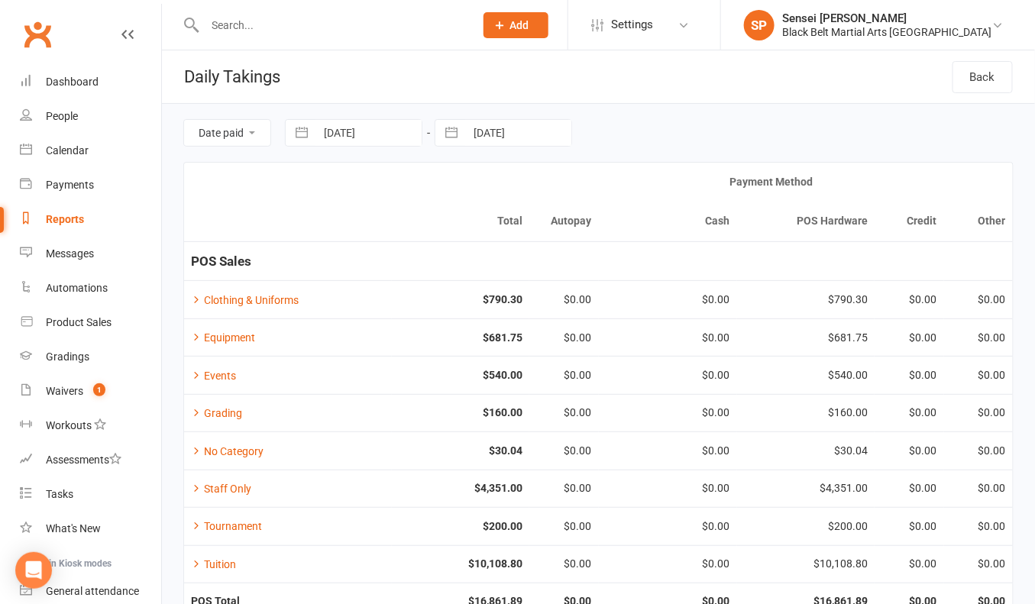
click at [449, 126] on button "button" at bounding box center [451, 133] width 27 height 26
select select "6"
select select "2025"
select select "7"
select select "2025"
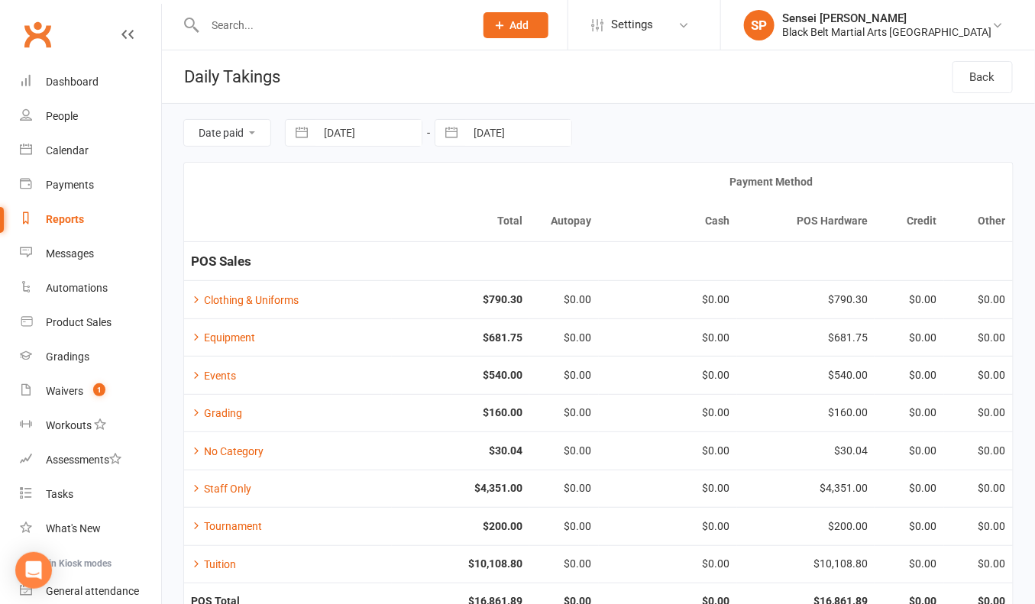
select select "8"
select select "2025"
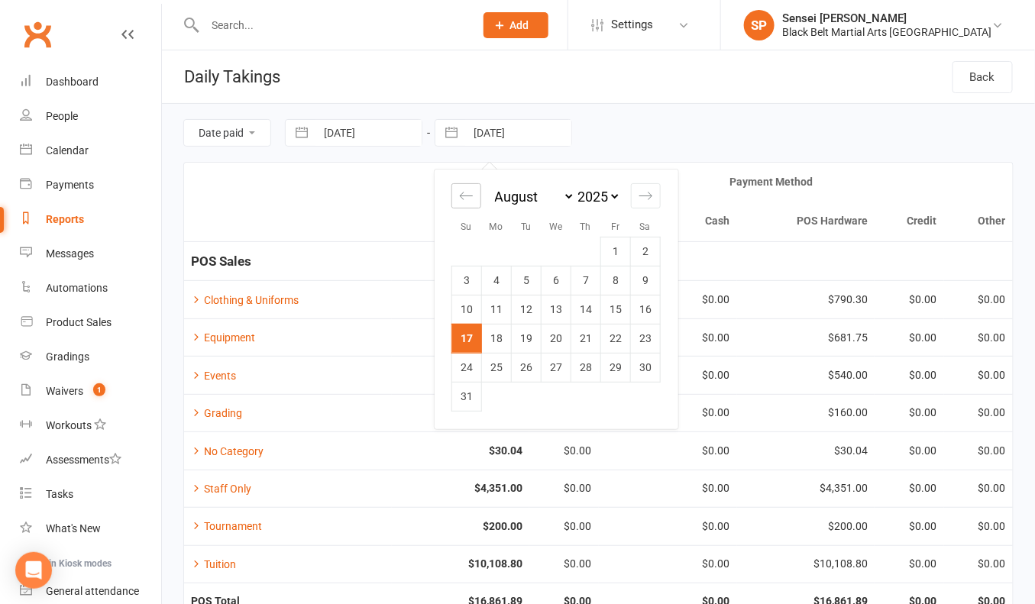
click at [470, 194] on icon "Move backward to switch to the previous month." at bounding box center [466, 196] width 15 height 15
select select "5"
select select "2025"
click at [470, 194] on icon "Move backward to switch to the previous month." at bounding box center [466, 196] width 15 height 15
select select "4"
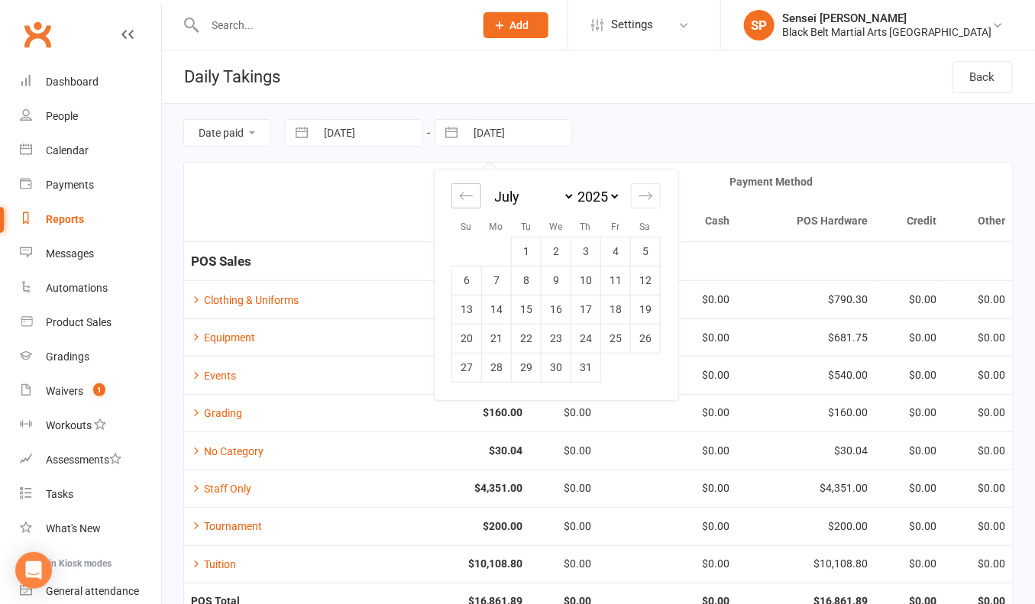
select select "2025"
click at [470, 194] on icon "Move backward to switch to the previous month." at bounding box center [466, 196] width 15 height 15
select select "3"
select select "2025"
click at [470, 194] on icon "Move backward to switch to the previous month." at bounding box center [466, 196] width 15 height 15
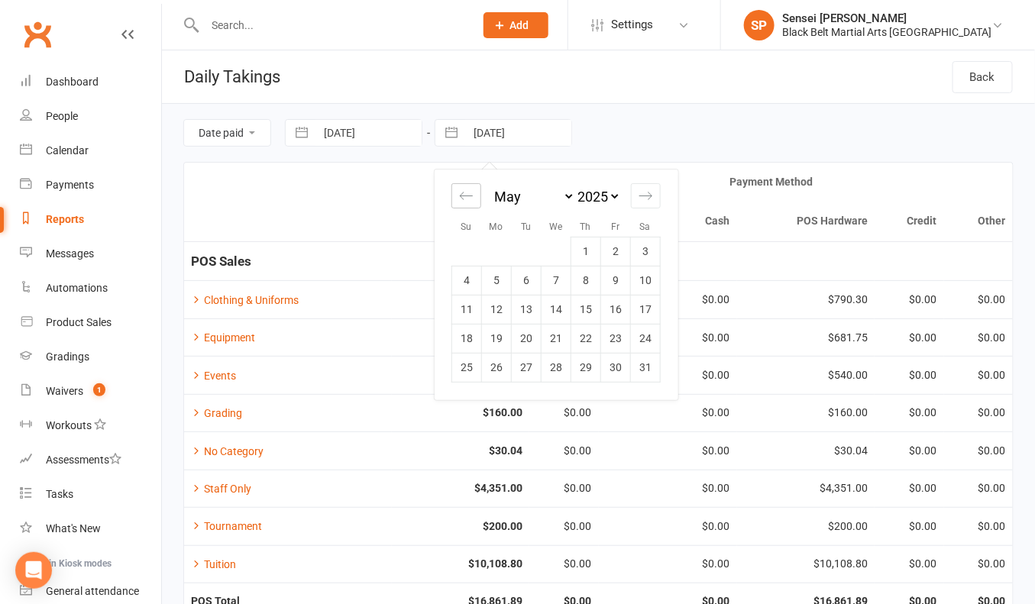
select select "2"
select select "2025"
click at [552, 362] on td "30" at bounding box center [556, 367] width 30 height 29
type input "[DATE]"
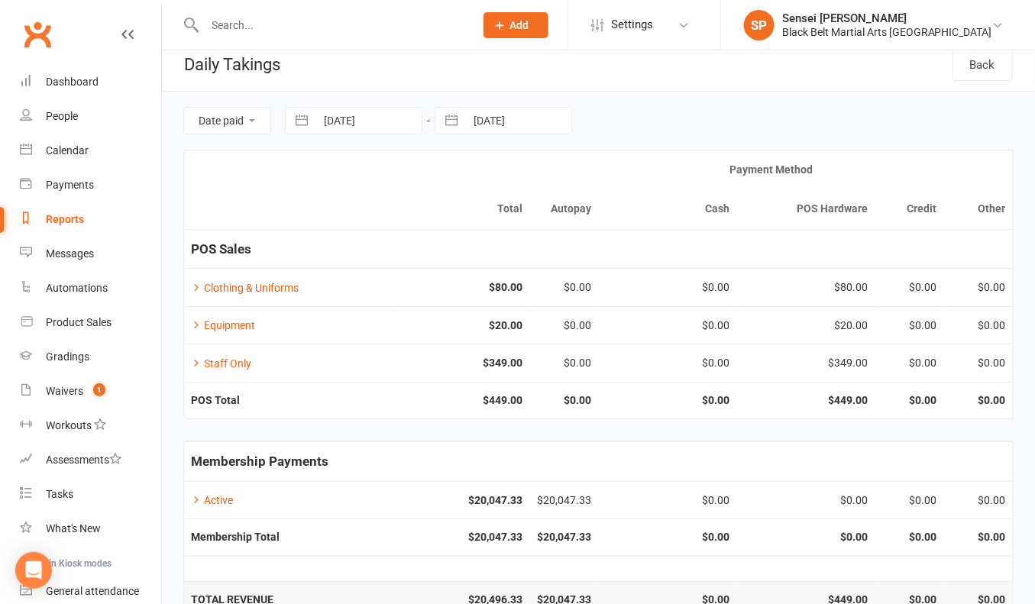
scroll to position [43, 0]
